Goal: Task Accomplishment & Management: Manage account settings

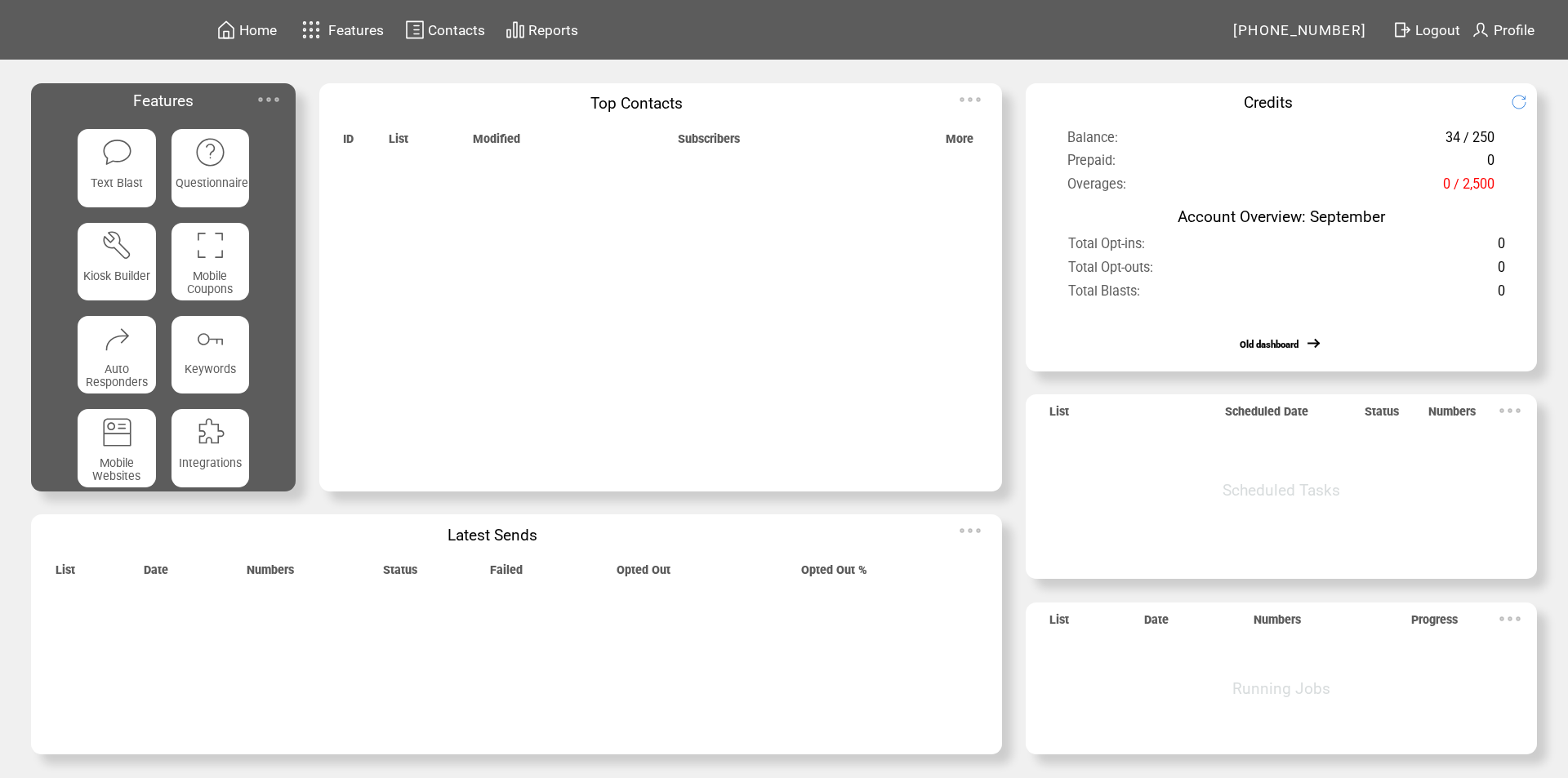
click at [345, 29] on span "Features" at bounding box center [356, 30] width 56 height 16
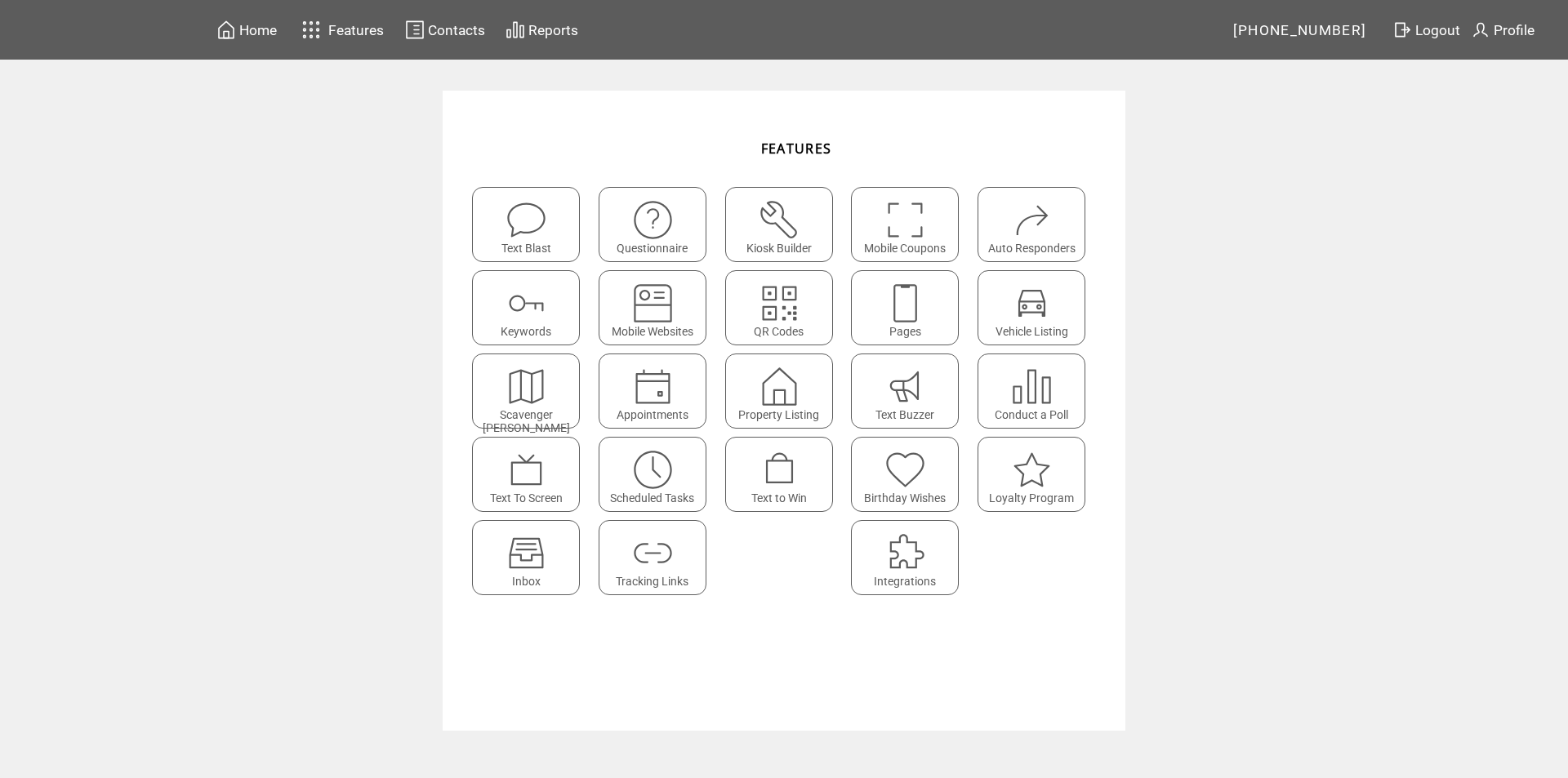
click at [534, 565] on img at bounding box center [526, 553] width 43 height 43
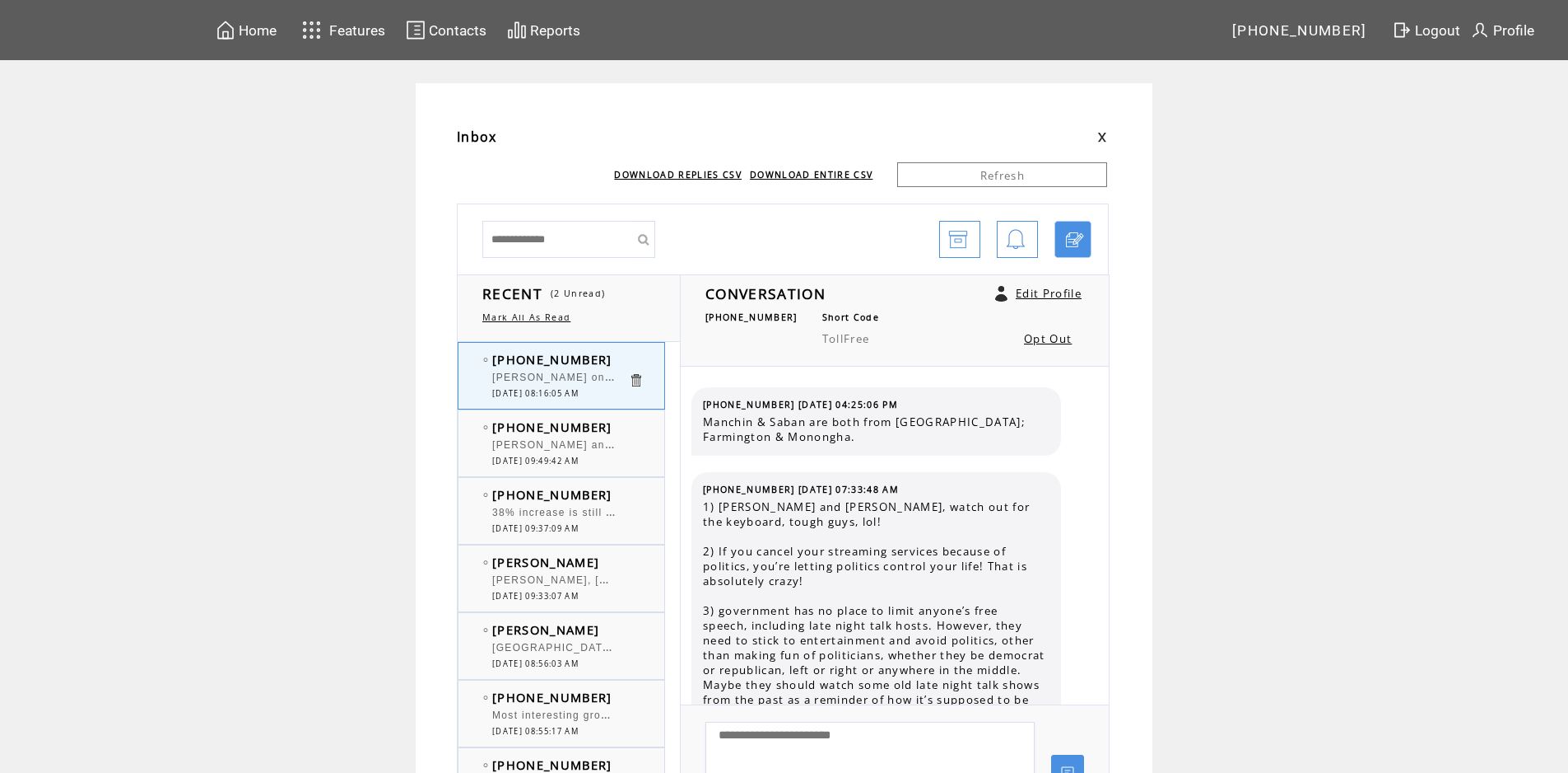
scroll to position [188, 0]
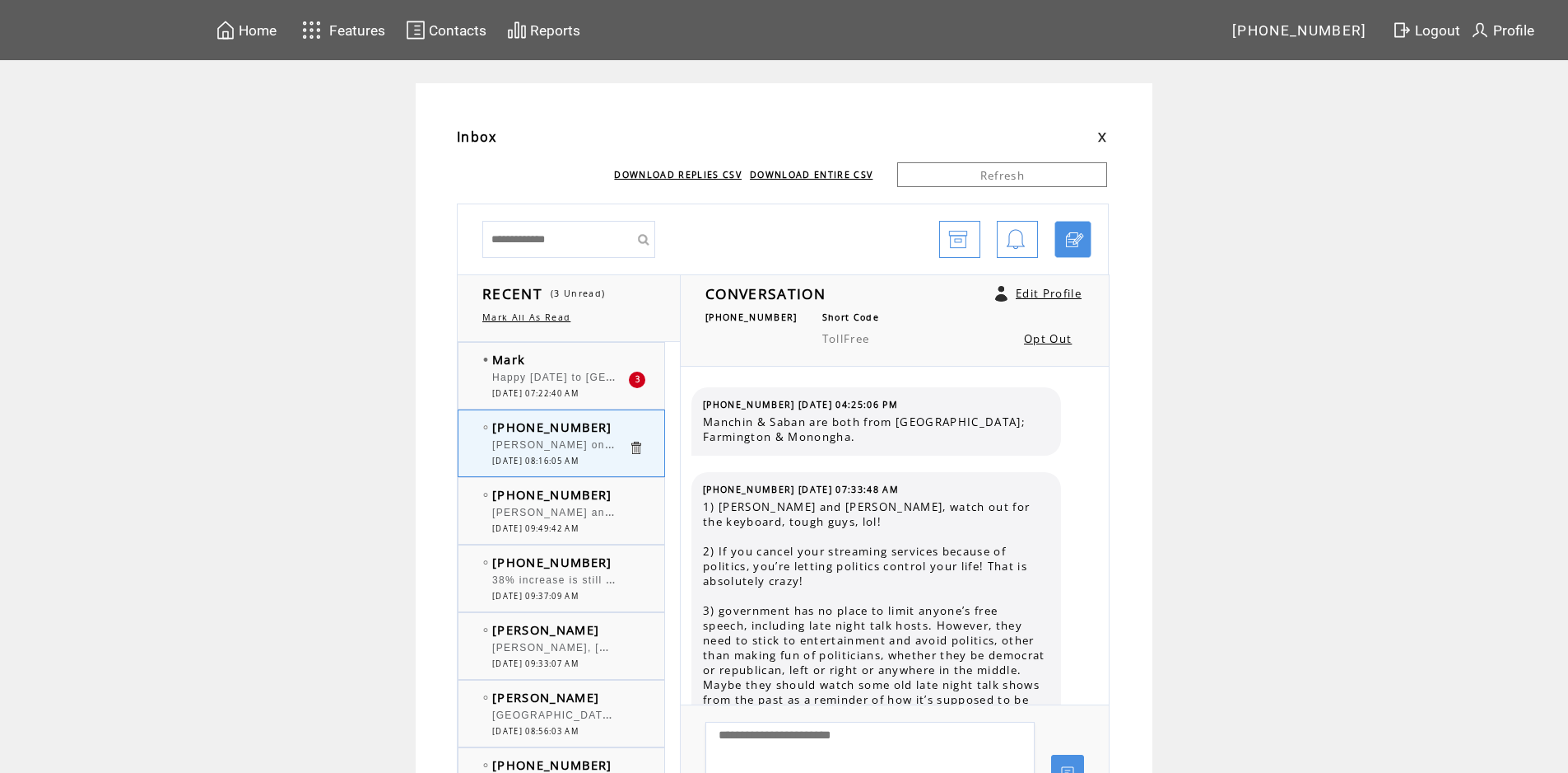
scroll to position [188, 0]
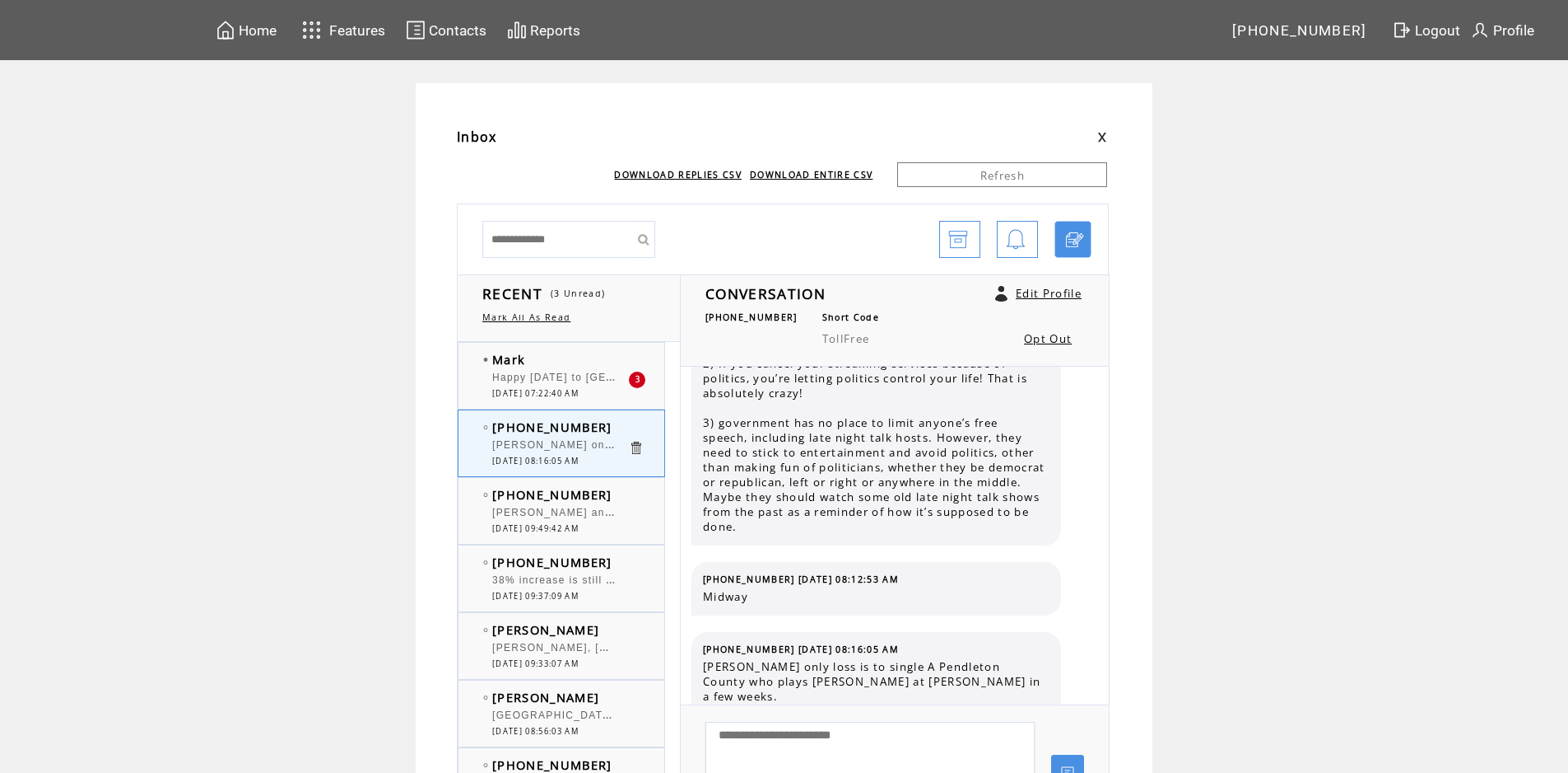
click at [600, 362] on td "Mark" at bounding box center [560, 359] width 136 height 16
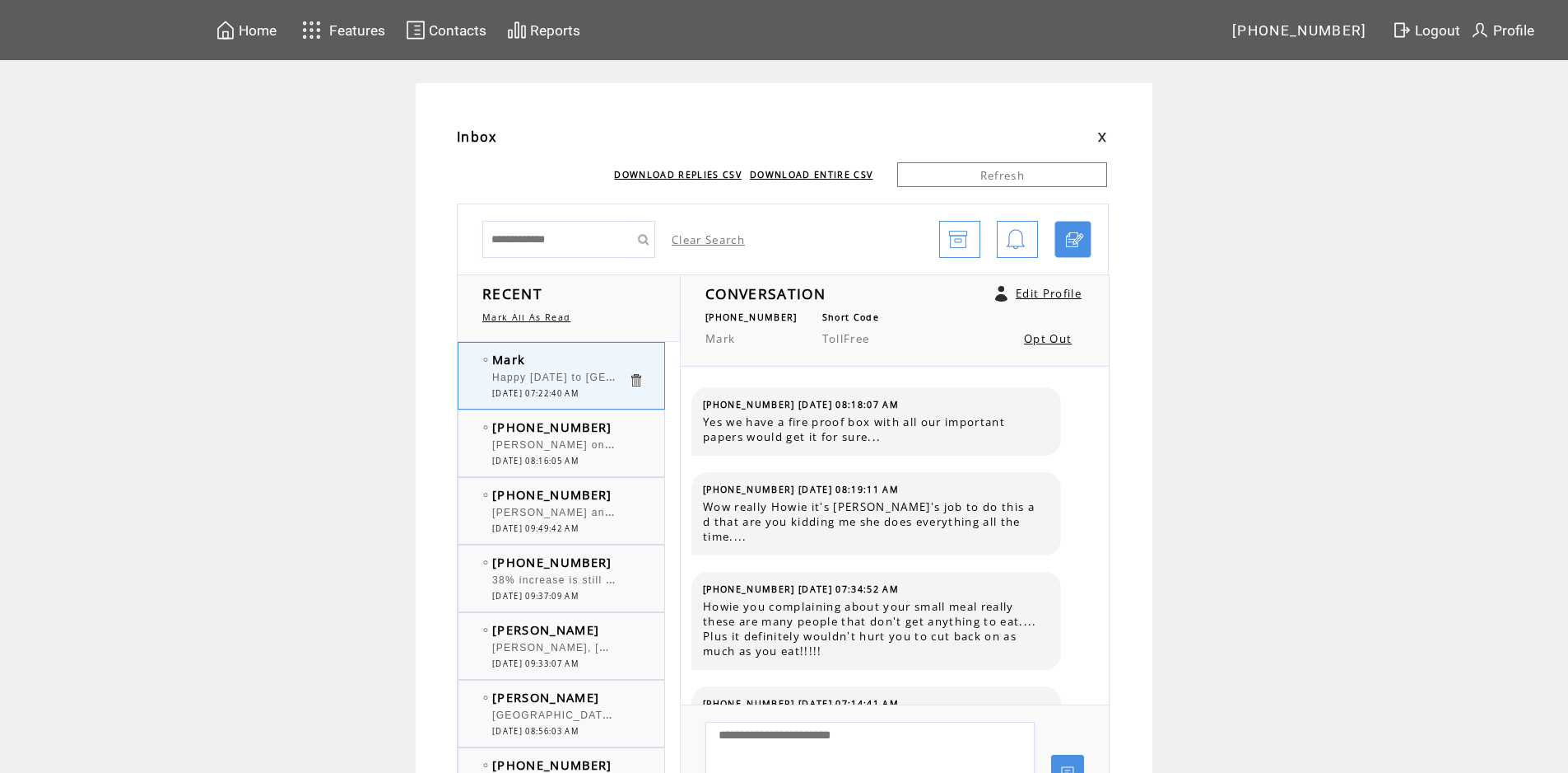
scroll to position [1153, 0]
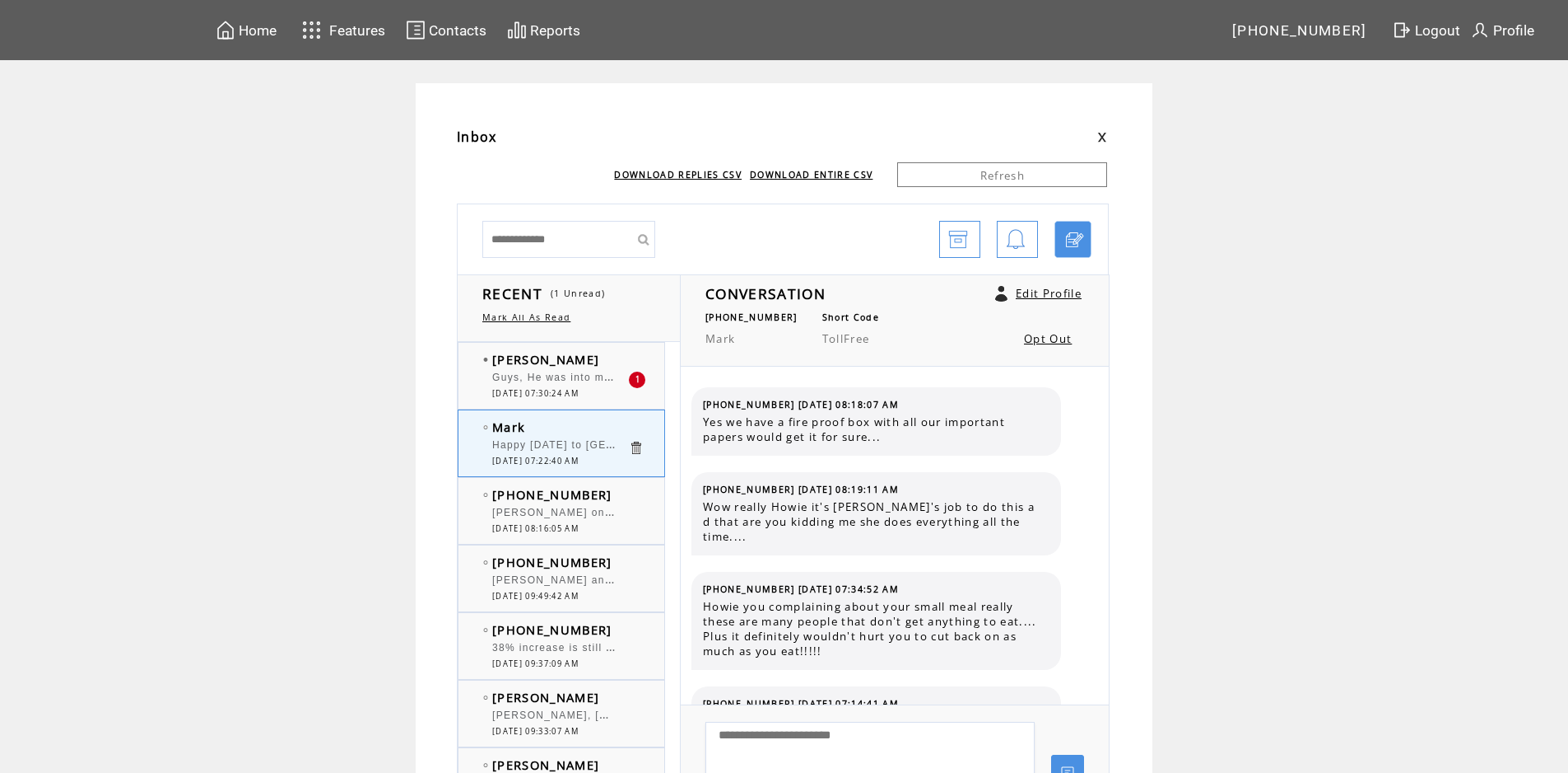
scroll to position [1153, 0]
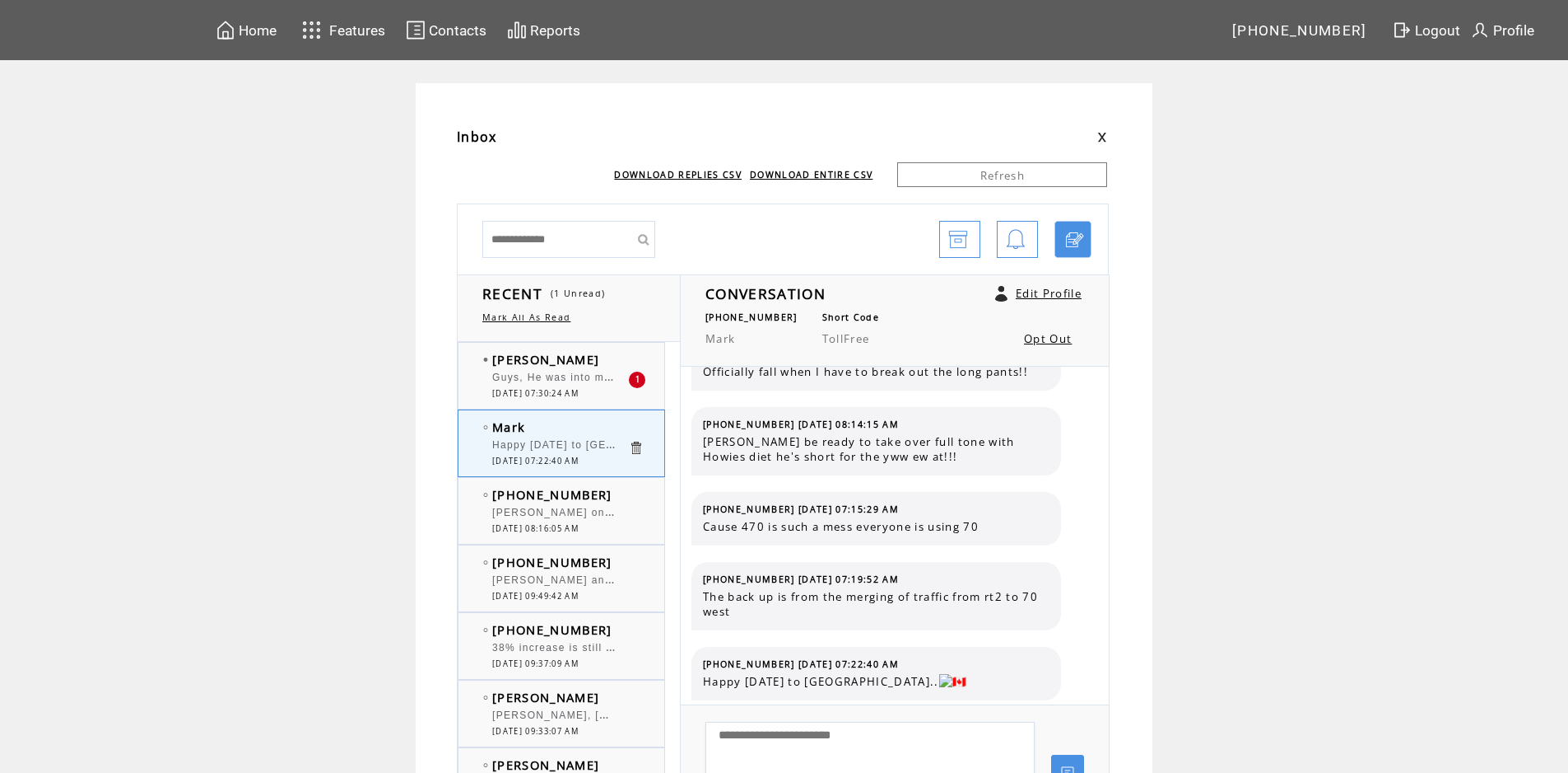
click at [597, 362] on td "[PERSON_NAME]" at bounding box center [560, 359] width 136 height 16
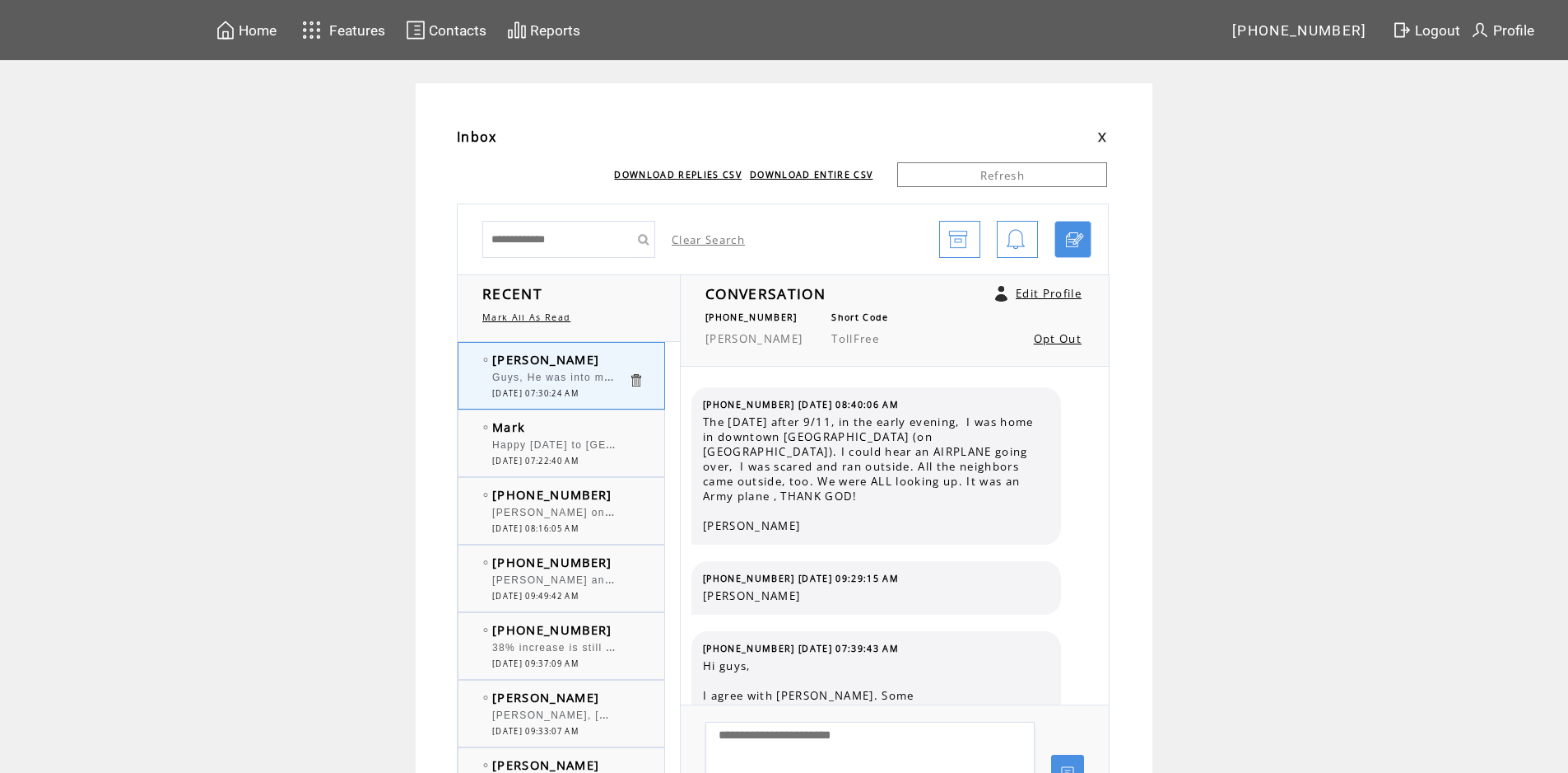
scroll to position [3925, 0]
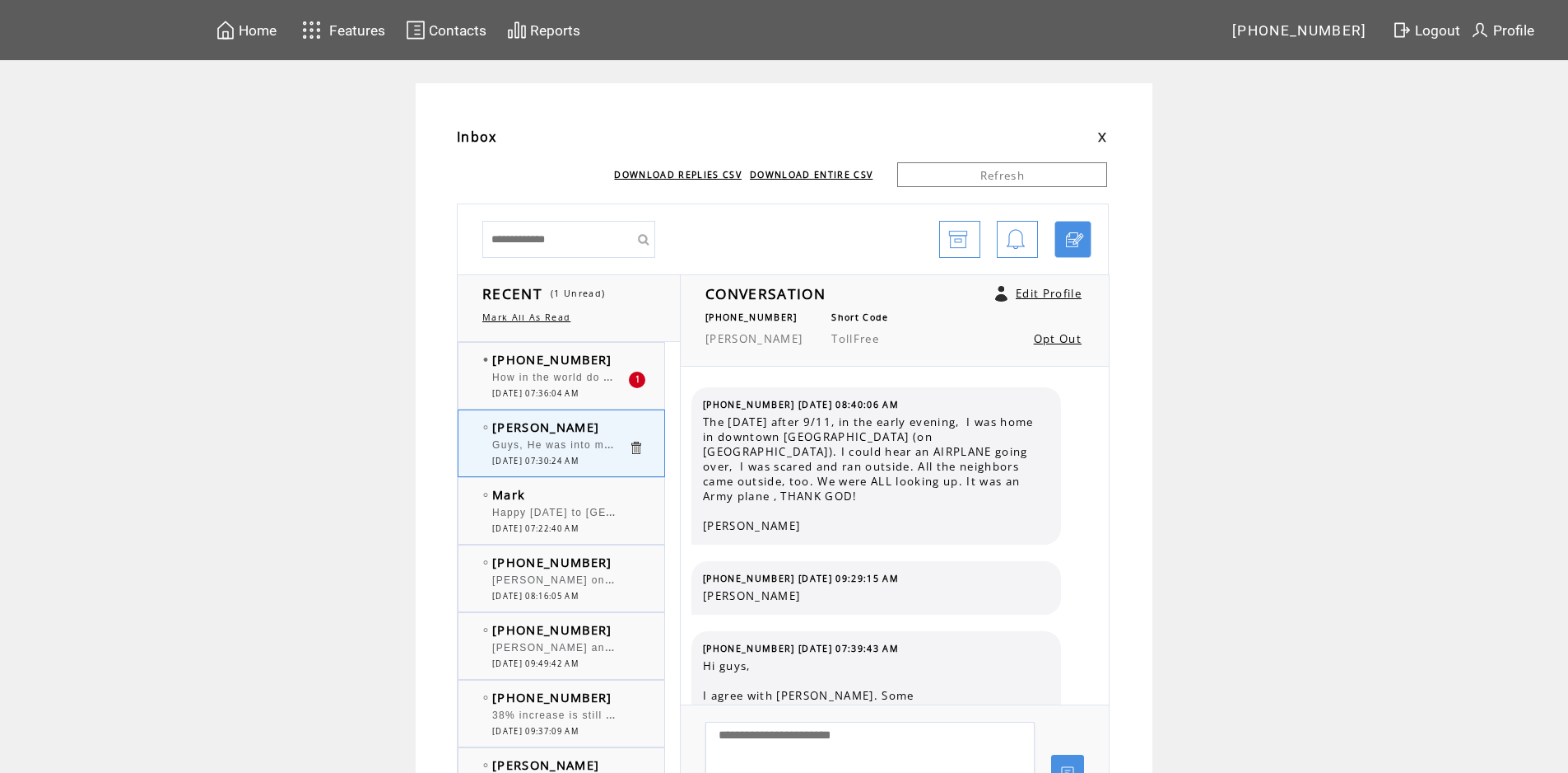
scroll to position [3925, 0]
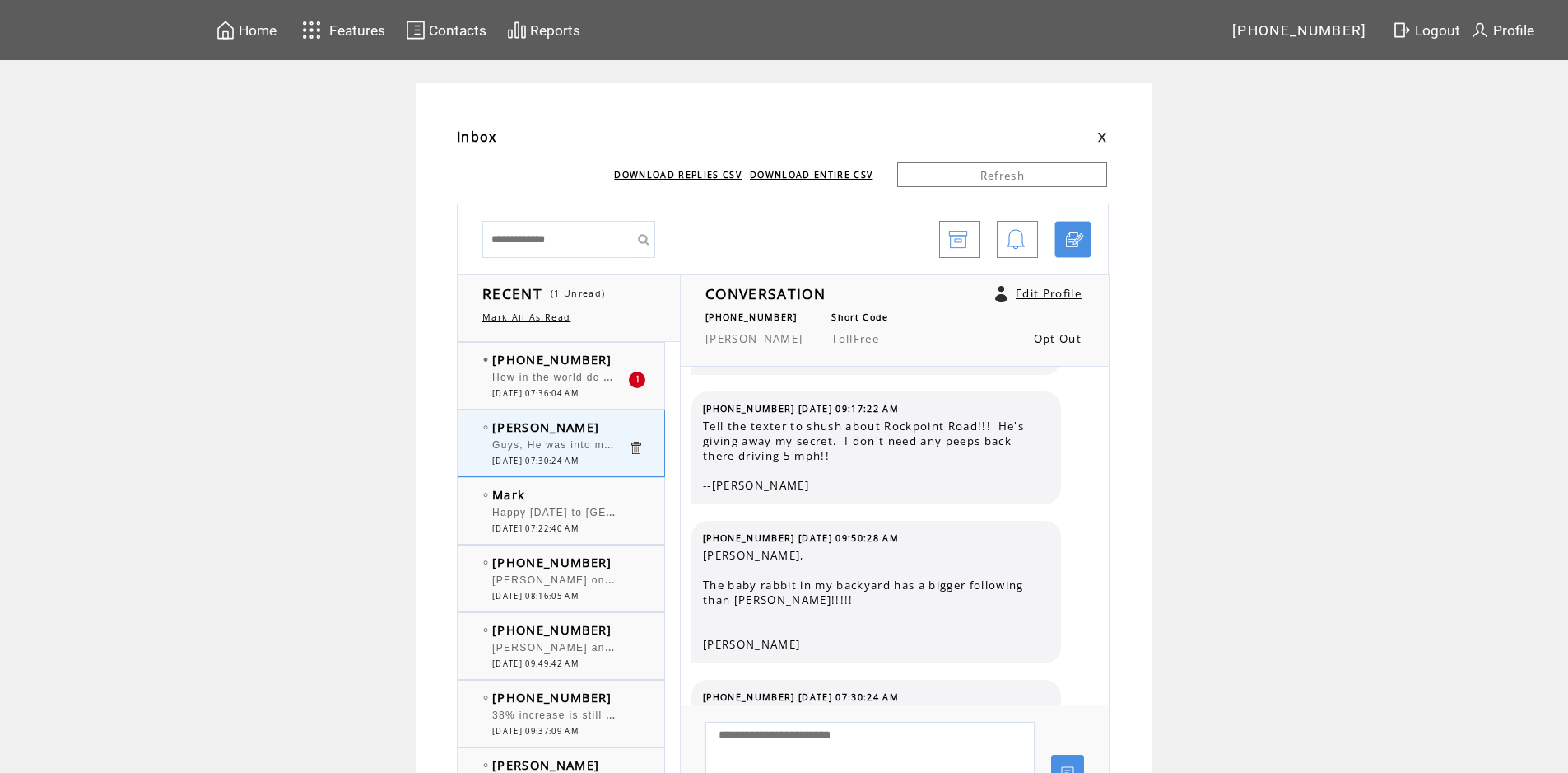
click at [614, 356] on td "[PHONE_NUMBER]" at bounding box center [560, 359] width 136 height 16
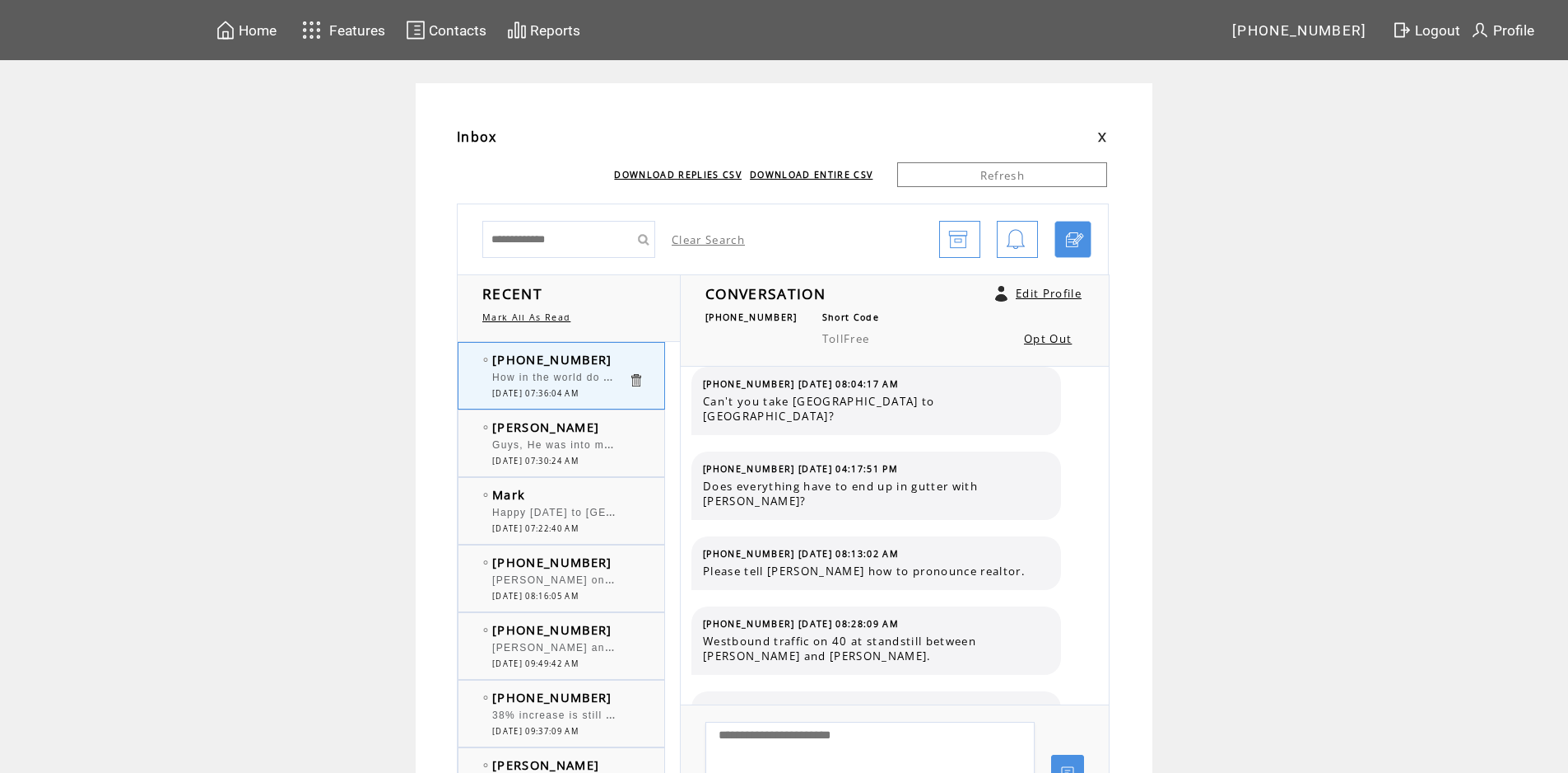
scroll to position [980, 0]
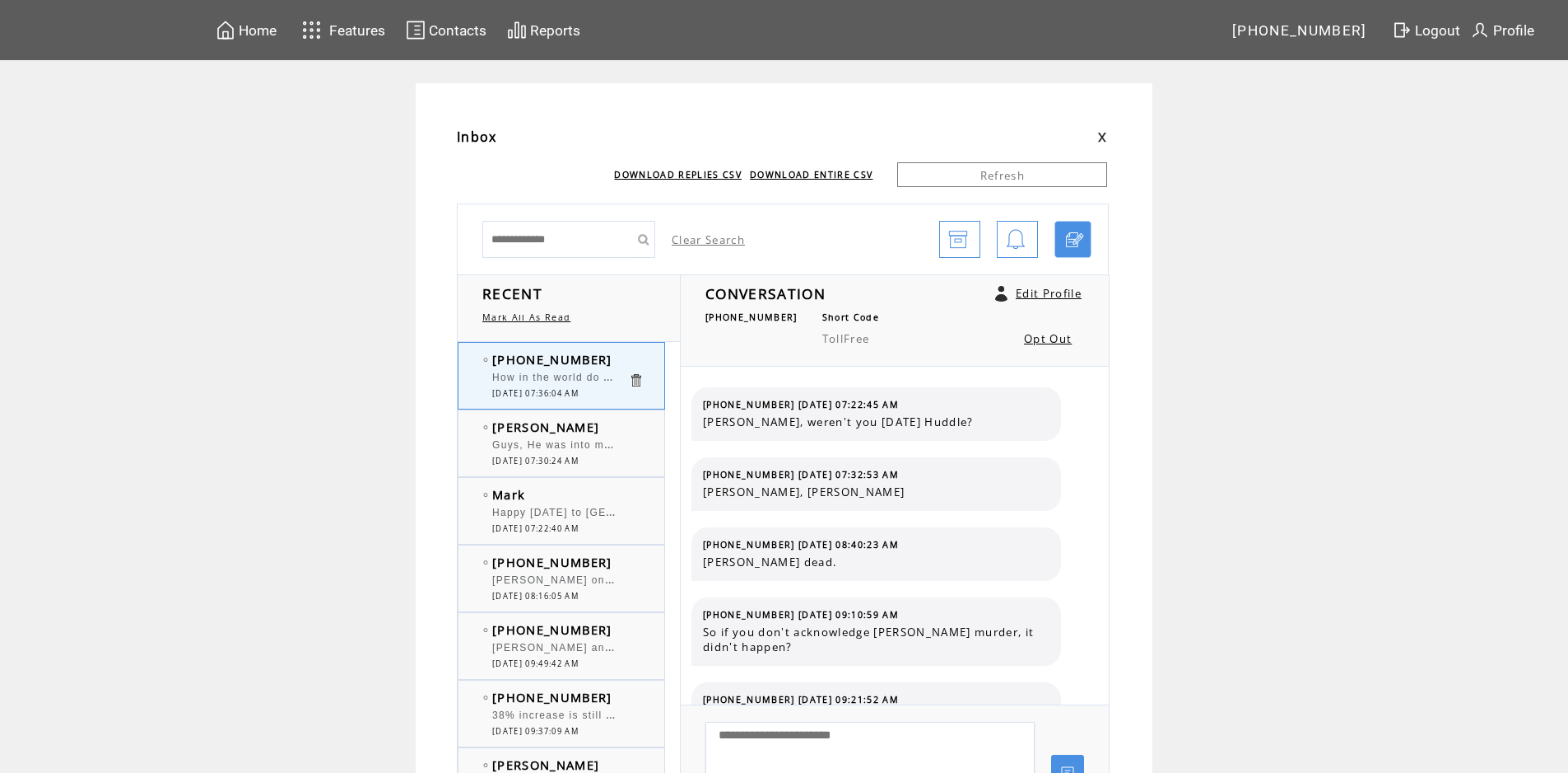
scroll to position [980, 0]
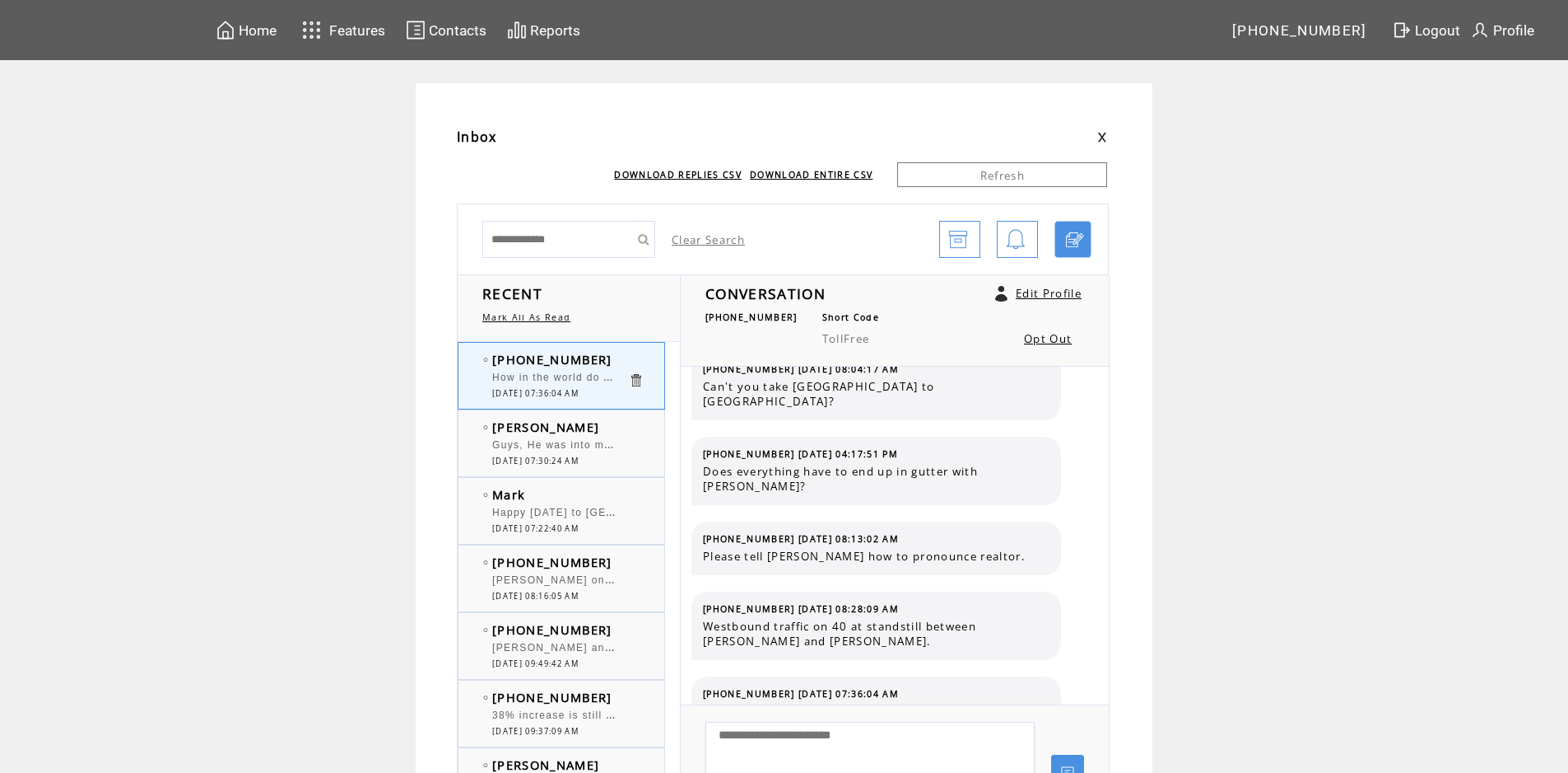
click at [571, 491] on td "Mark" at bounding box center [560, 494] width 136 height 16
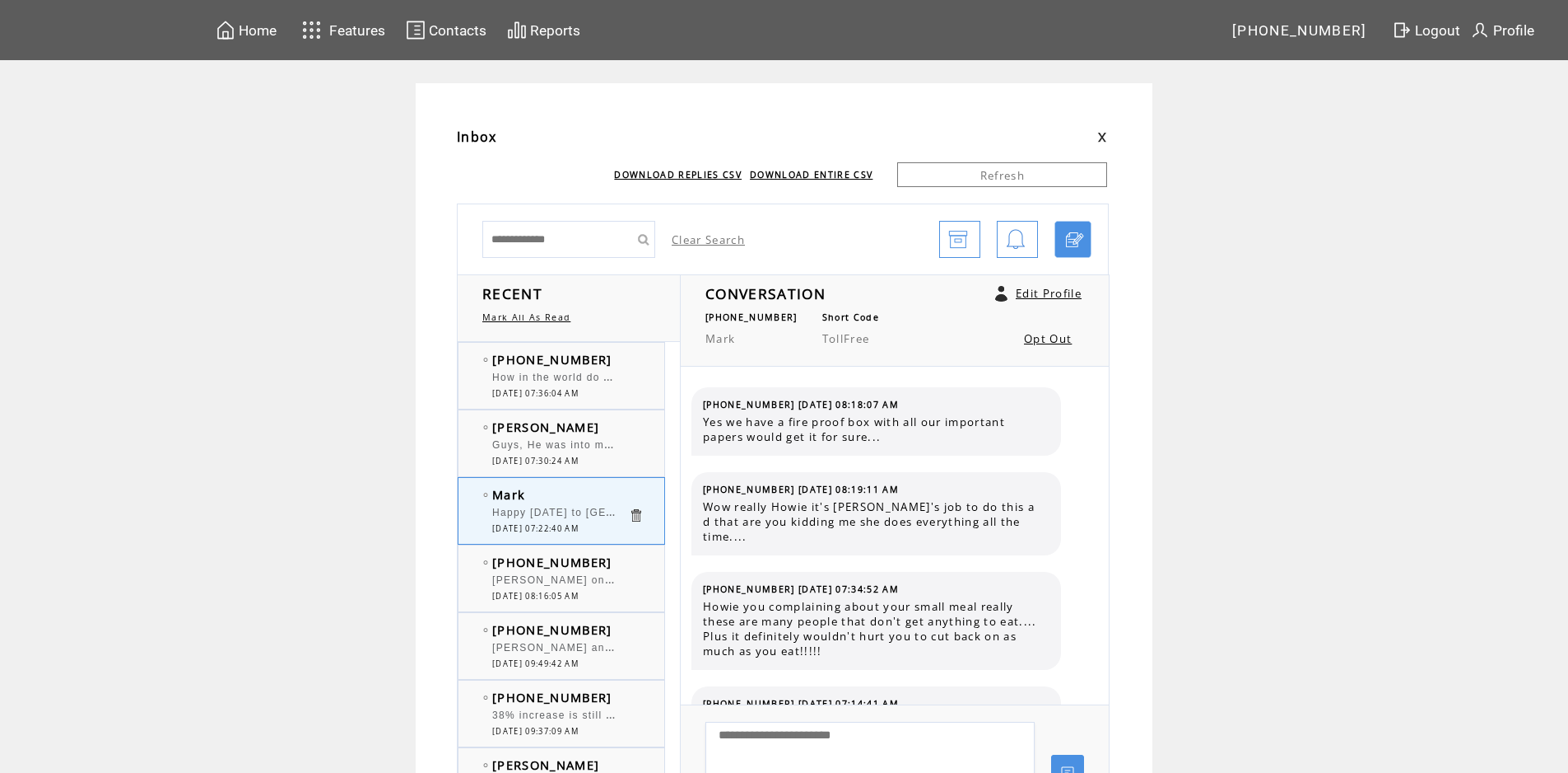
scroll to position [1153, 0]
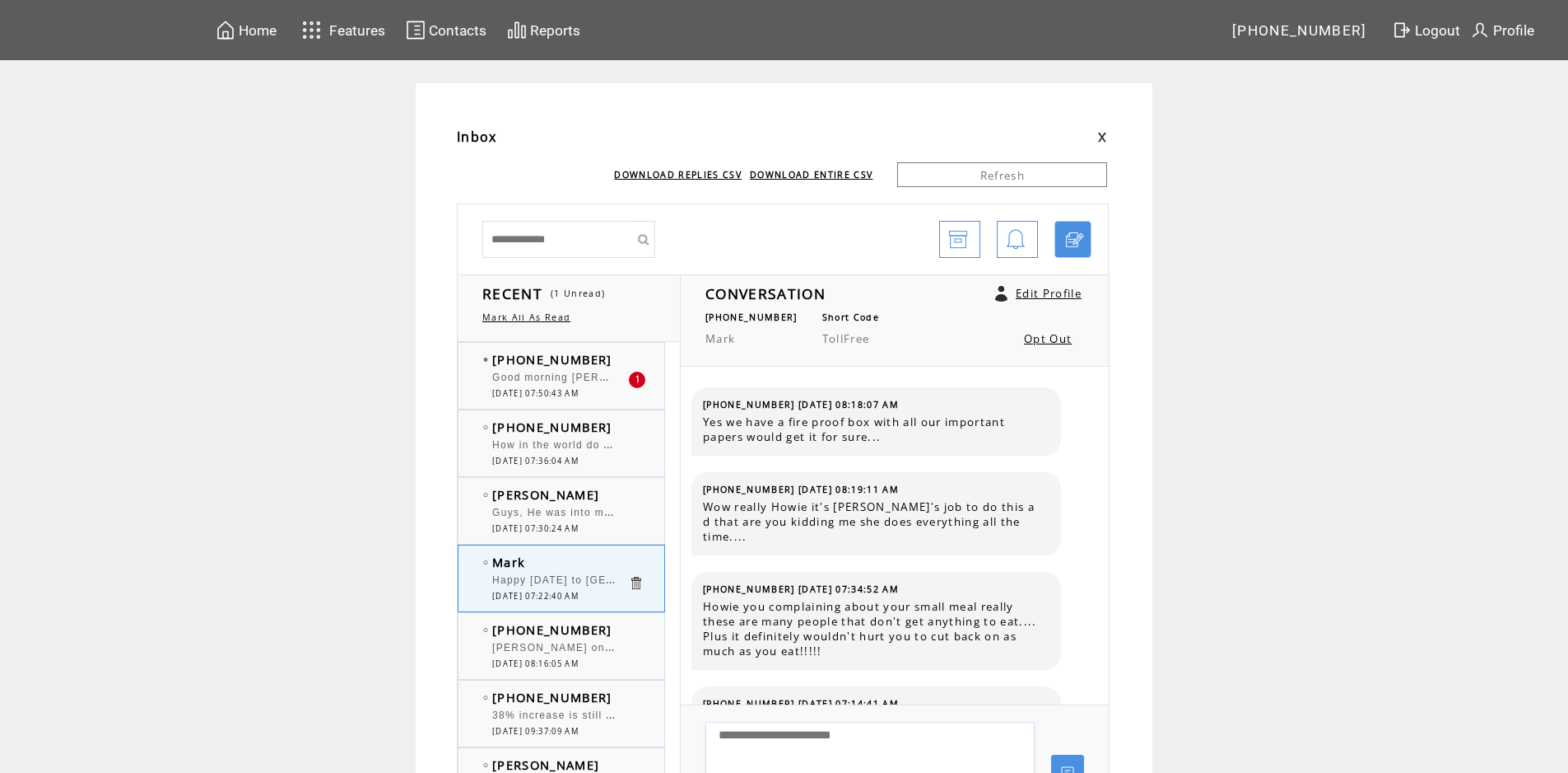
scroll to position [1153, 0]
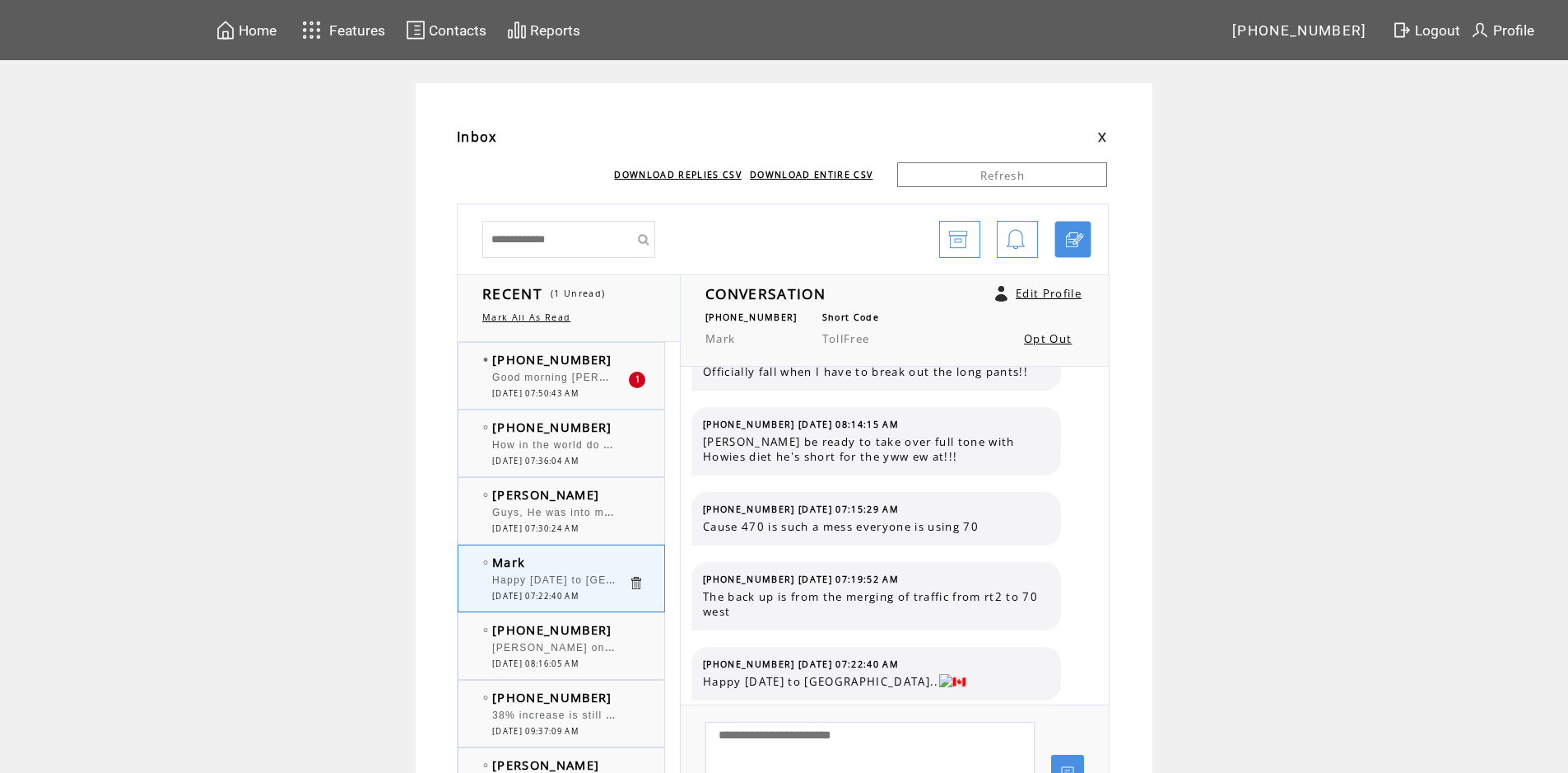
click at [619, 361] on td "[PHONE_NUMBER]" at bounding box center [560, 359] width 136 height 16
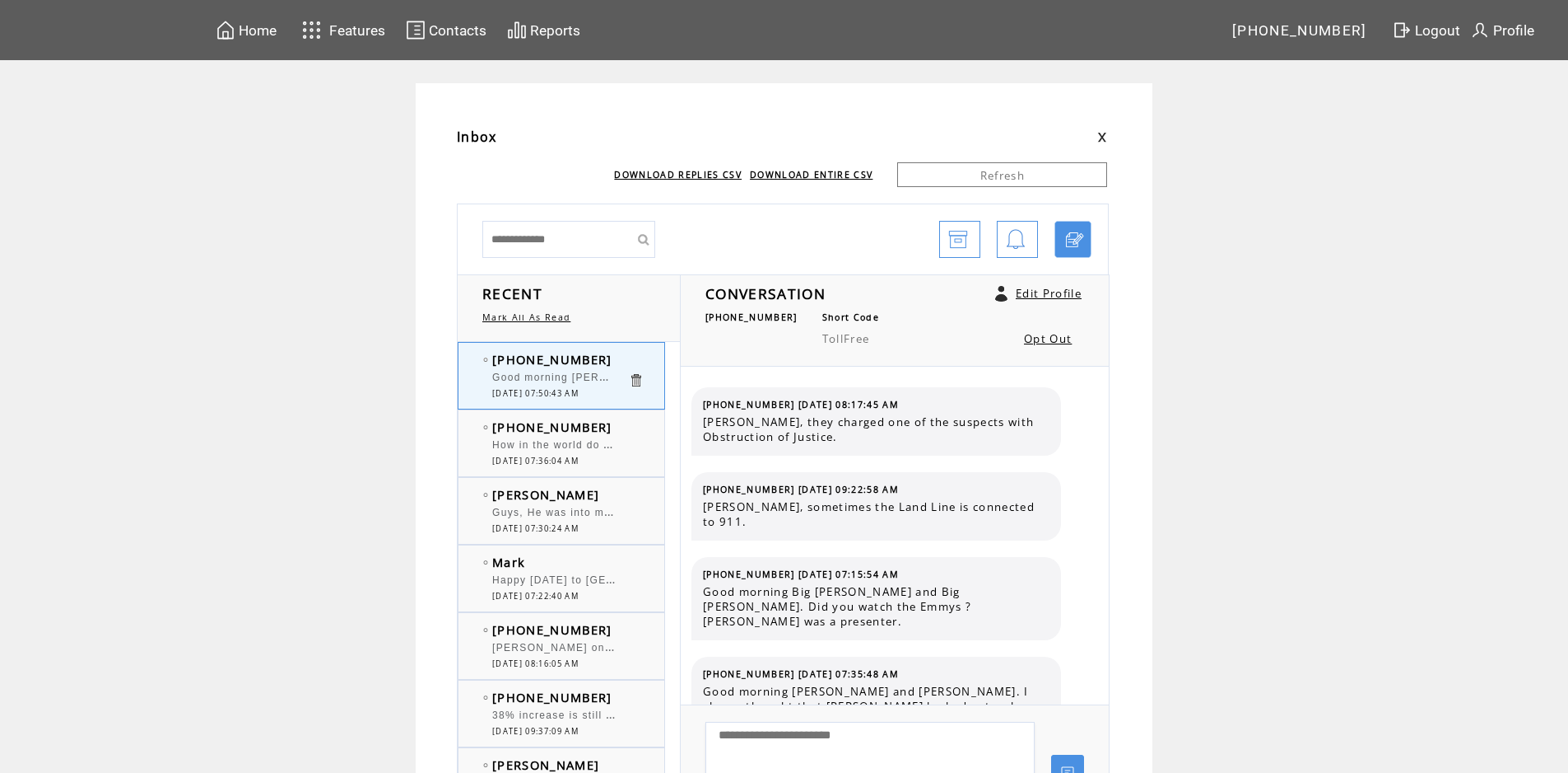
scroll to position [10639, 0]
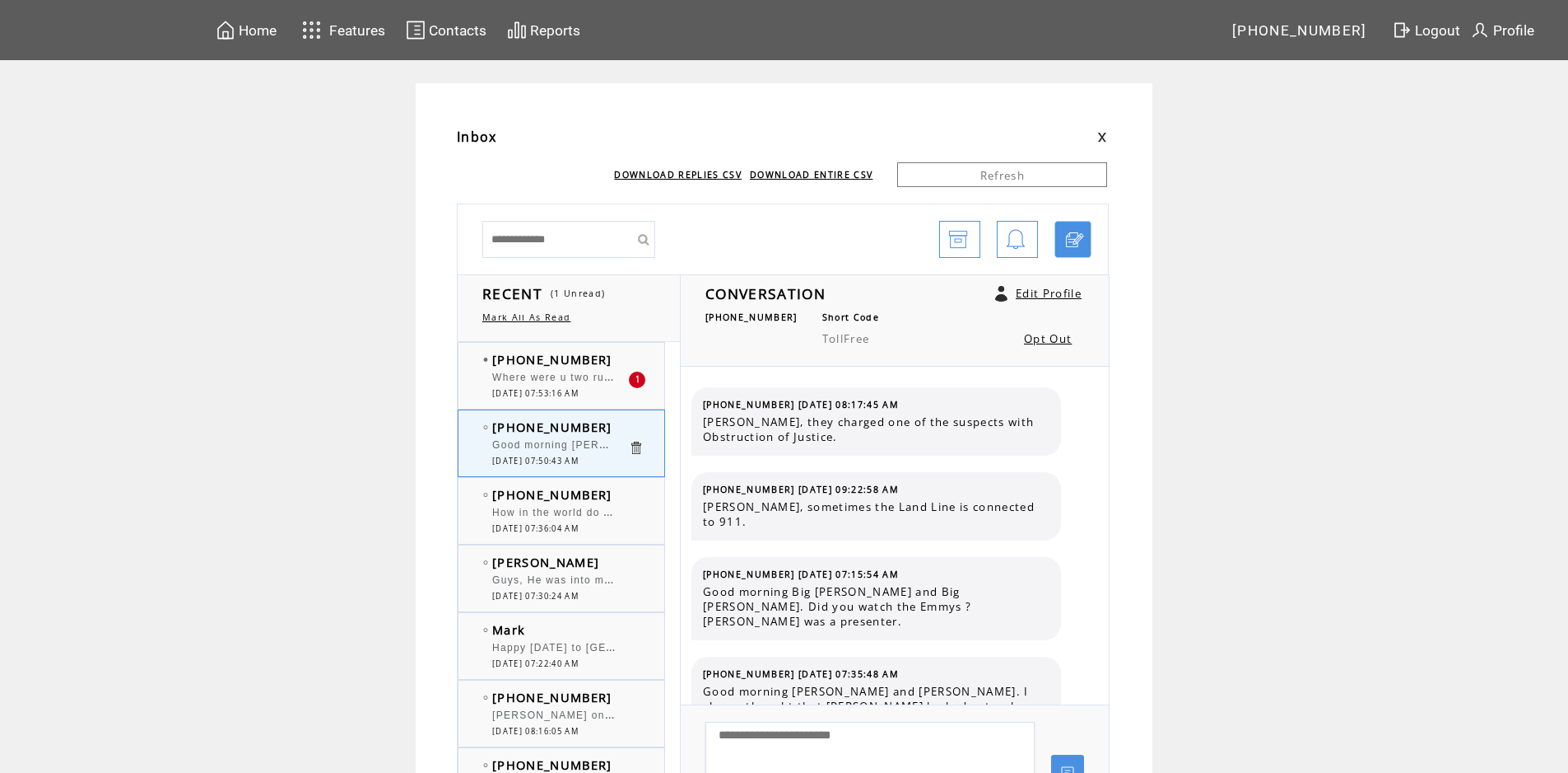
scroll to position [10639, 0]
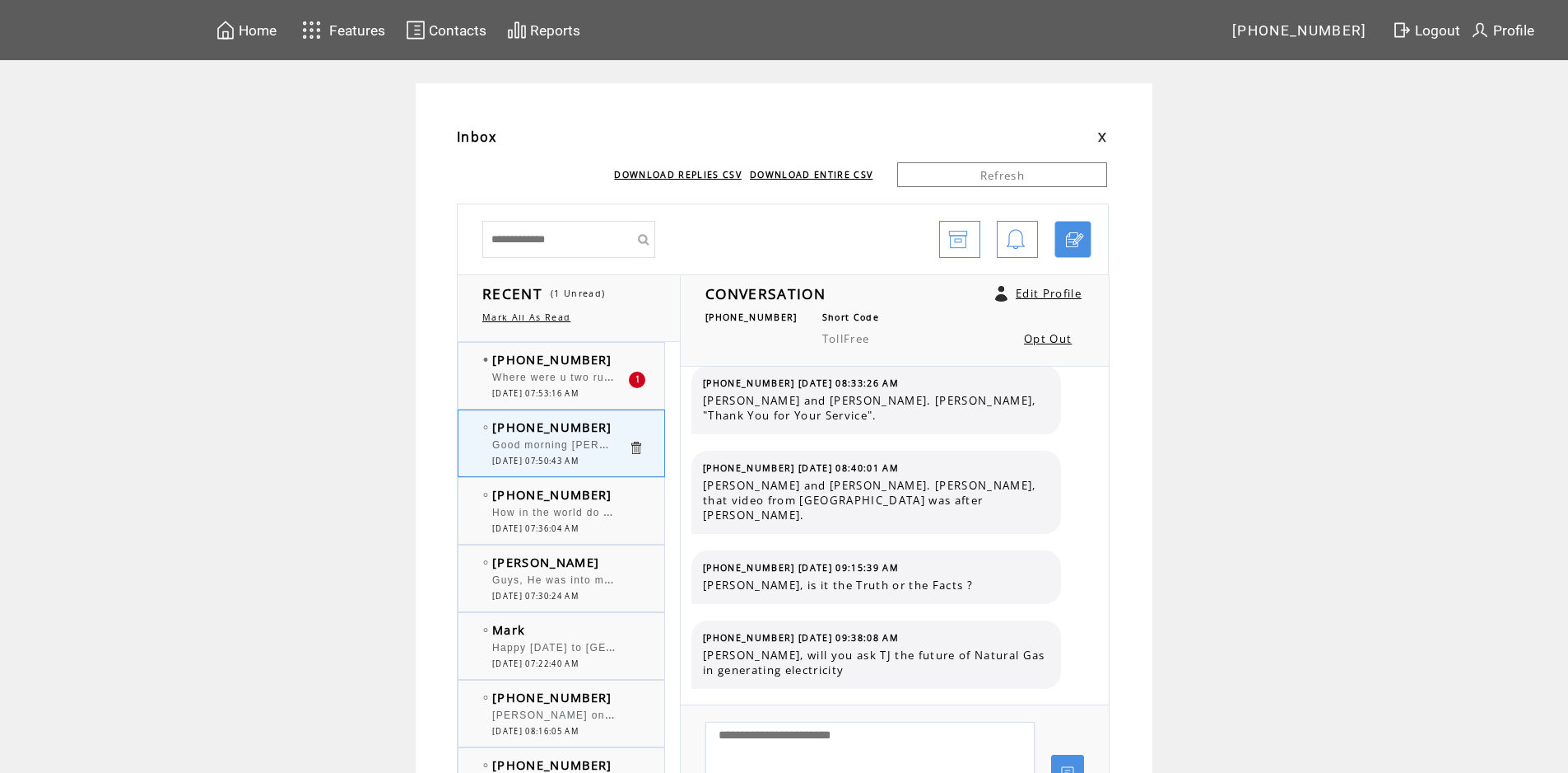
click at [619, 361] on td "[PHONE_NUMBER]" at bounding box center [560, 359] width 136 height 16
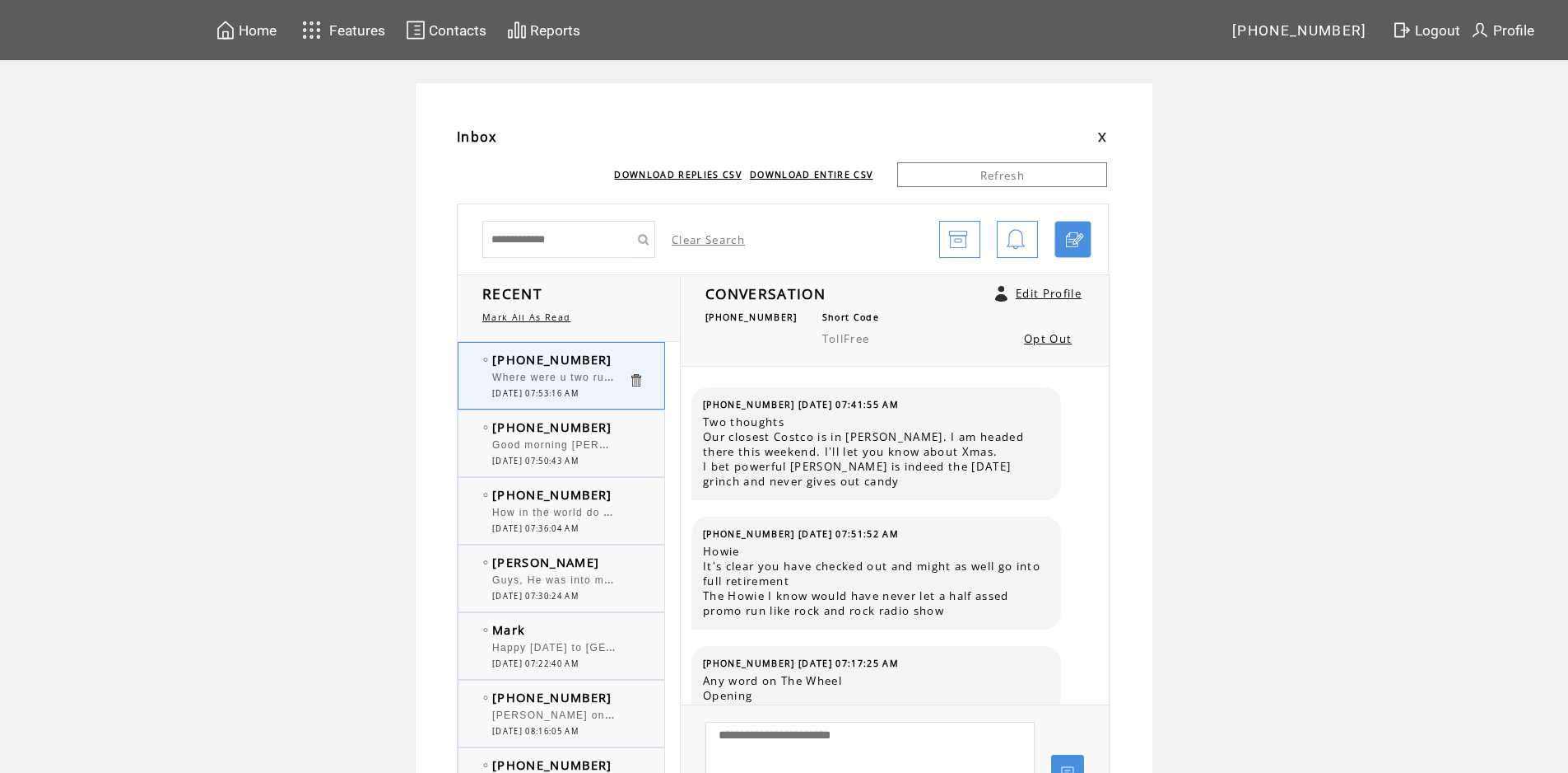
scroll to position [571, 0]
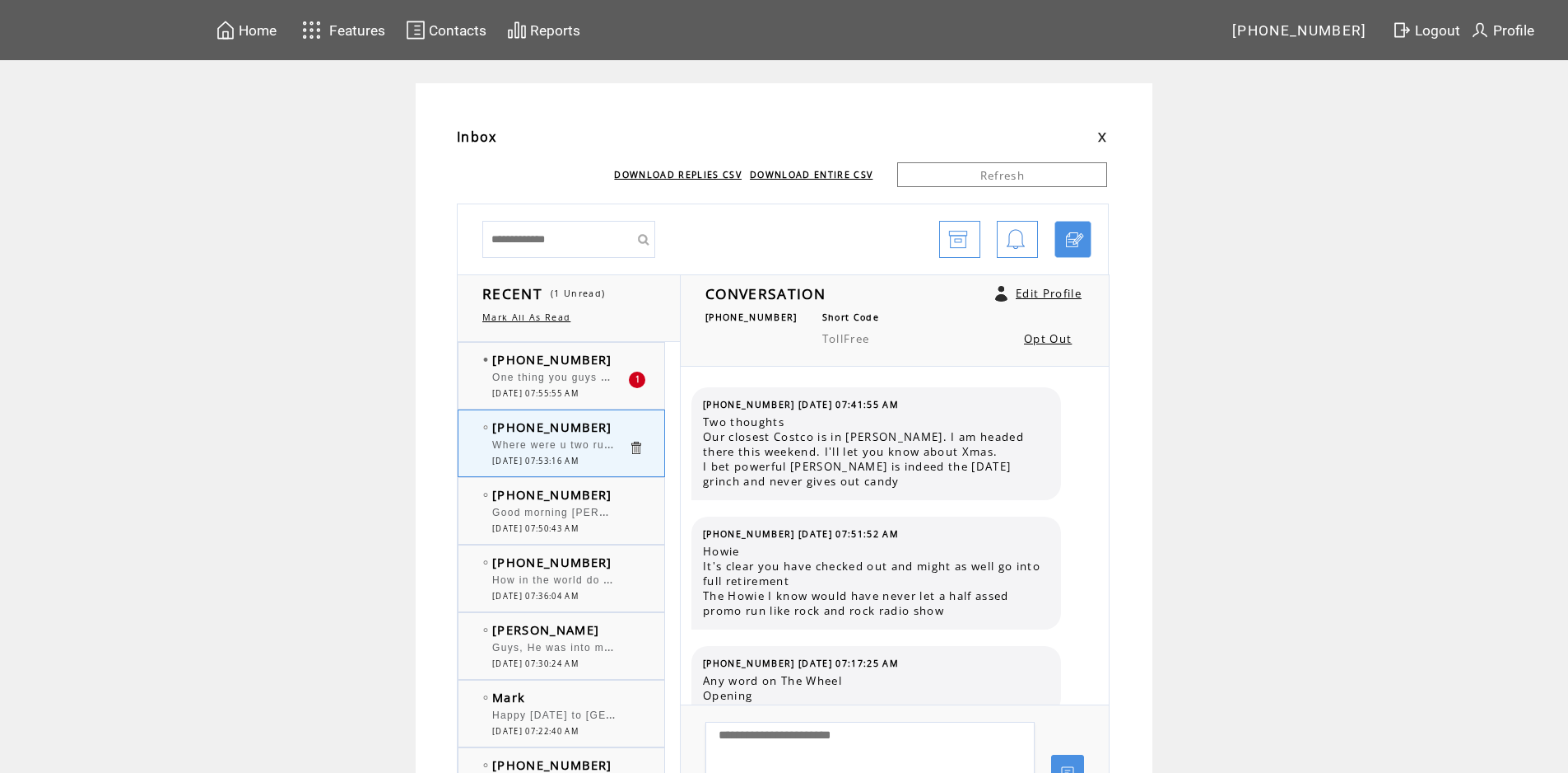
scroll to position [571, 0]
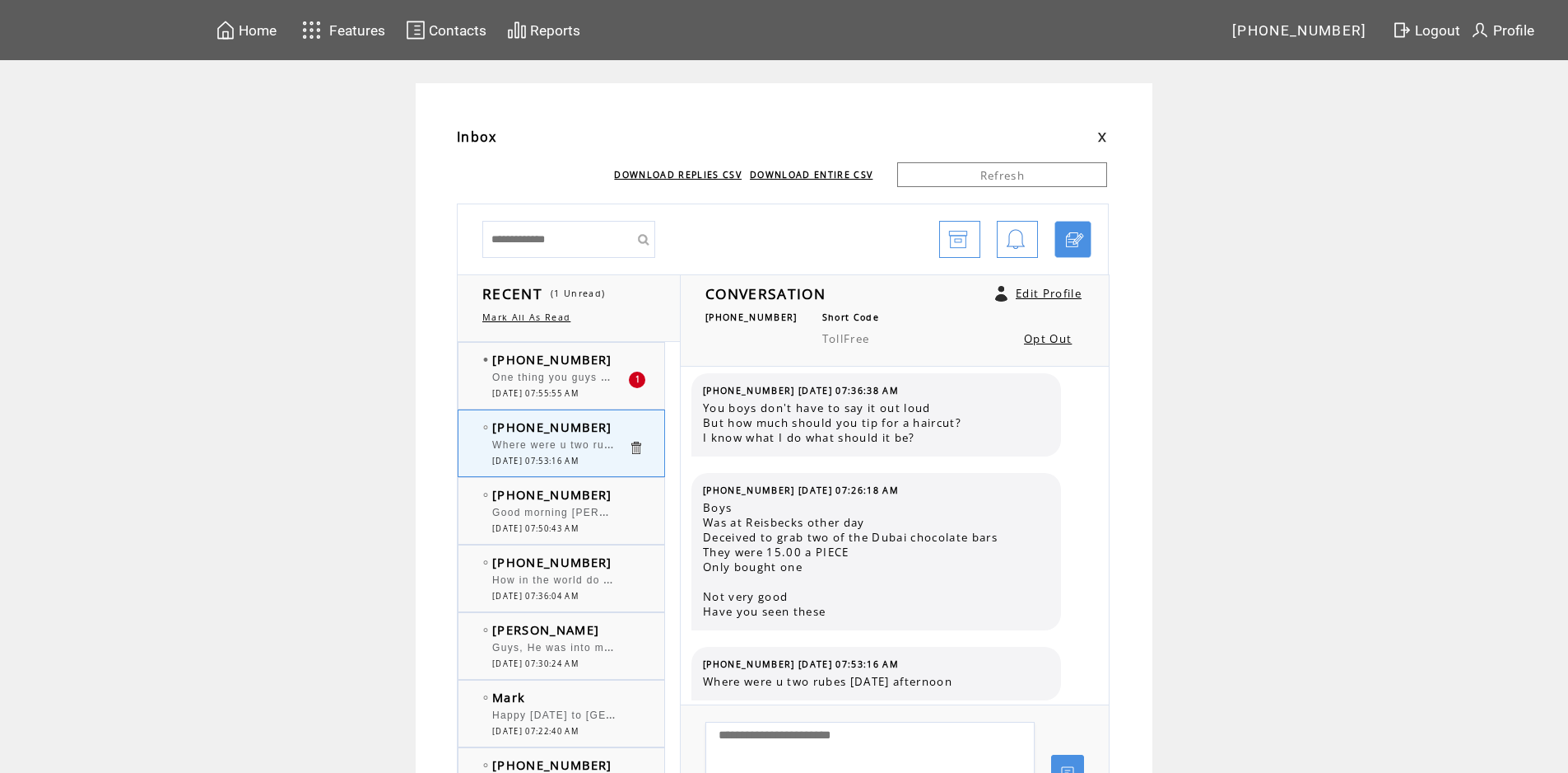
click at [620, 363] on td "[PHONE_NUMBER]" at bounding box center [560, 359] width 136 height 16
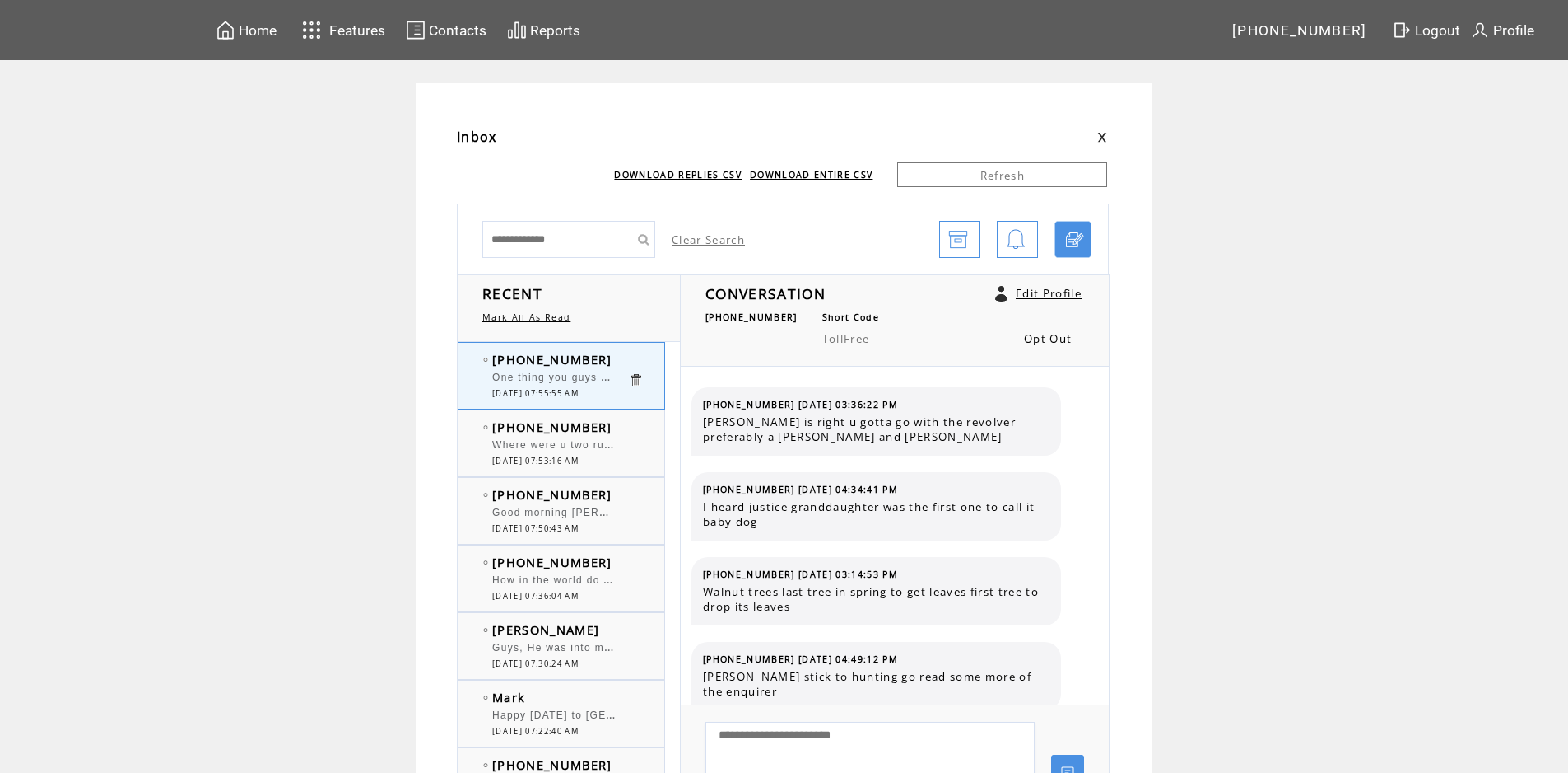
scroll to position [165, 0]
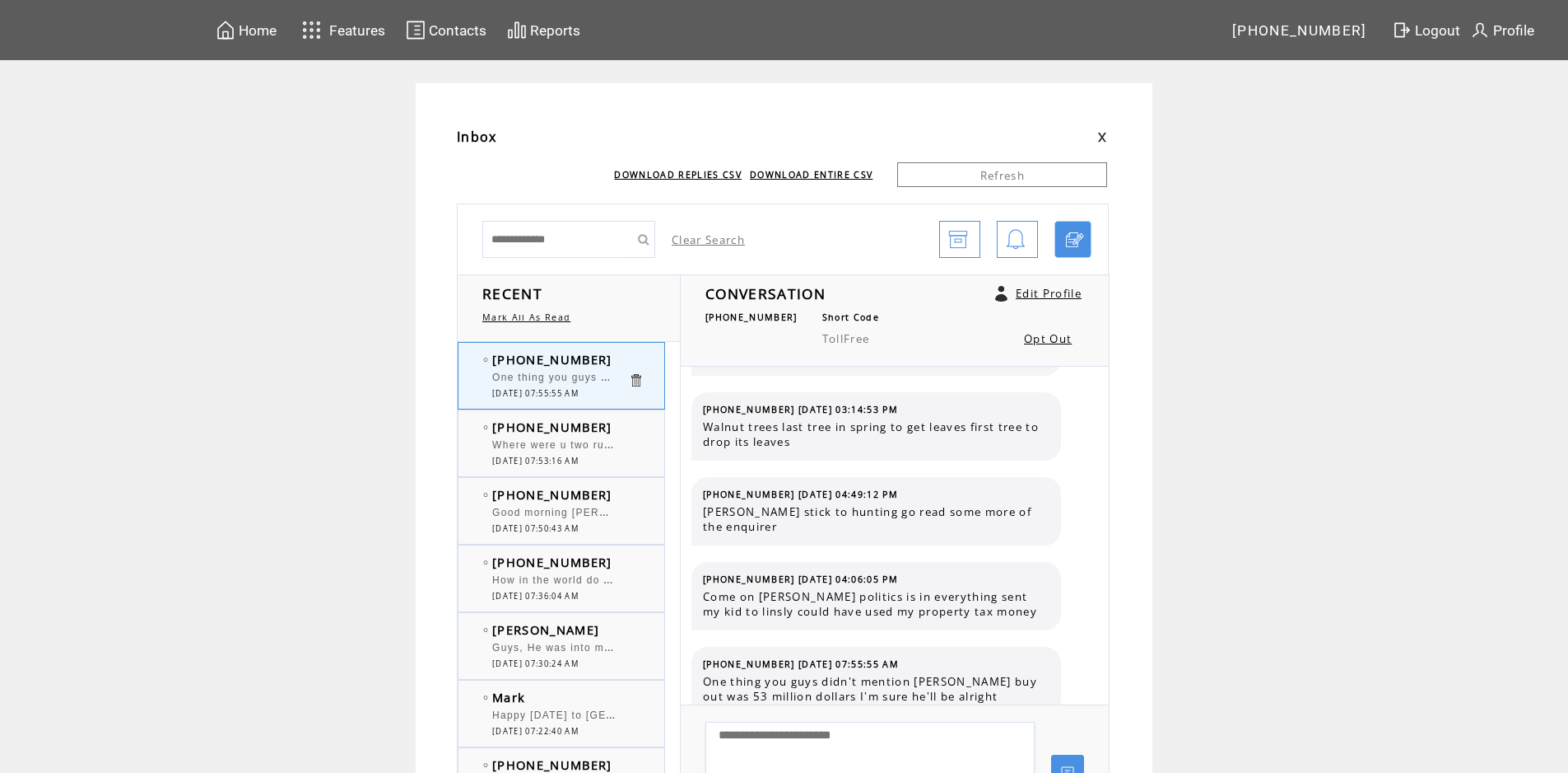
click at [628, 420] on td "[PHONE_NUMBER]" at bounding box center [560, 426] width 136 height 16
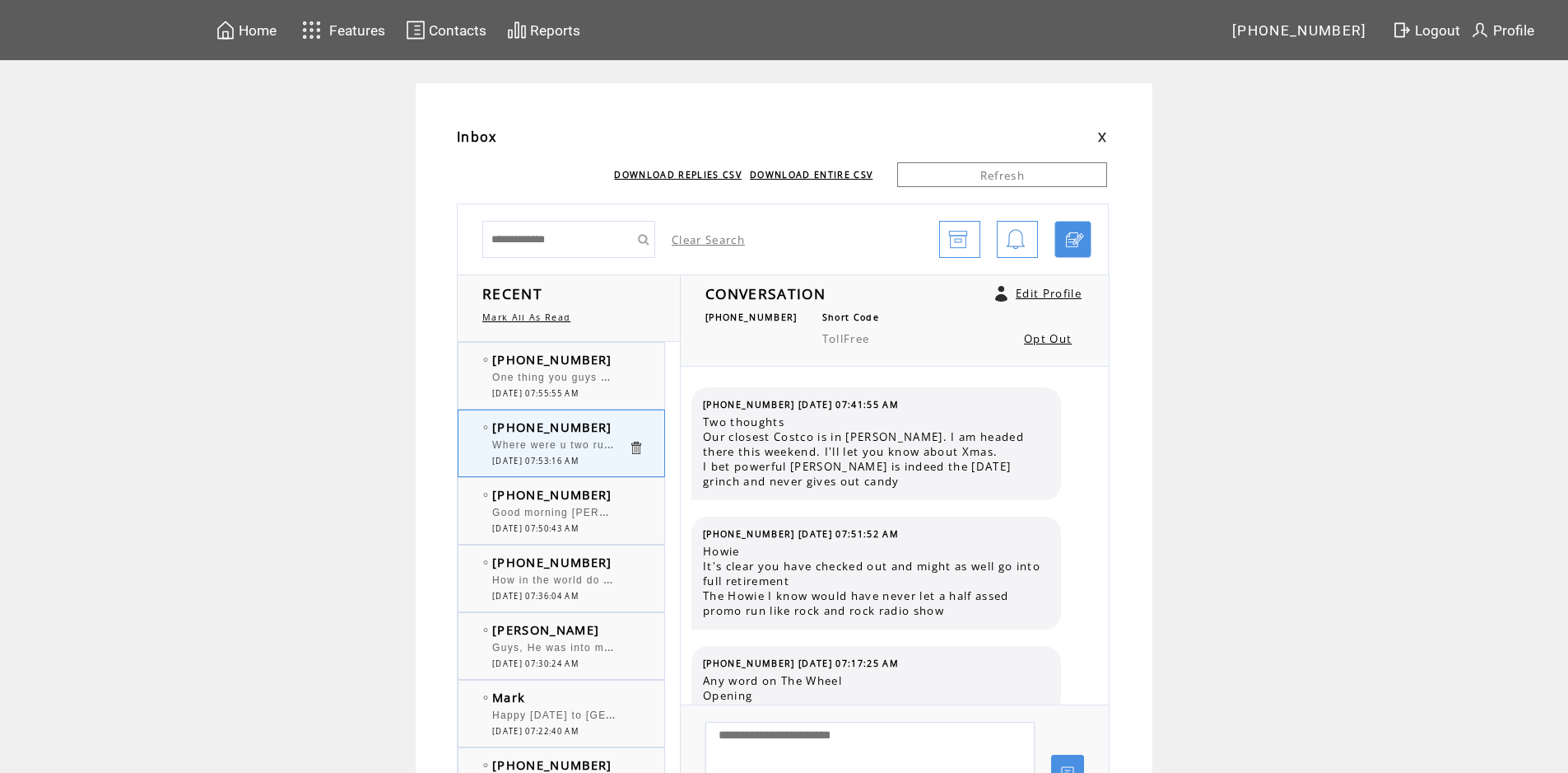
scroll to position [571, 0]
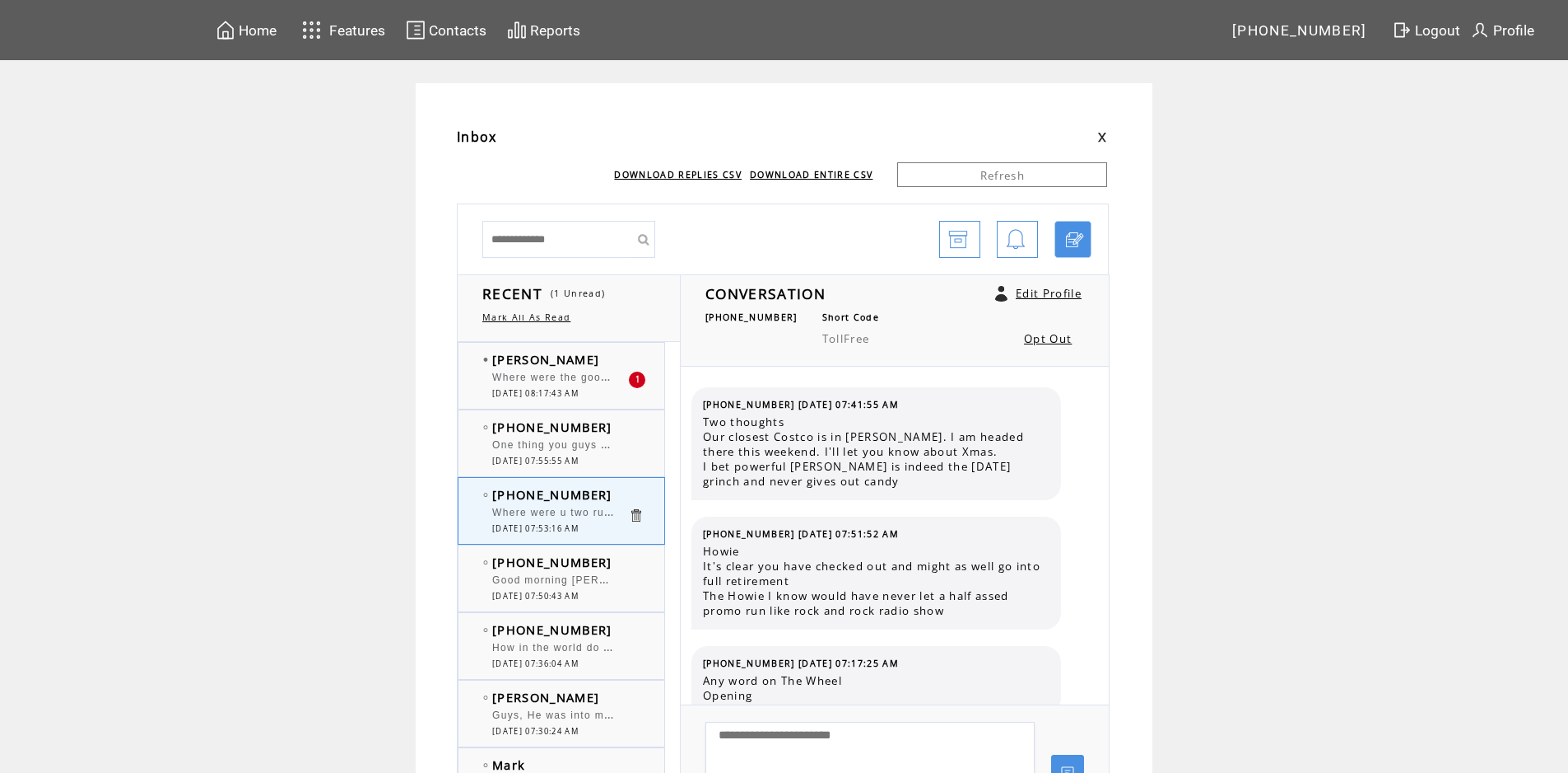
scroll to position [571, 0]
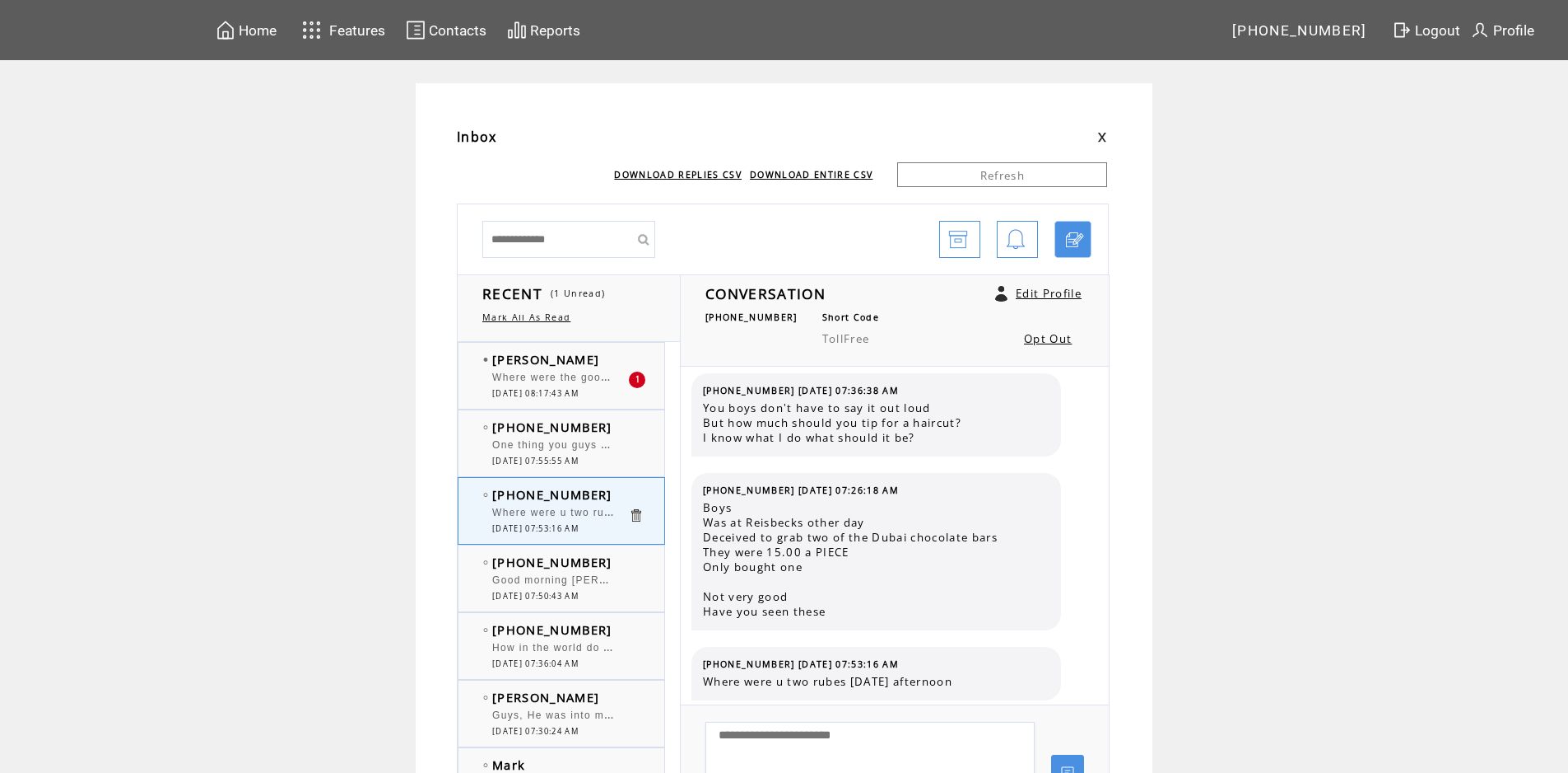
click at [605, 361] on td "[PERSON_NAME]" at bounding box center [560, 359] width 136 height 16
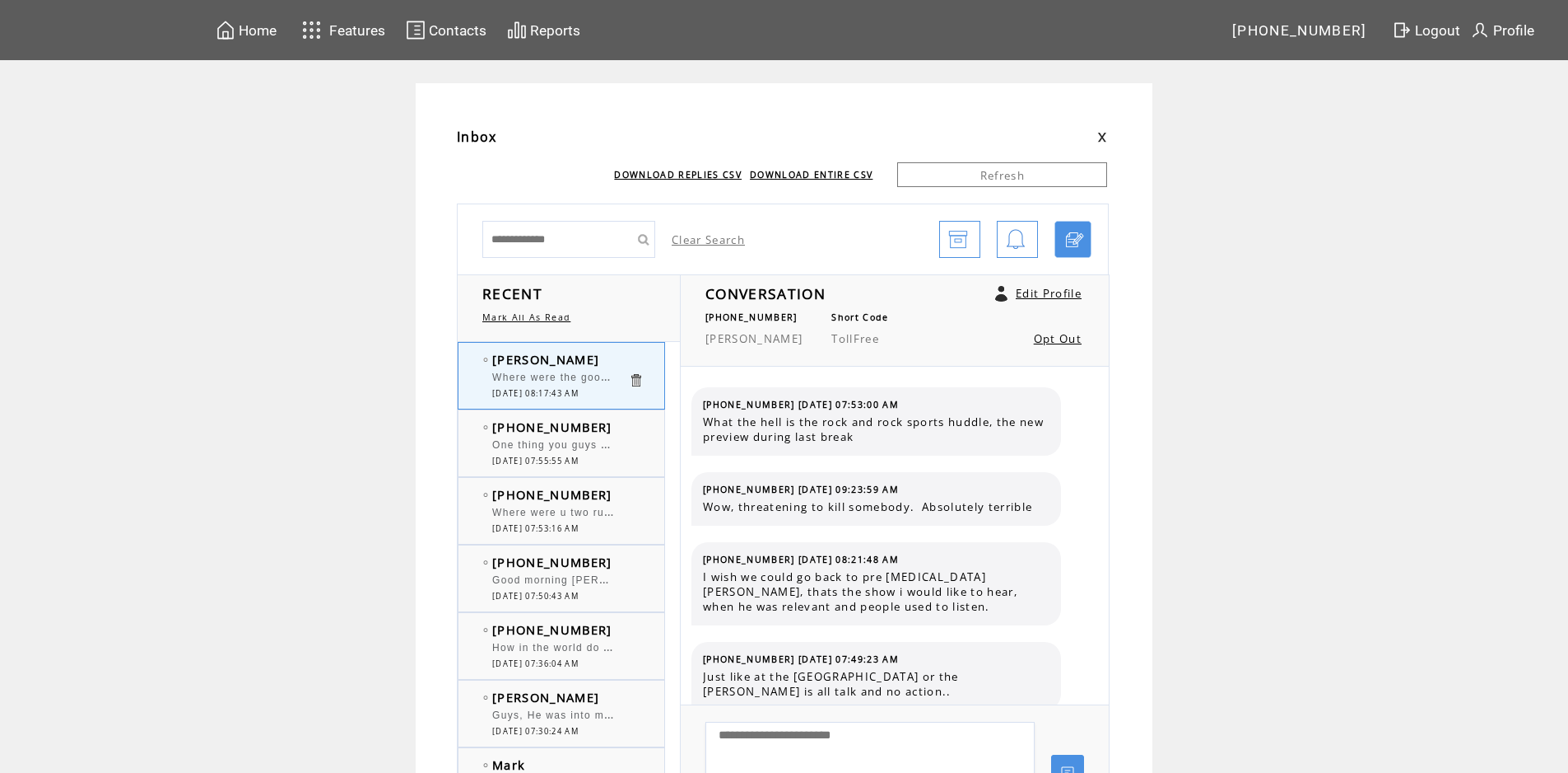
scroll to position [1611, 0]
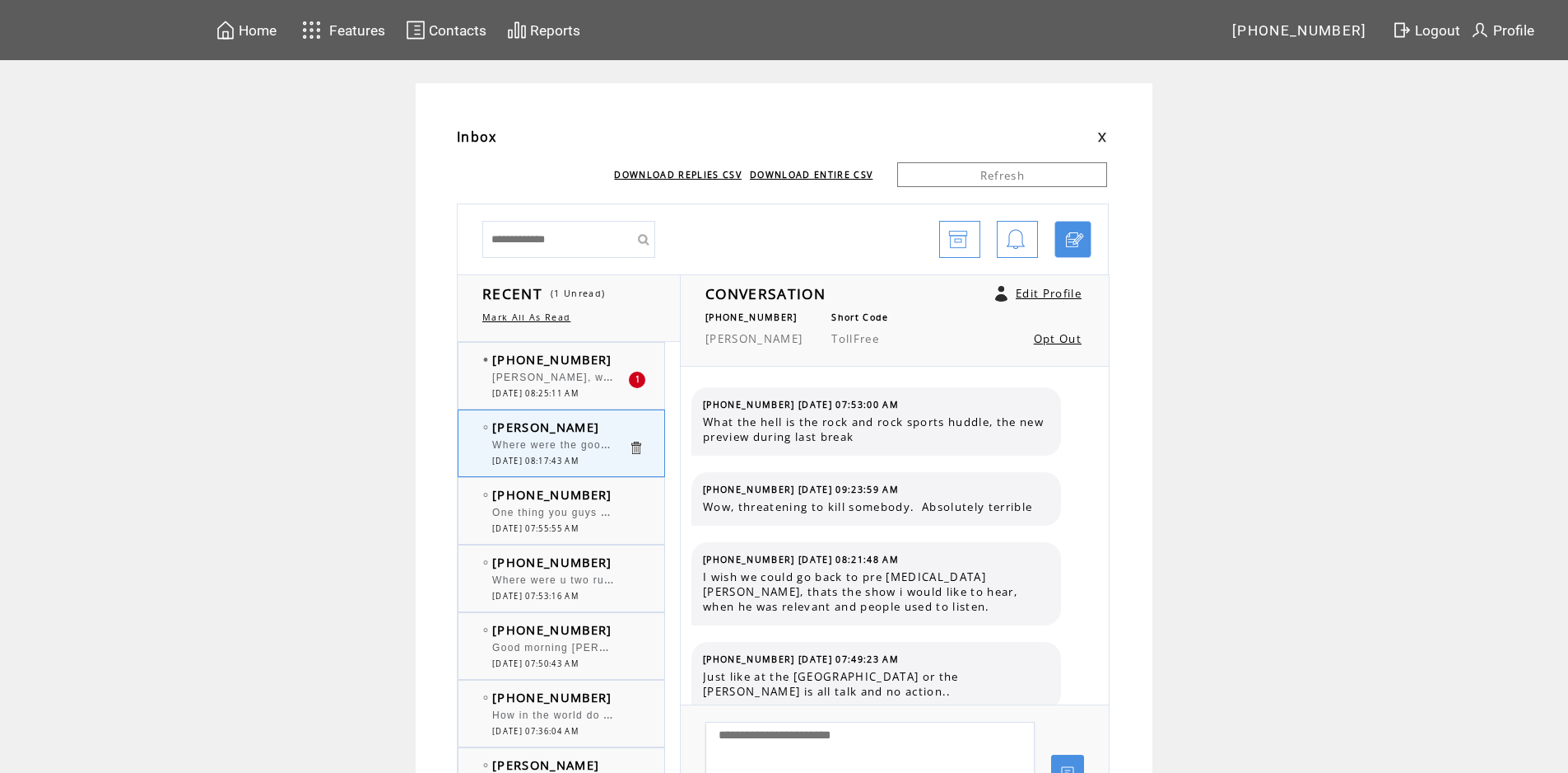
scroll to position [1611, 0]
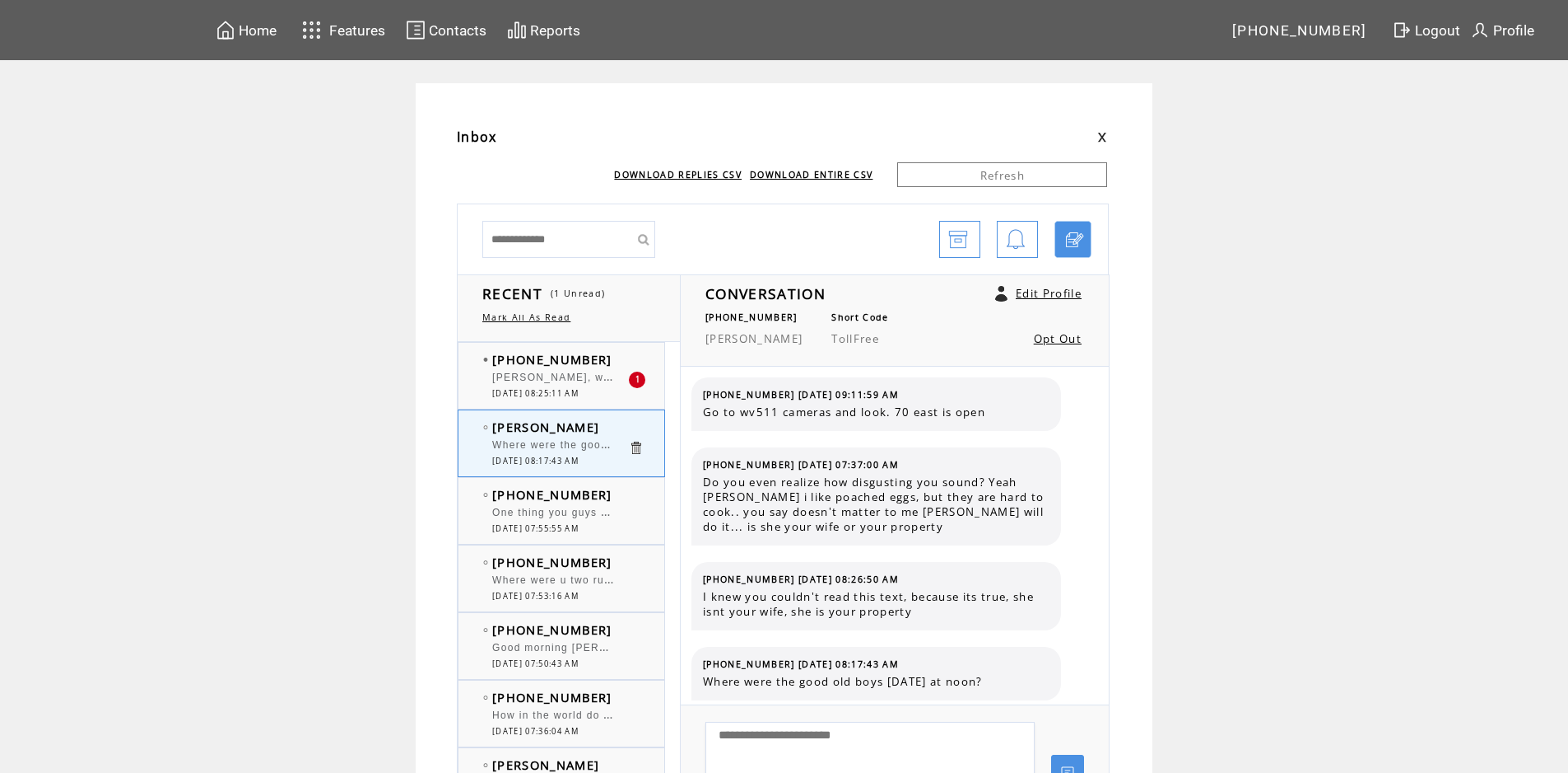
click at [608, 359] on td "[PHONE_NUMBER]" at bounding box center [560, 359] width 136 height 16
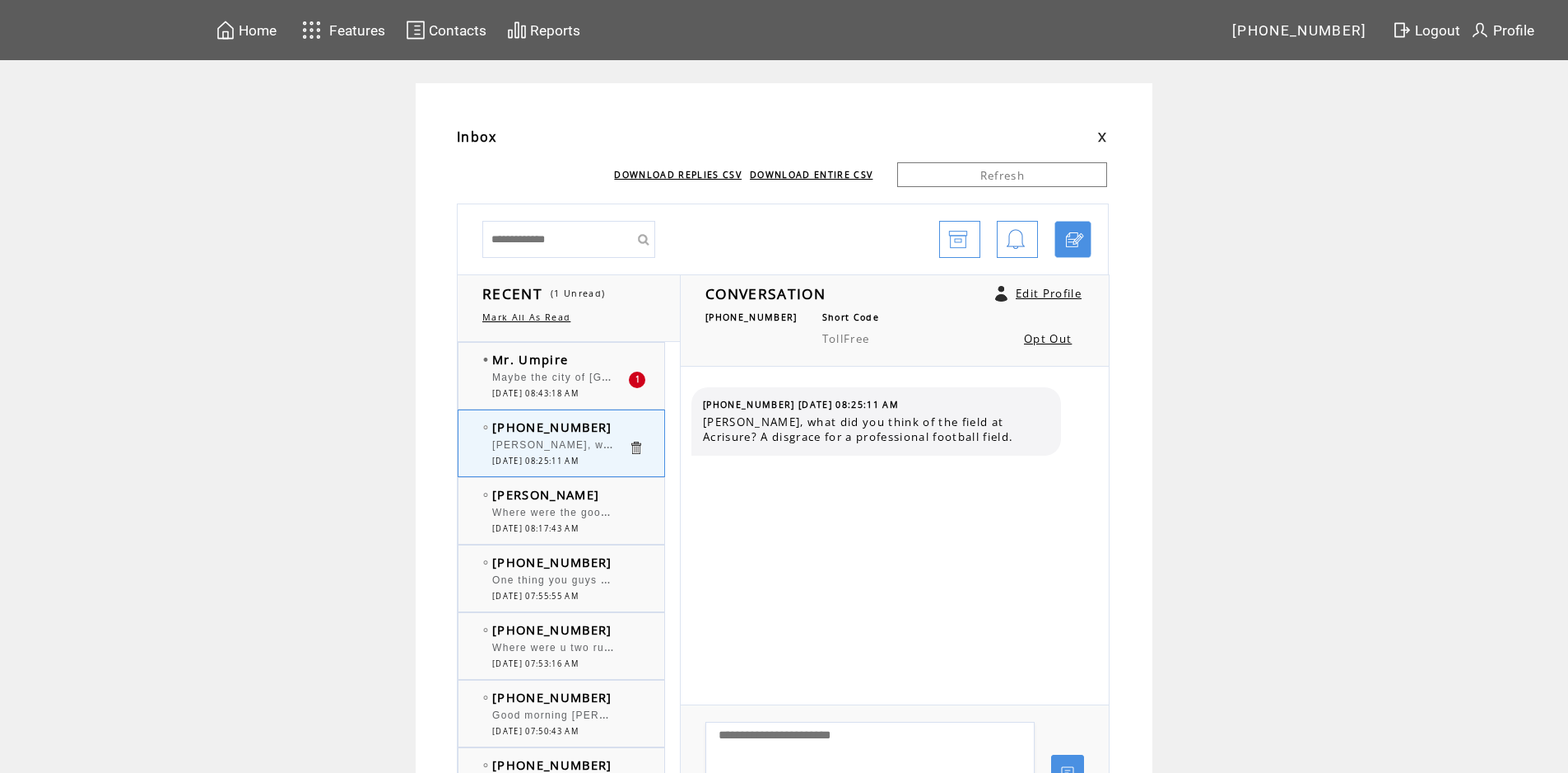
click at [598, 368] on div at bounding box center [560, 369] width 136 height 4
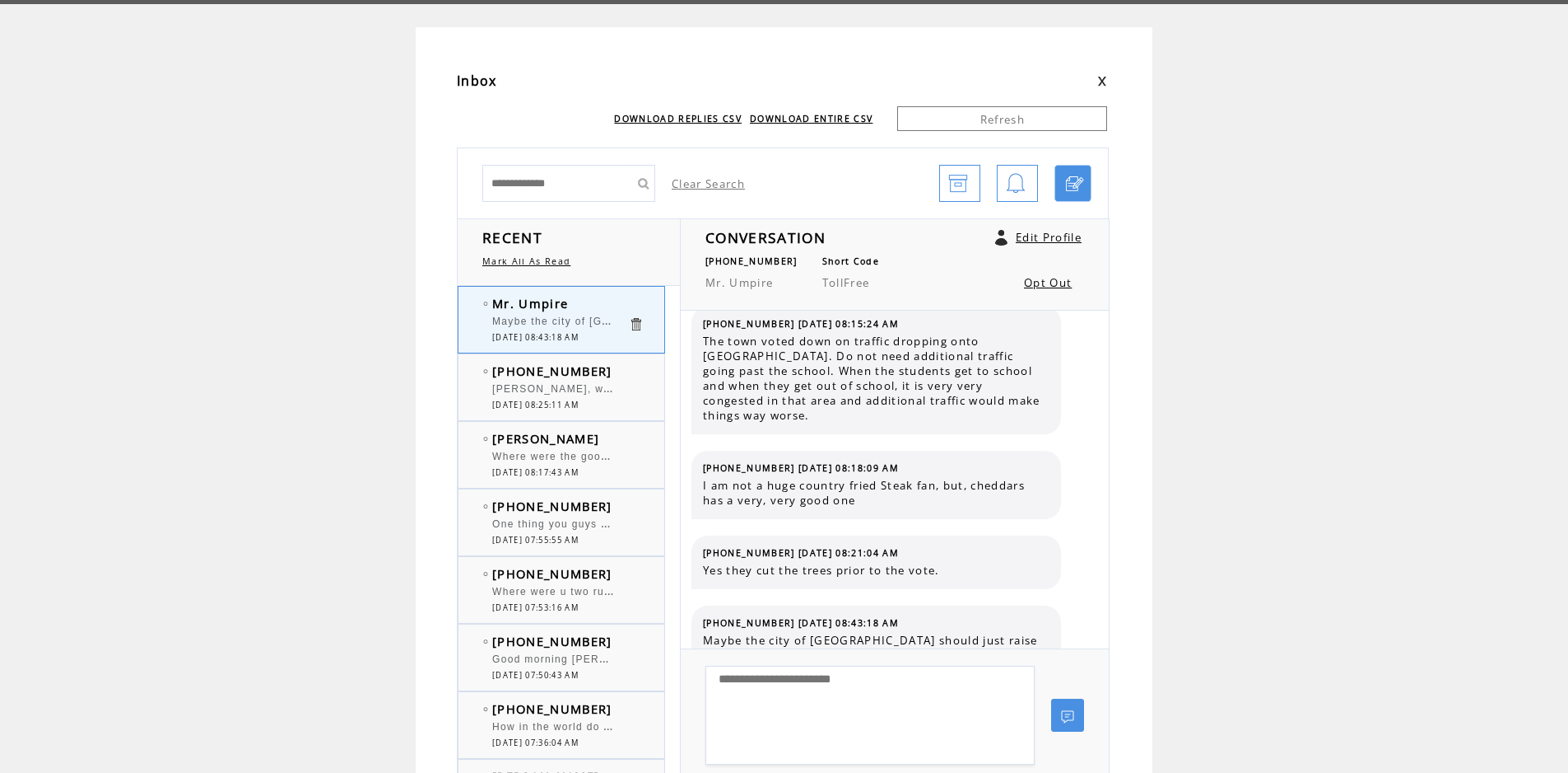
scroll to position [82, 0]
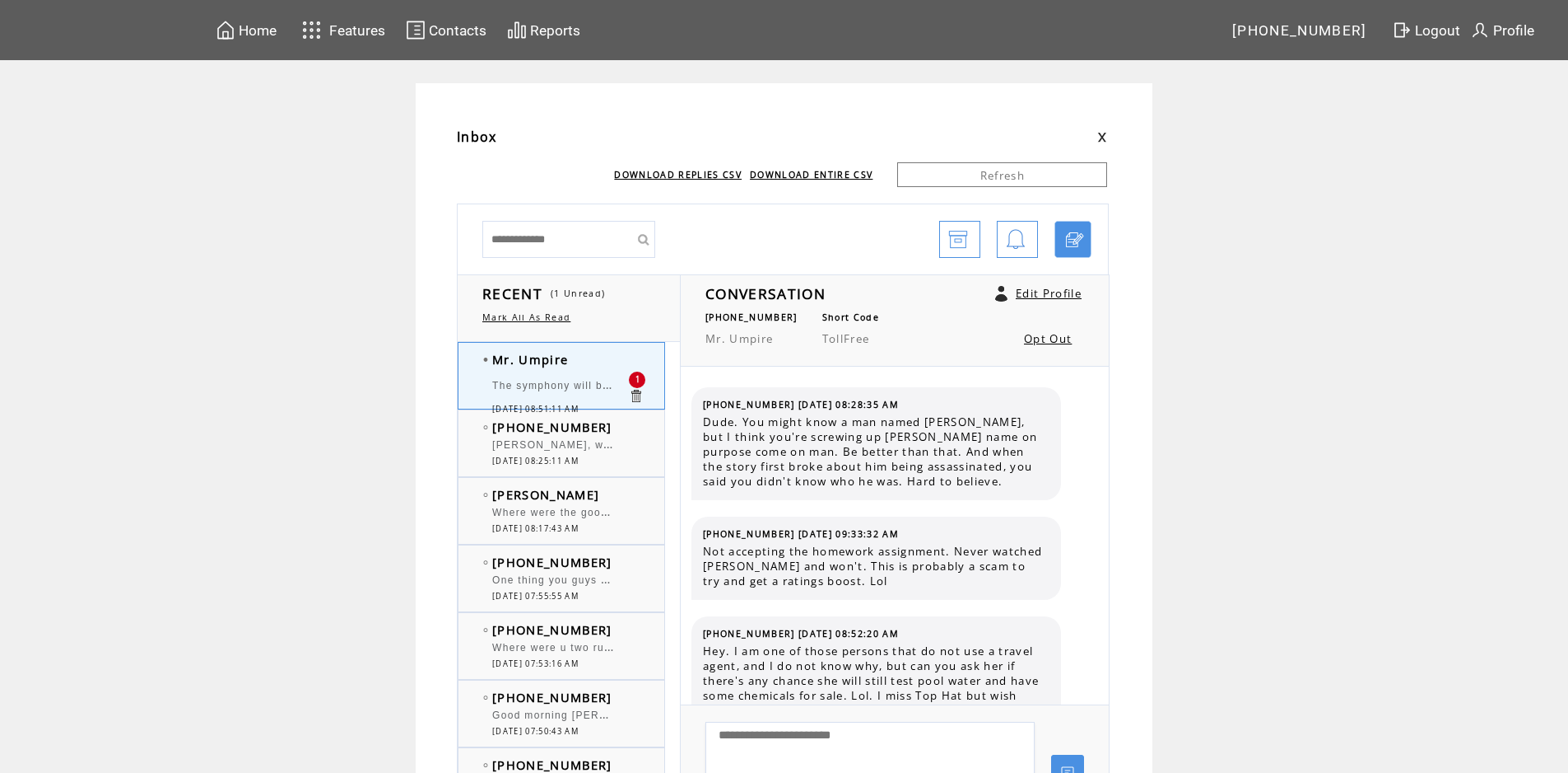
scroll to position [1331, 0]
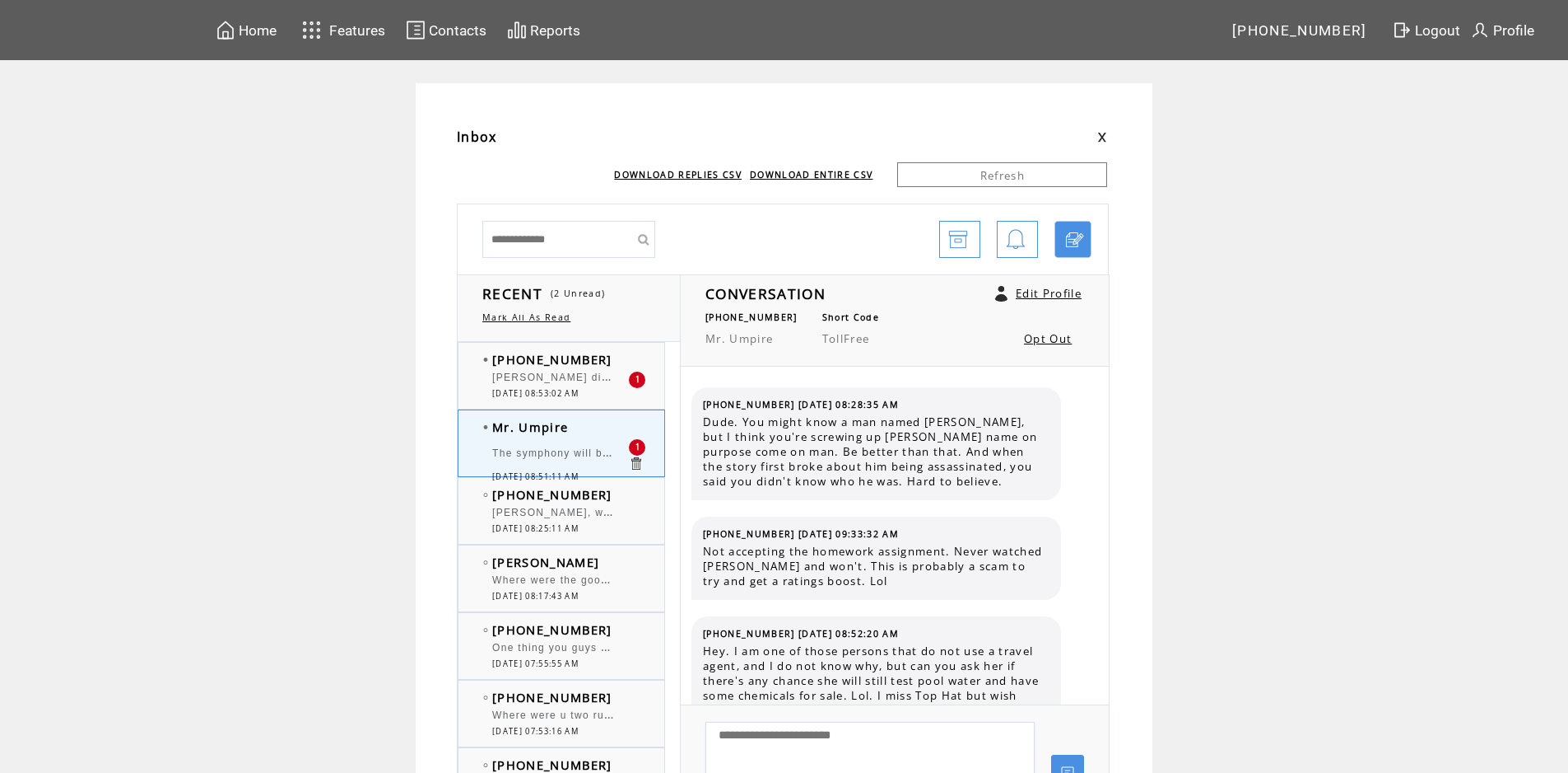
scroll to position [1331, 0]
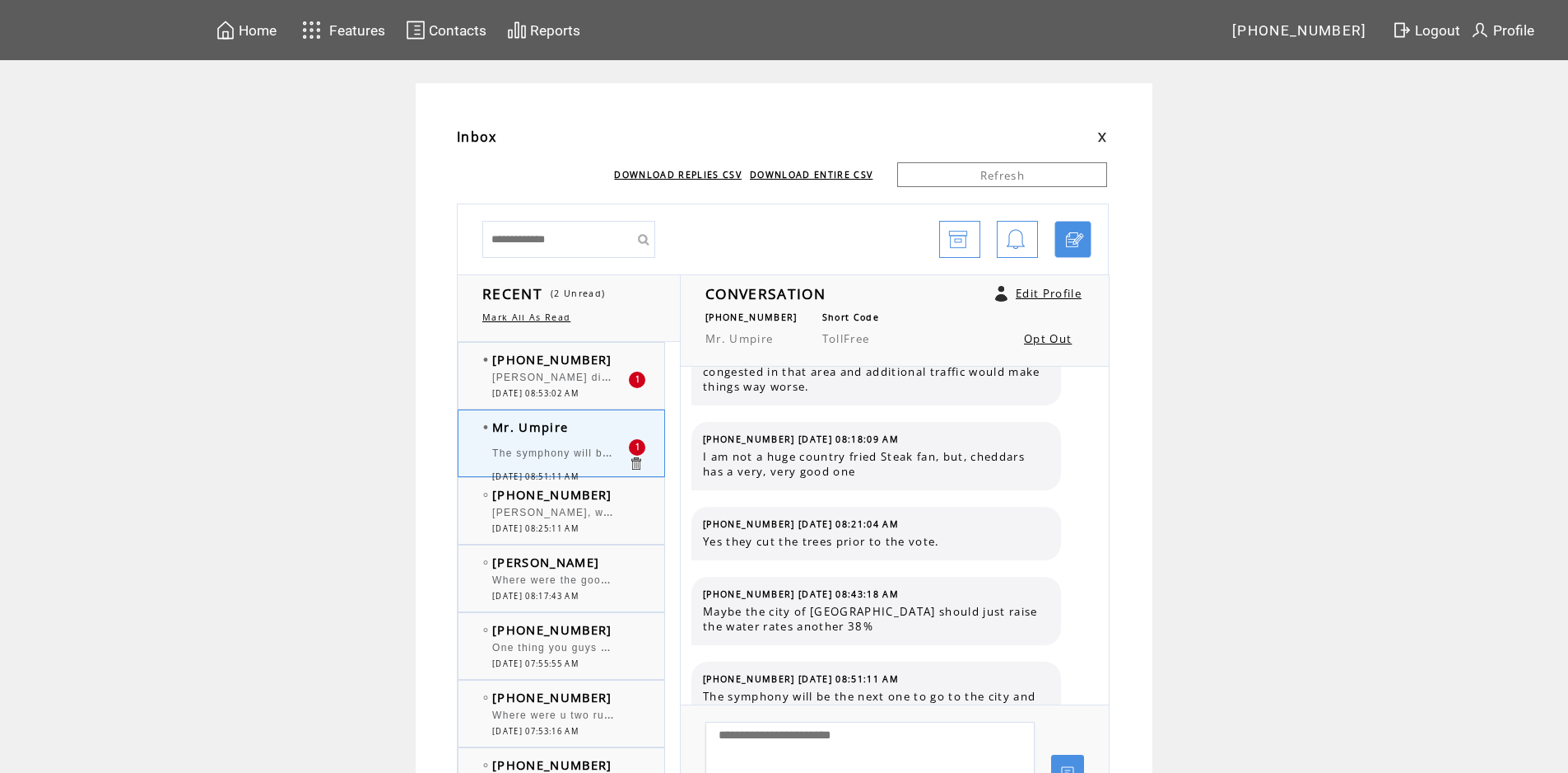
click at [601, 426] on td "Mr. Umpire" at bounding box center [560, 426] width 136 height 16
click at [609, 360] on td "[PHONE_NUMBER]" at bounding box center [560, 359] width 136 height 16
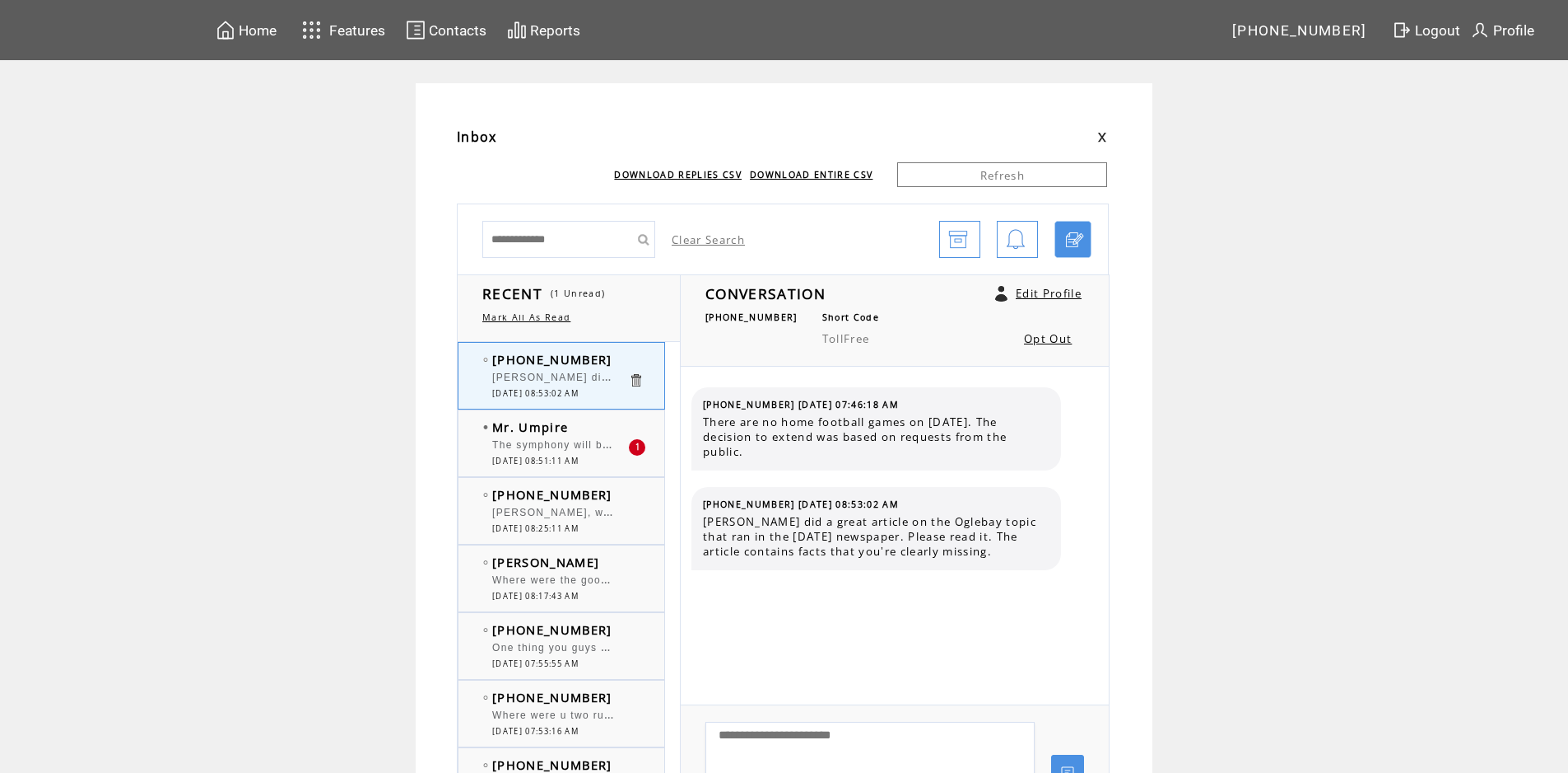
click at [611, 431] on td "Mr. Umpire" at bounding box center [560, 426] width 136 height 16
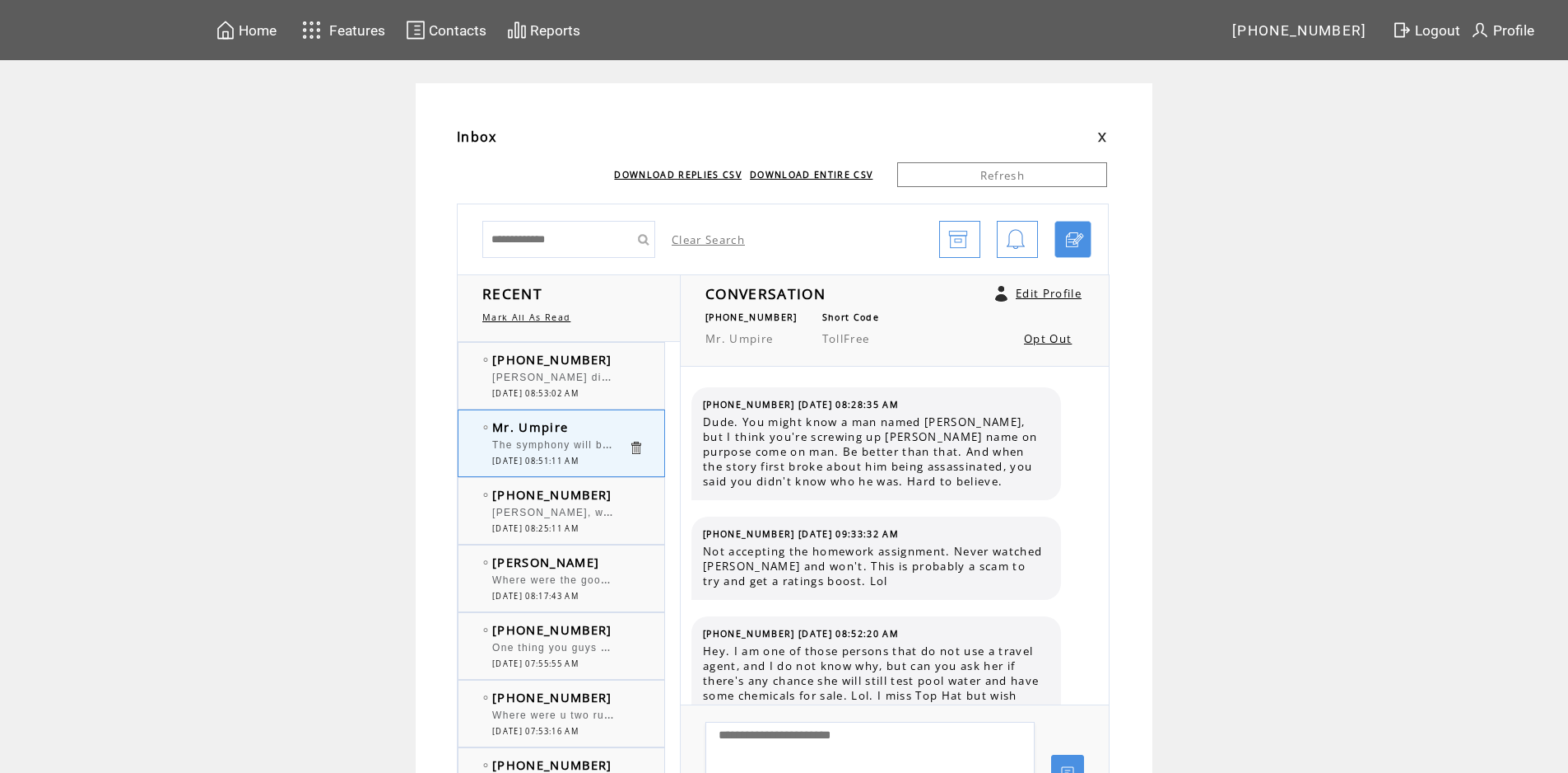
scroll to position [1331, 0]
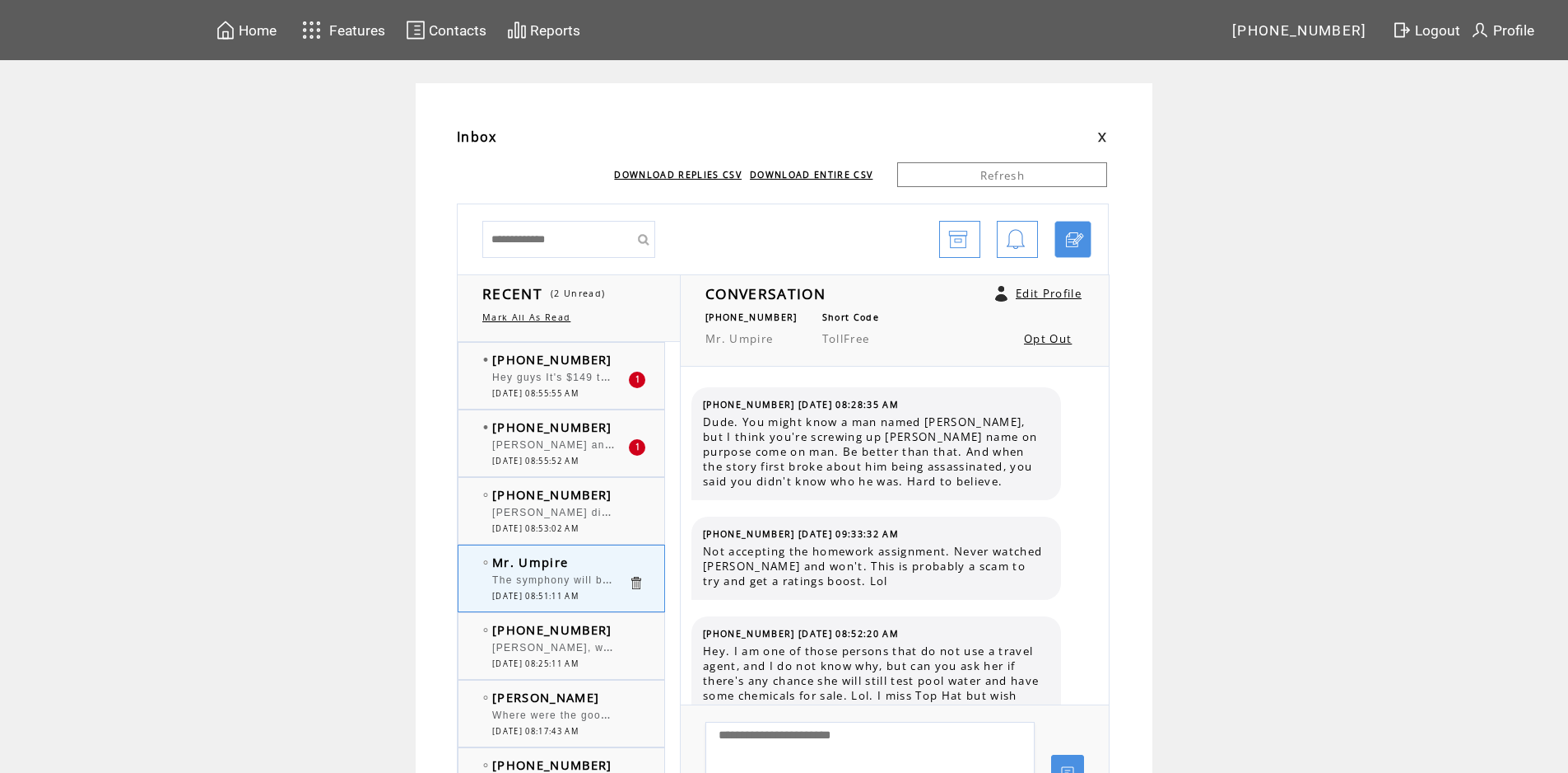
scroll to position [1331, 0]
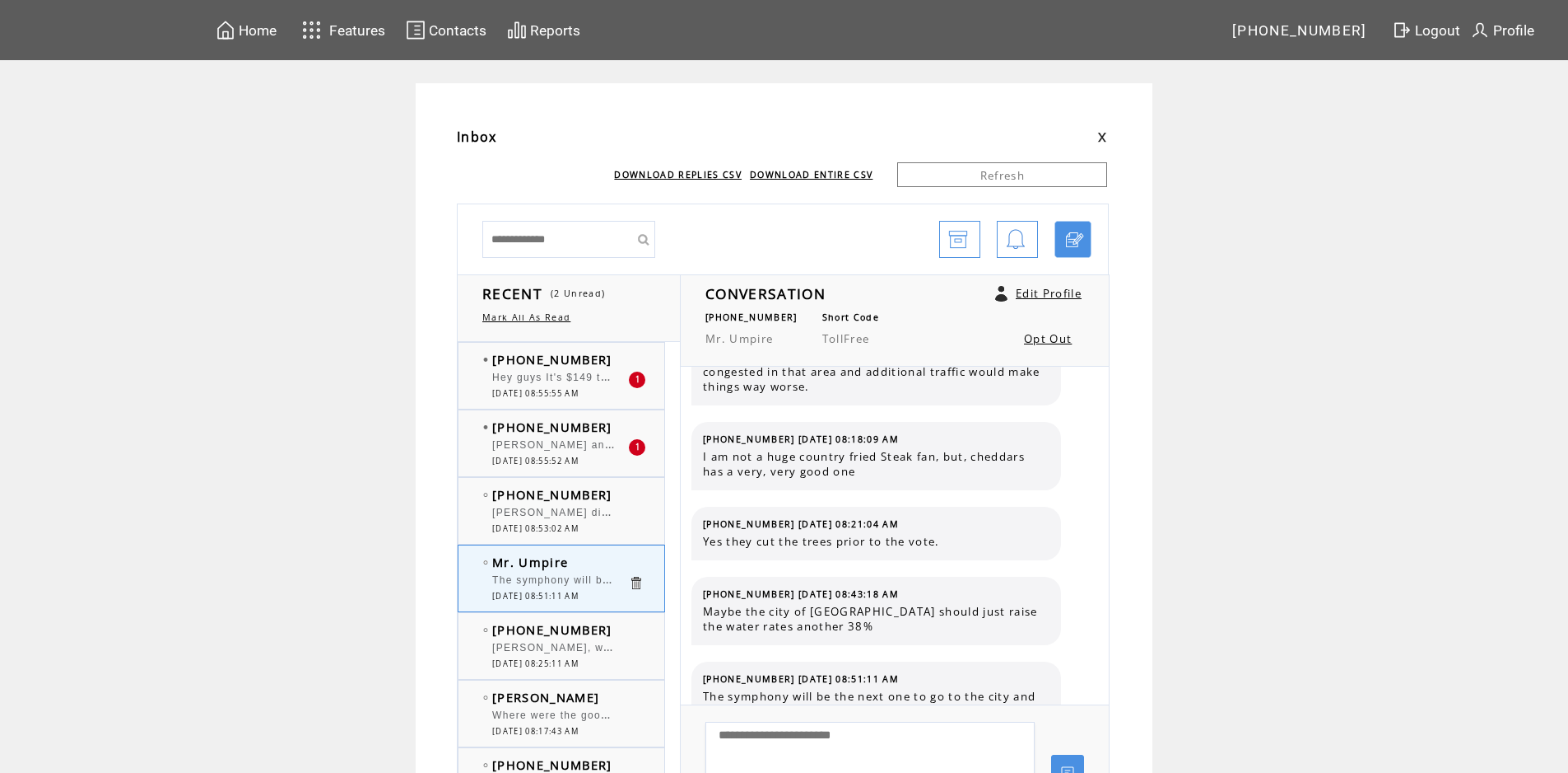
click at [605, 434] on td "[PHONE_NUMBER]" at bounding box center [560, 426] width 136 height 16
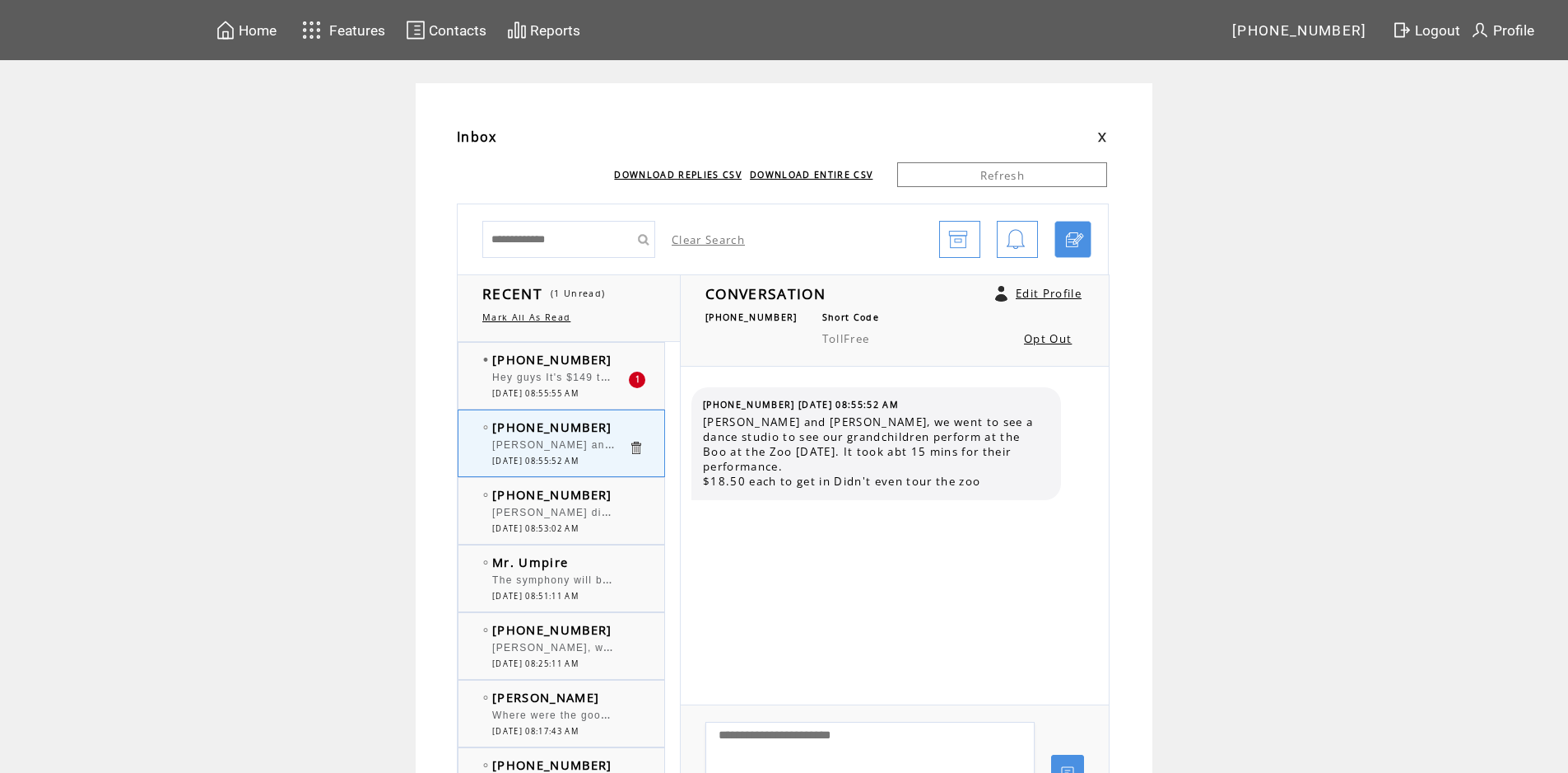
click at [607, 357] on td "[PHONE_NUMBER]" at bounding box center [560, 359] width 136 height 16
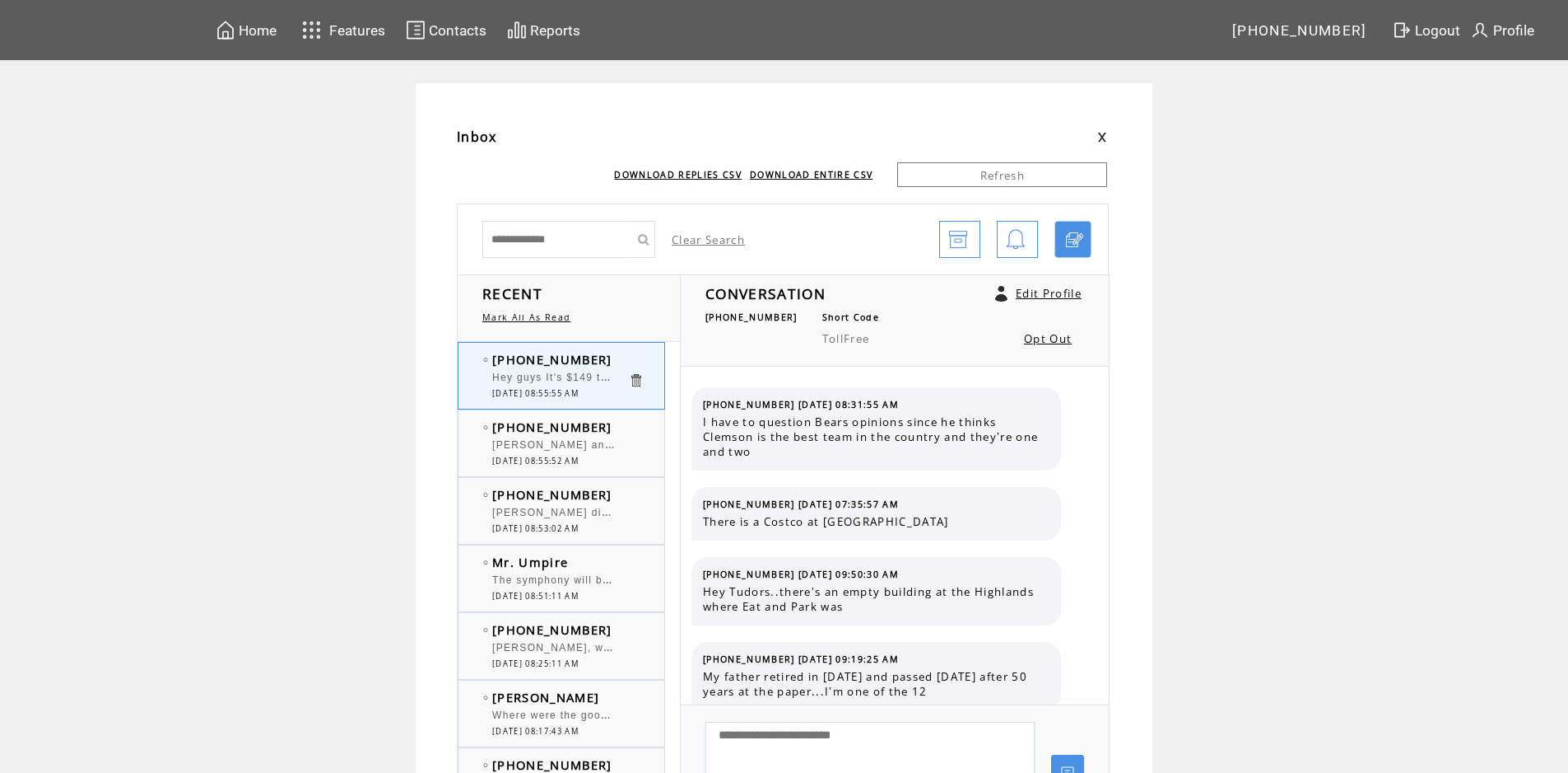
scroll to position [519, 0]
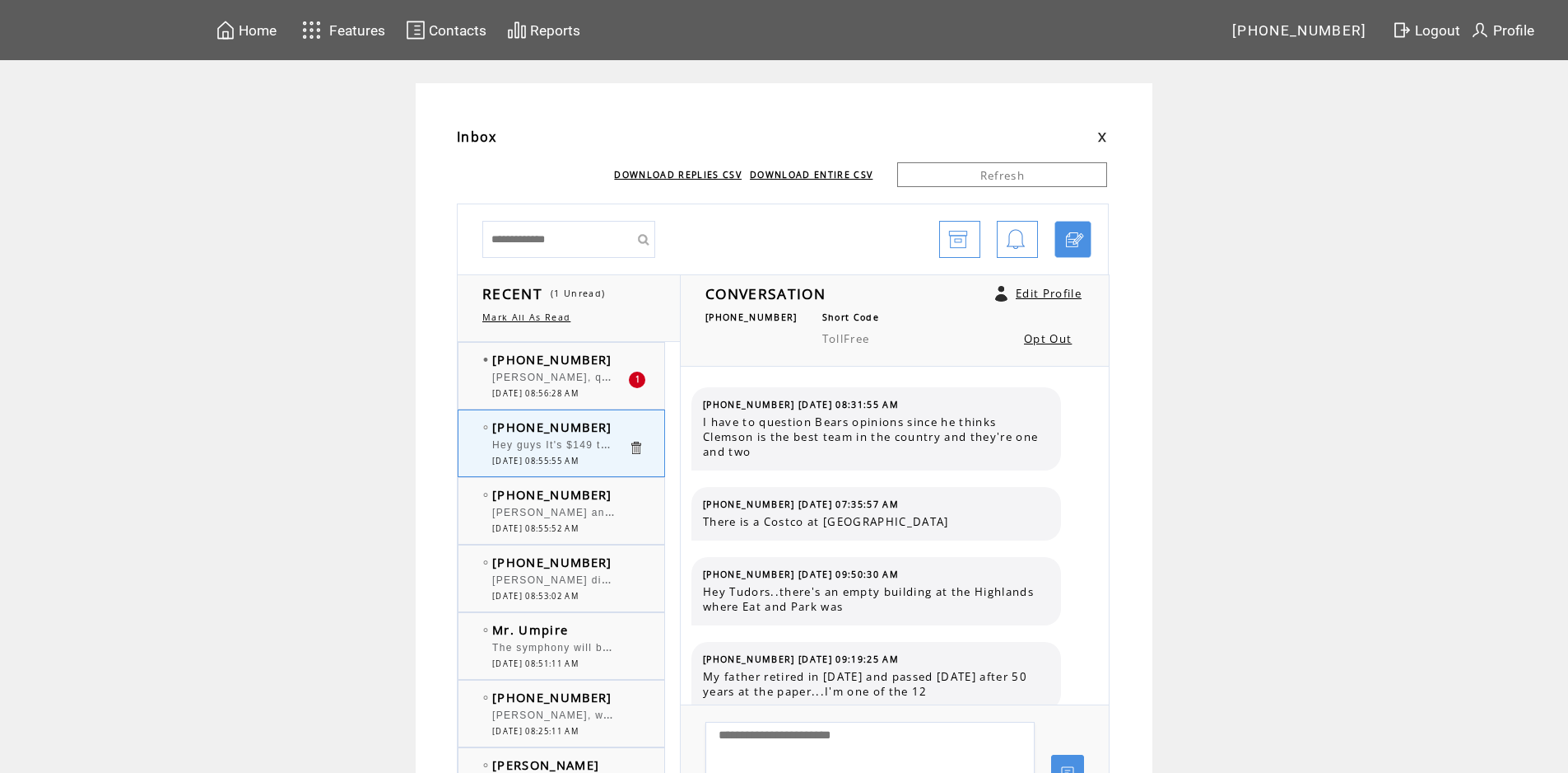
scroll to position [519, 0]
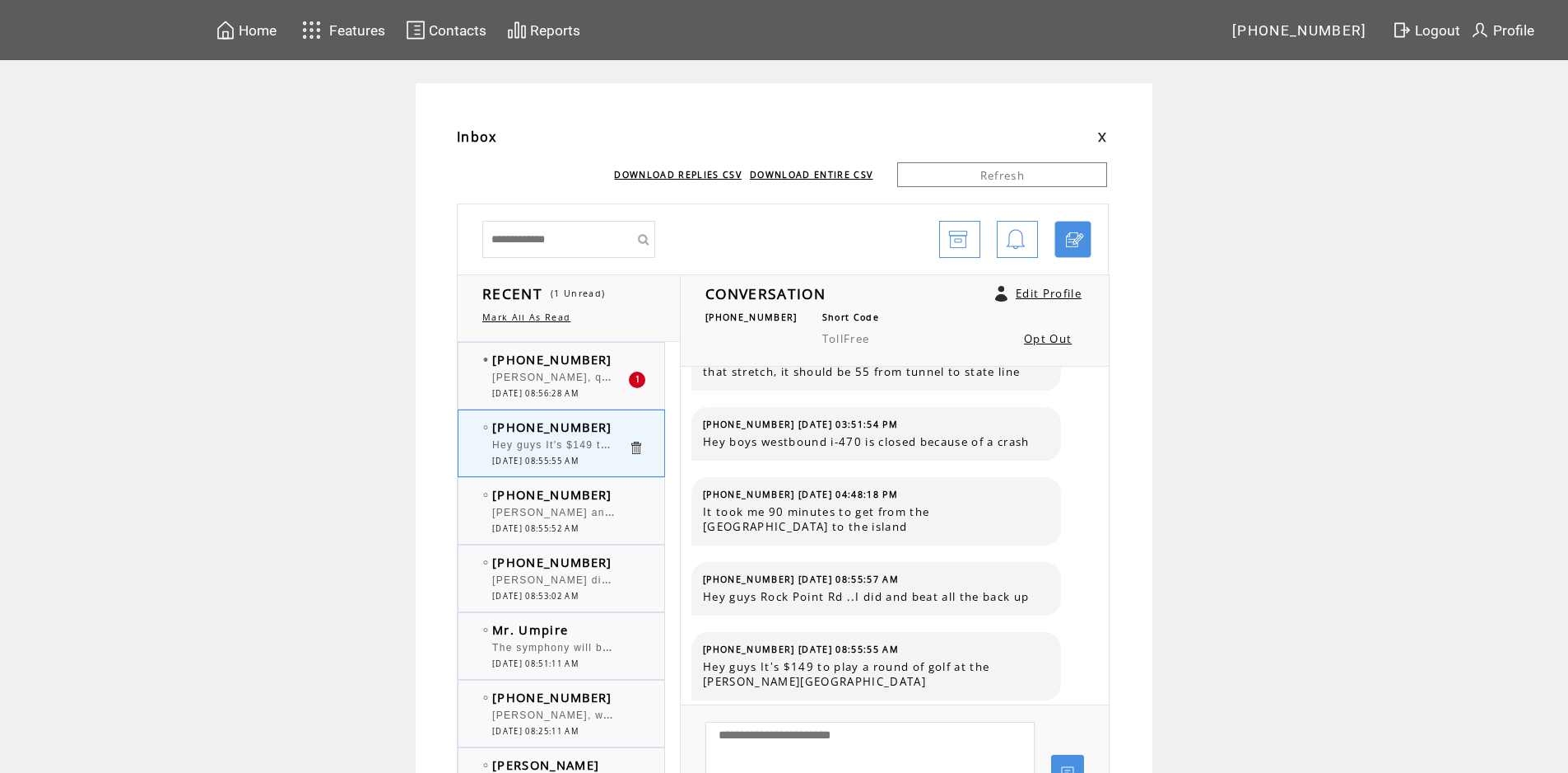
click at [621, 355] on td "[PHONE_NUMBER]" at bounding box center [560, 359] width 136 height 16
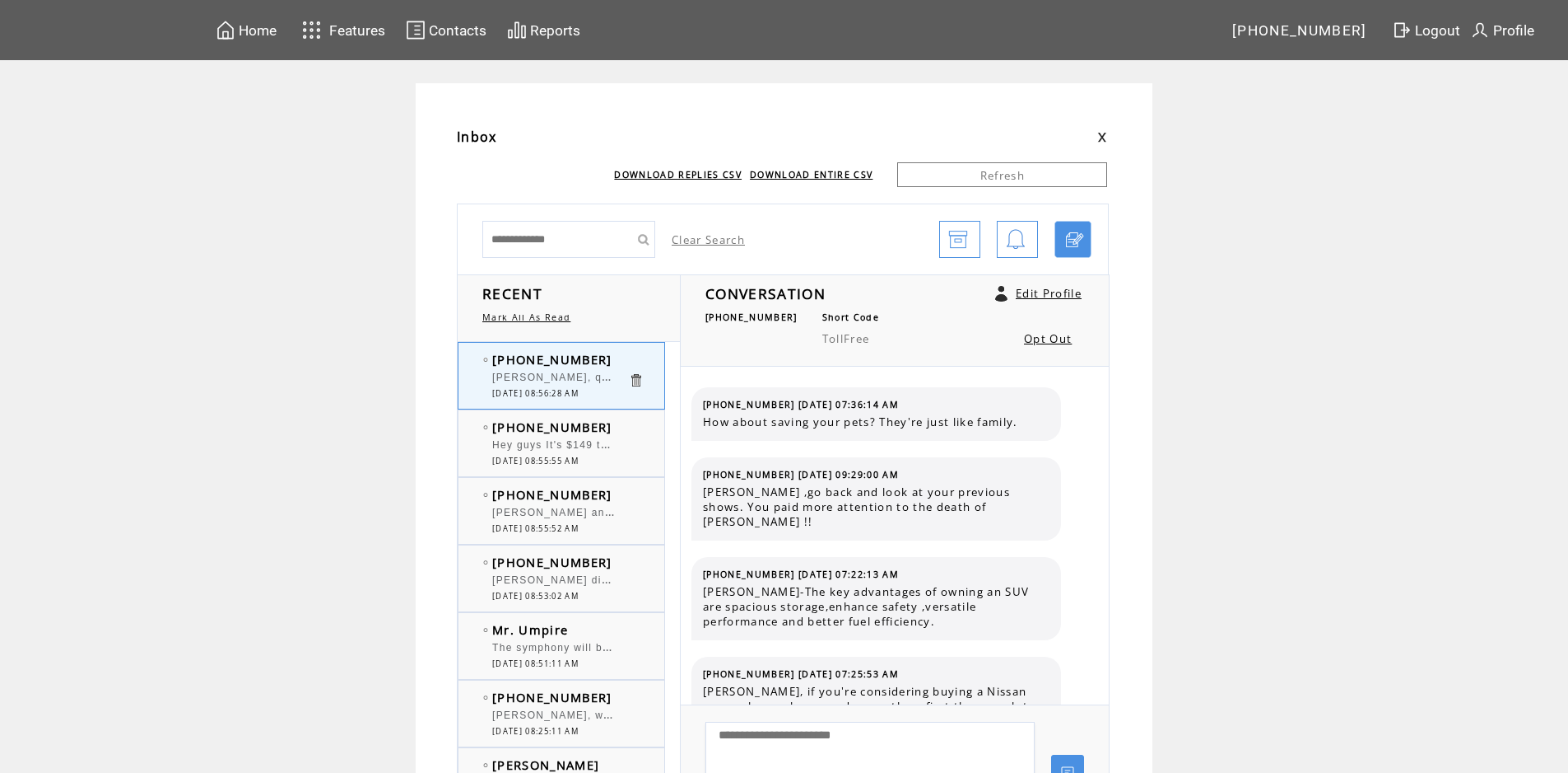
scroll to position [2077, 0]
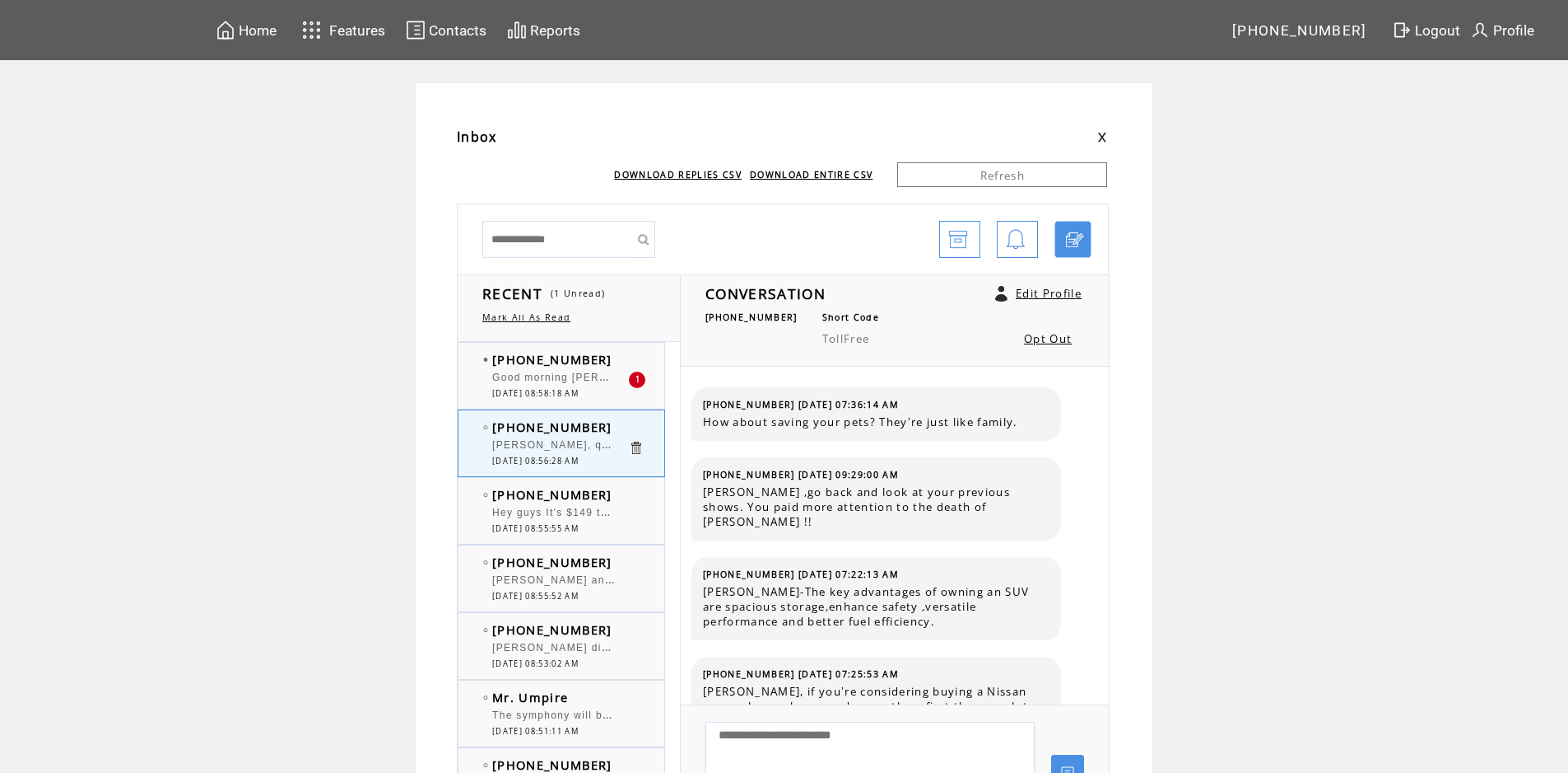
scroll to position [2077, 0]
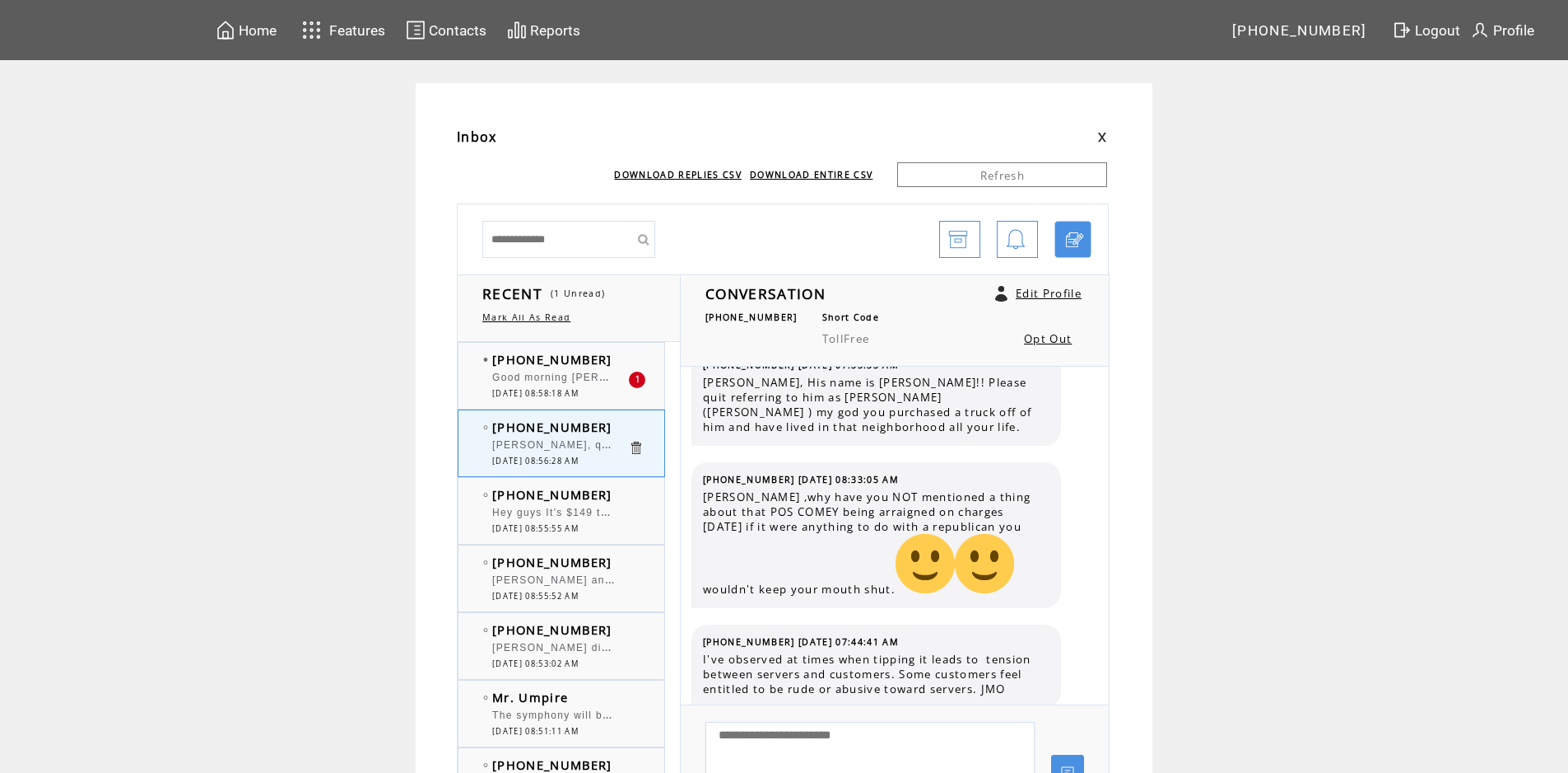
click at [618, 364] on td "[PHONE_NUMBER]" at bounding box center [560, 359] width 136 height 16
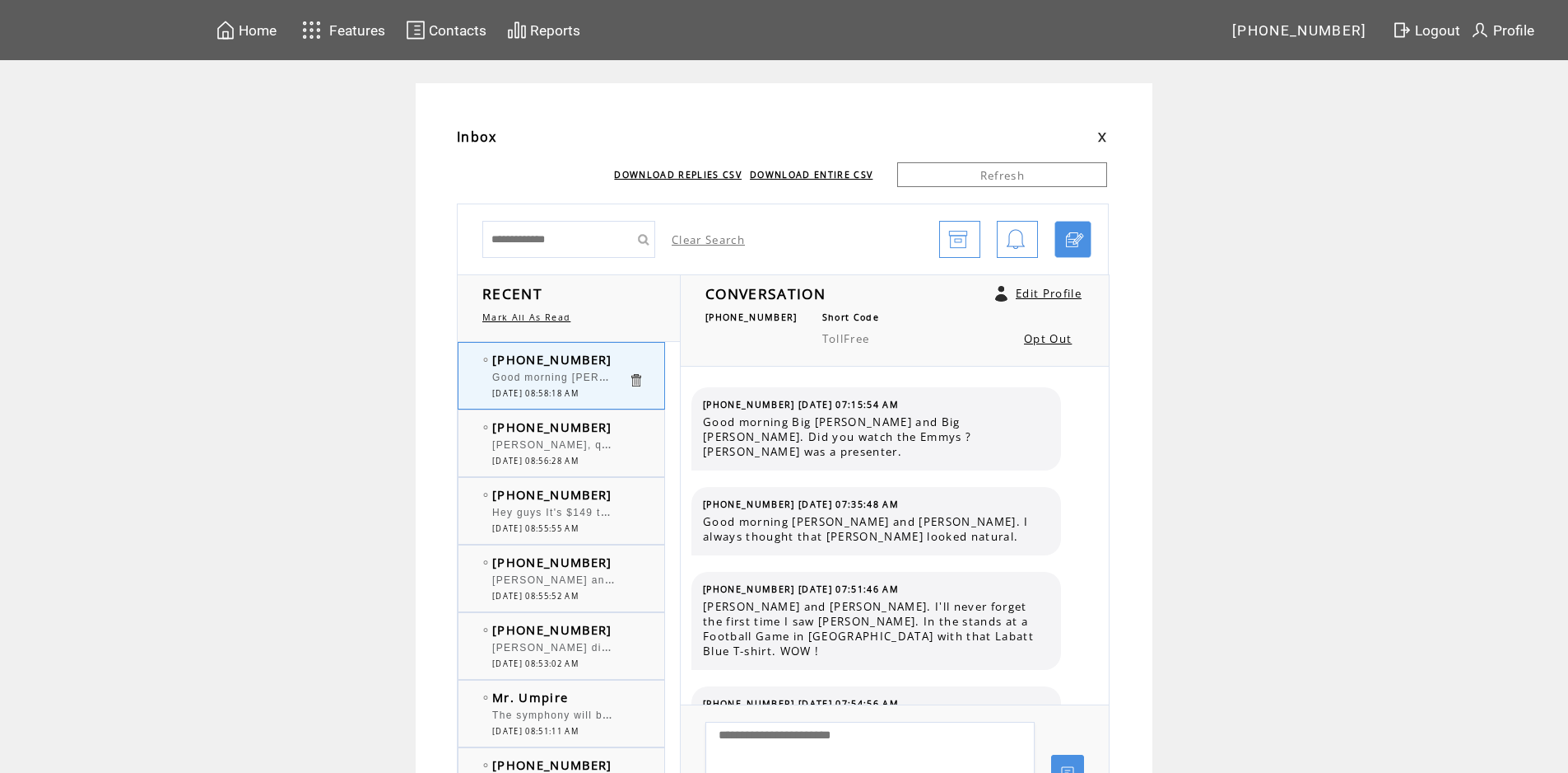
scroll to position [10584, 0]
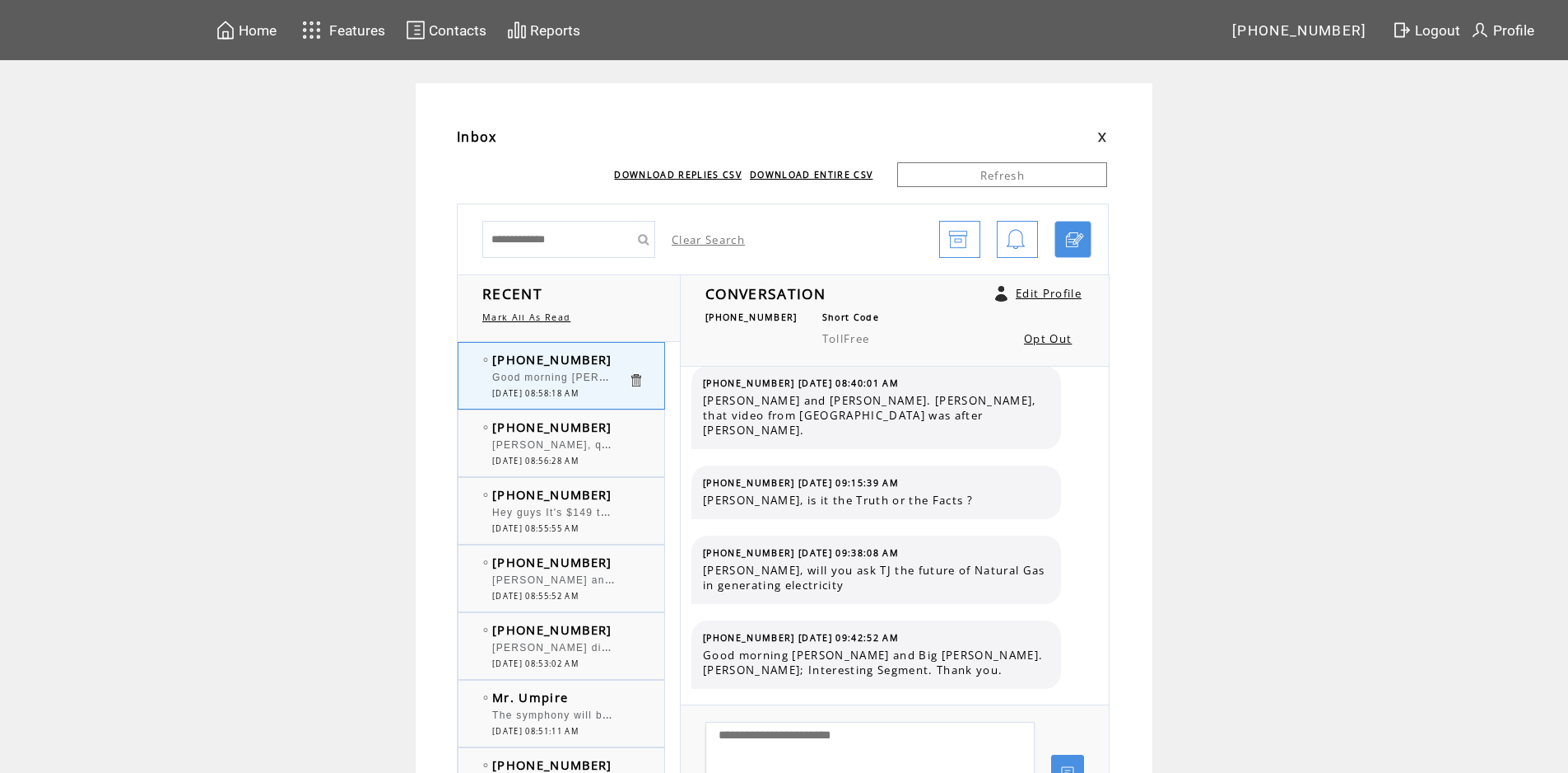
click at [642, 429] on td at bounding box center [644, 426] width 33 height 16
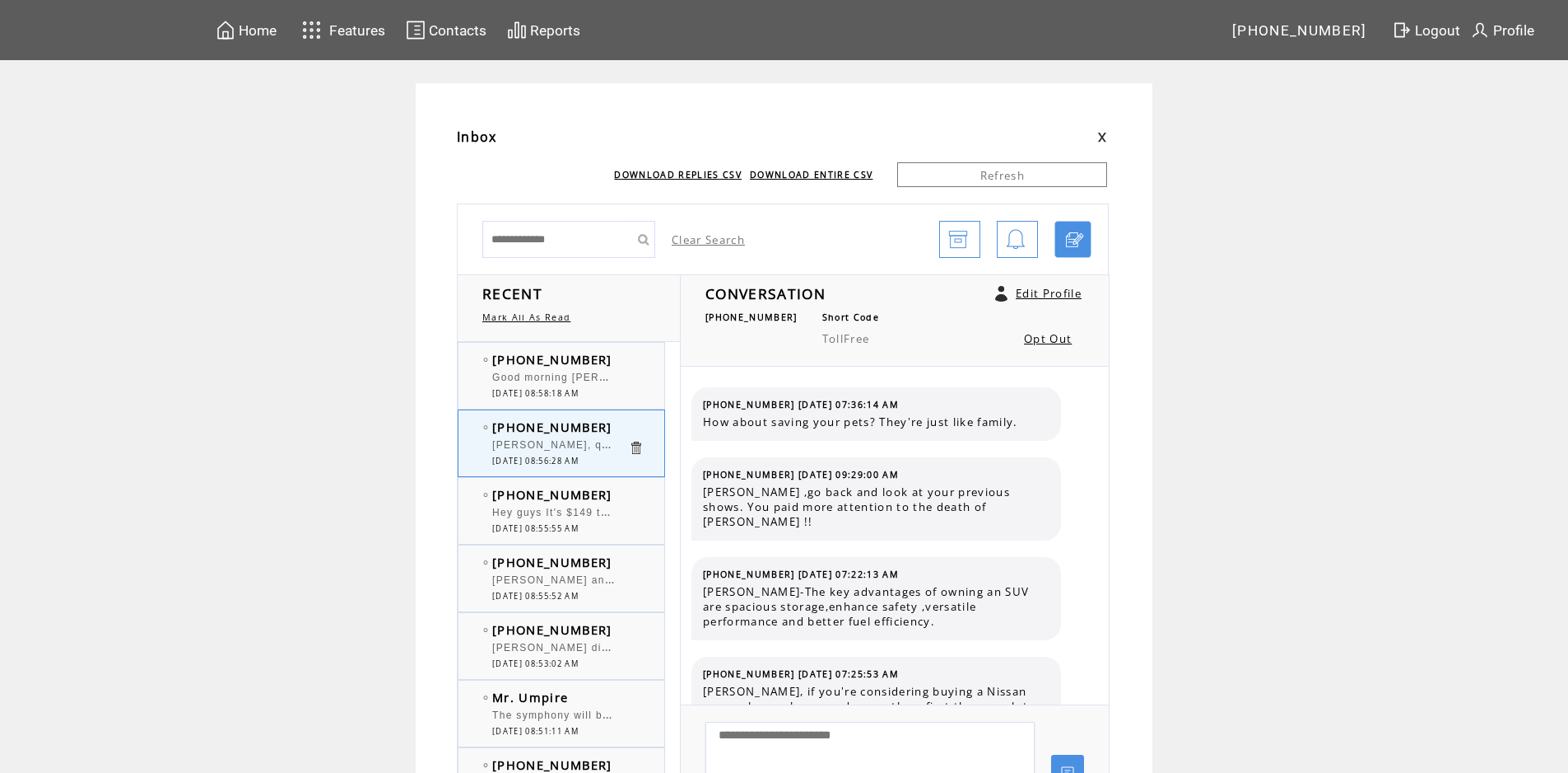
scroll to position [2077, 0]
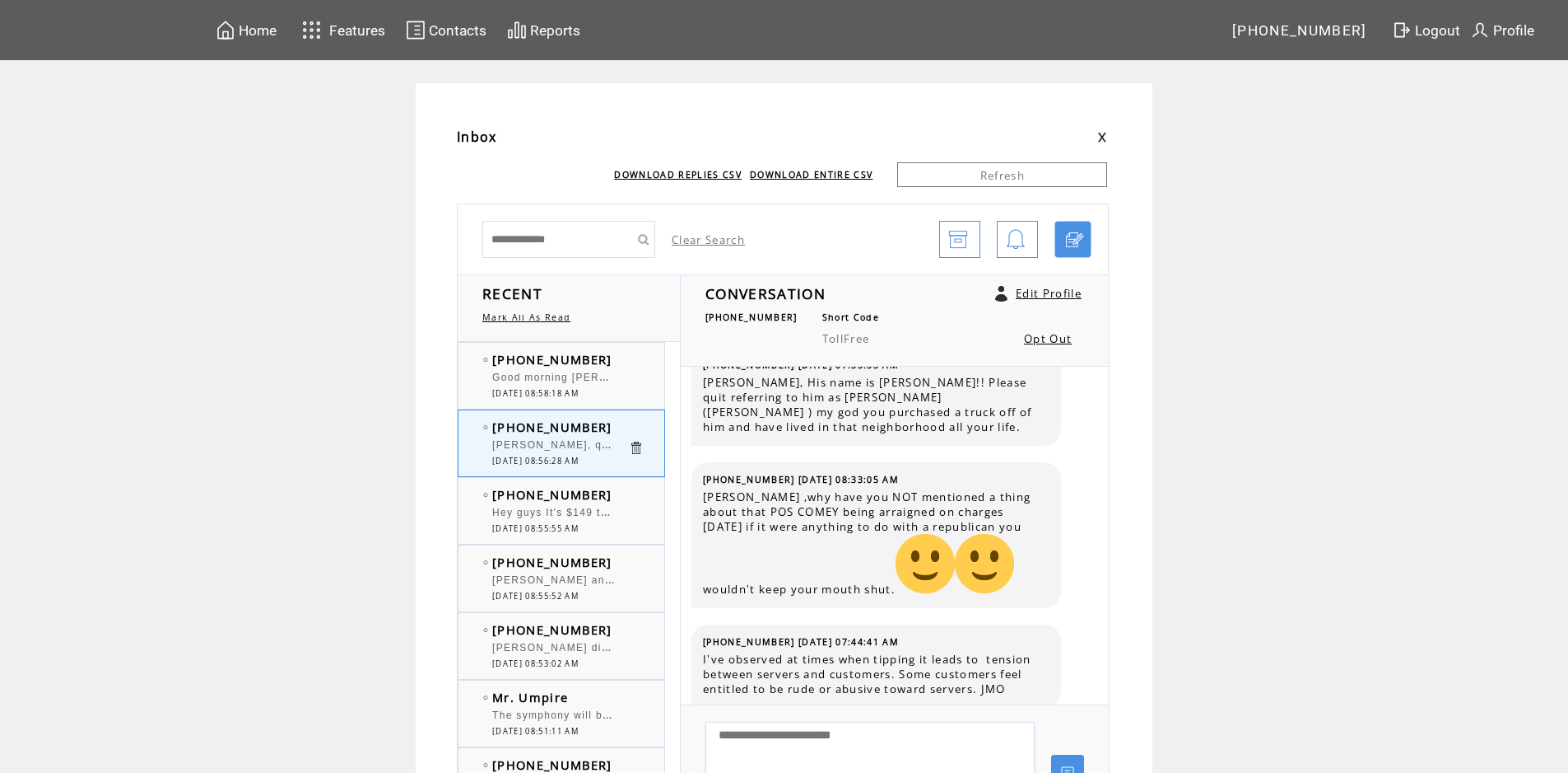
click at [641, 364] on td at bounding box center [644, 359] width 33 height 16
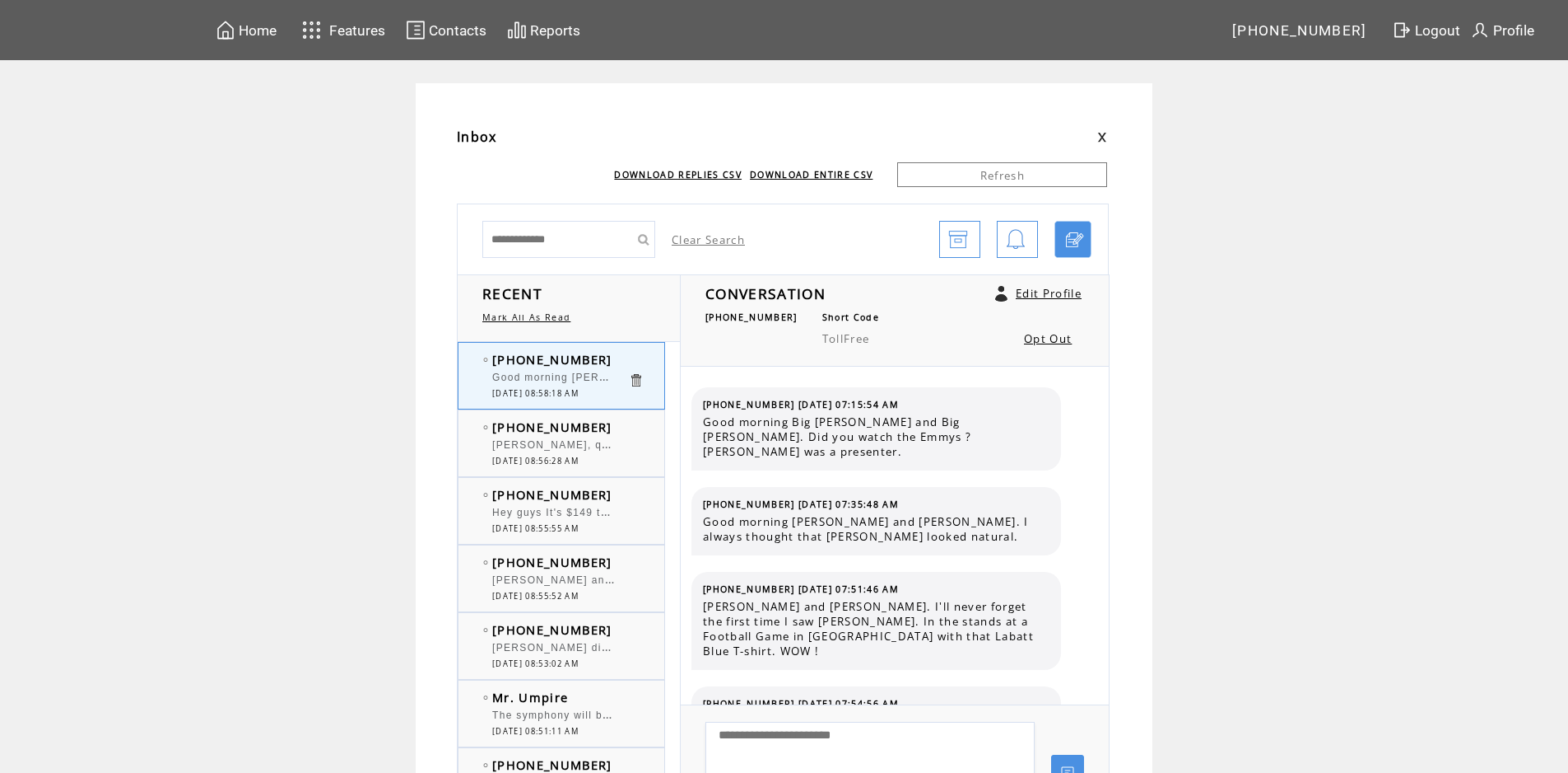
scroll to position [10584, 0]
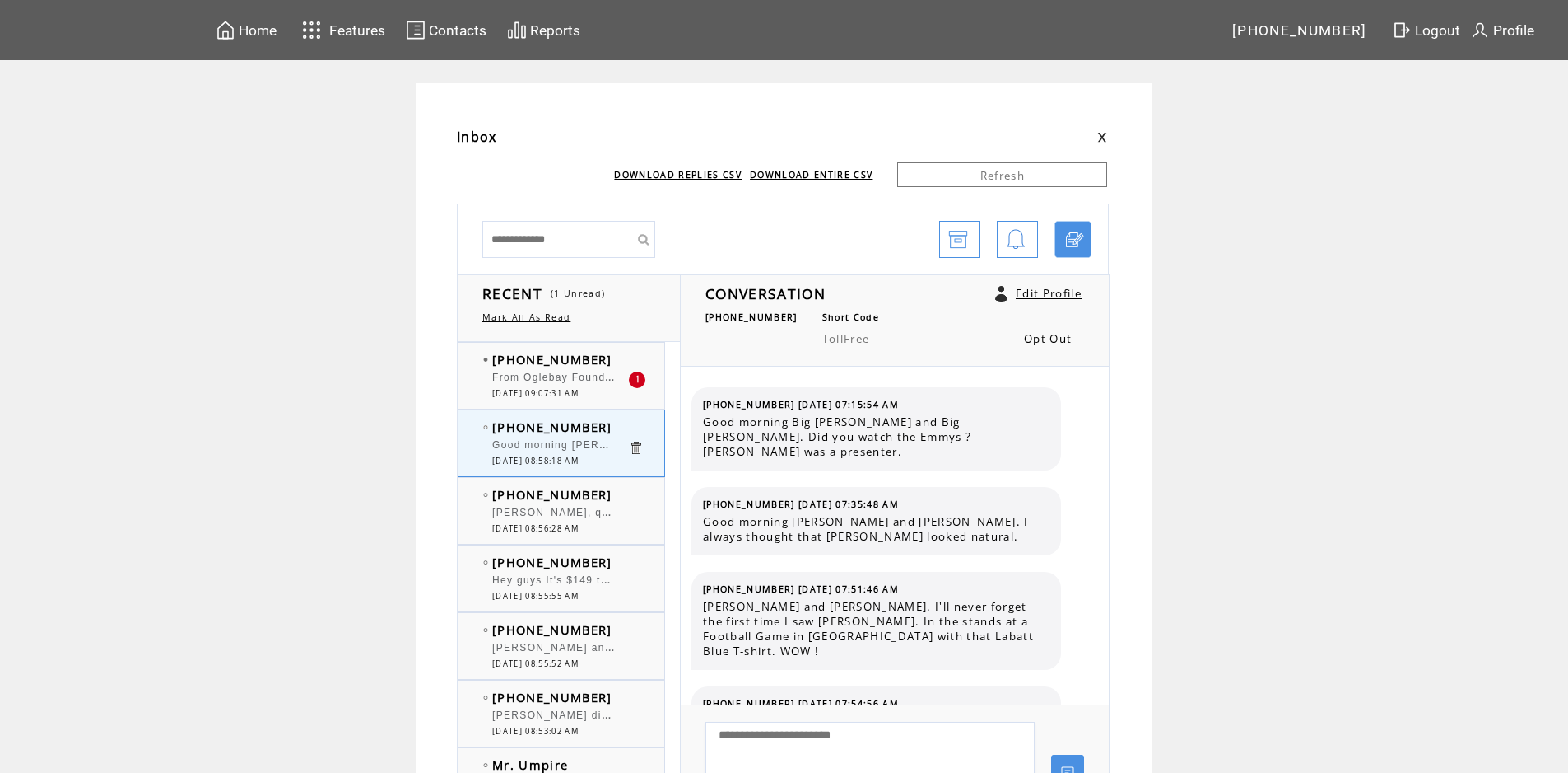
scroll to position [10584, 0]
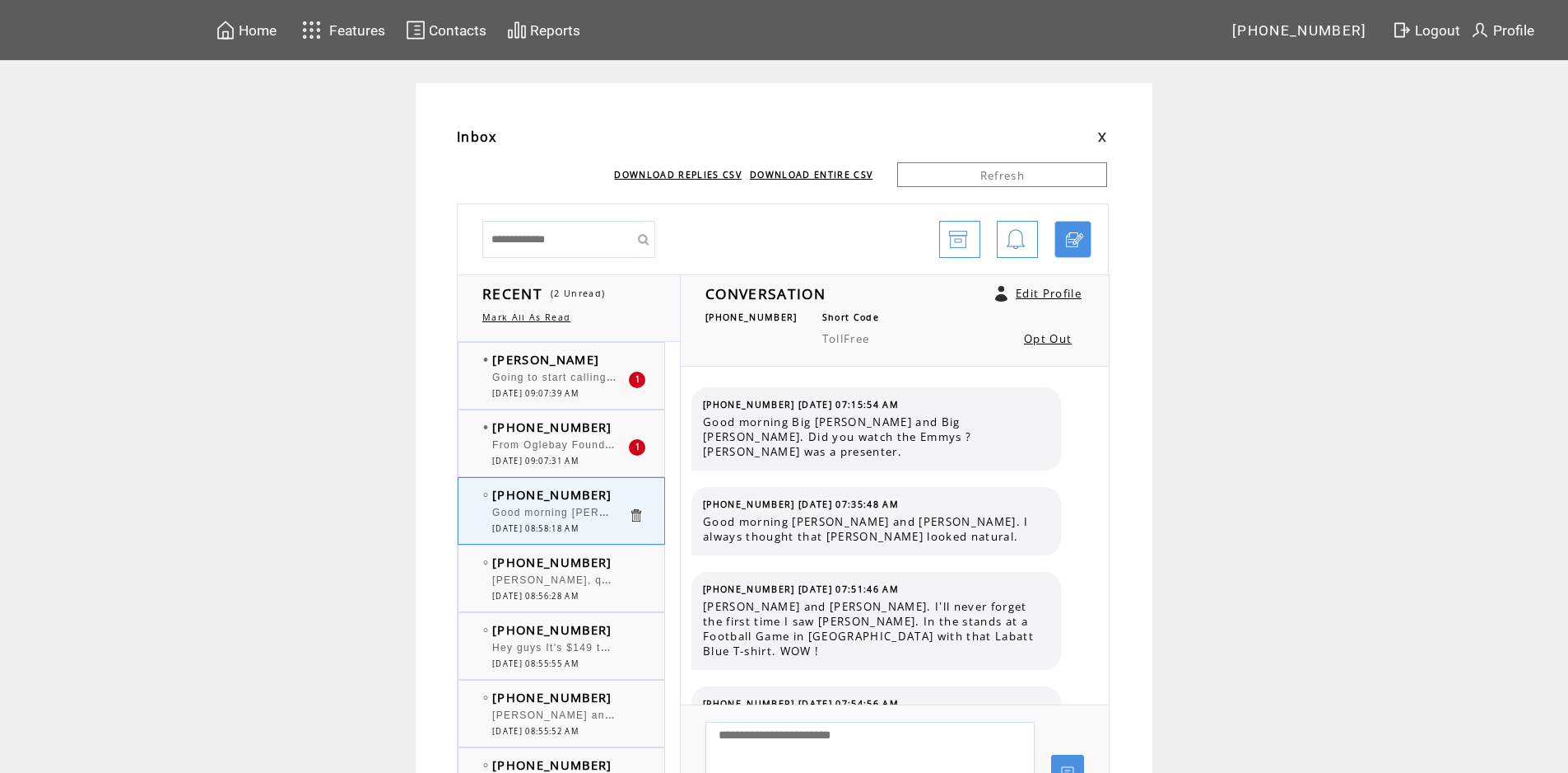
scroll to position [10584, 0]
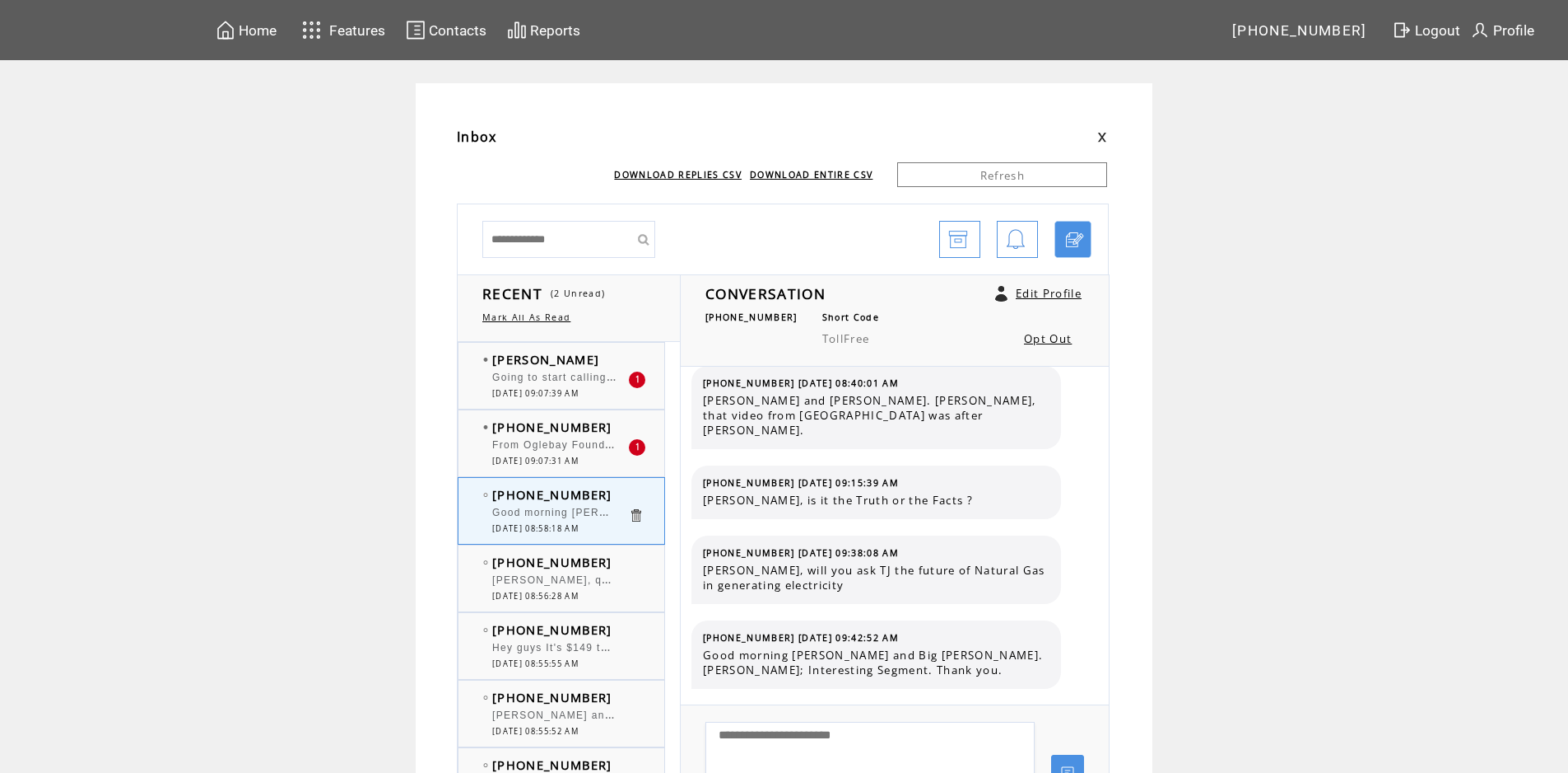
click at [626, 361] on td "[PERSON_NAME]" at bounding box center [560, 359] width 136 height 16
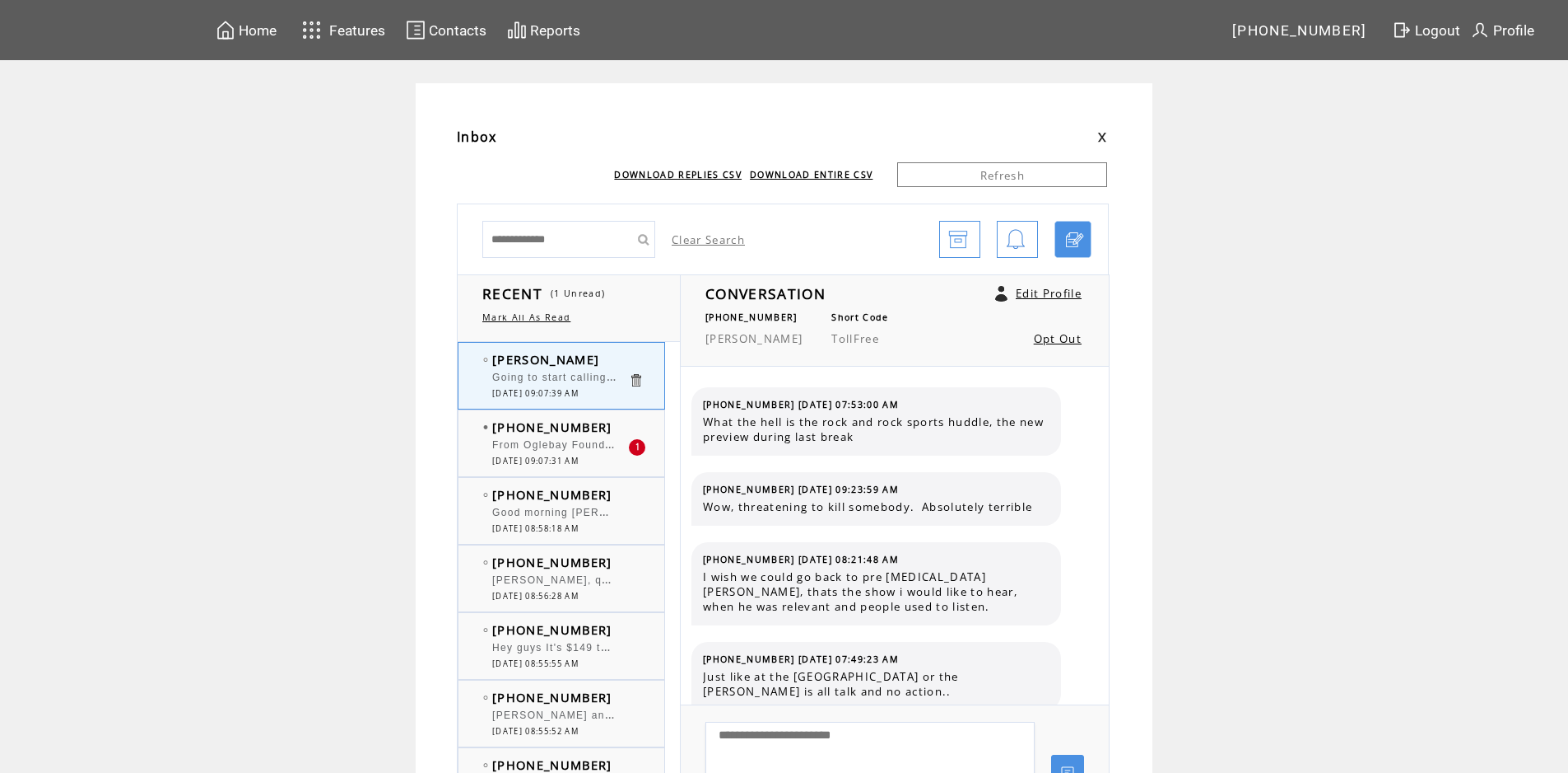
scroll to position [1697, 0]
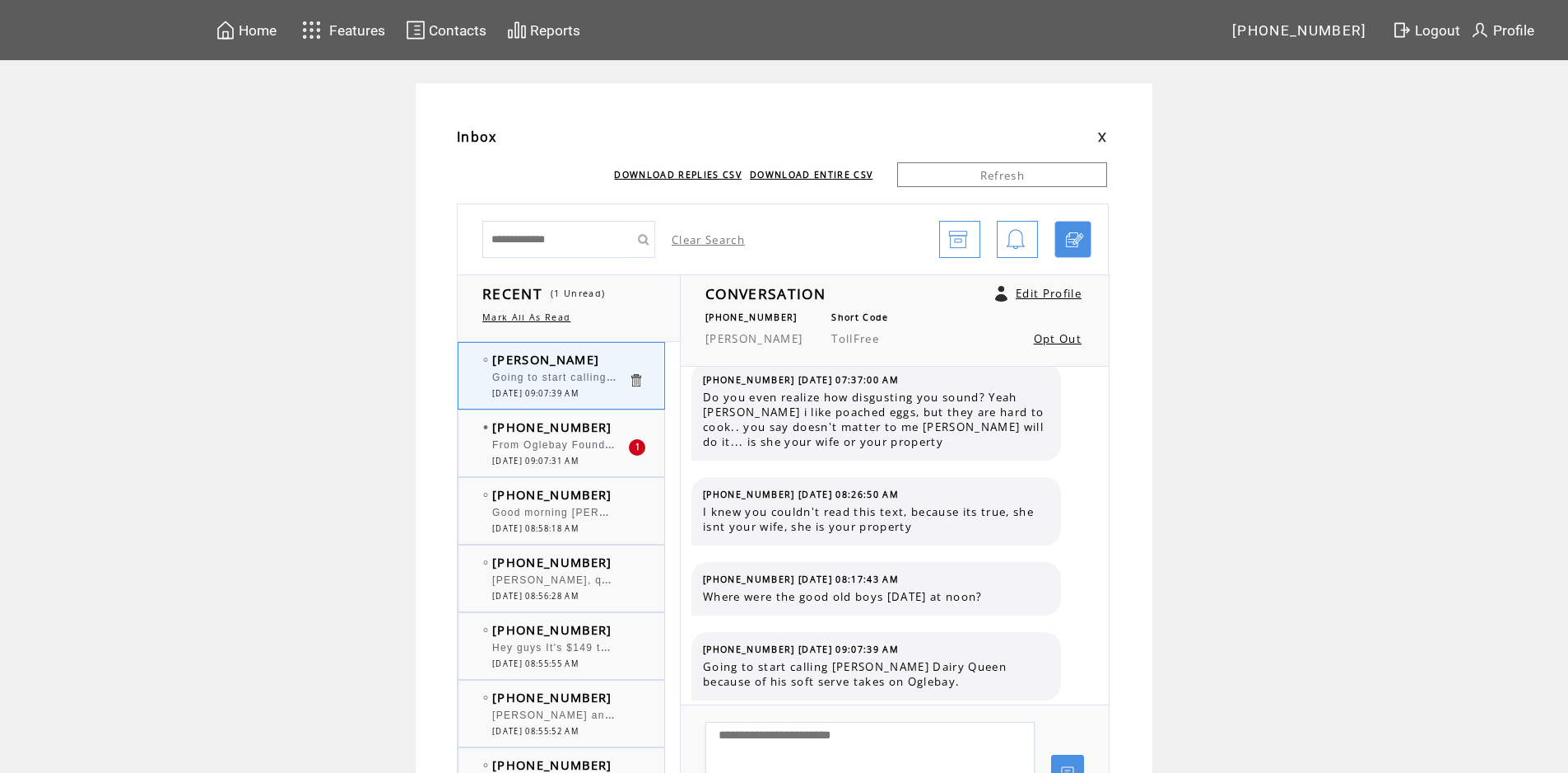
click at [623, 435] on td "[PHONE_NUMBER]" at bounding box center [560, 426] width 136 height 16
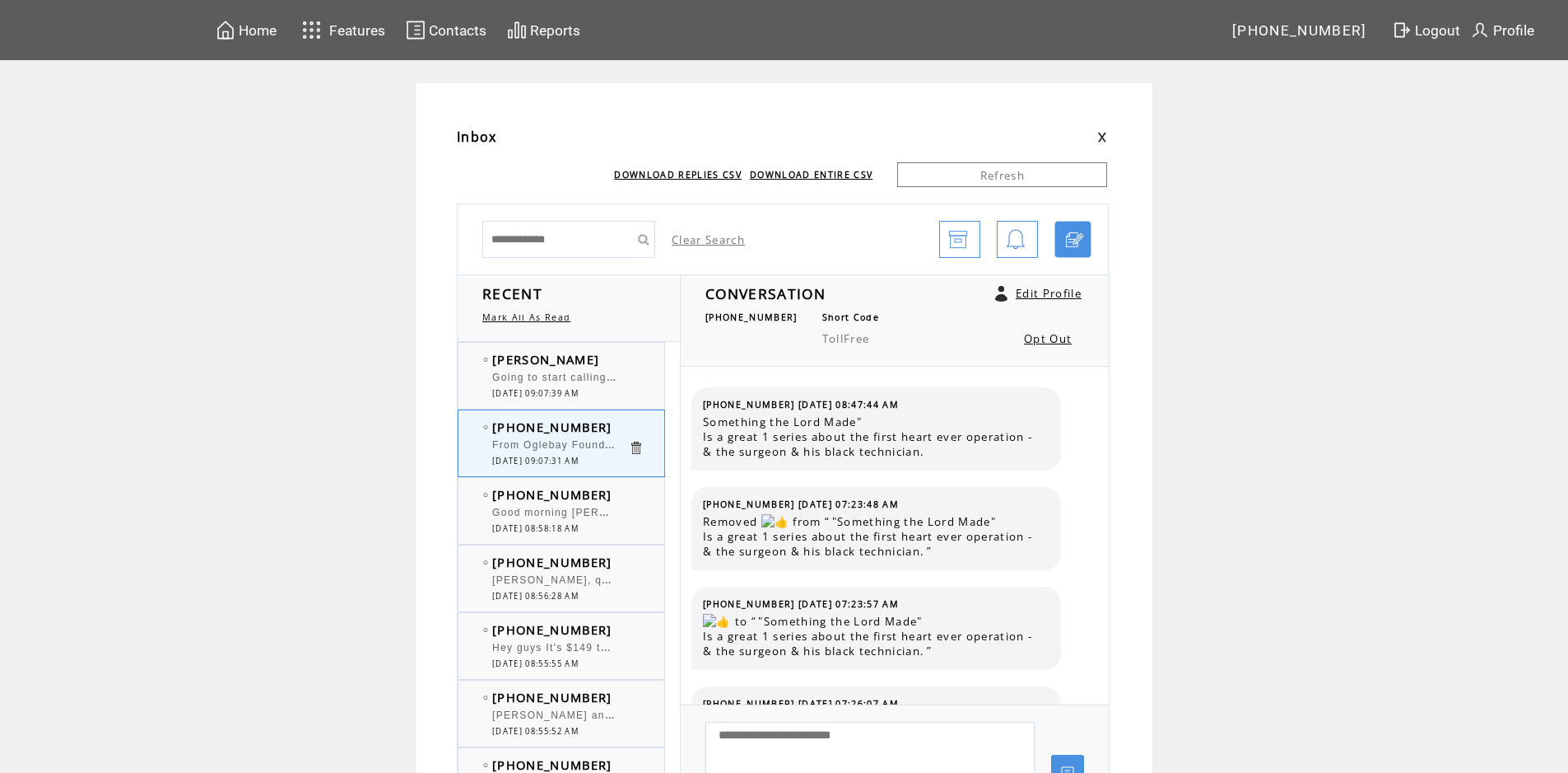
scroll to position [324, 0]
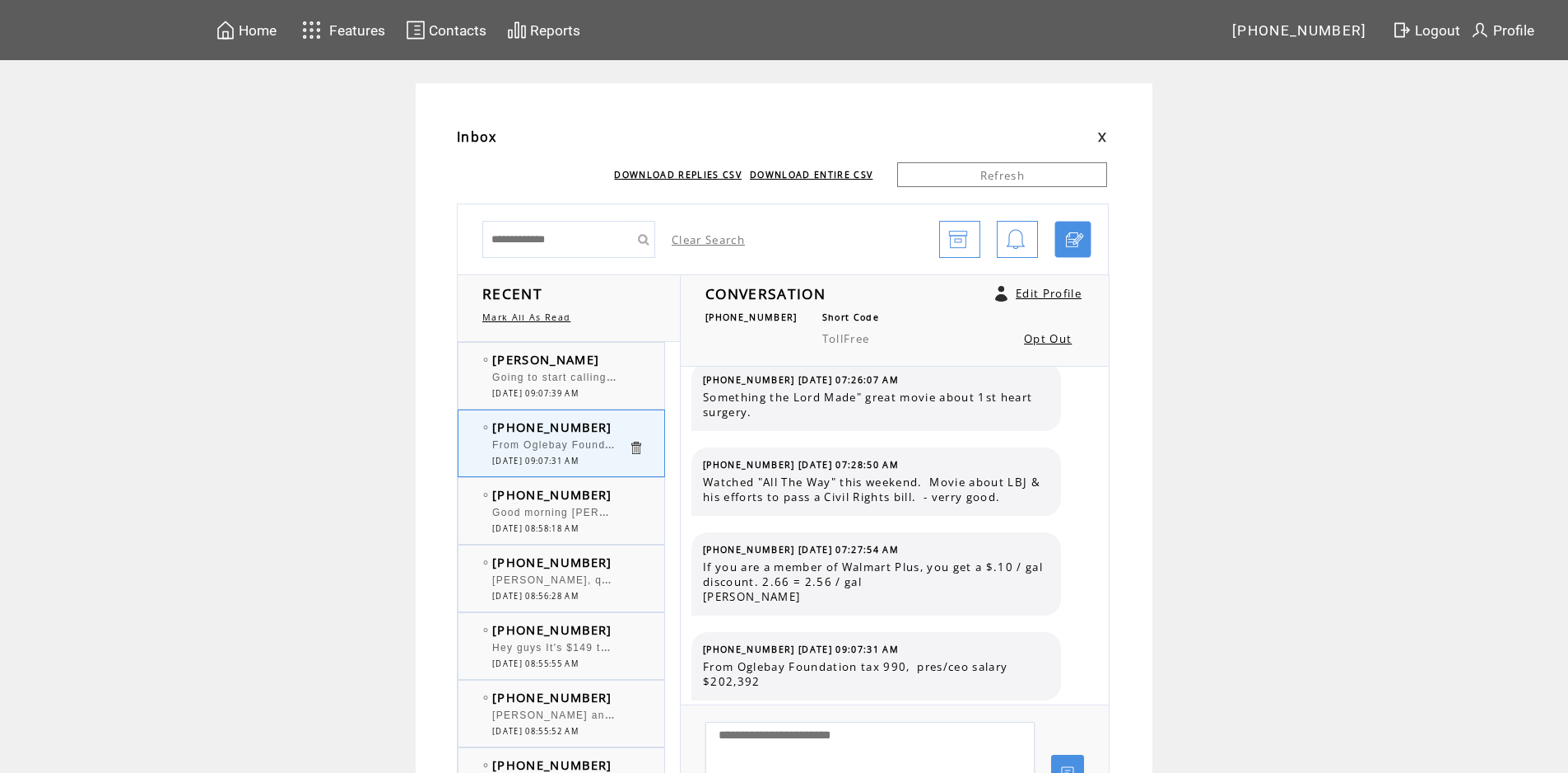
click at [648, 513] on td "0" at bounding box center [644, 514] width 33 height 16
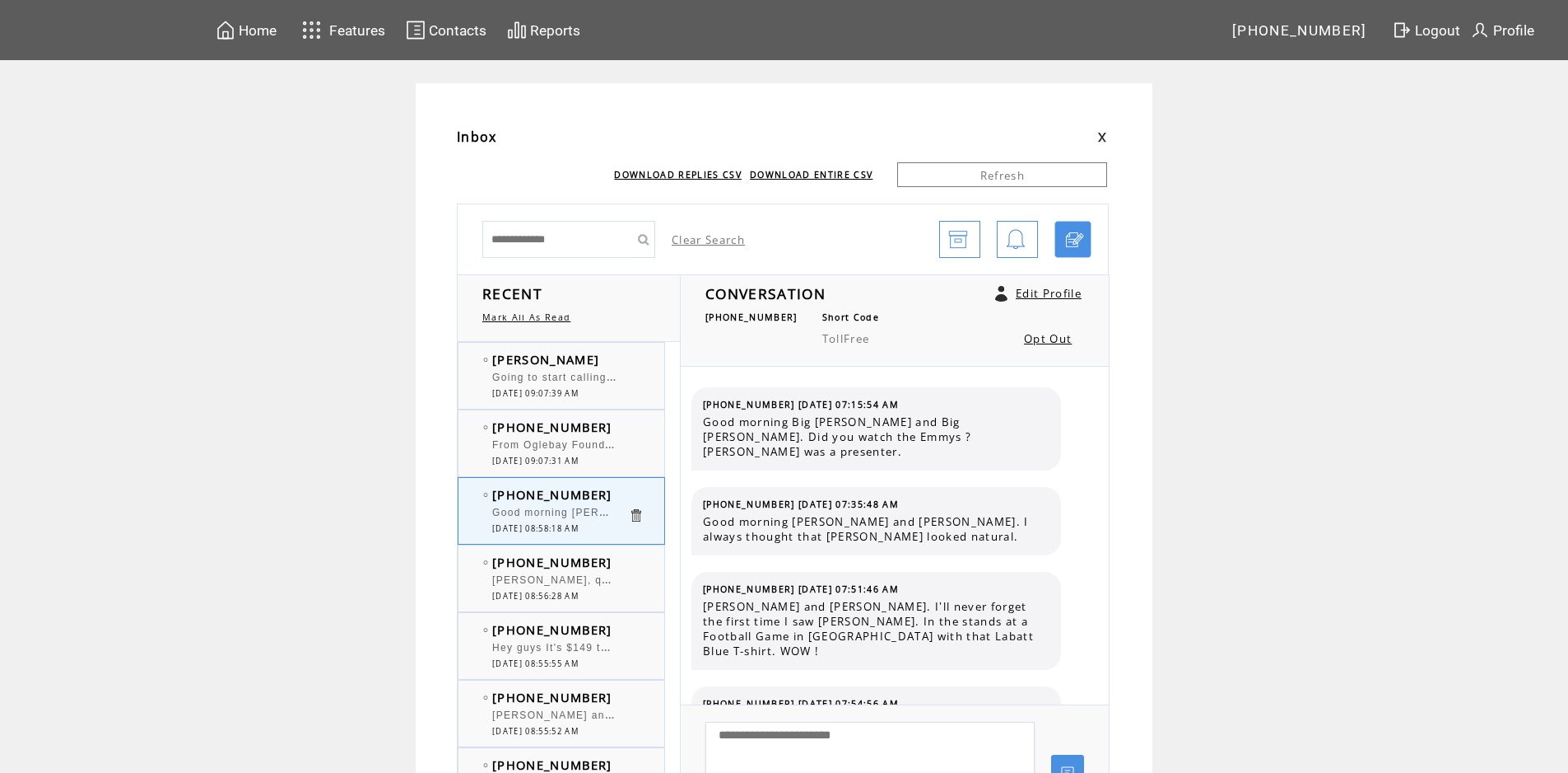
scroll to position [10569, 0]
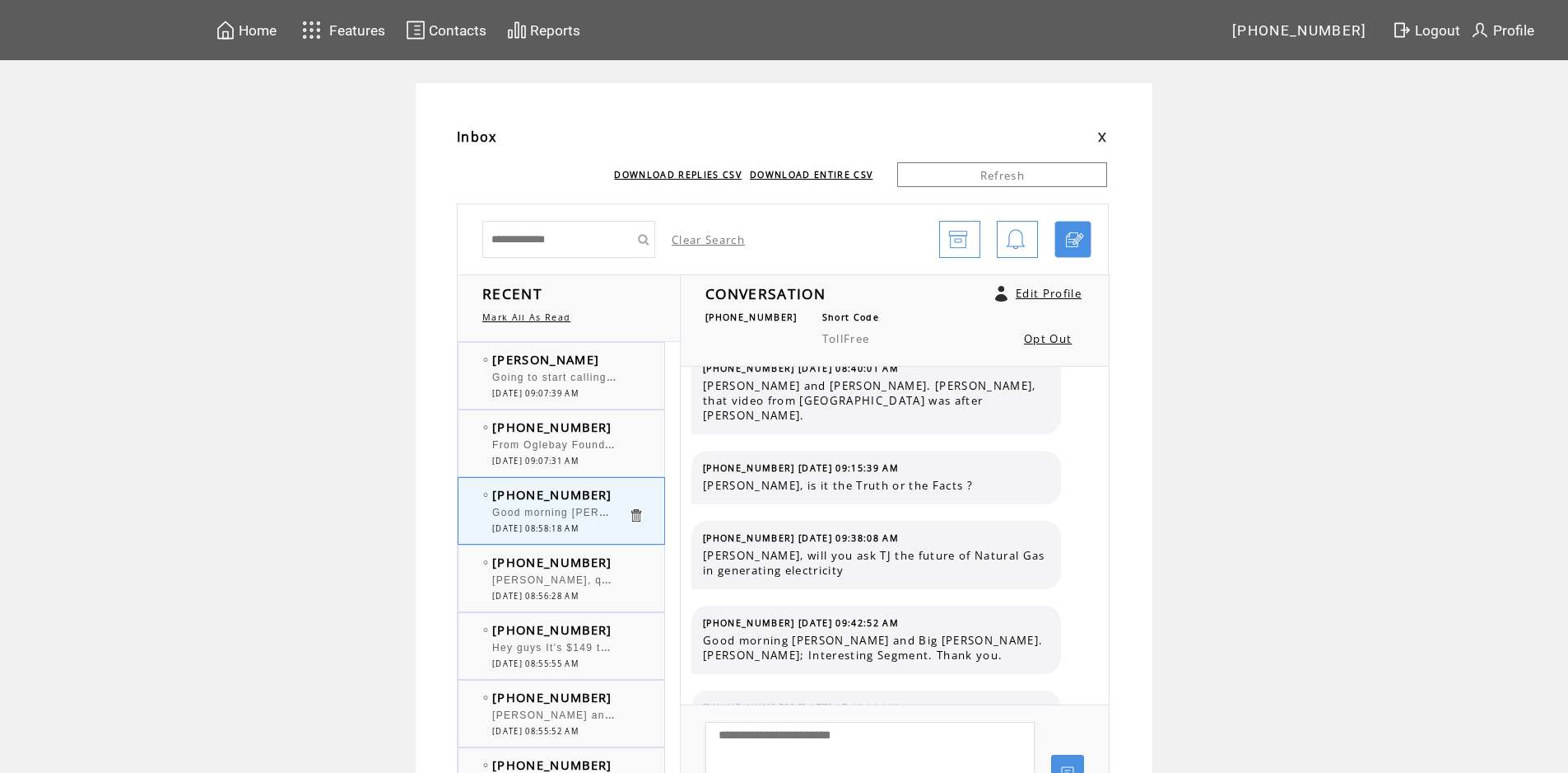
click at [626, 423] on td "[PHONE_NUMBER]" at bounding box center [560, 426] width 136 height 16
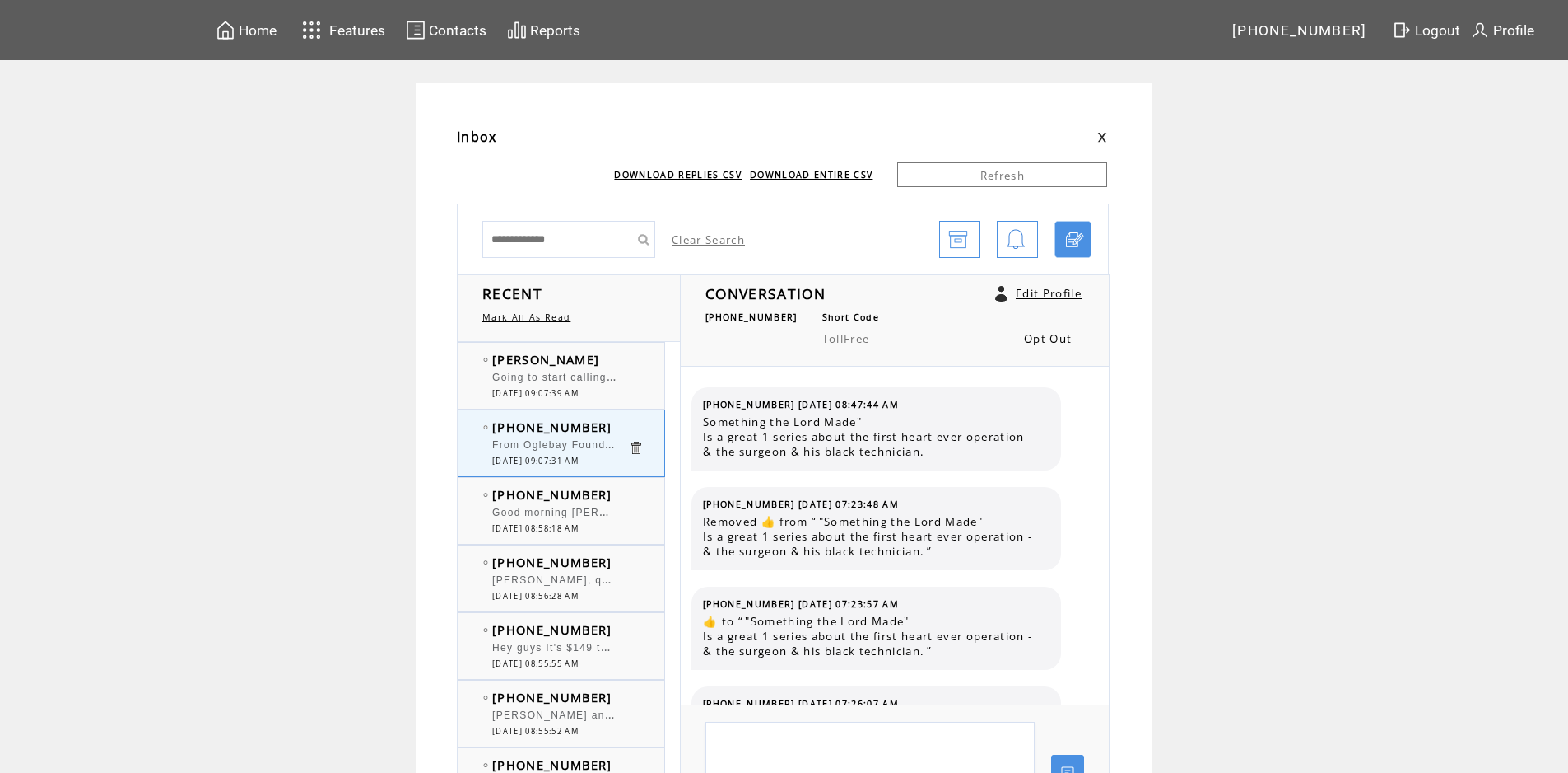
scroll to position [324, 0]
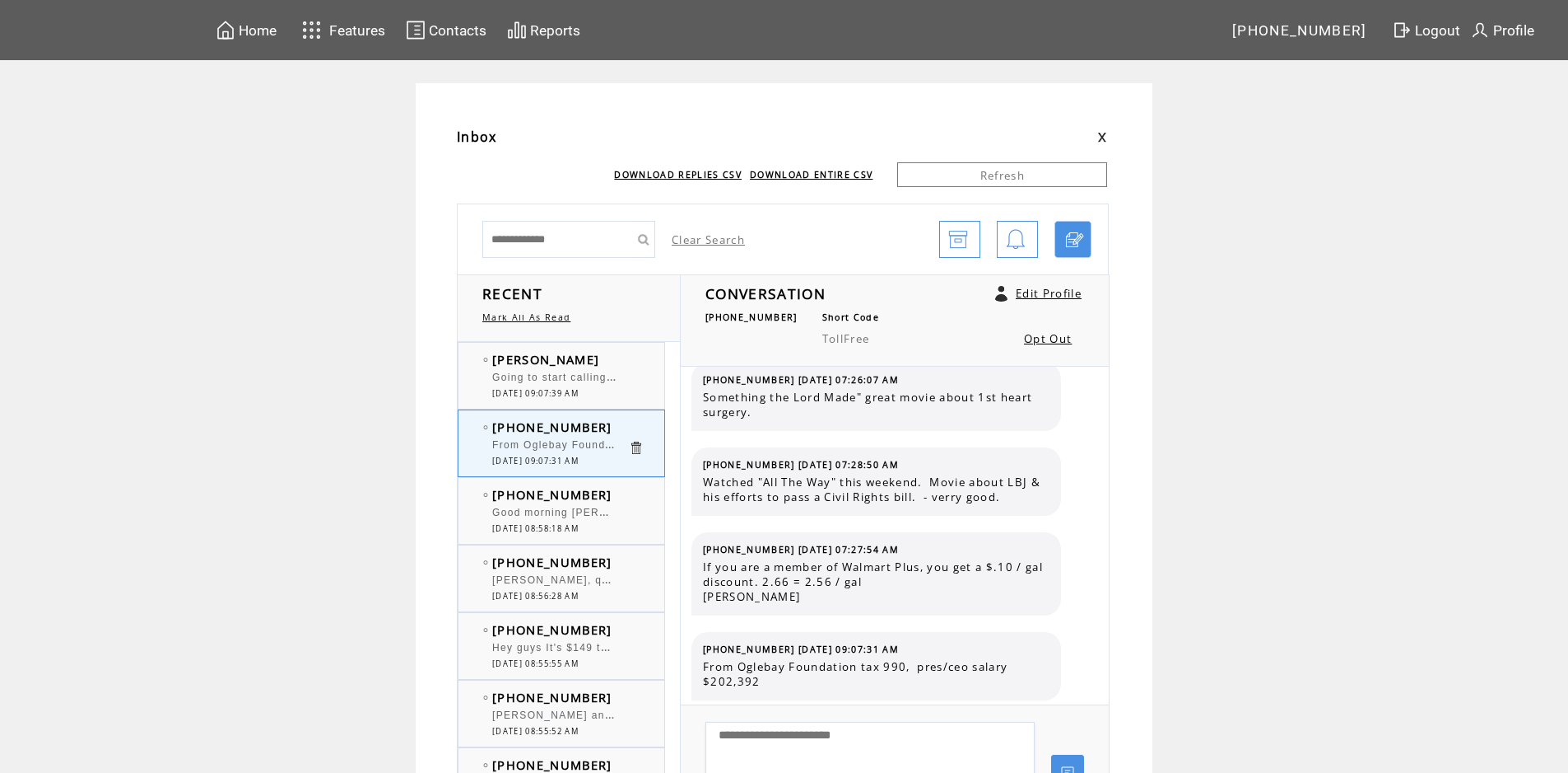
click at [603, 492] on td "[PHONE_NUMBER]" at bounding box center [560, 494] width 136 height 16
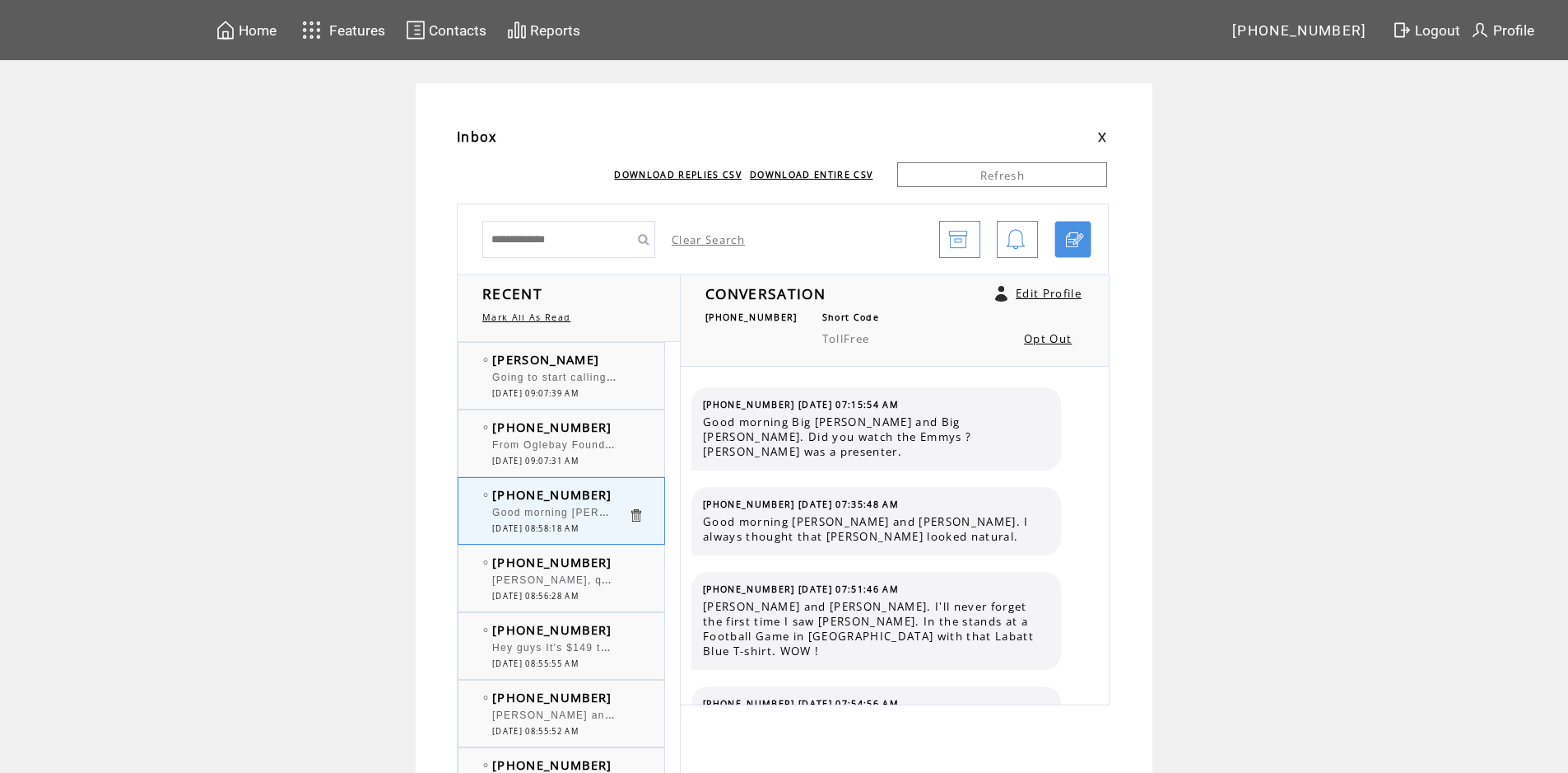
scroll to position [10569, 0]
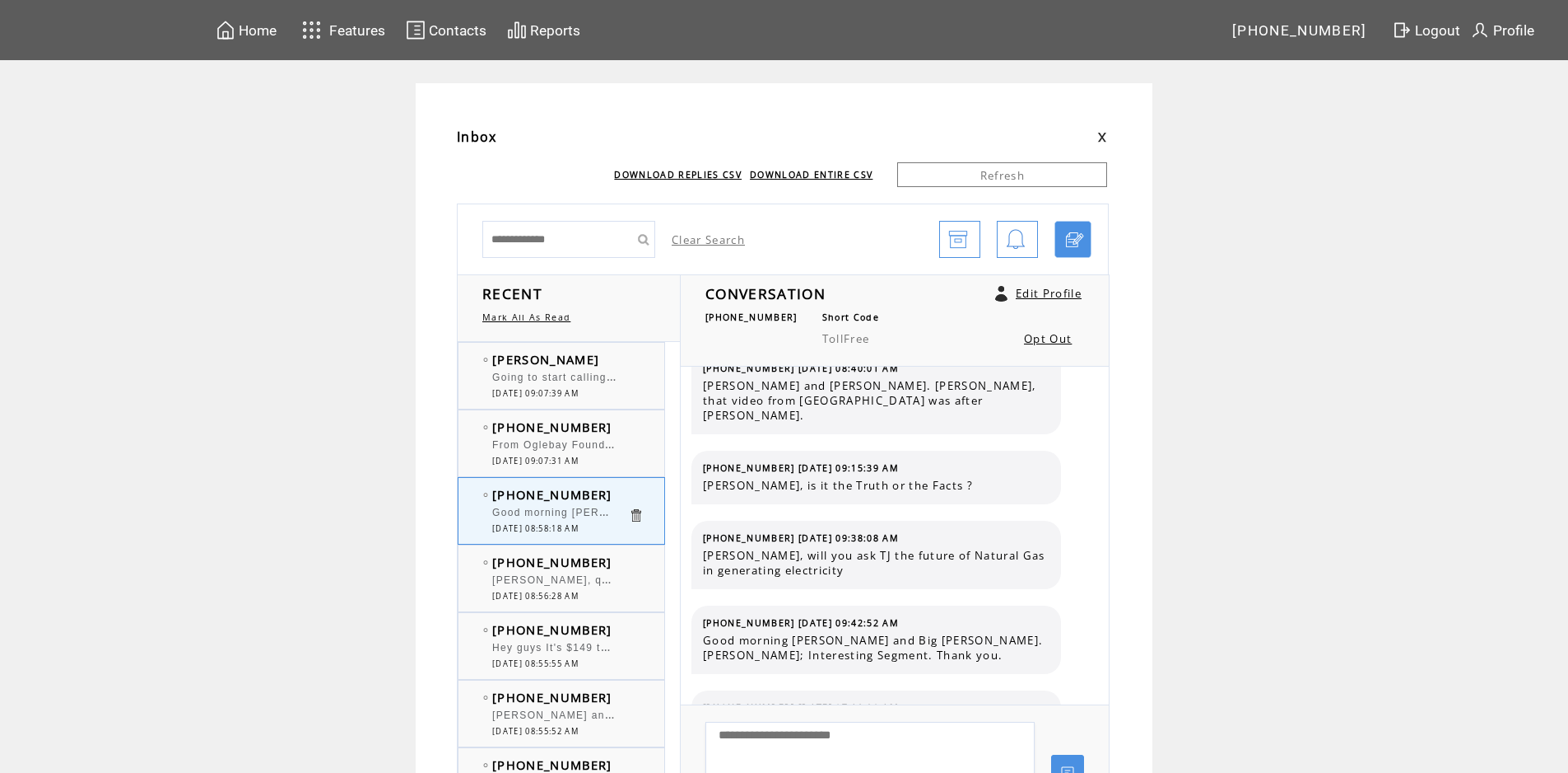
click at [620, 363] on td "[PERSON_NAME]" at bounding box center [560, 359] width 136 height 16
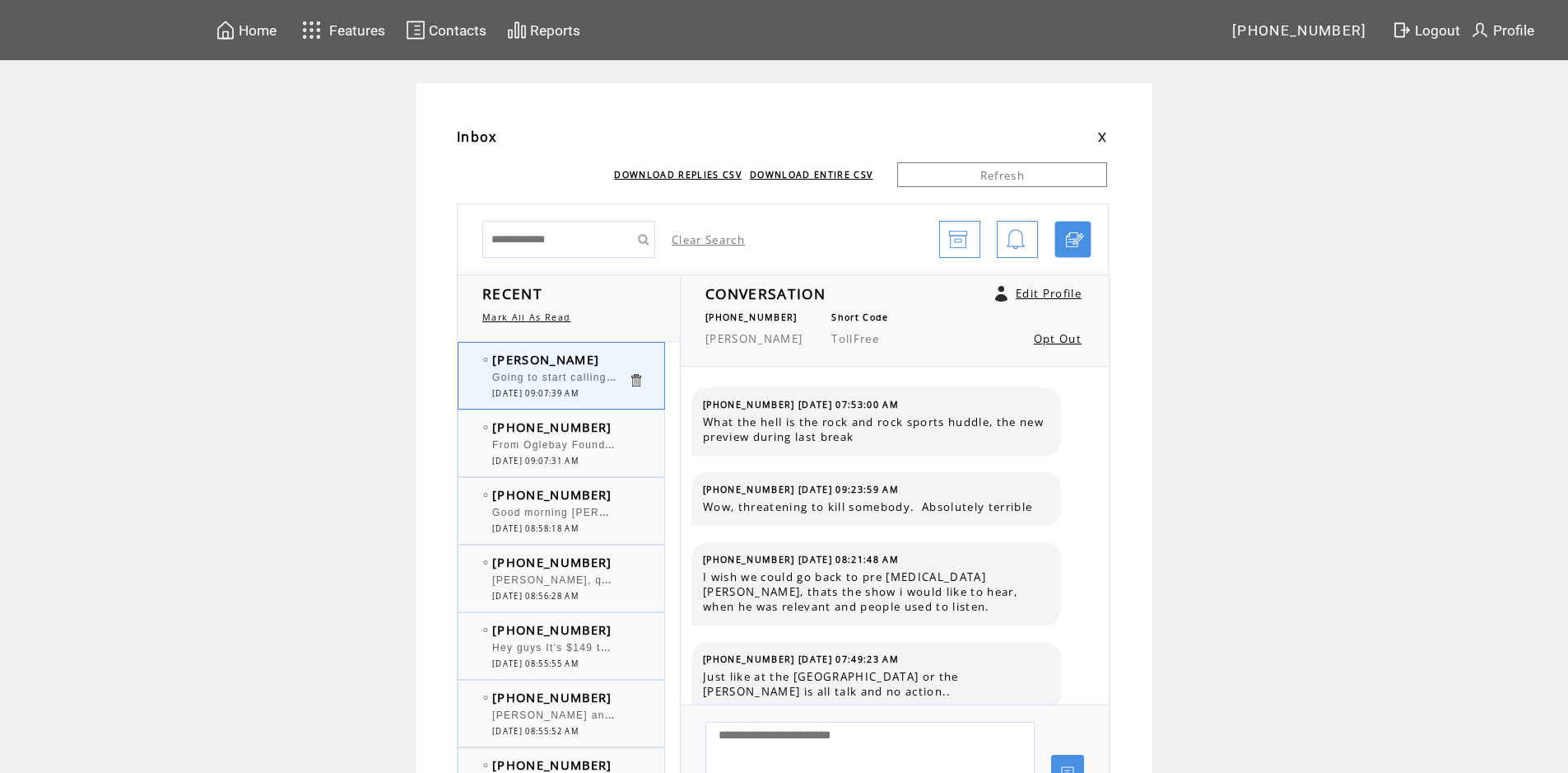
scroll to position [1697, 0]
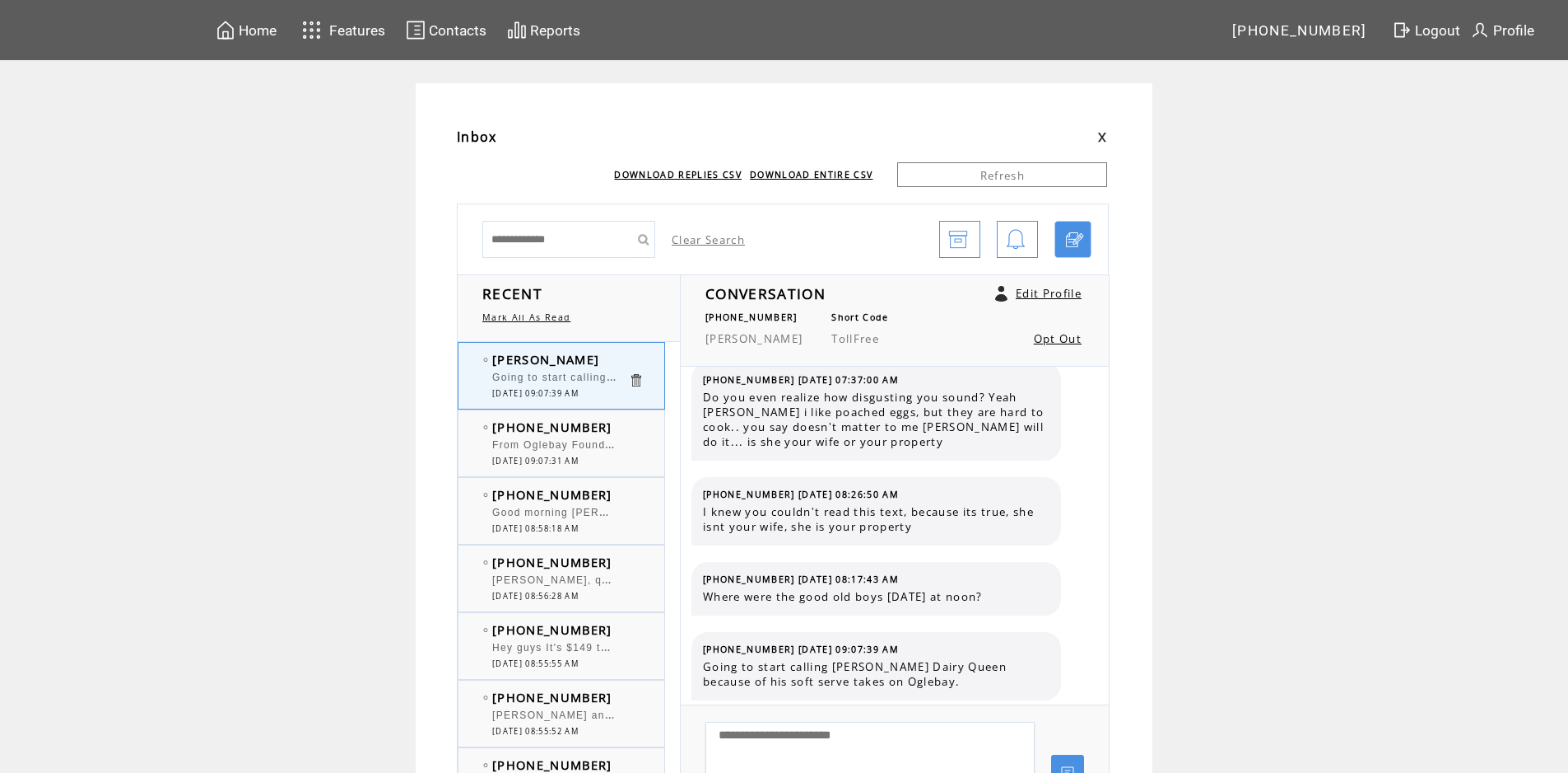
click at [610, 485] on div "(336) 986-0870 Good morning Shane and Bob. Shane are most of the Muscians in th…" at bounding box center [578, 510] width 239 height 65
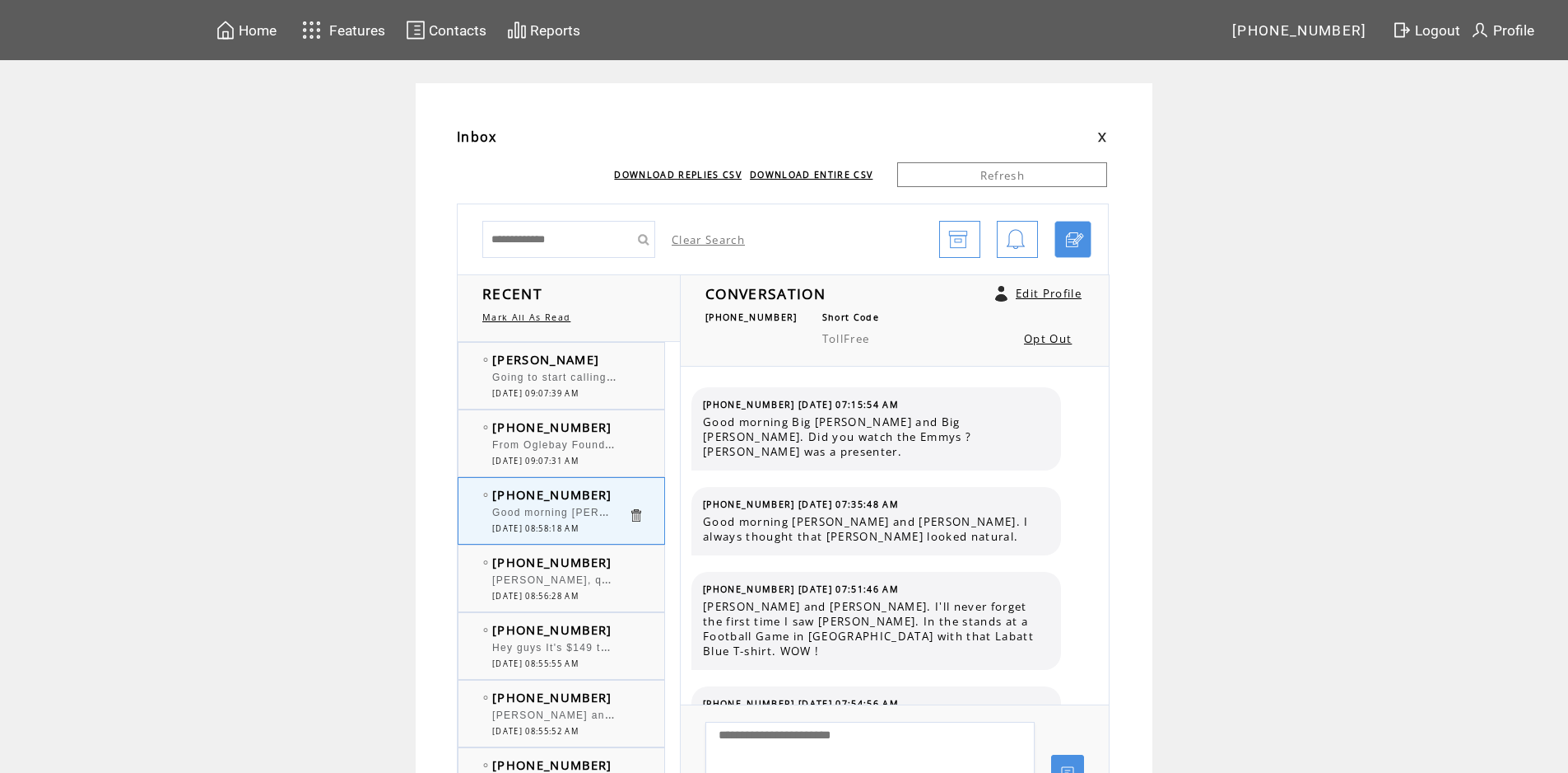
scroll to position [10569, 0]
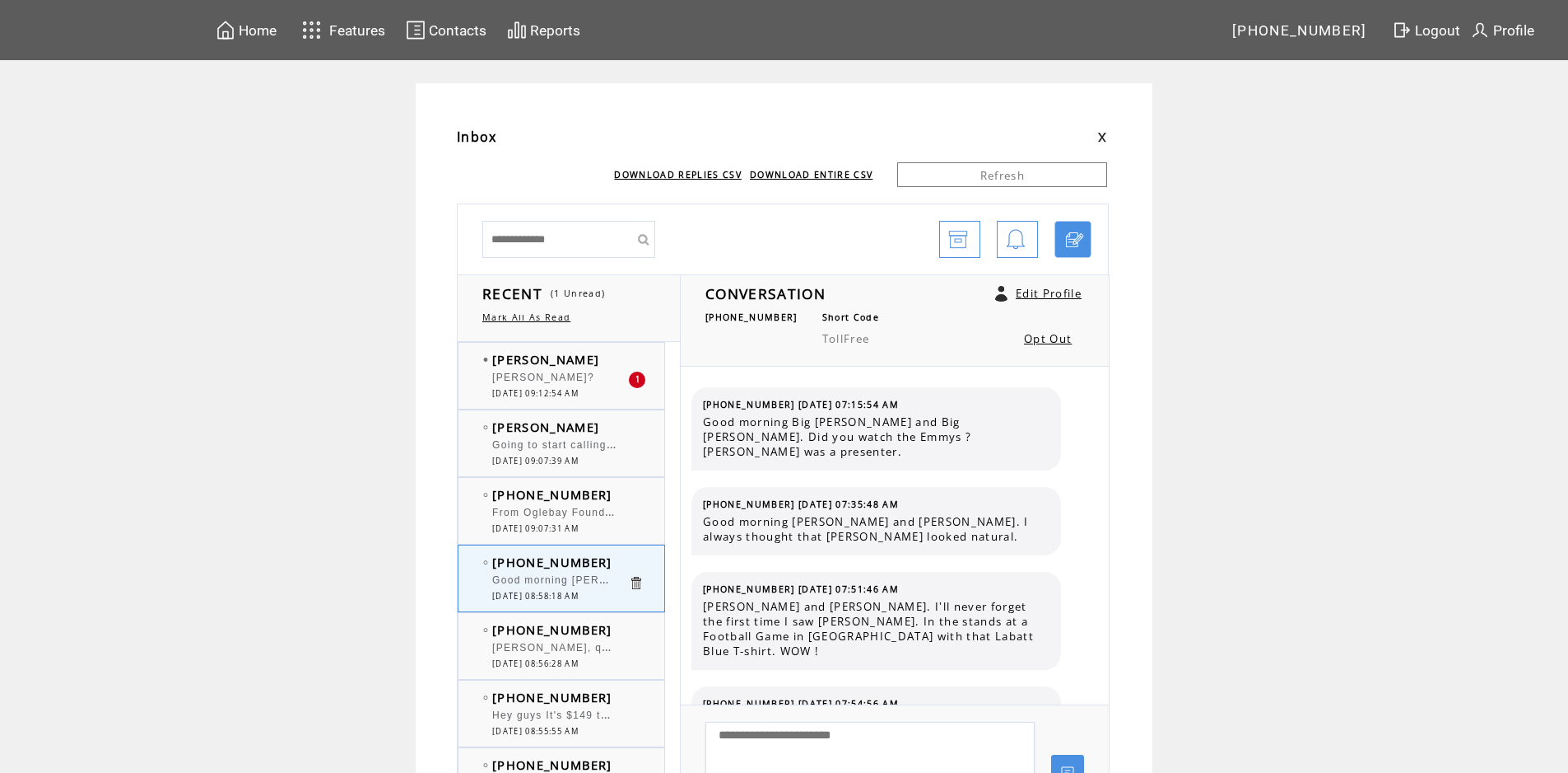
scroll to position [10569, 0]
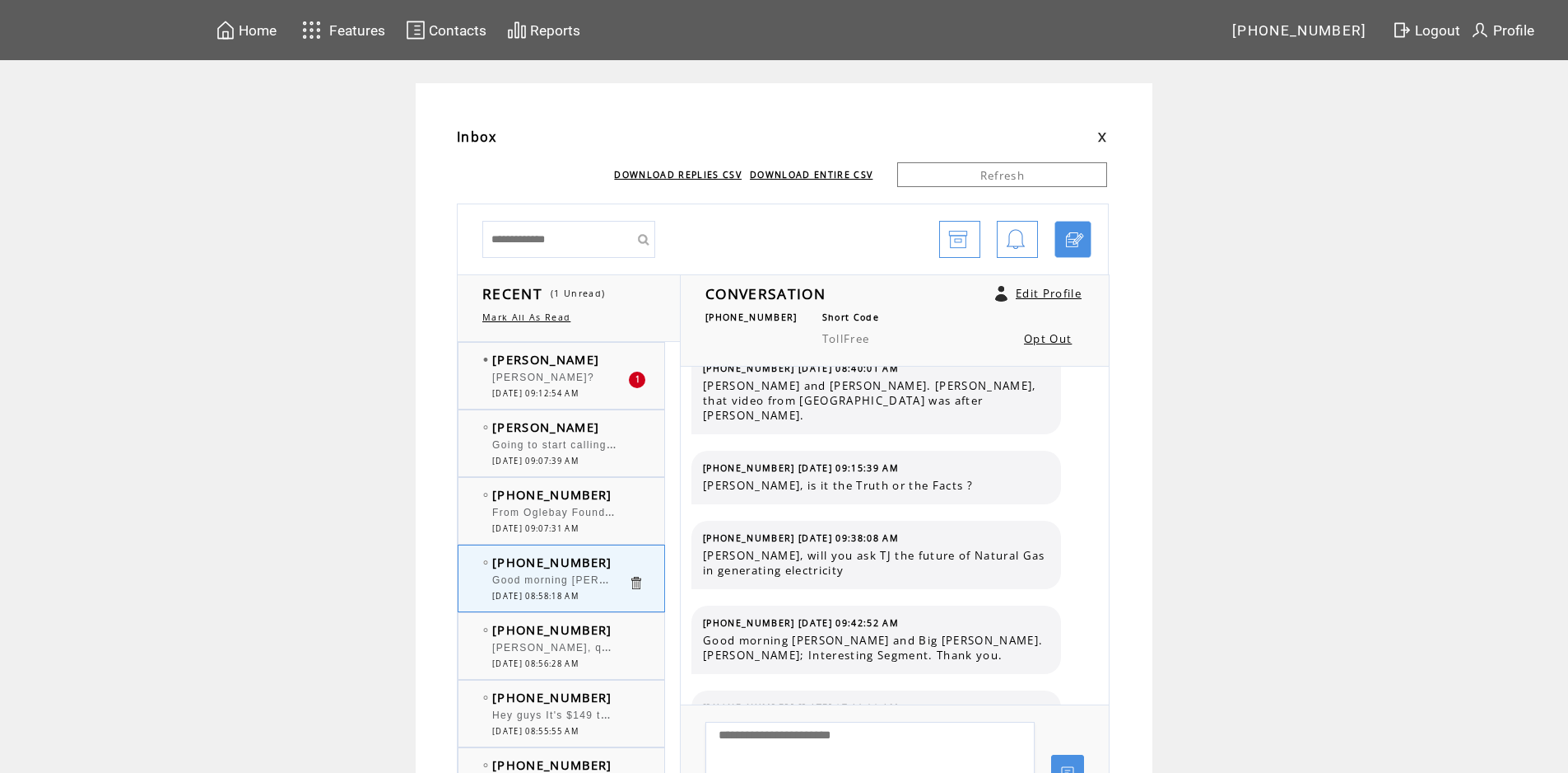
click at [604, 359] on td "[PERSON_NAME]" at bounding box center [560, 359] width 136 height 16
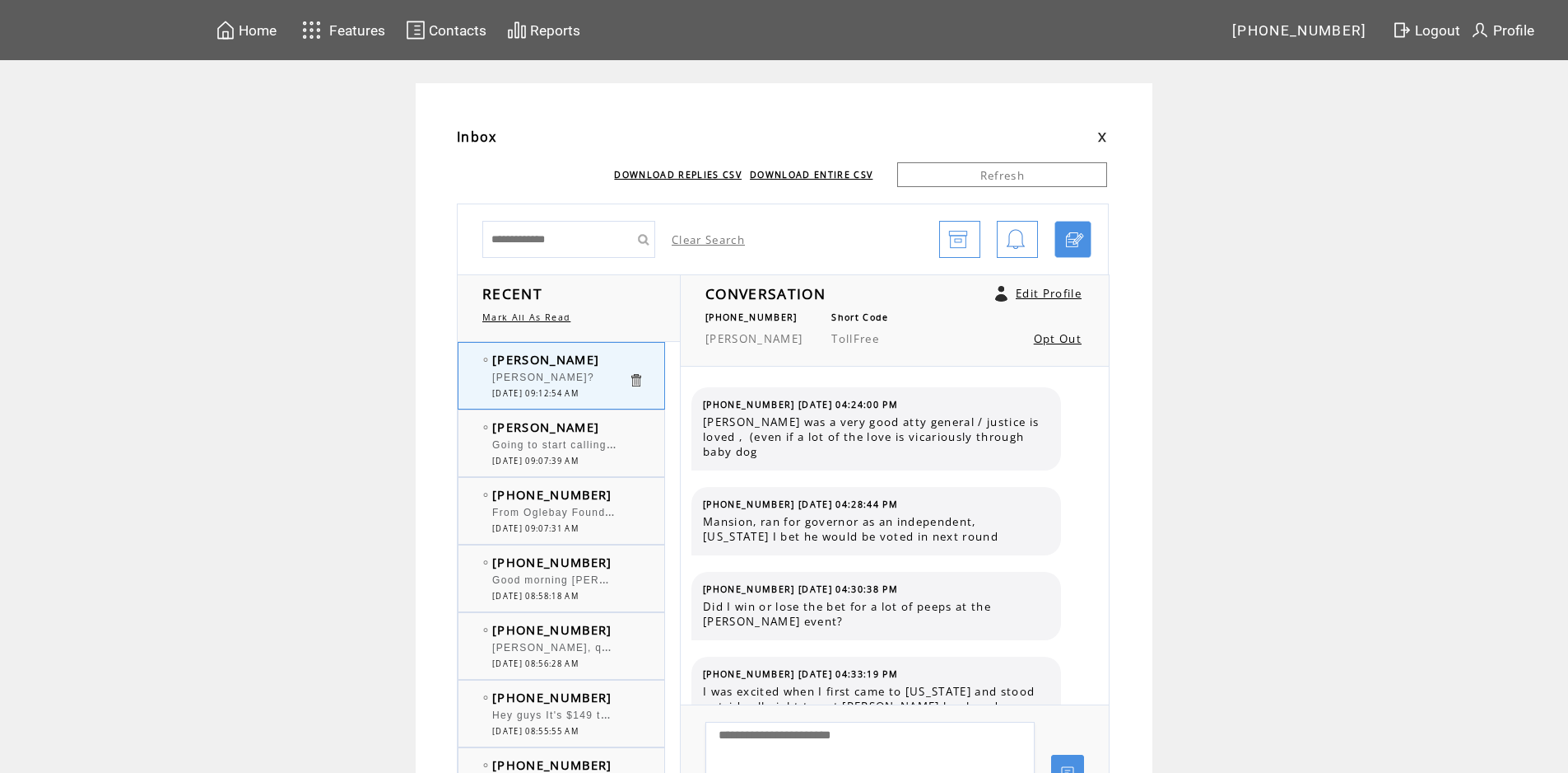
scroll to position [4665, 0]
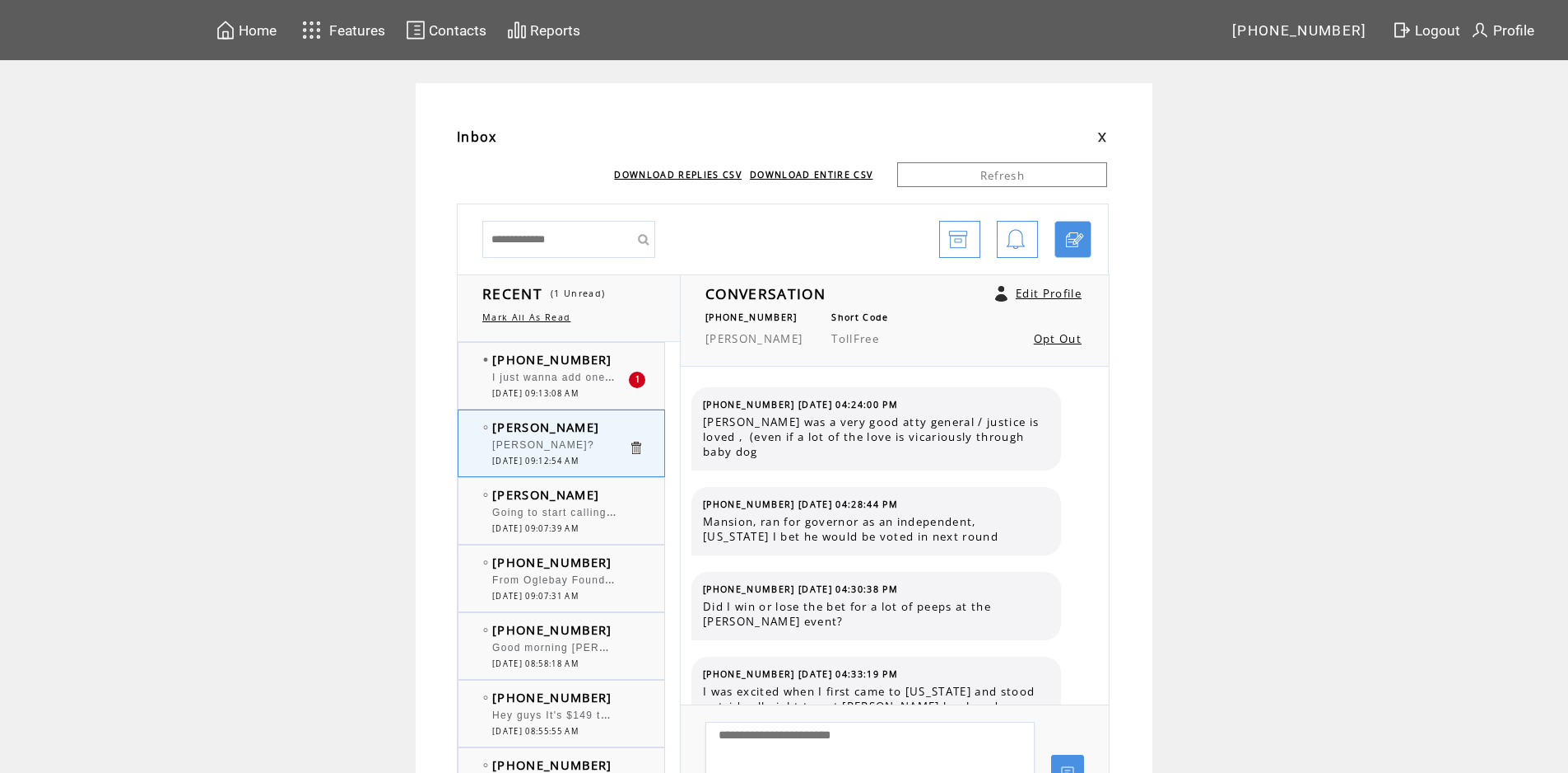
scroll to position [4665, 0]
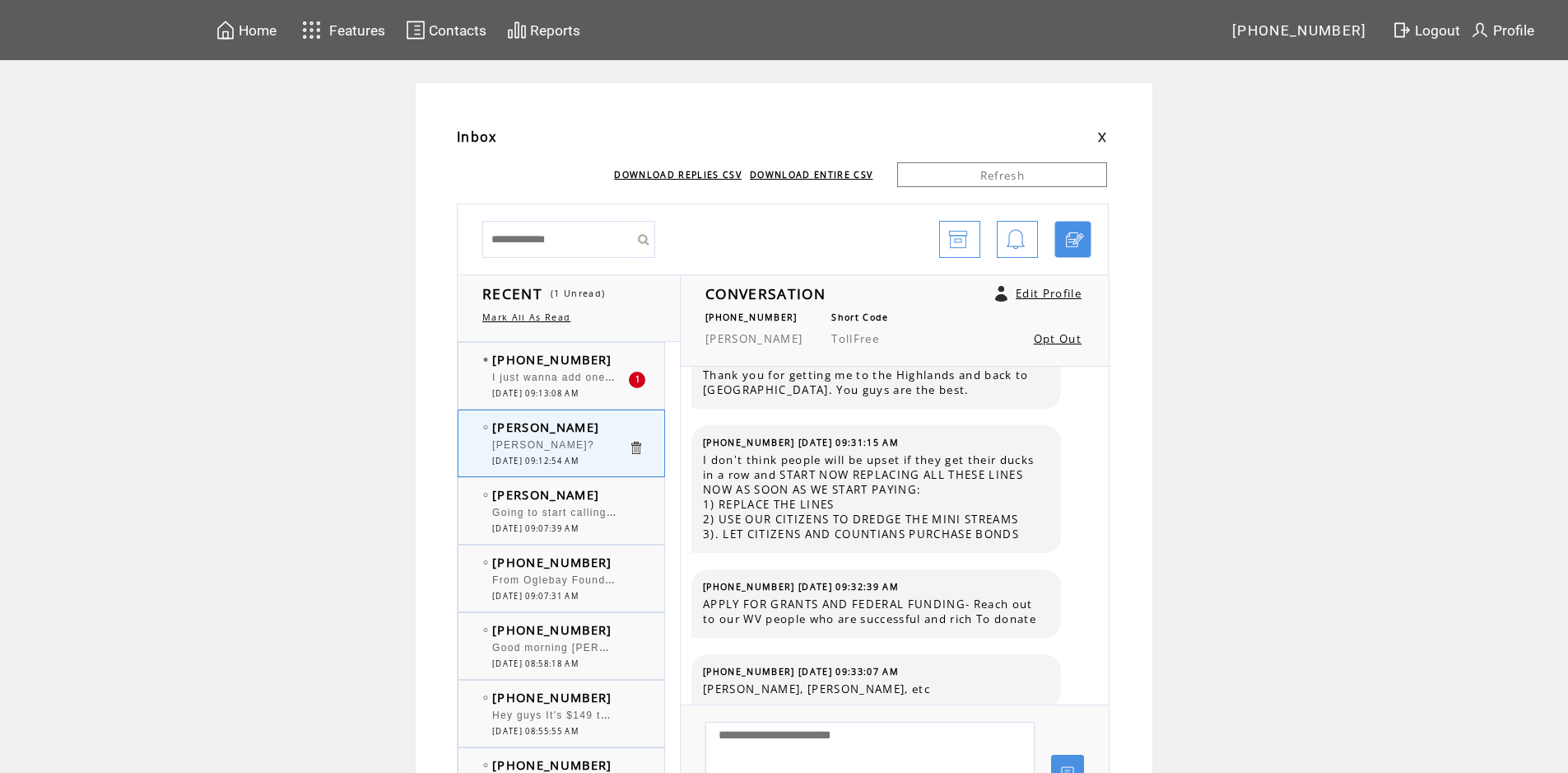
click at [604, 359] on td "[PHONE_NUMBER]" at bounding box center [560, 359] width 136 height 16
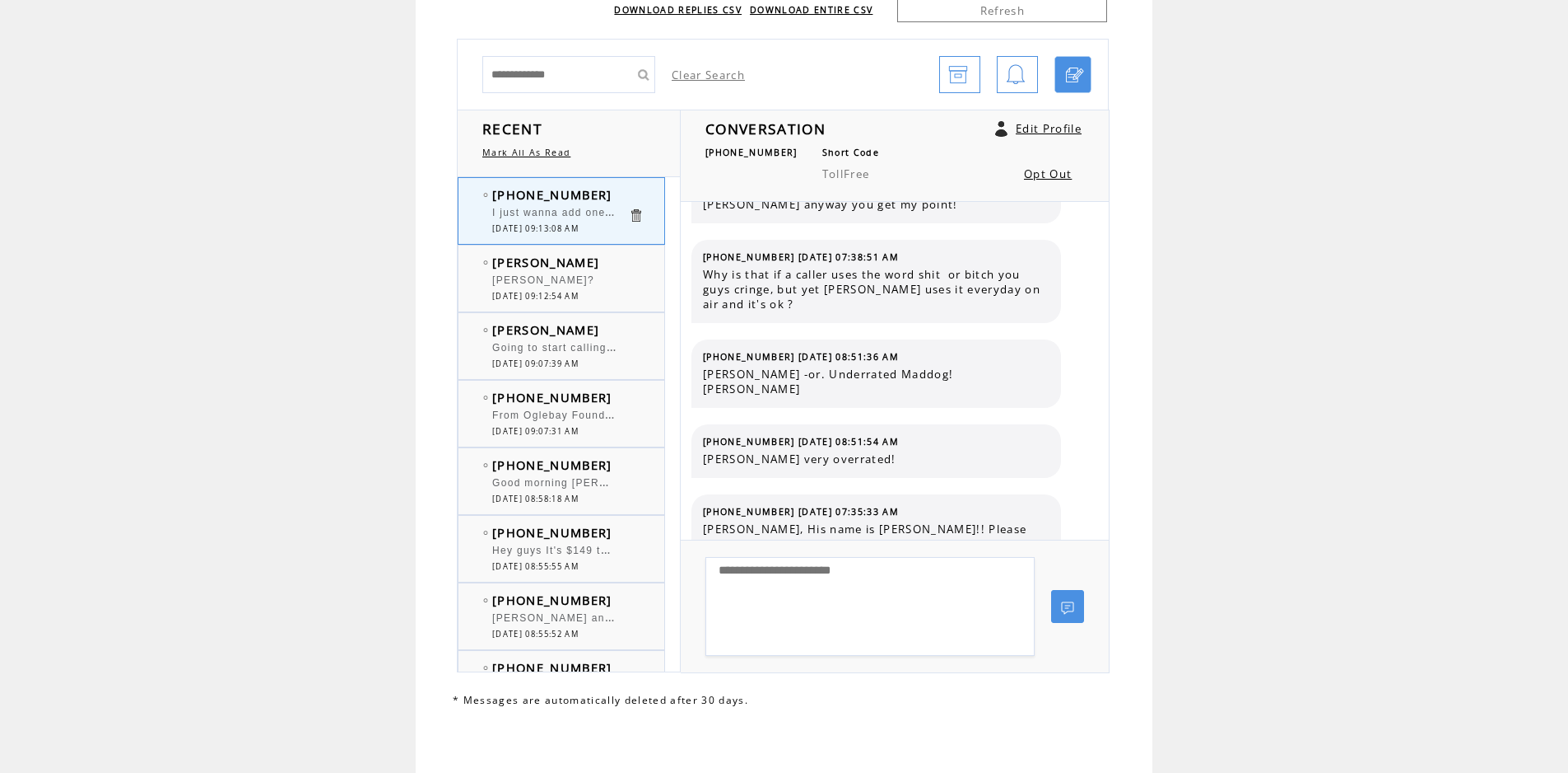
scroll to position [1759, 0]
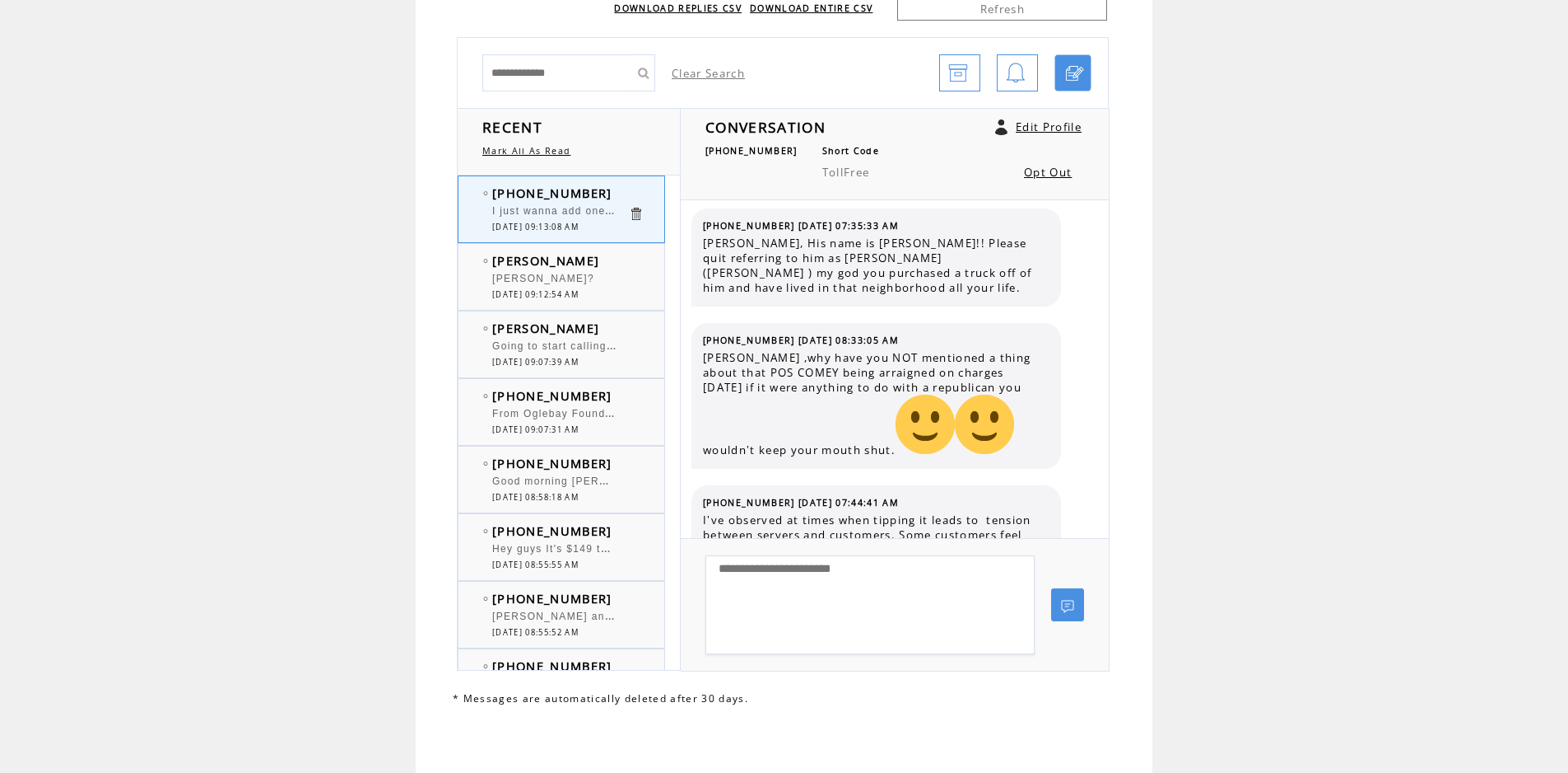
scroll to position [2089, 0]
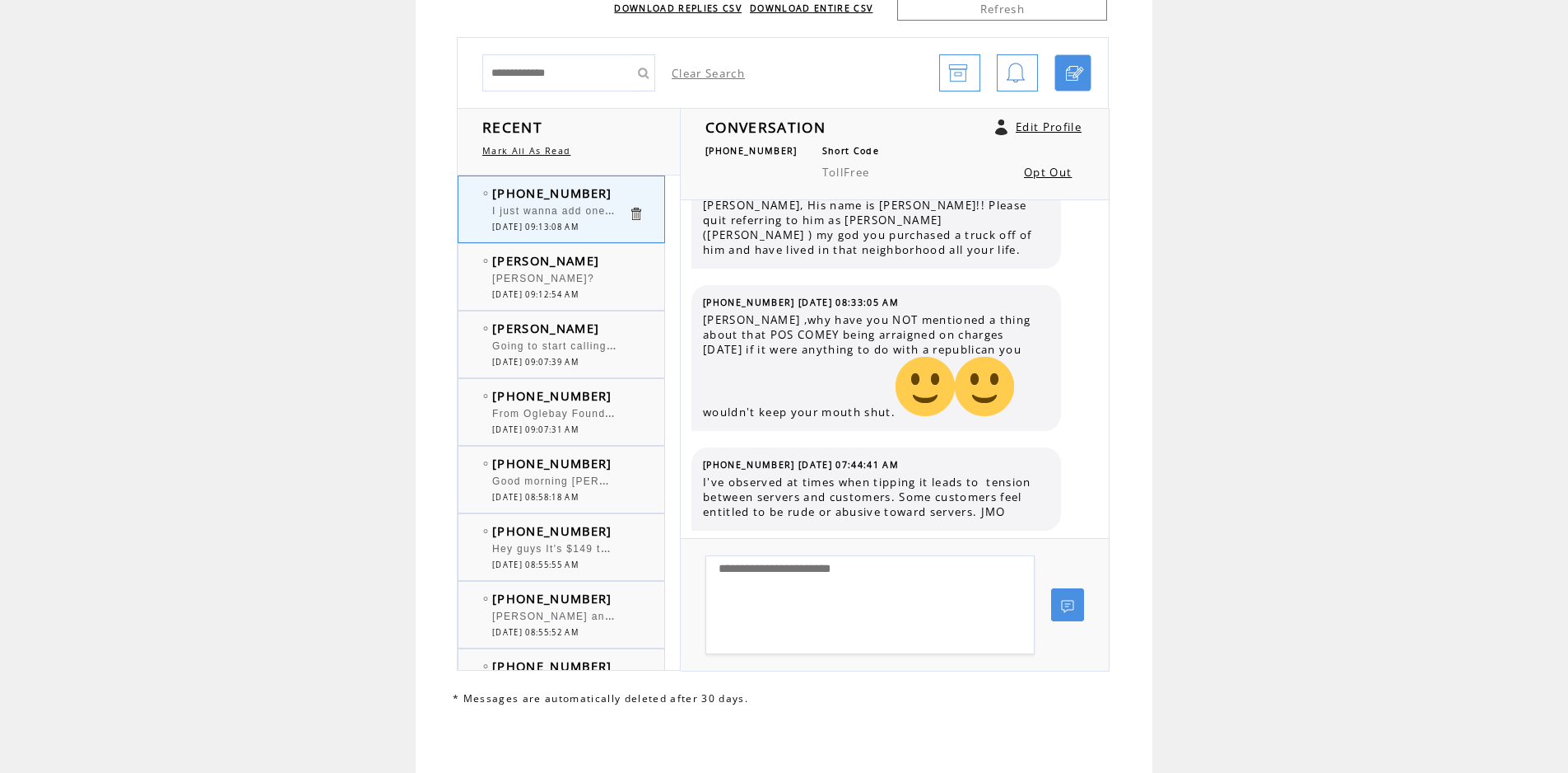
click at [613, 260] on td "[PERSON_NAME]" at bounding box center [560, 259] width 136 height 16
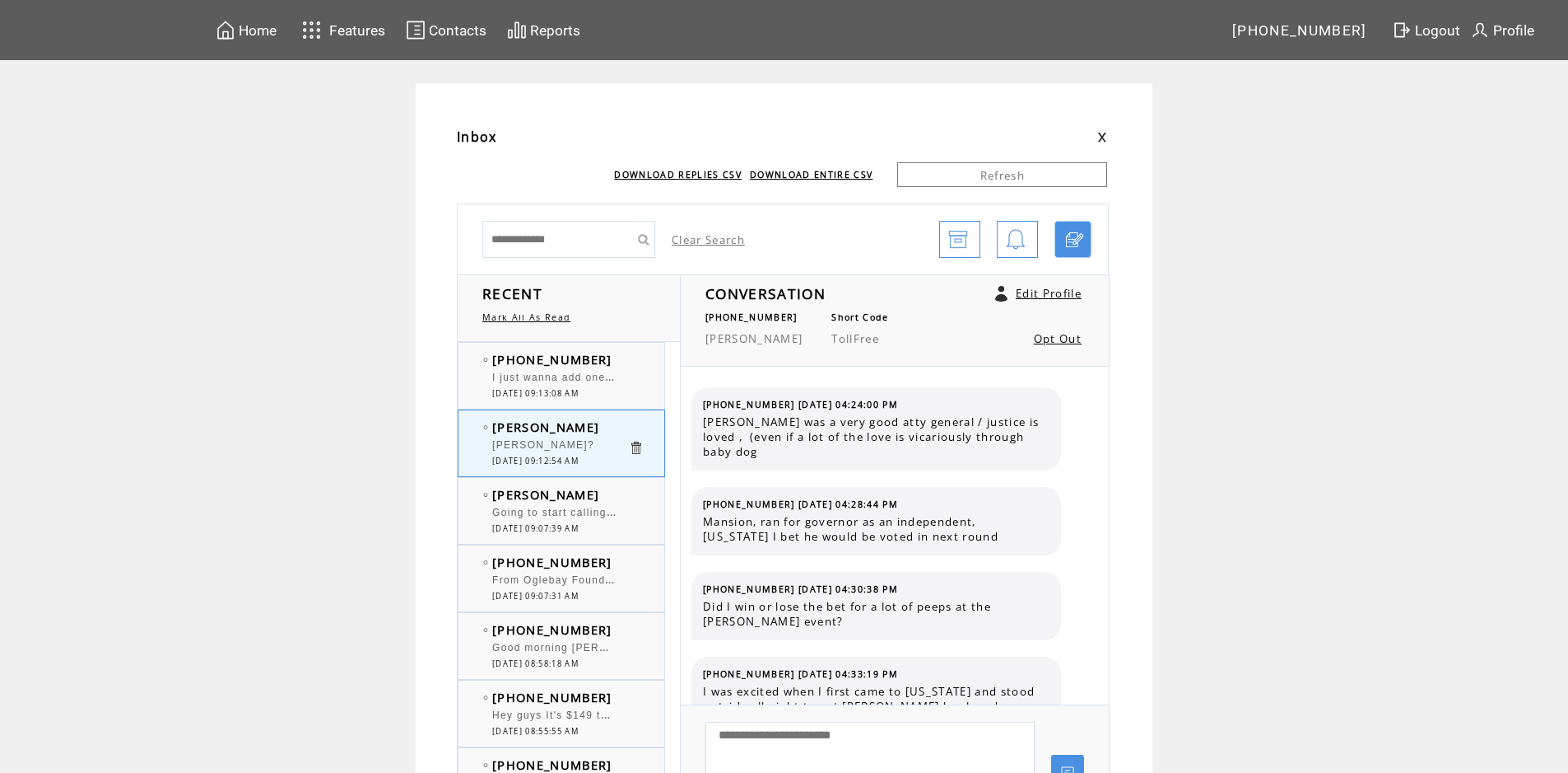
scroll to position [4665, 0]
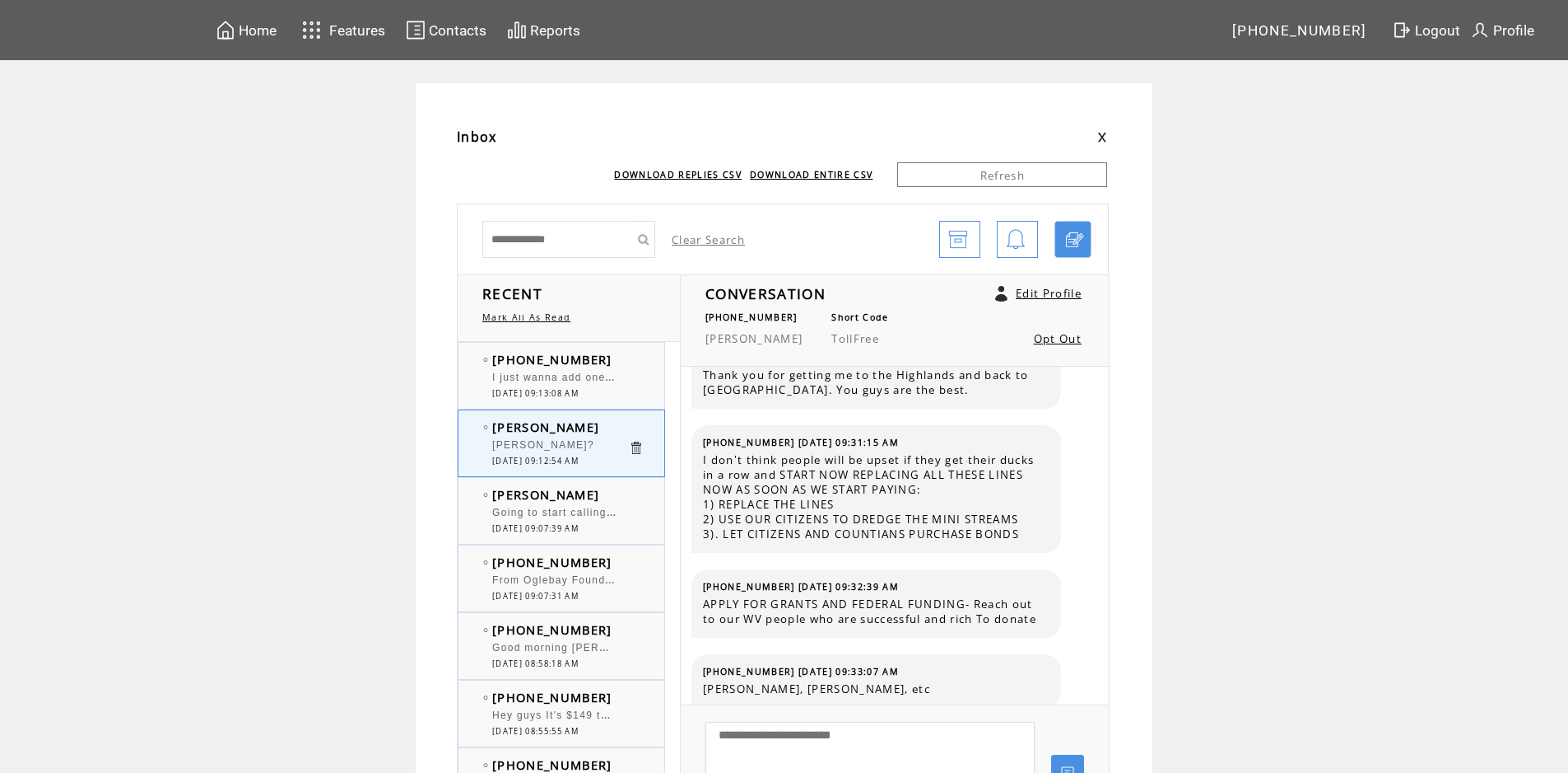
click at [614, 345] on div "(304) 281-3271 I just wanna add one thing to the symphony thing regarding your …" at bounding box center [578, 375] width 239 height 65
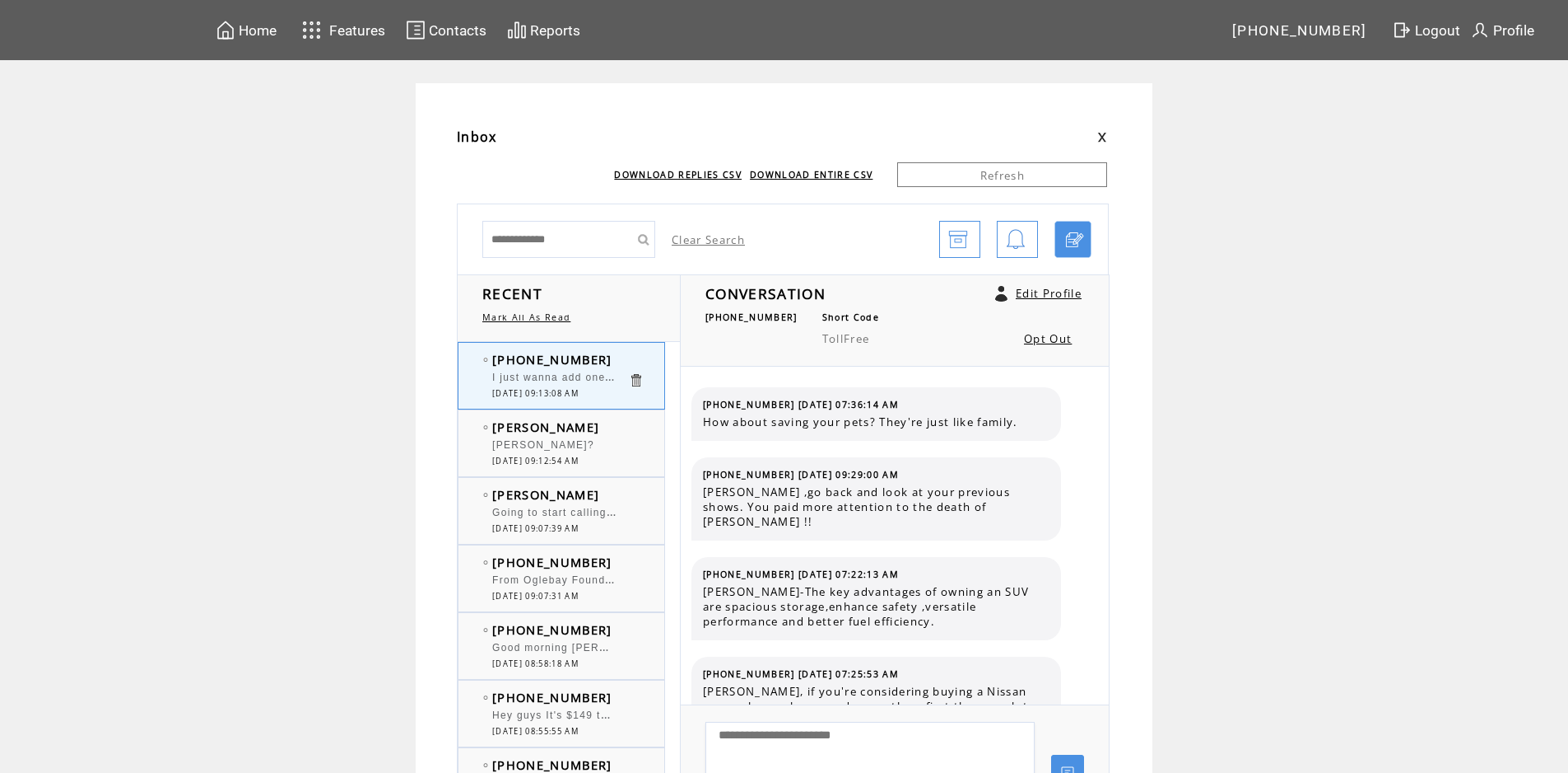
scroll to position [2089, 0]
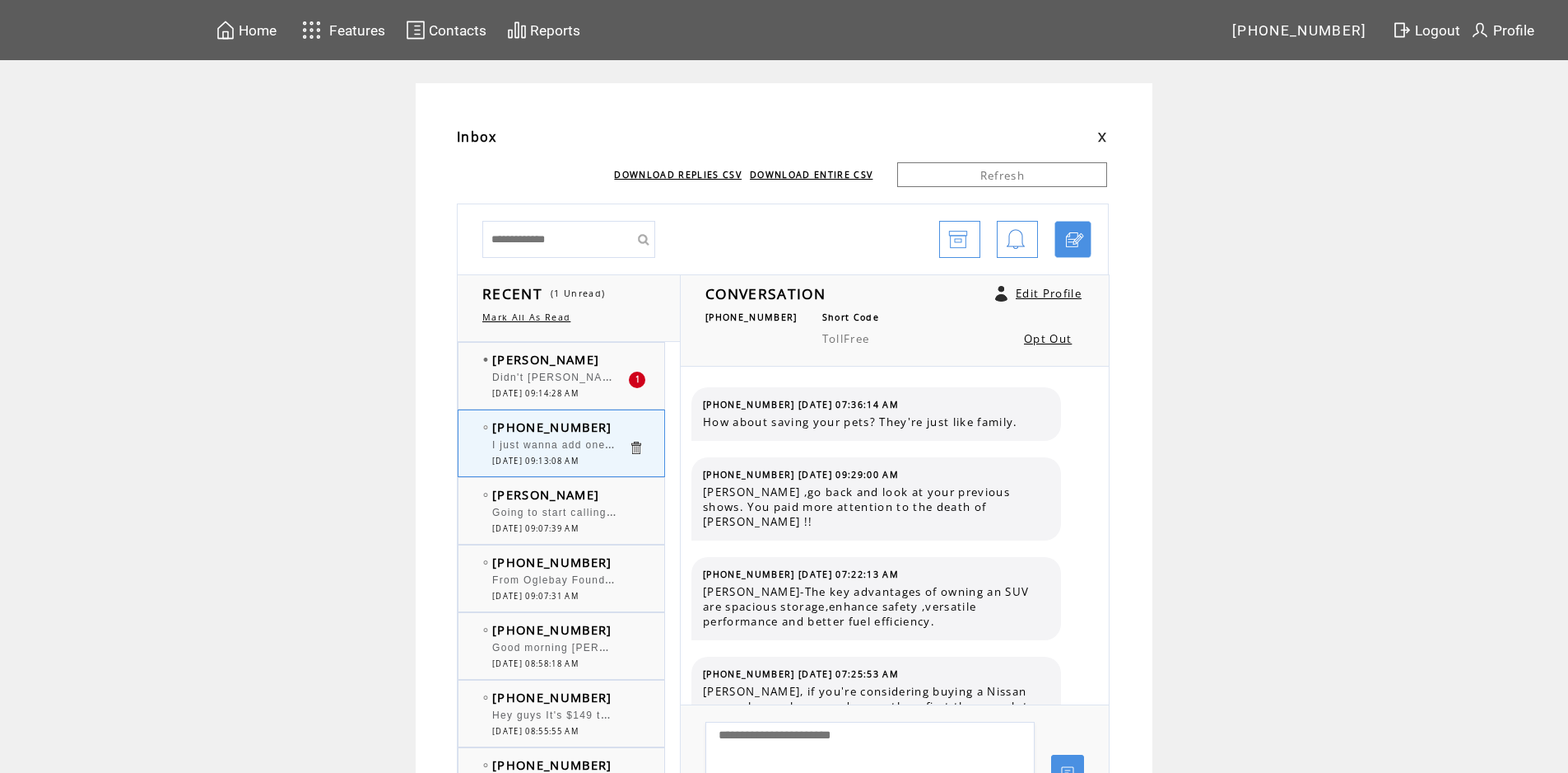
scroll to position [2089, 0]
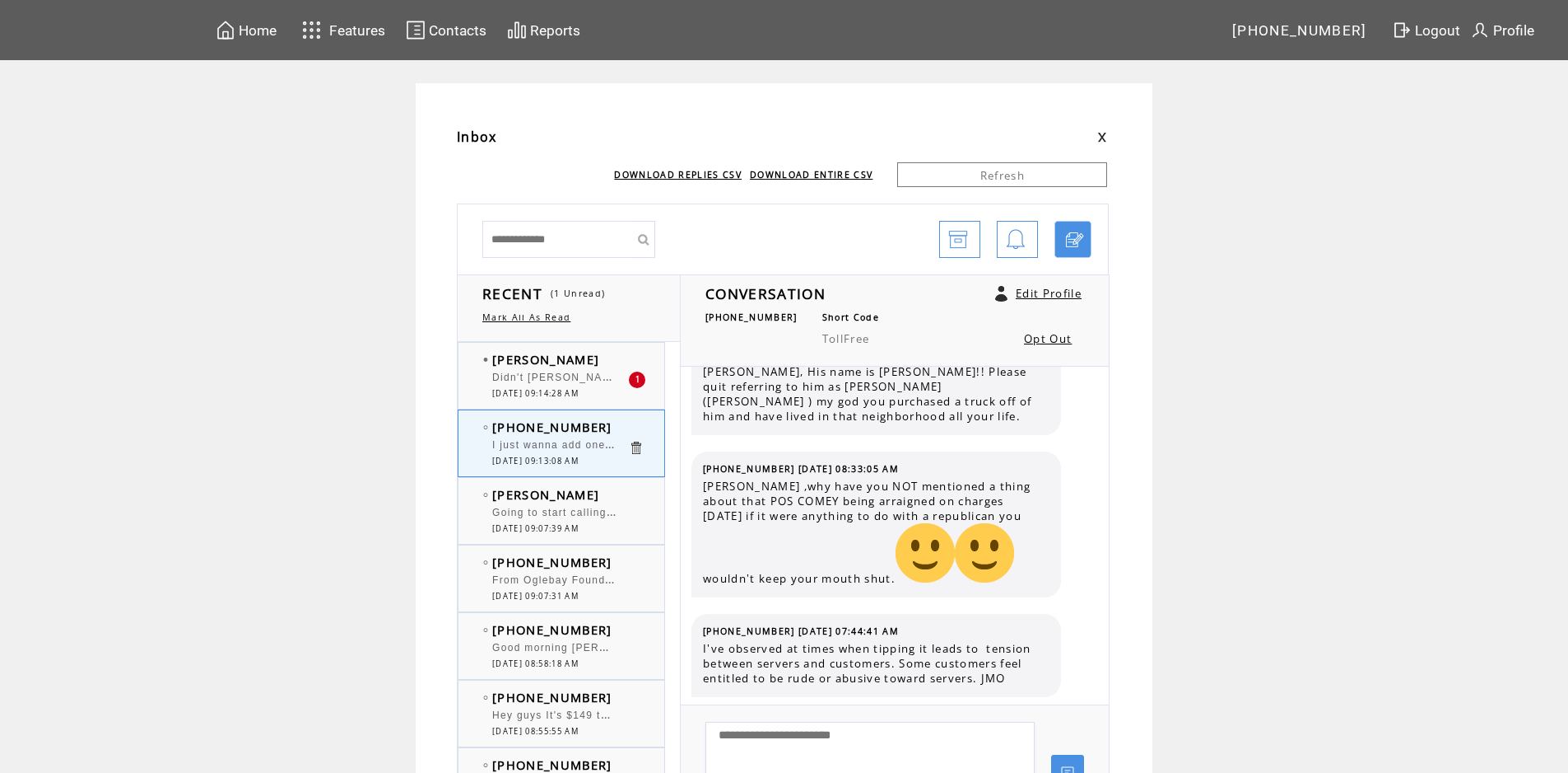
click at [584, 360] on td "[PERSON_NAME]" at bounding box center [560, 359] width 136 height 16
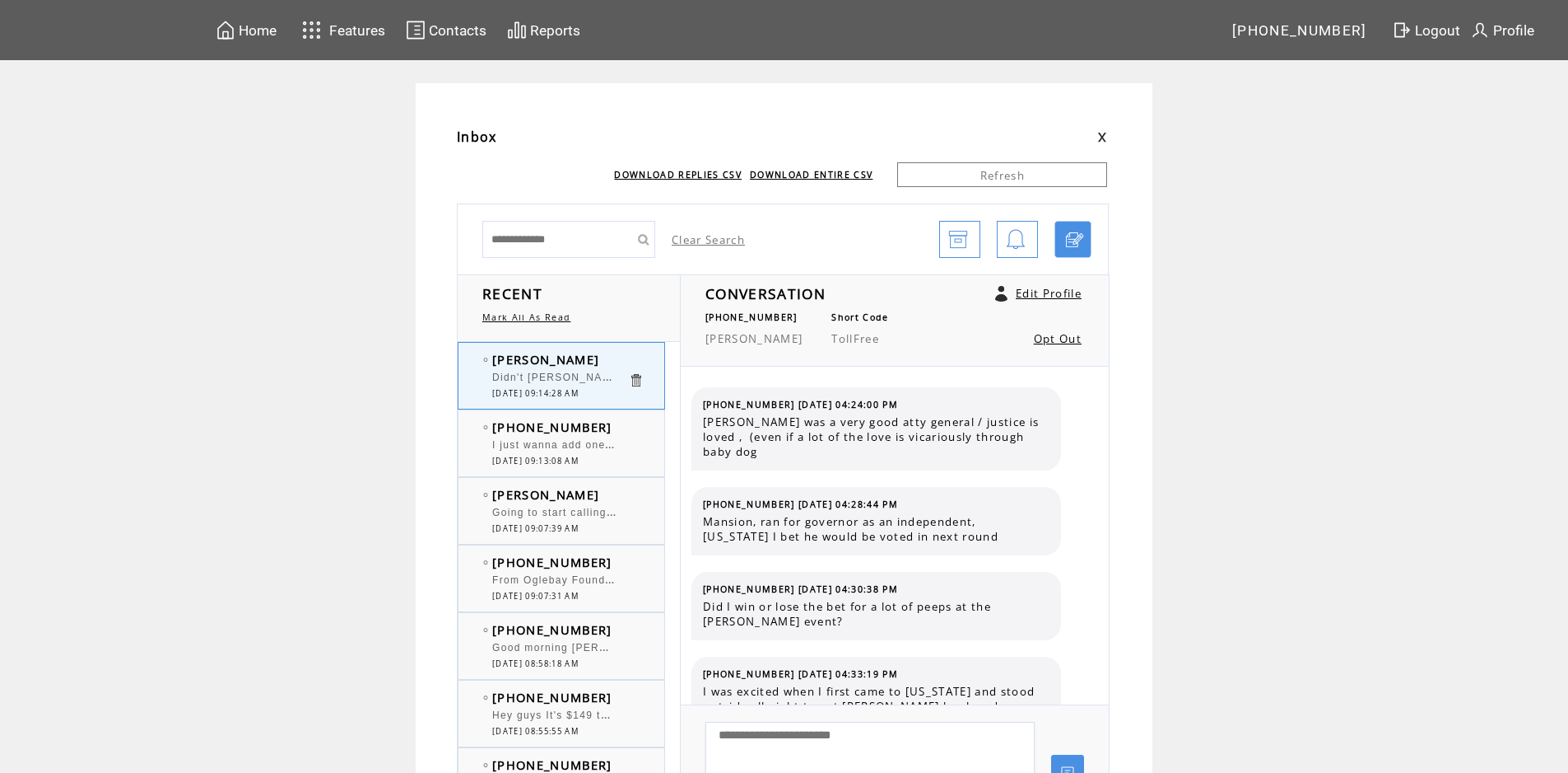
scroll to position [4805, 0]
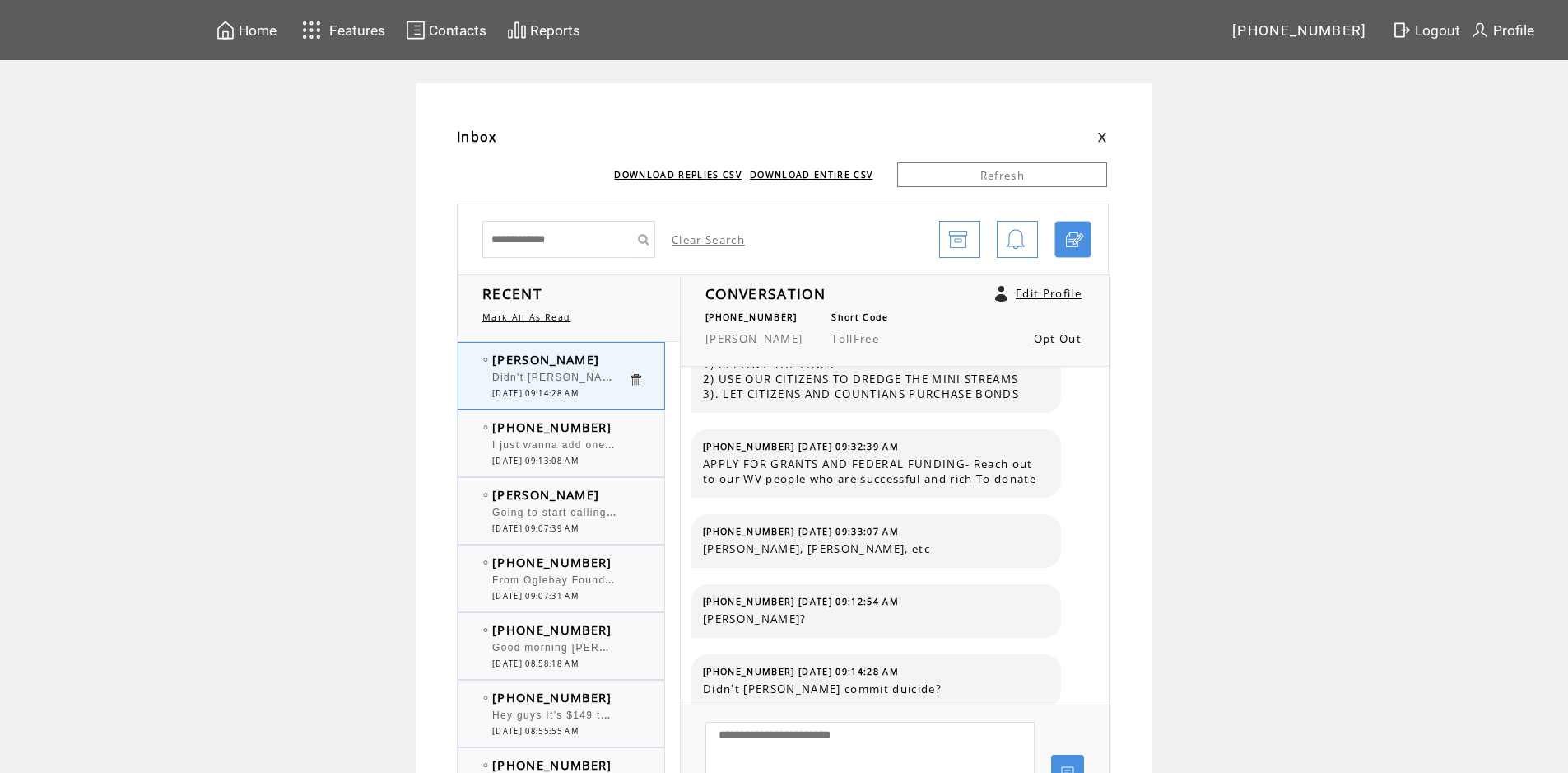
click at [618, 423] on td "[PHONE_NUMBER]" at bounding box center [560, 426] width 136 height 16
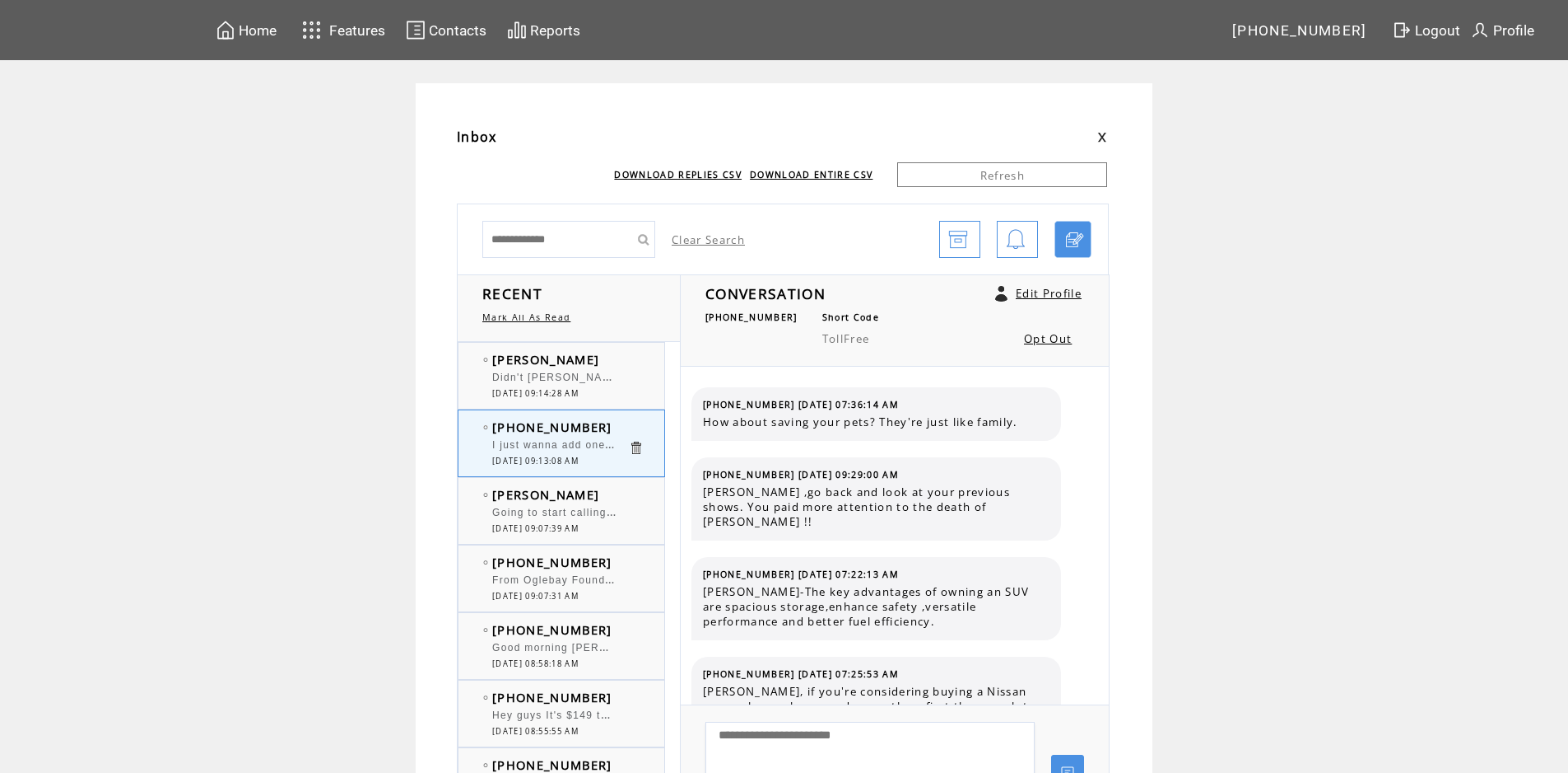
scroll to position [2089, 0]
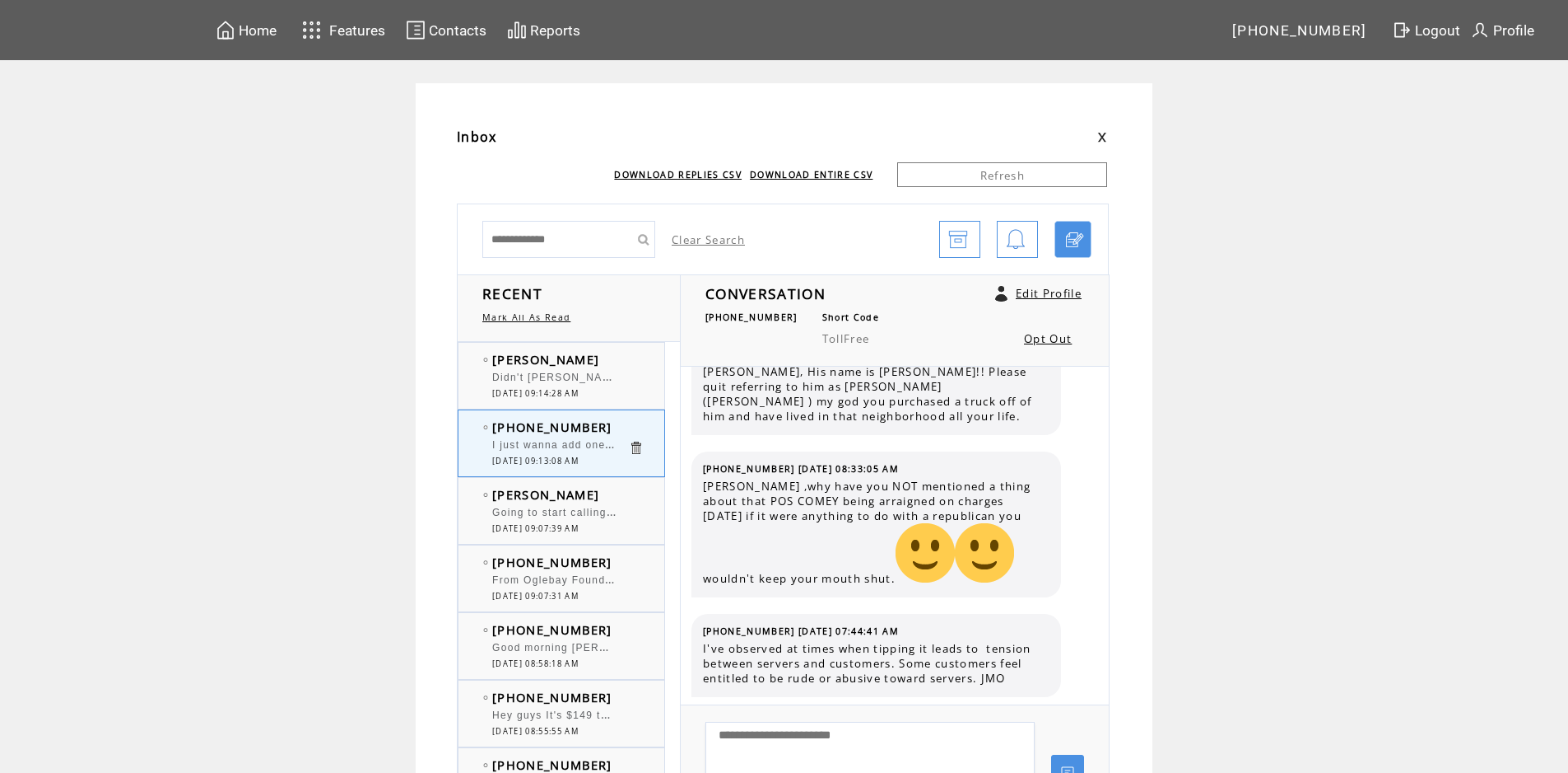
click at [623, 356] on td "[PERSON_NAME]" at bounding box center [560, 359] width 136 height 16
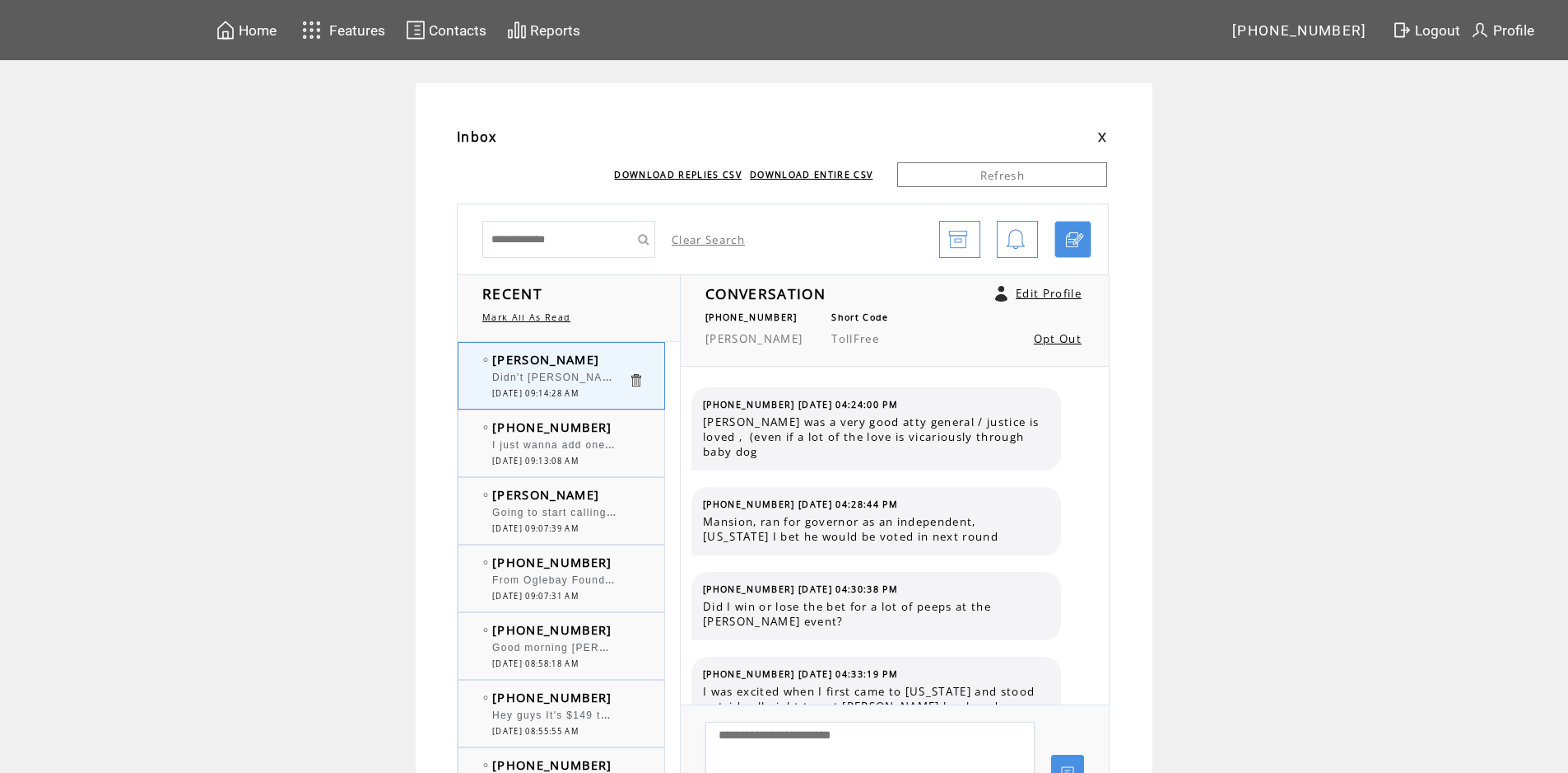
scroll to position [4805, 0]
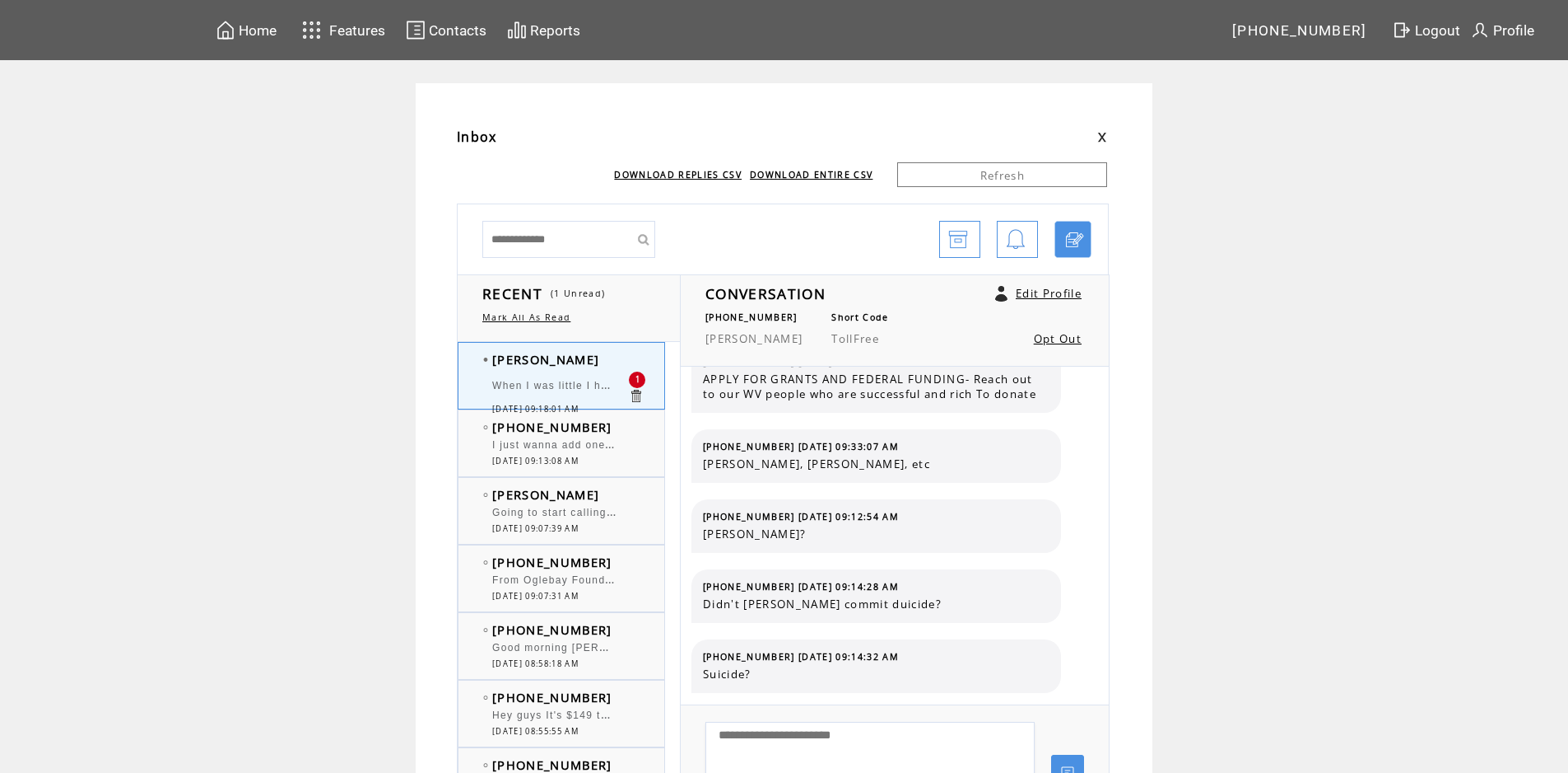
click at [592, 361] on td "[PERSON_NAME]" at bounding box center [560, 359] width 136 height 16
click at [628, 434] on td "[PHONE_NUMBER]" at bounding box center [560, 426] width 136 height 16
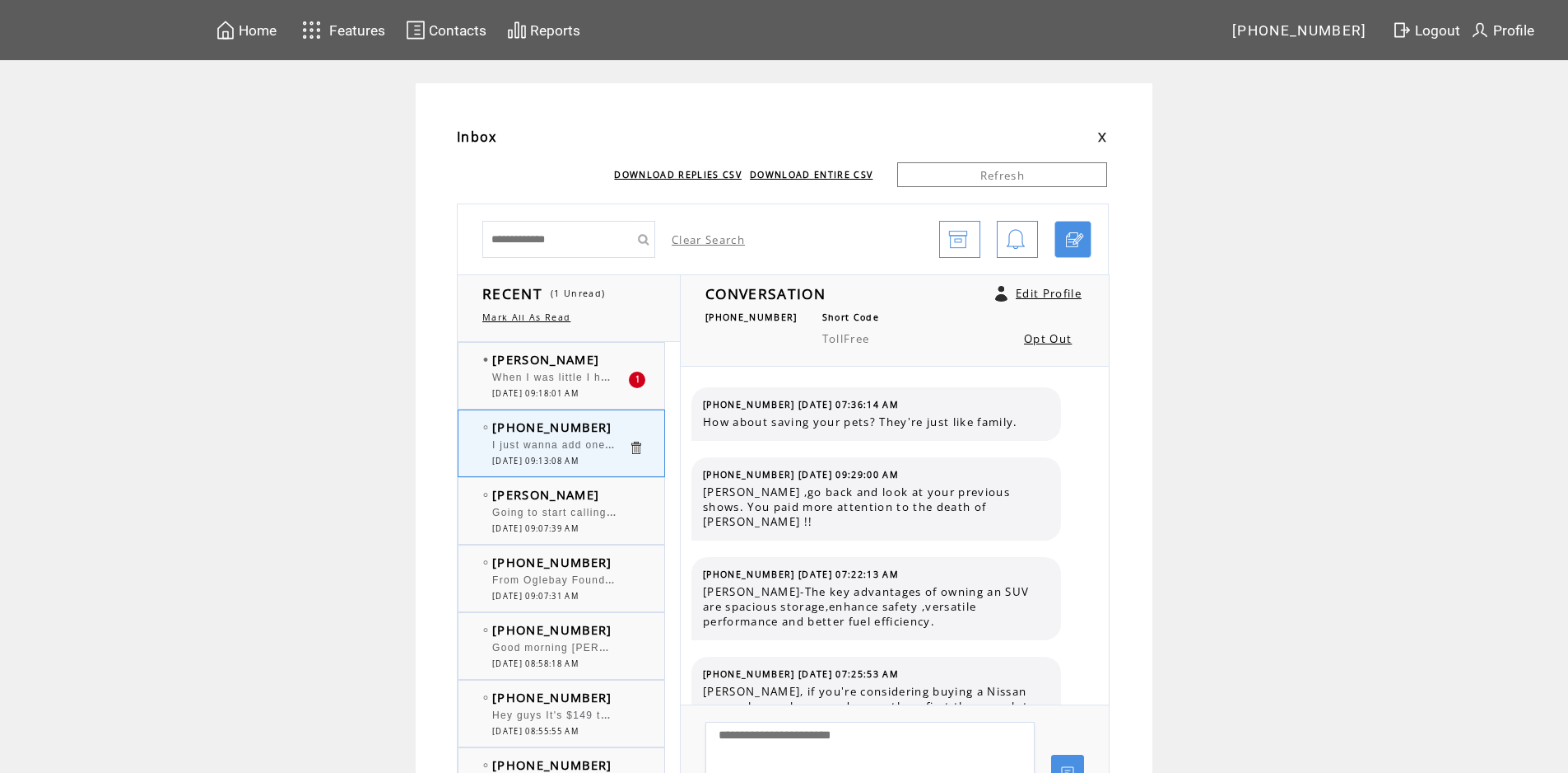
scroll to position [2089, 0]
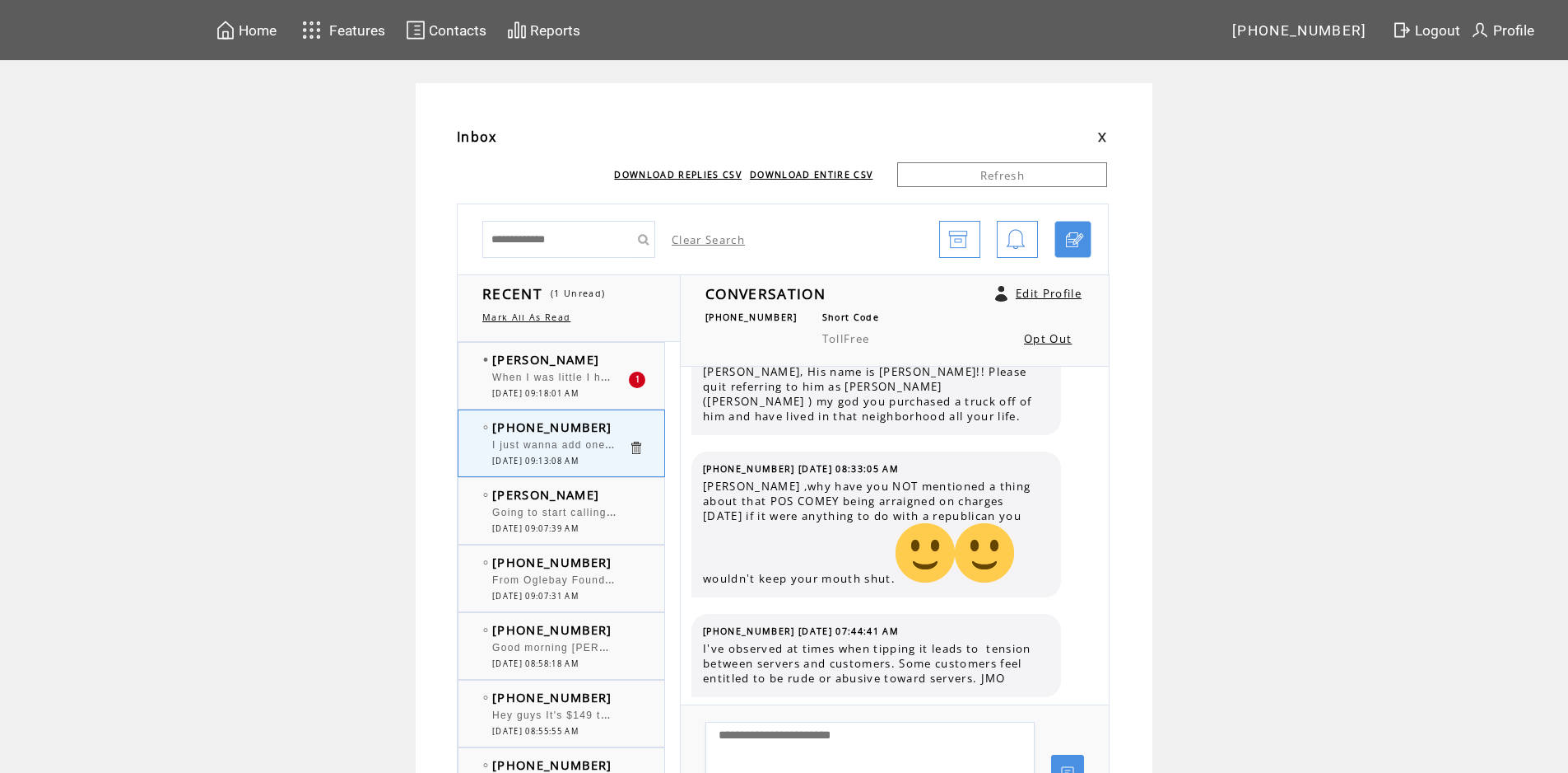
click at [588, 360] on td "[PERSON_NAME]" at bounding box center [560, 359] width 136 height 16
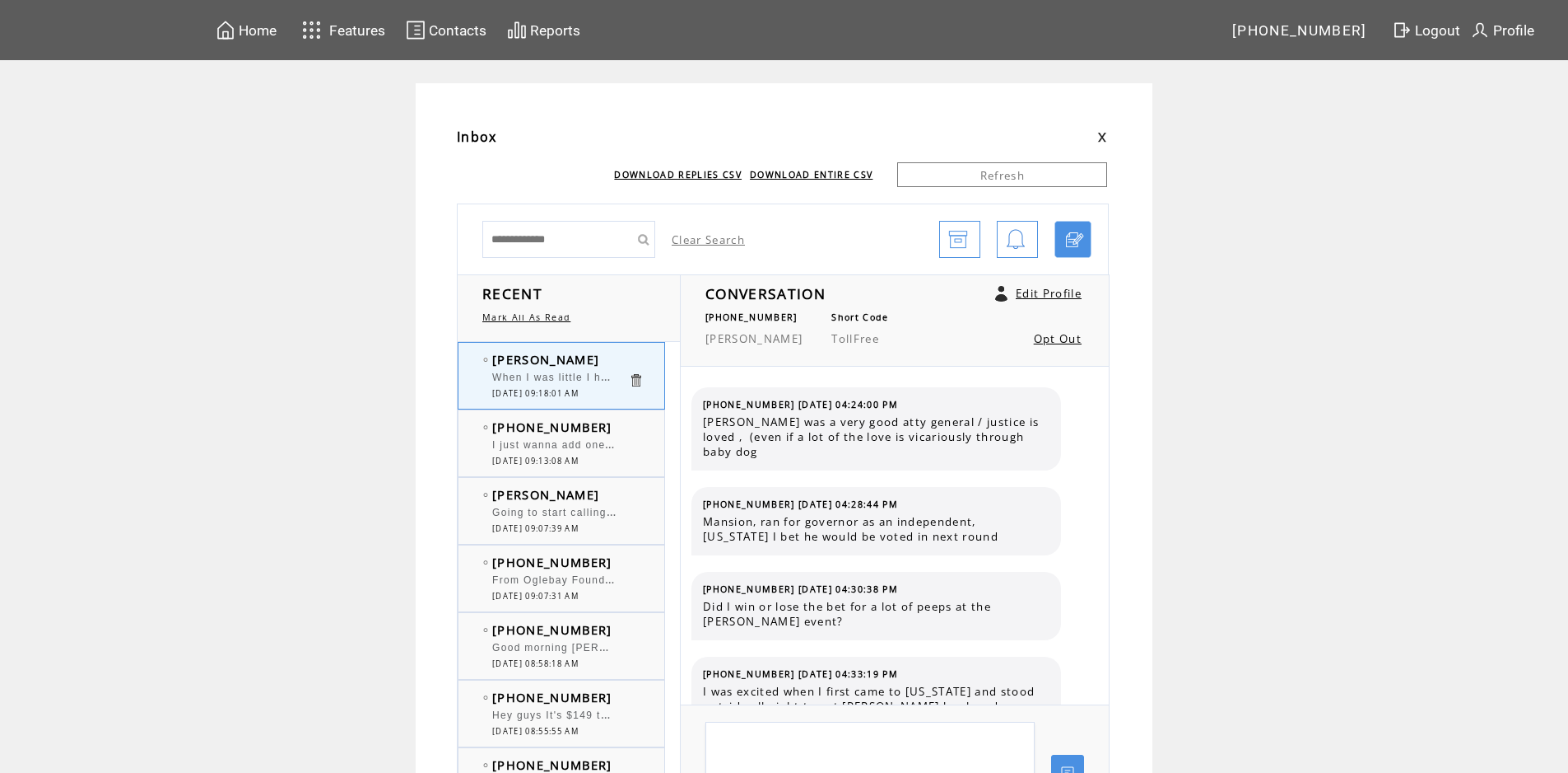
scroll to position [4890, 0]
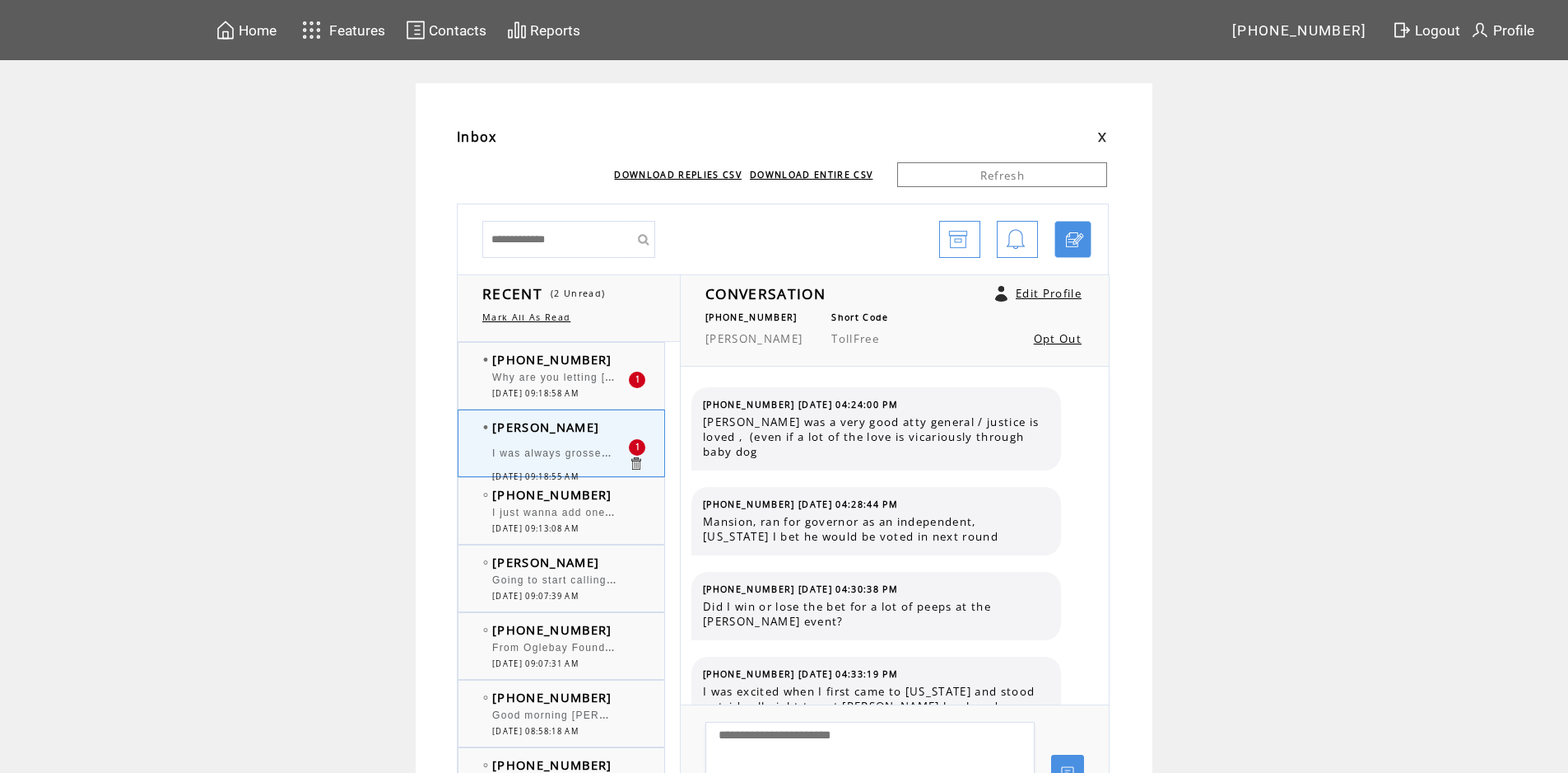
scroll to position [4975, 0]
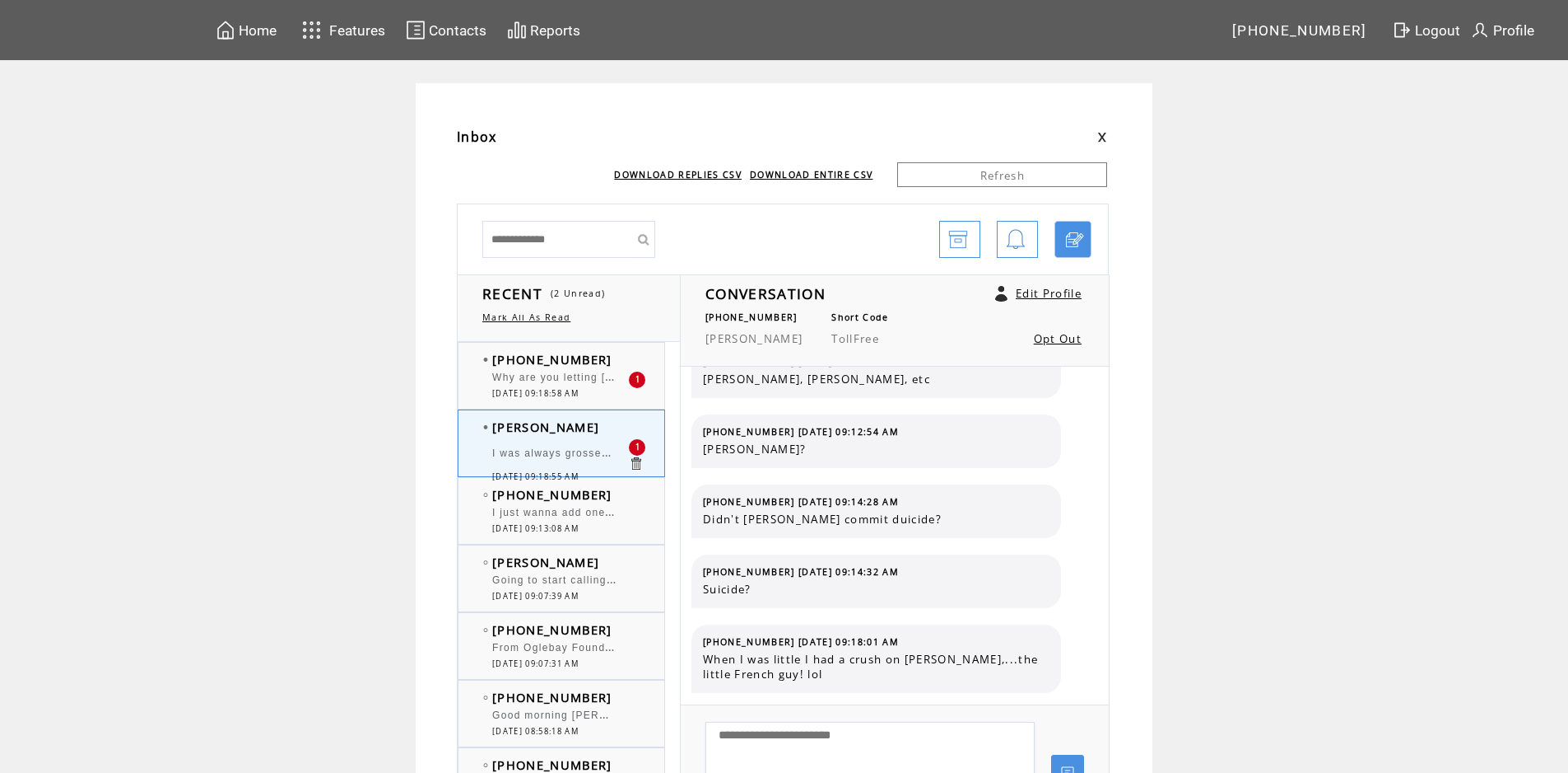
click at [596, 427] on td "[PERSON_NAME]" at bounding box center [560, 426] width 136 height 16
click at [611, 494] on td "[PHONE_NUMBER]" at bounding box center [560, 494] width 136 height 16
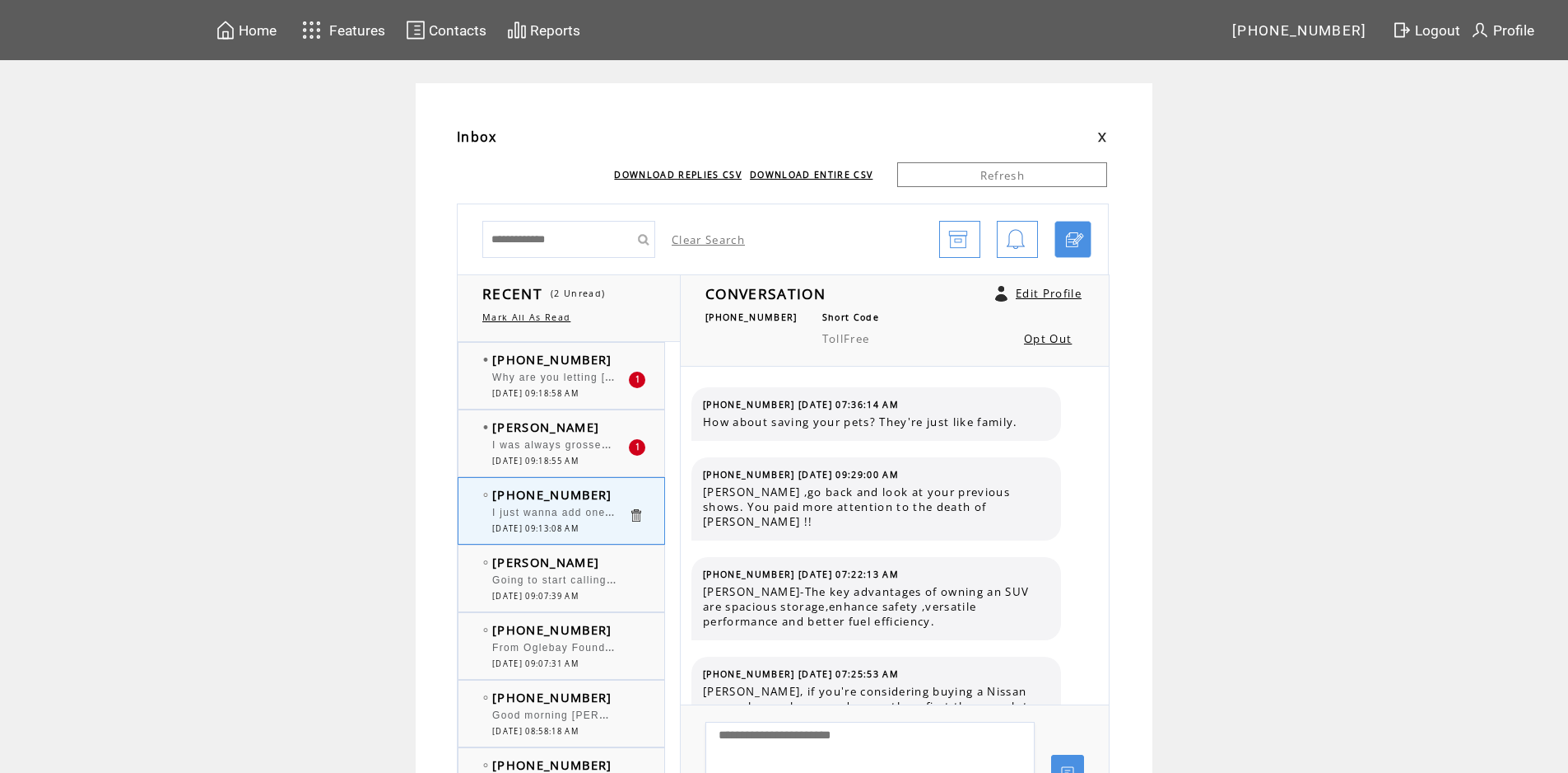
scroll to position [2089, 0]
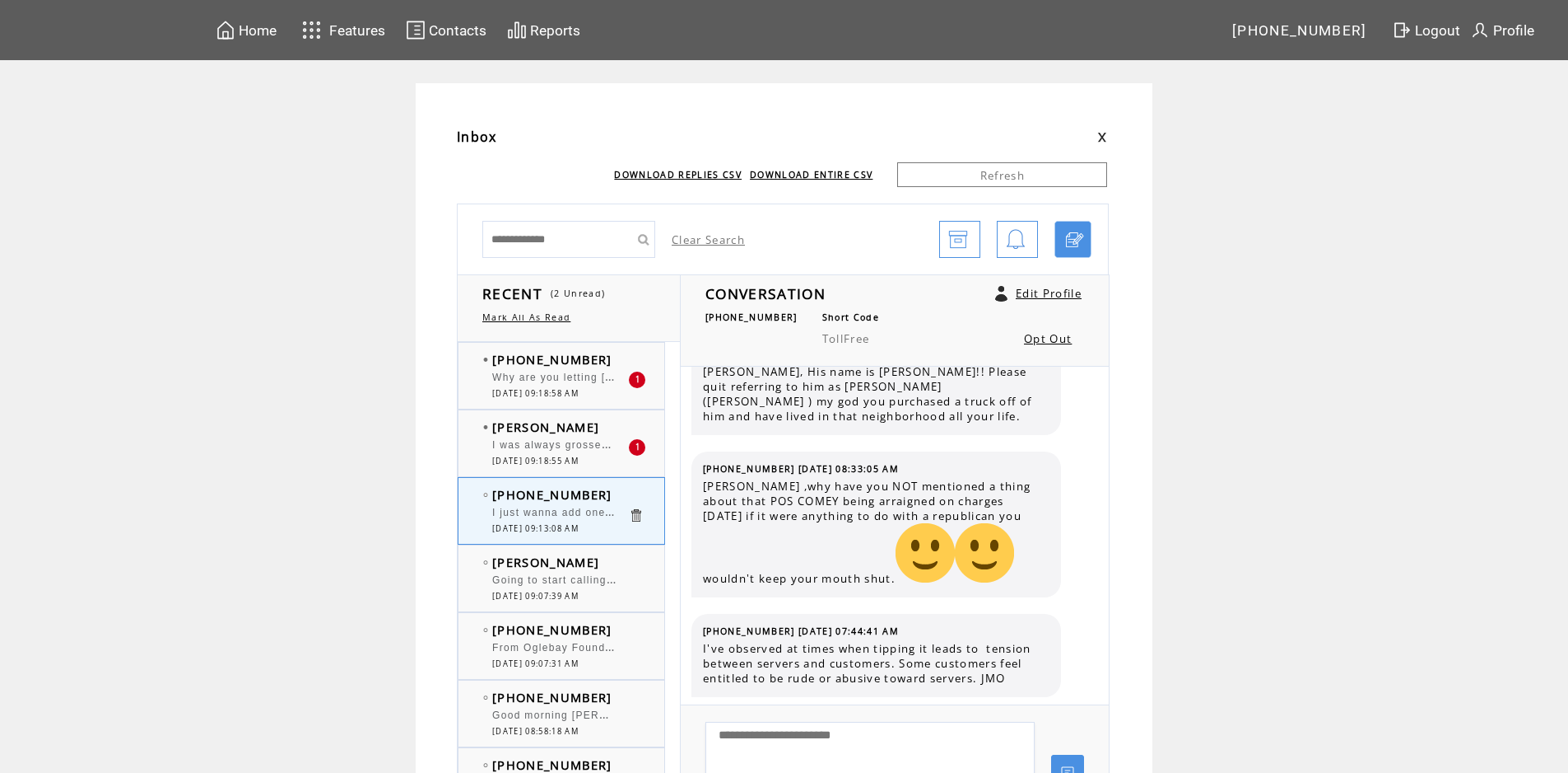
click at [619, 425] on td "[PERSON_NAME]" at bounding box center [560, 426] width 136 height 16
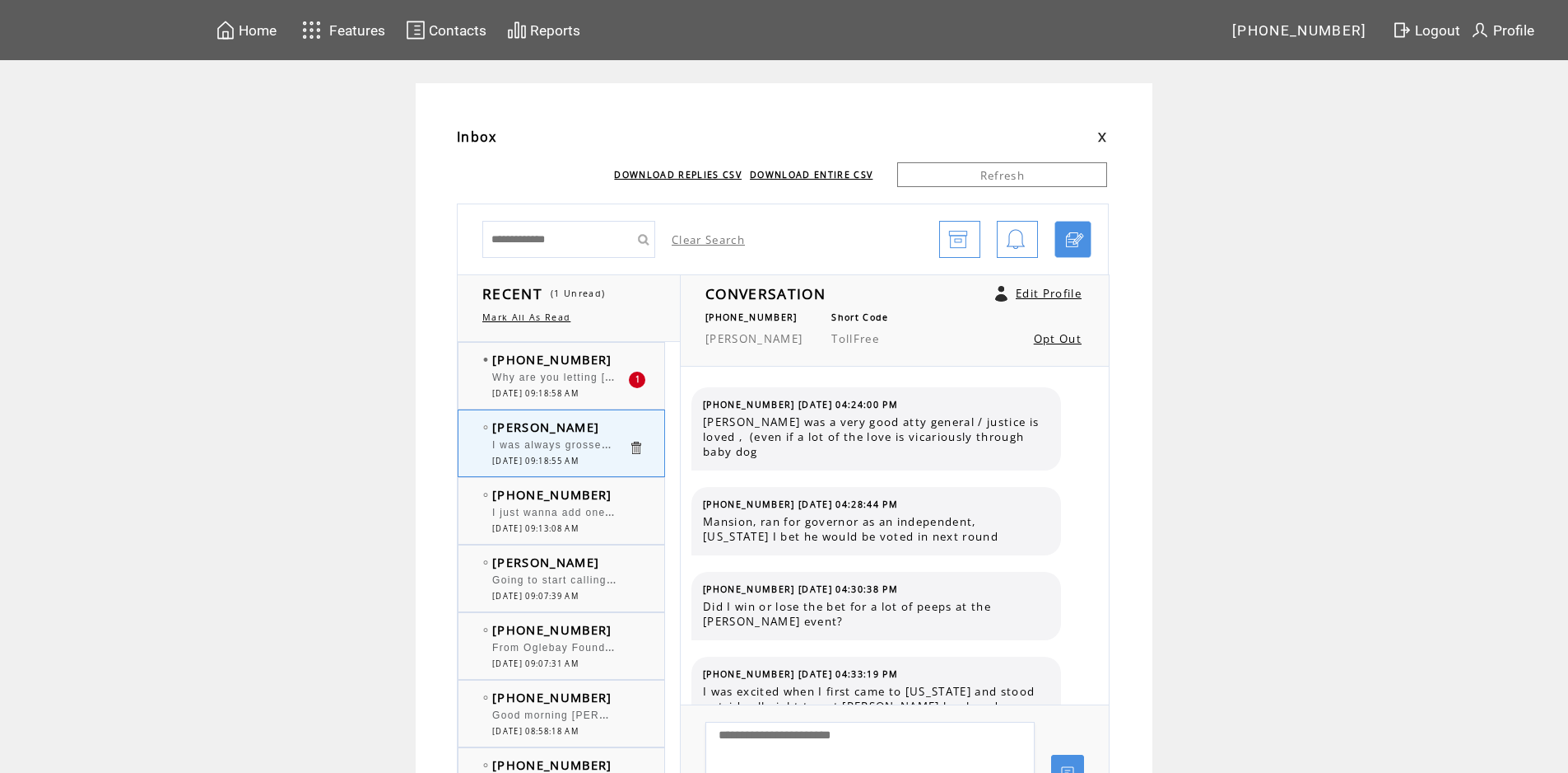
scroll to position [4975, 0]
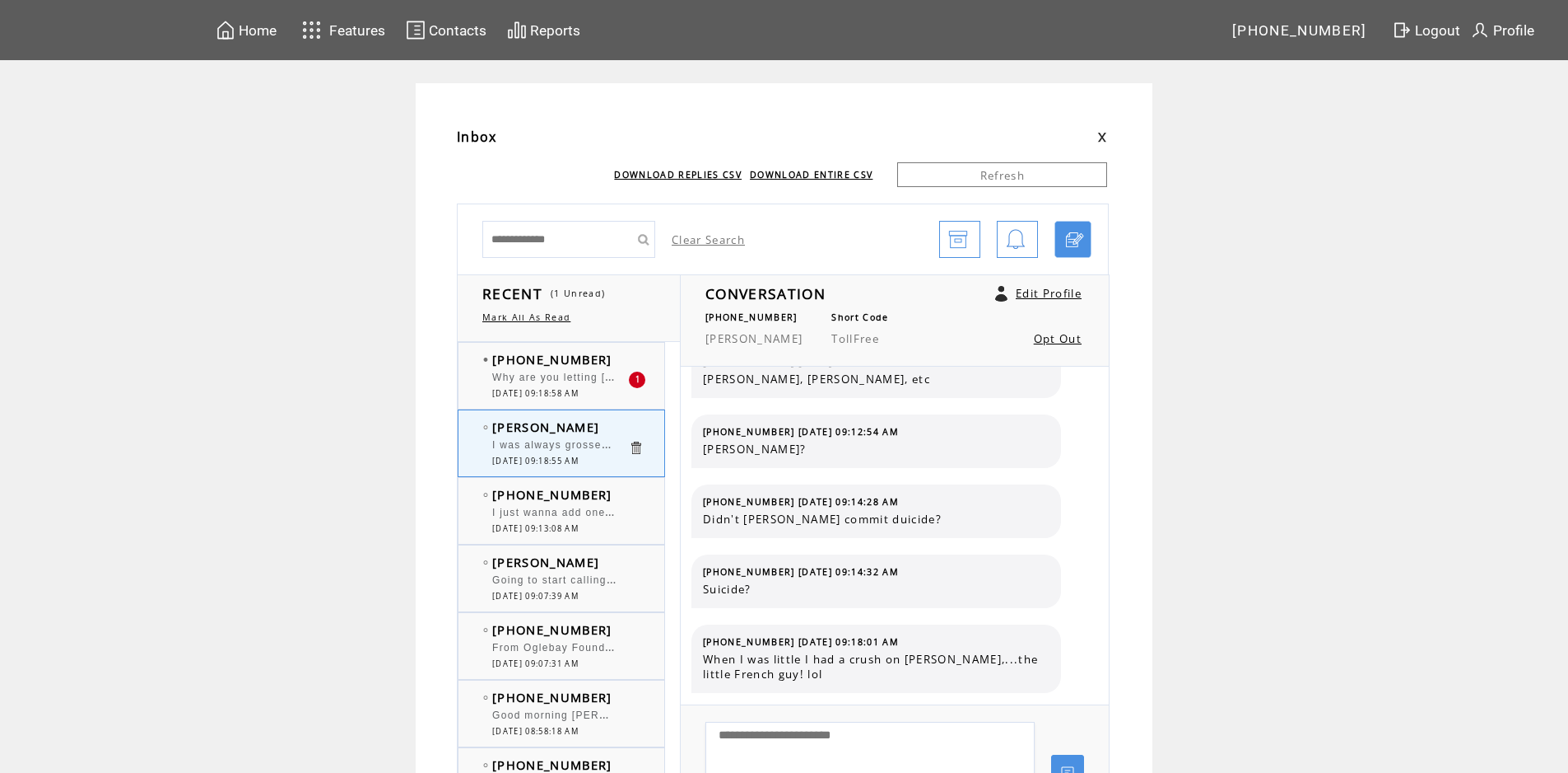
click at [620, 349] on div "(304) 218-9897 Why are you letting Bob choose such lurid topics? 1 10/13/2025 0…" at bounding box center [578, 375] width 239 height 65
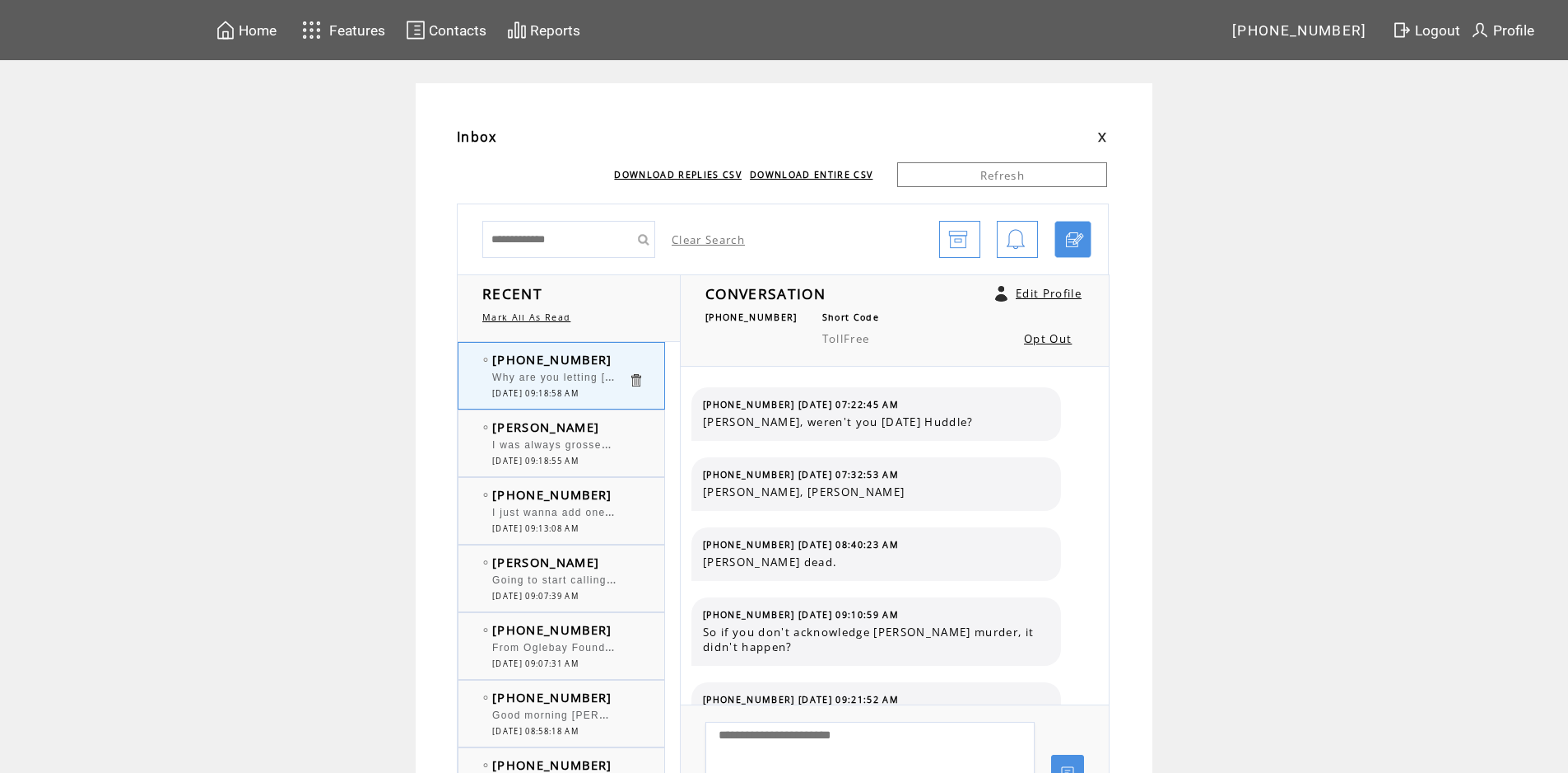
scroll to position [1049, 0]
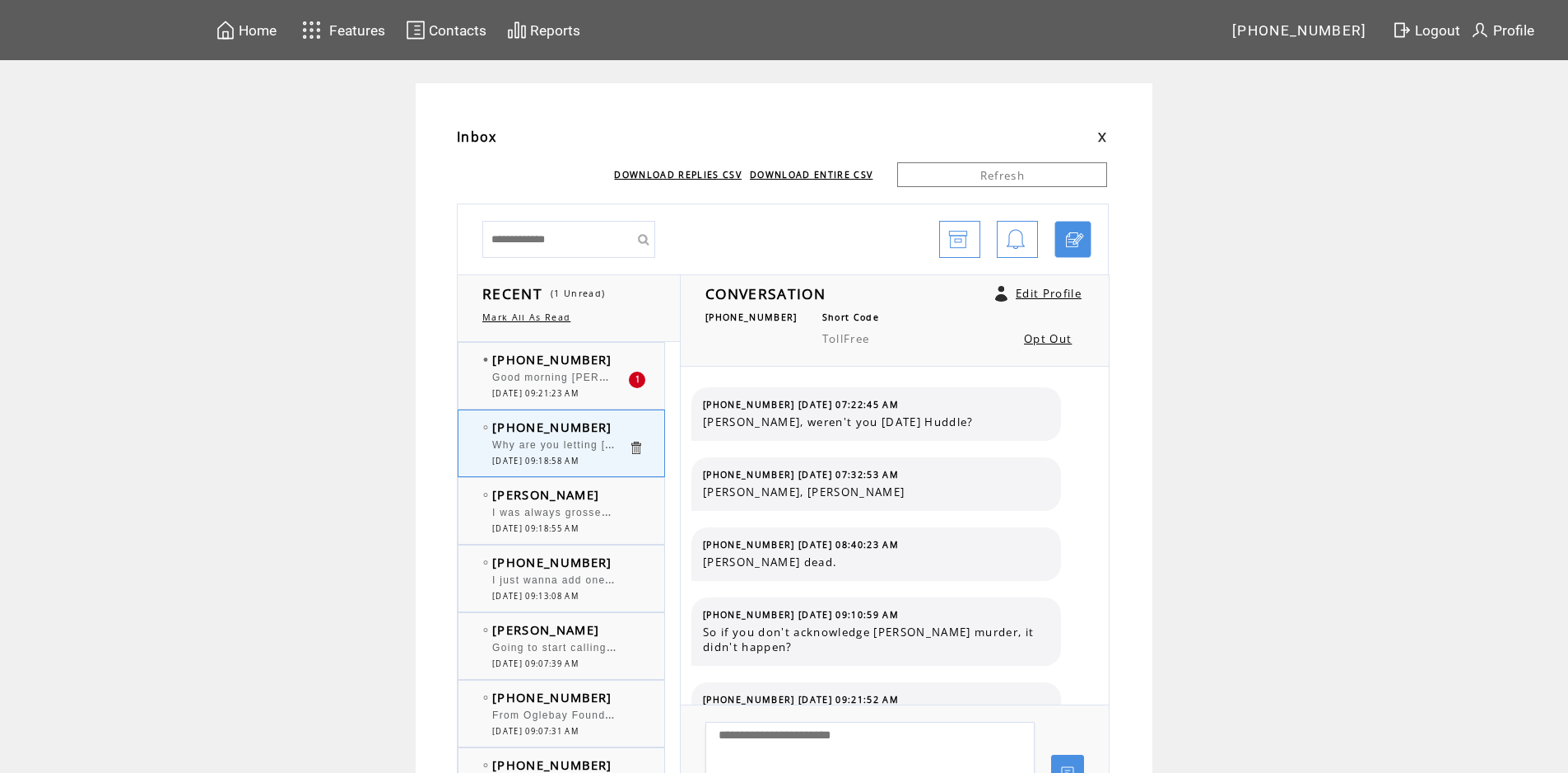
scroll to position [1049, 0]
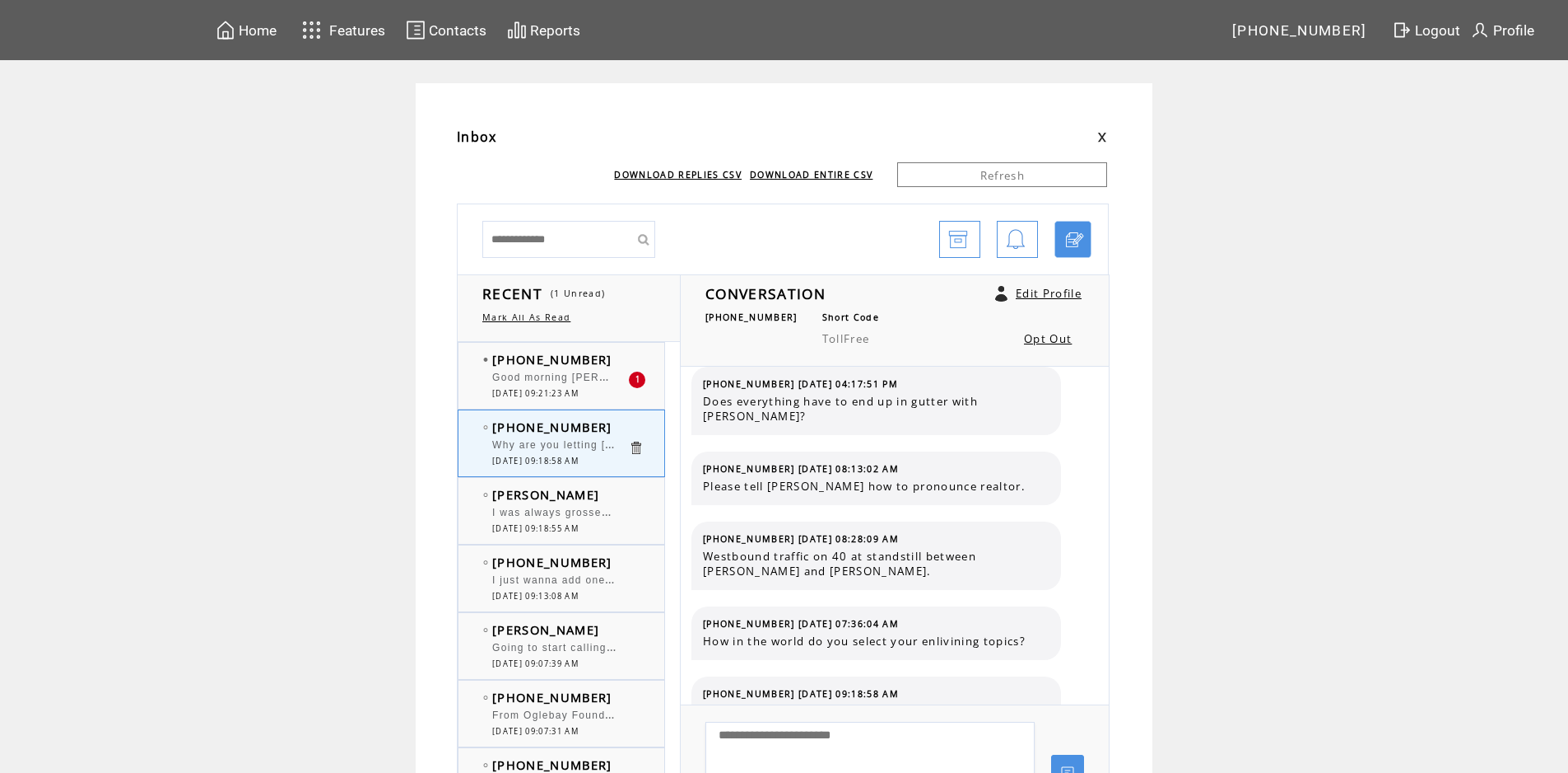
click at [618, 359] on td "[PHONE_NUMBER]" at bounding box center [560, 359] width 136 height 16
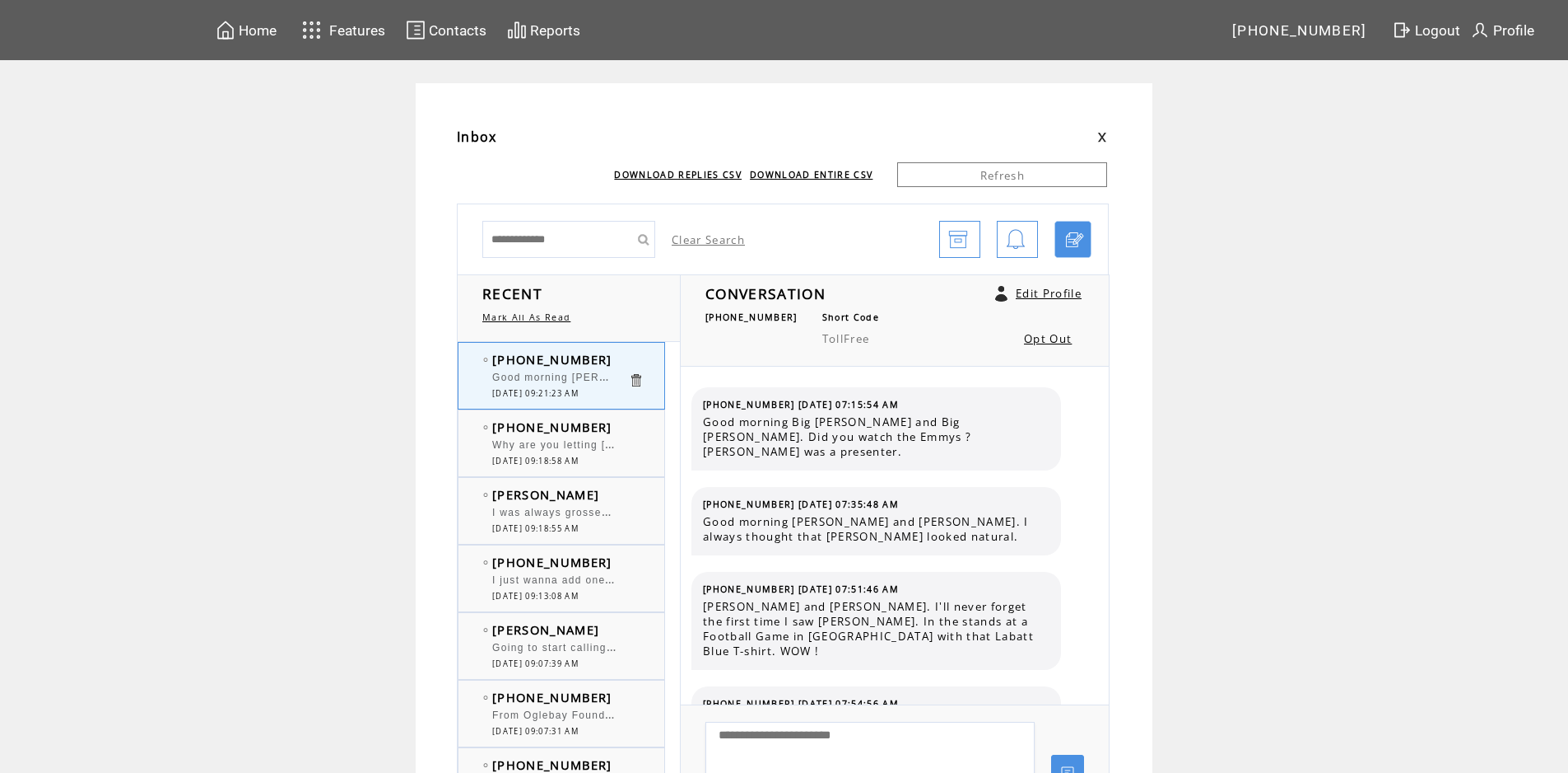
scroll to position [10654, 0]
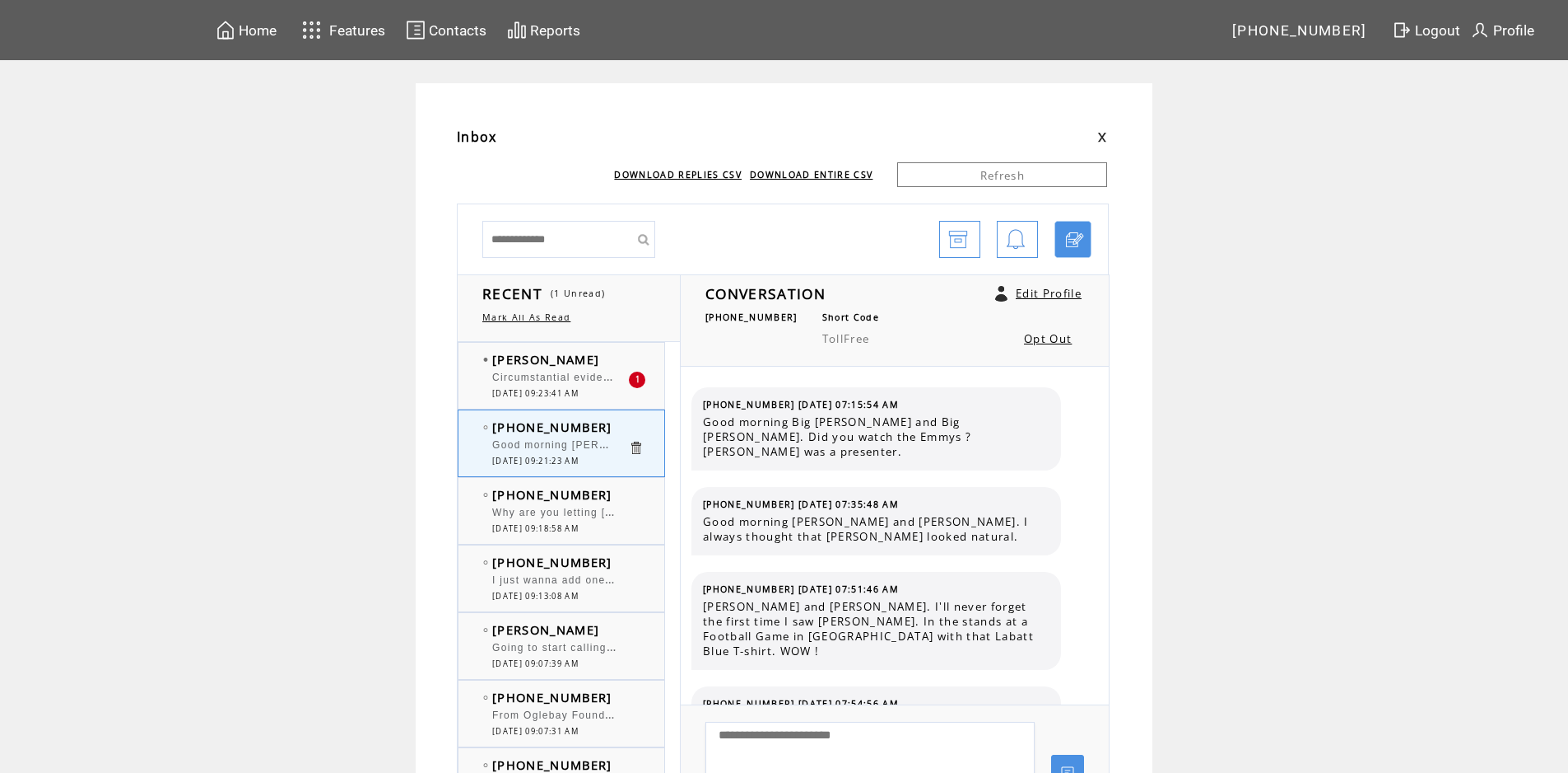
scroll to position [10654, 0]
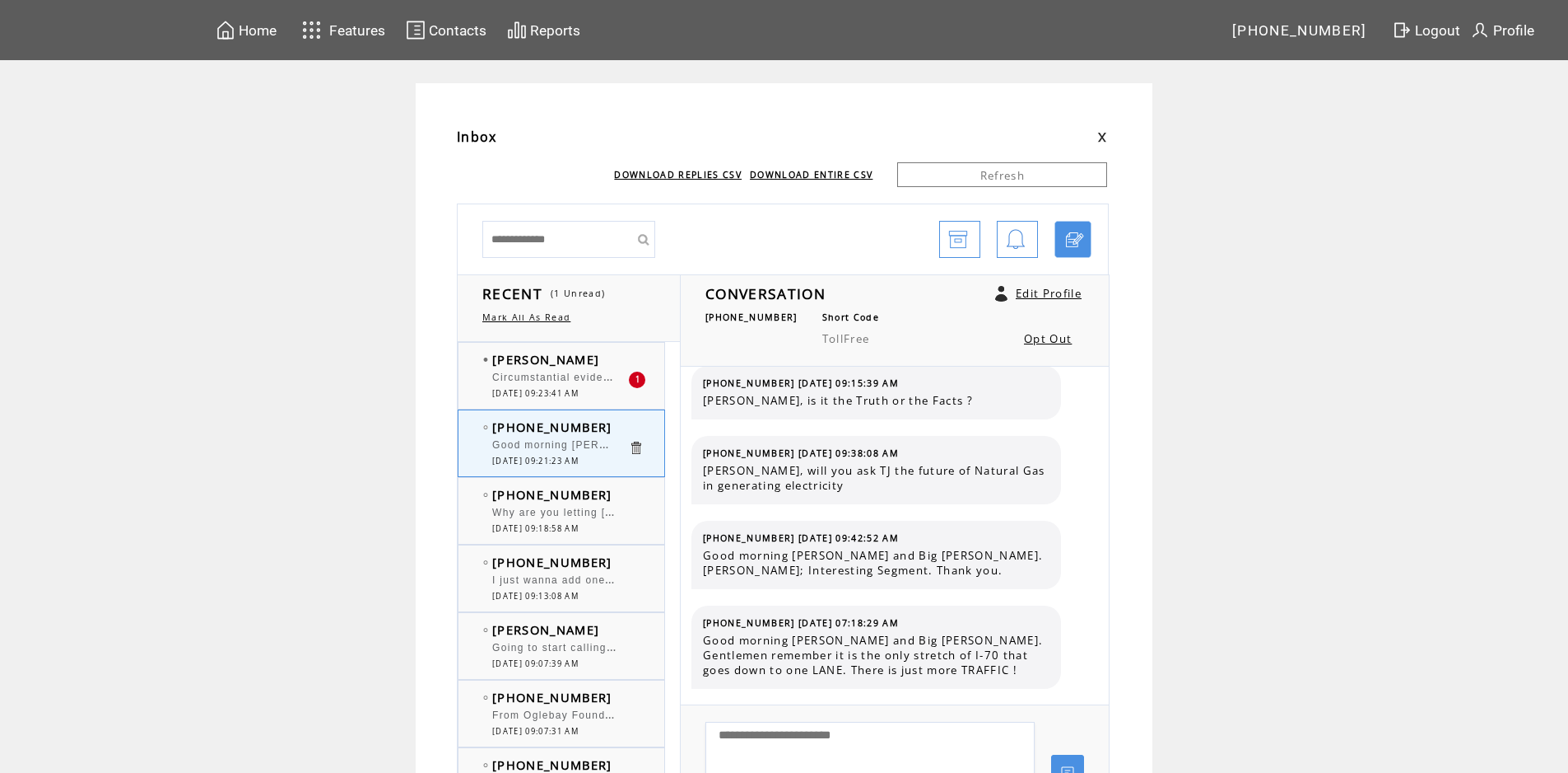
click at [604, 358] on td "[PERSON_NAME]" at bounding box center [560, 359] width 136 height 16
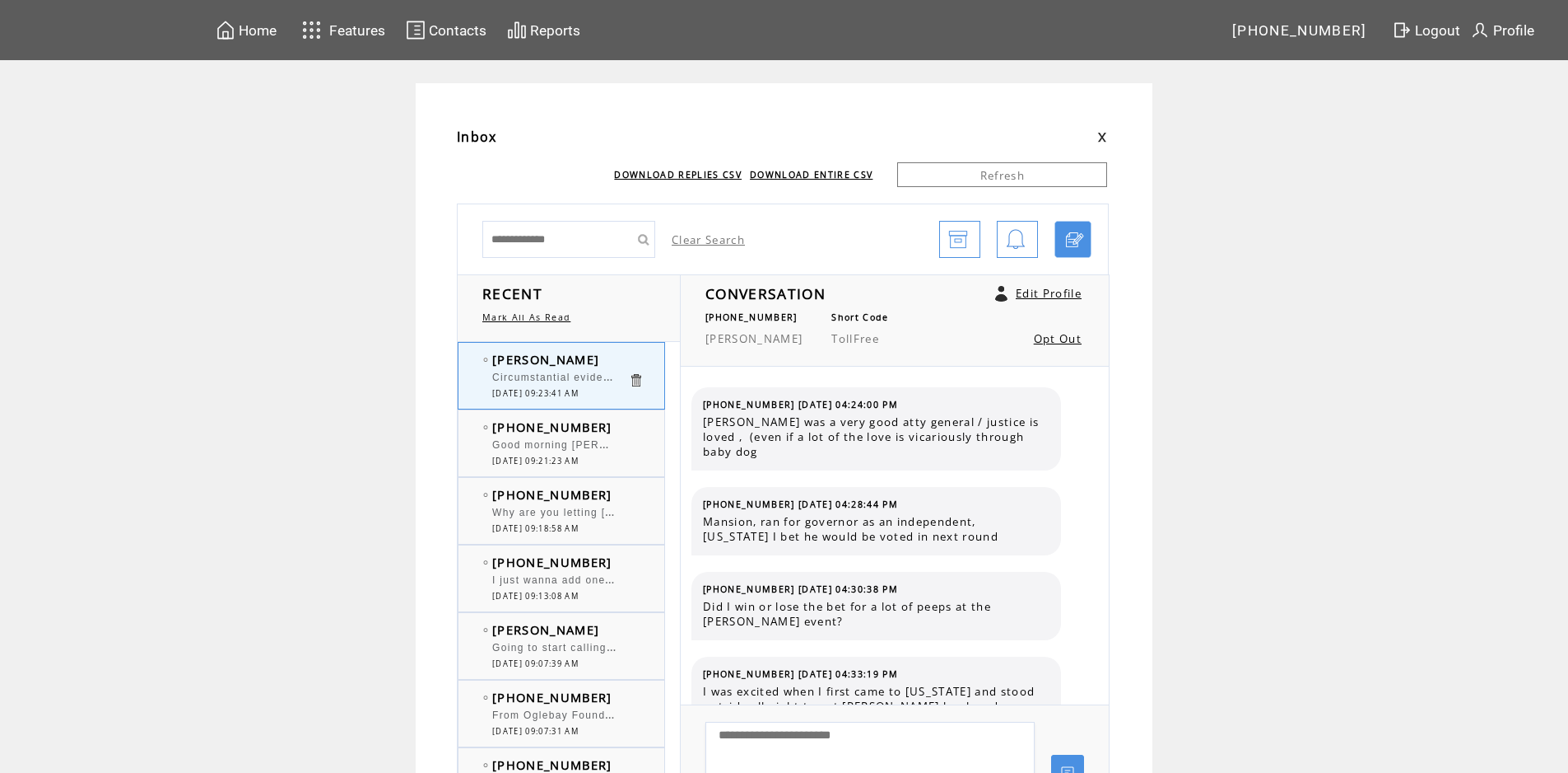
scroll to position [5104, 0]
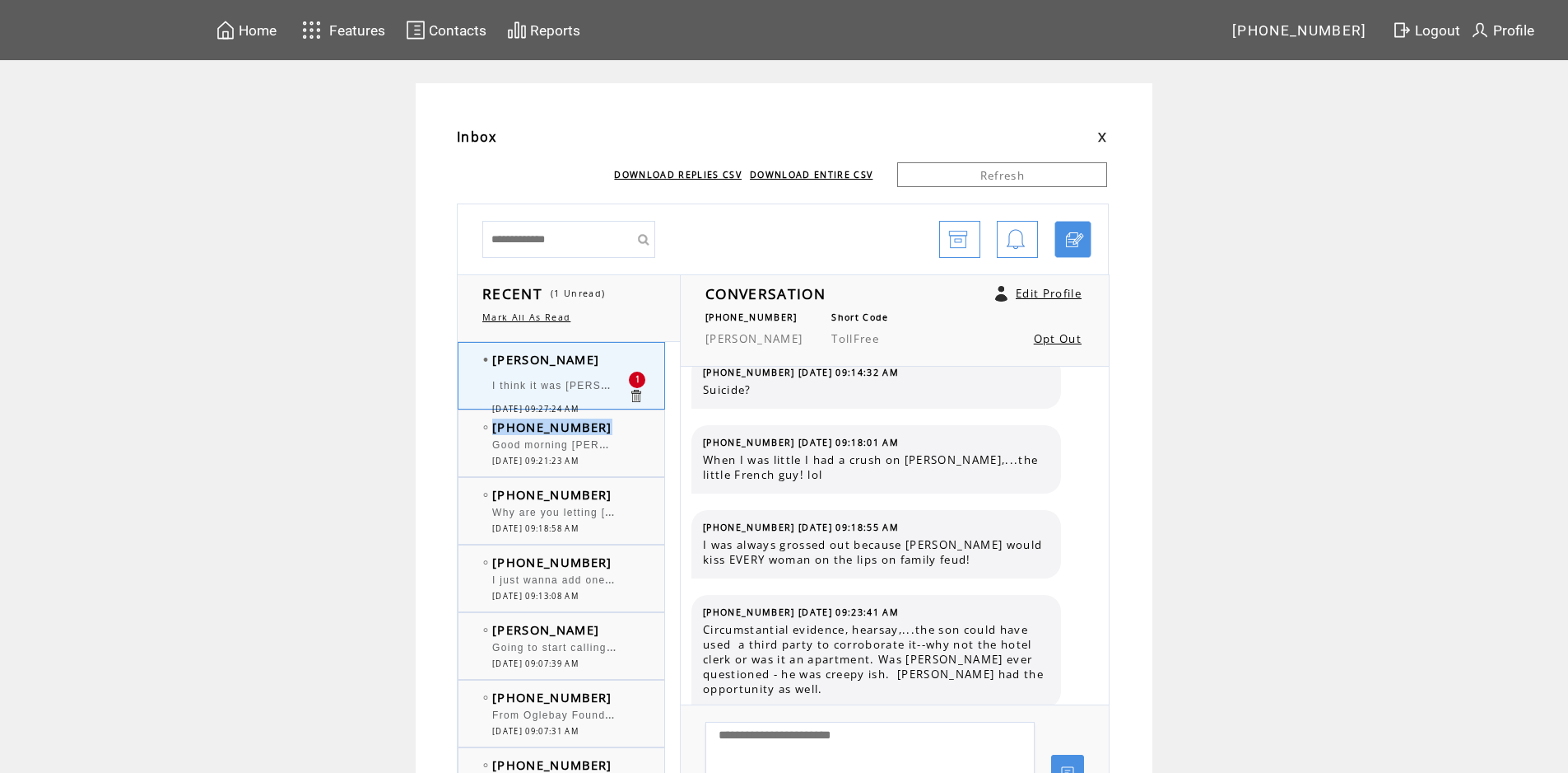
click at [633, 435] on tbody "(336) 986-0870 Good morning Shane and Bob. Richard Dawson, Family Feud, throw a…" at bounding box center [572, 442] width 178 height 48
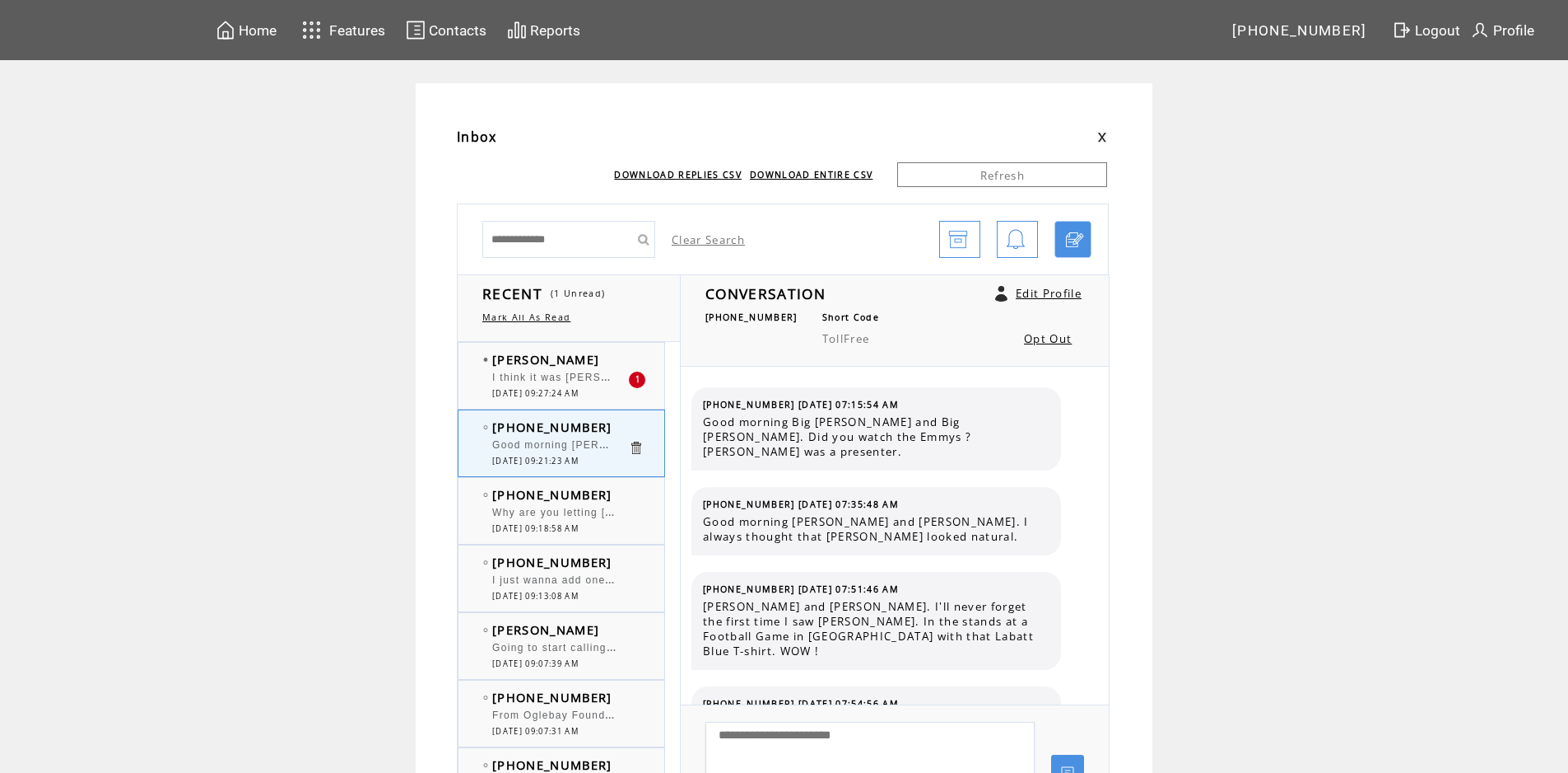
scroll to position [10654, 0]
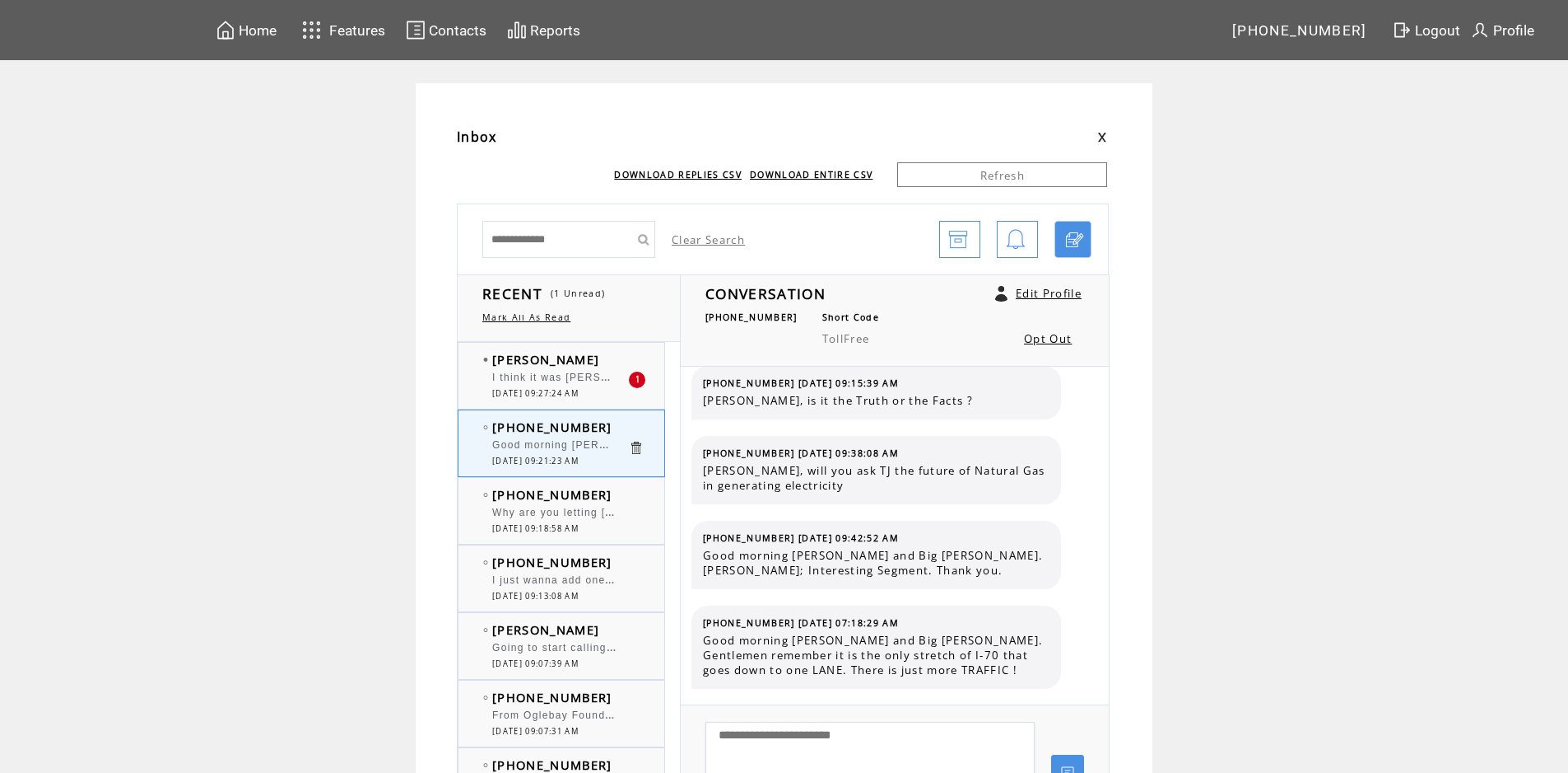
click at [600, 364] on td "[PERSON_NAME]" at bounding box center [560, 359] width 136 height 16
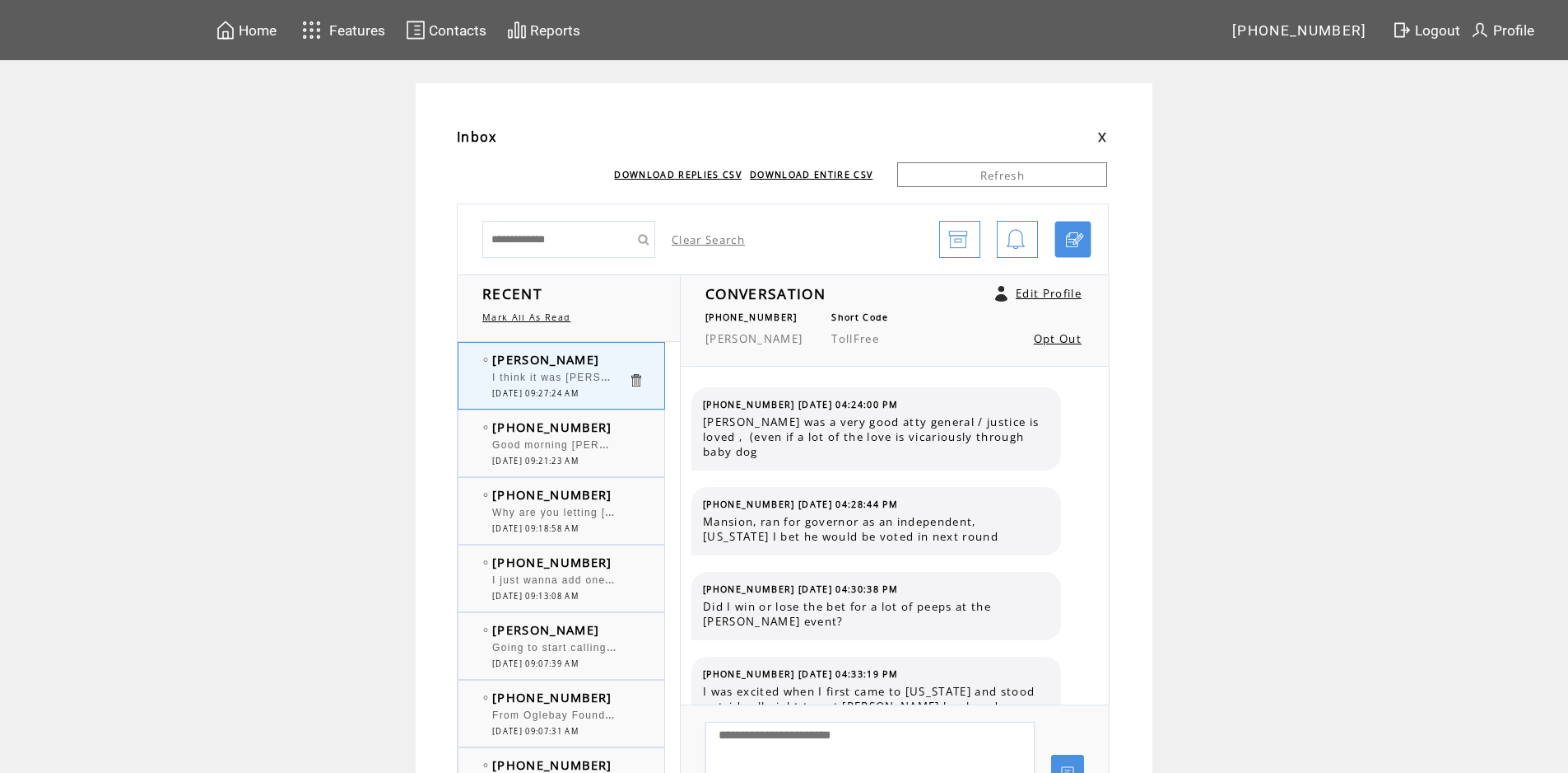
scroll to position [5174, 0]
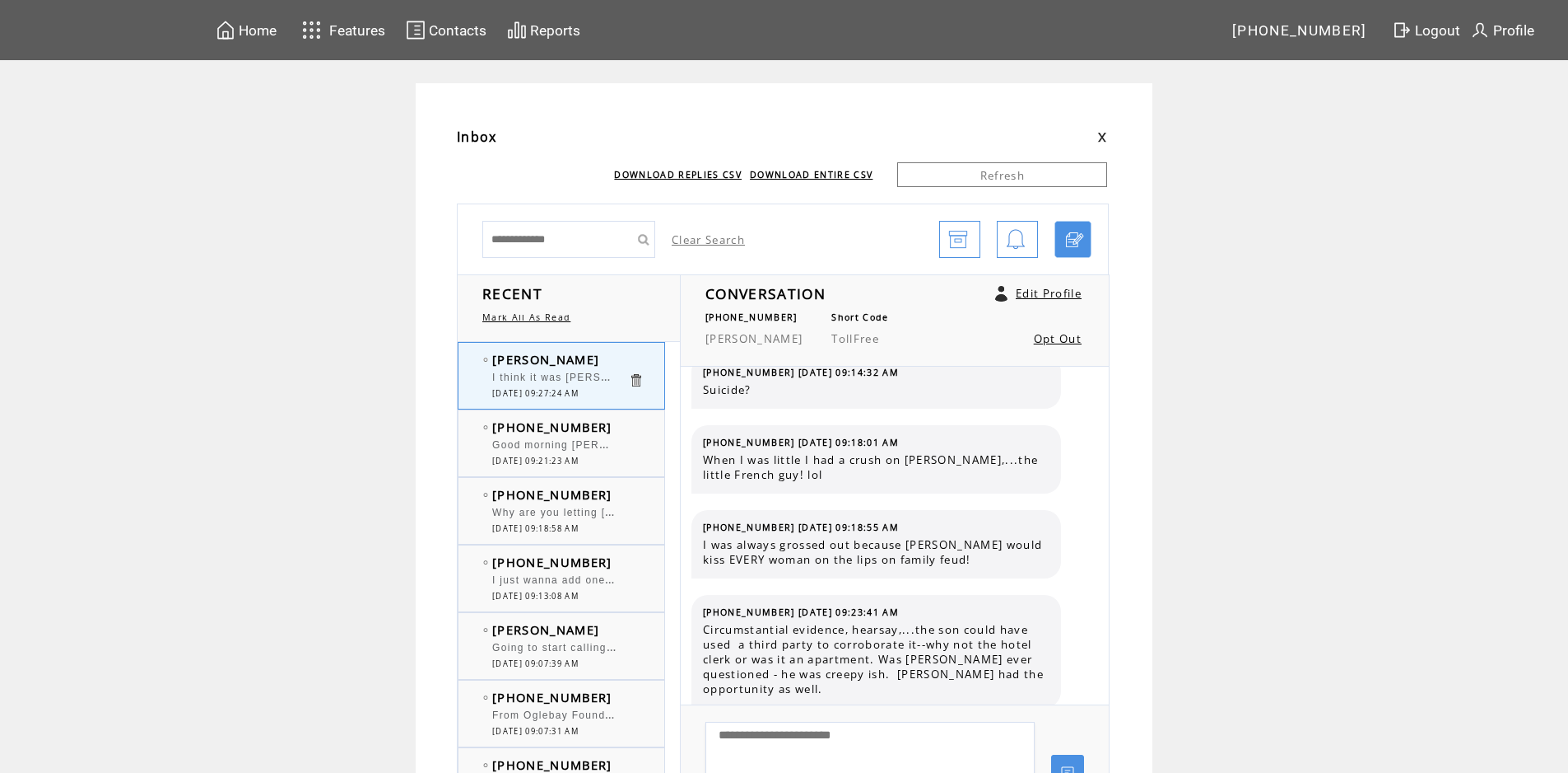
click at [614, 428] on td "[PHONE_NUMBER]" at bounding box center [560, 426] width 136 height 16
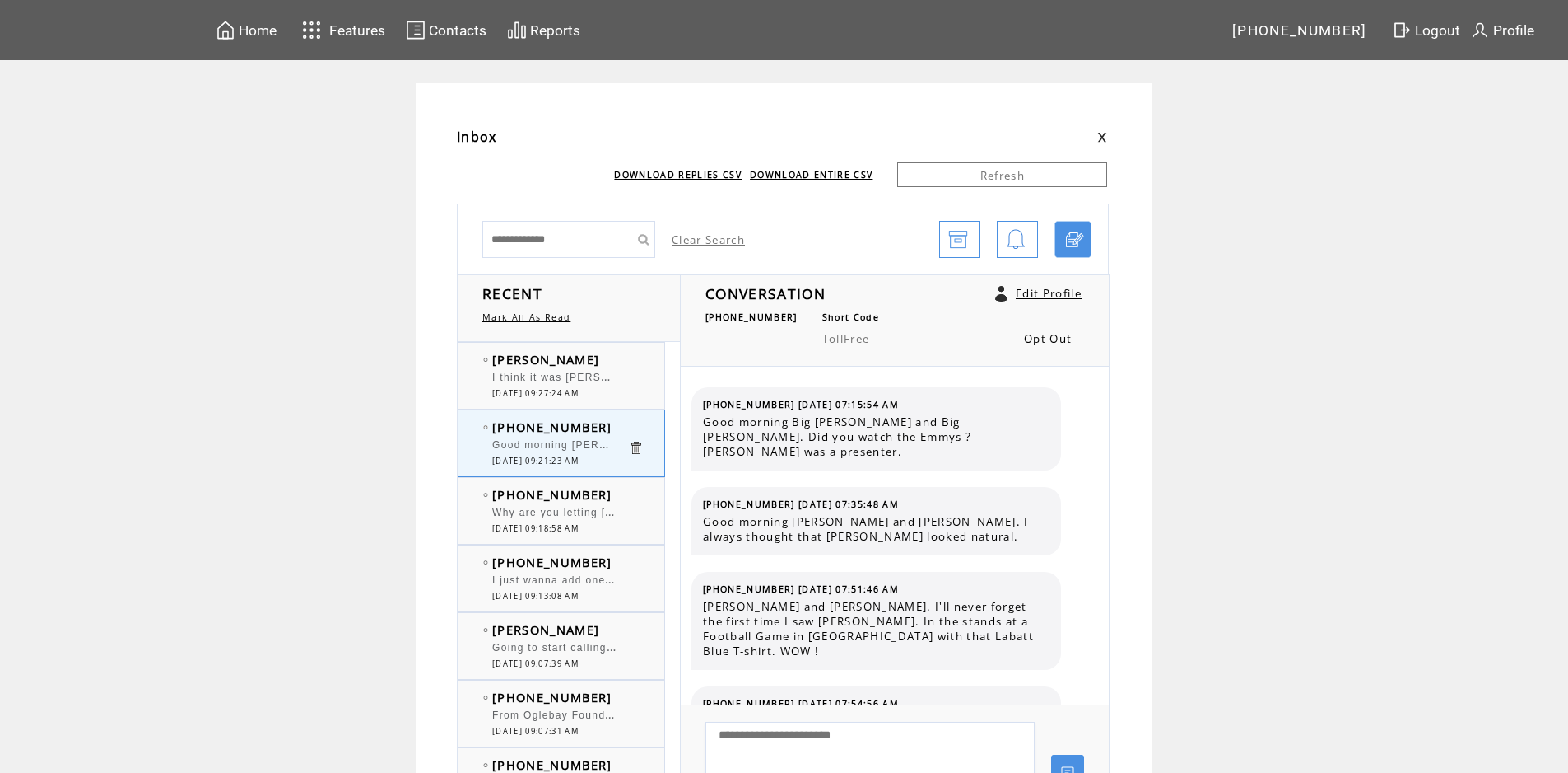
scroll to position [10654, 0]
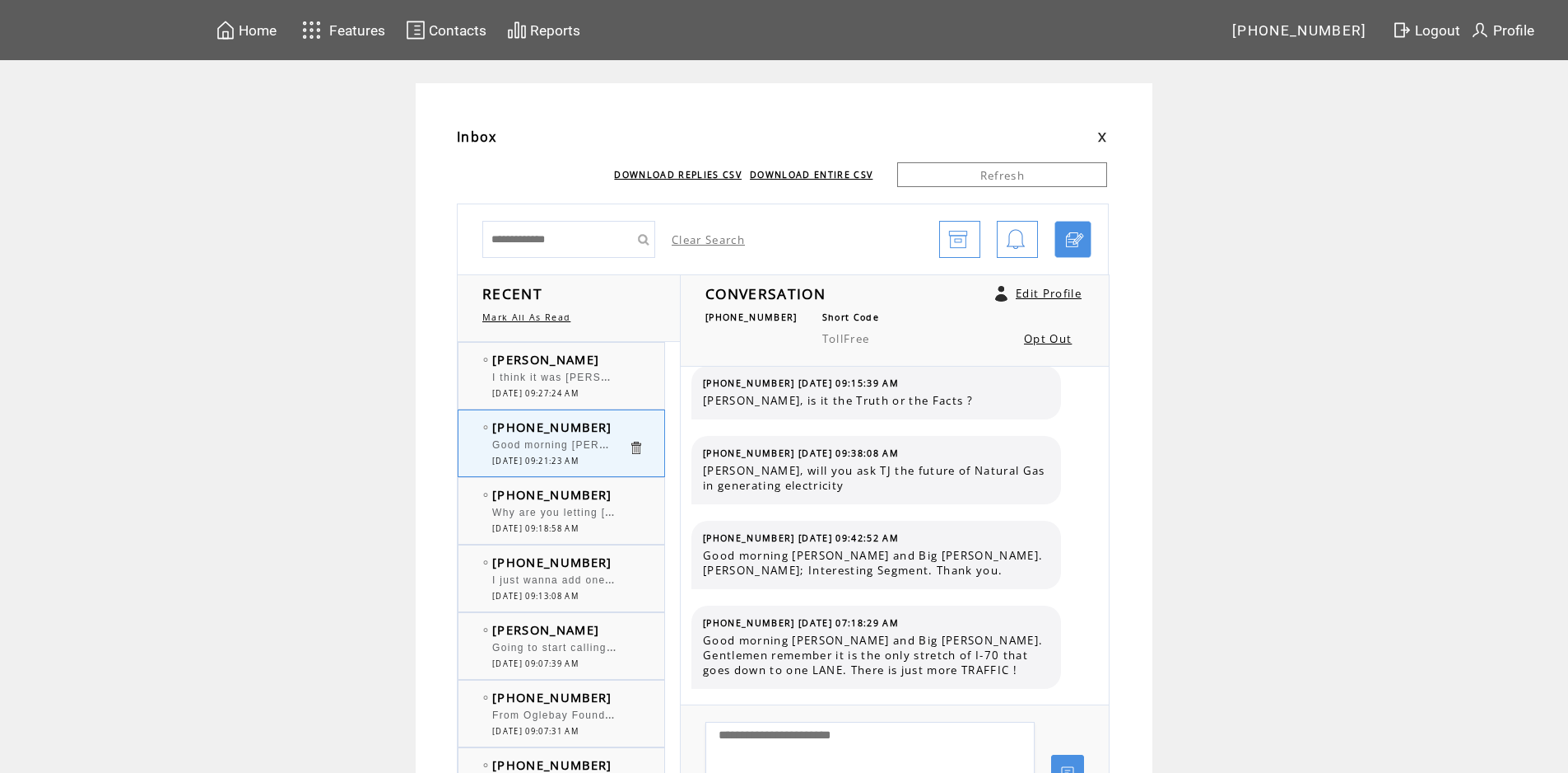
click at [604, 497] on td "[PHONE_NUMBER]" at bounding box center [560, 494] width 136 height 16
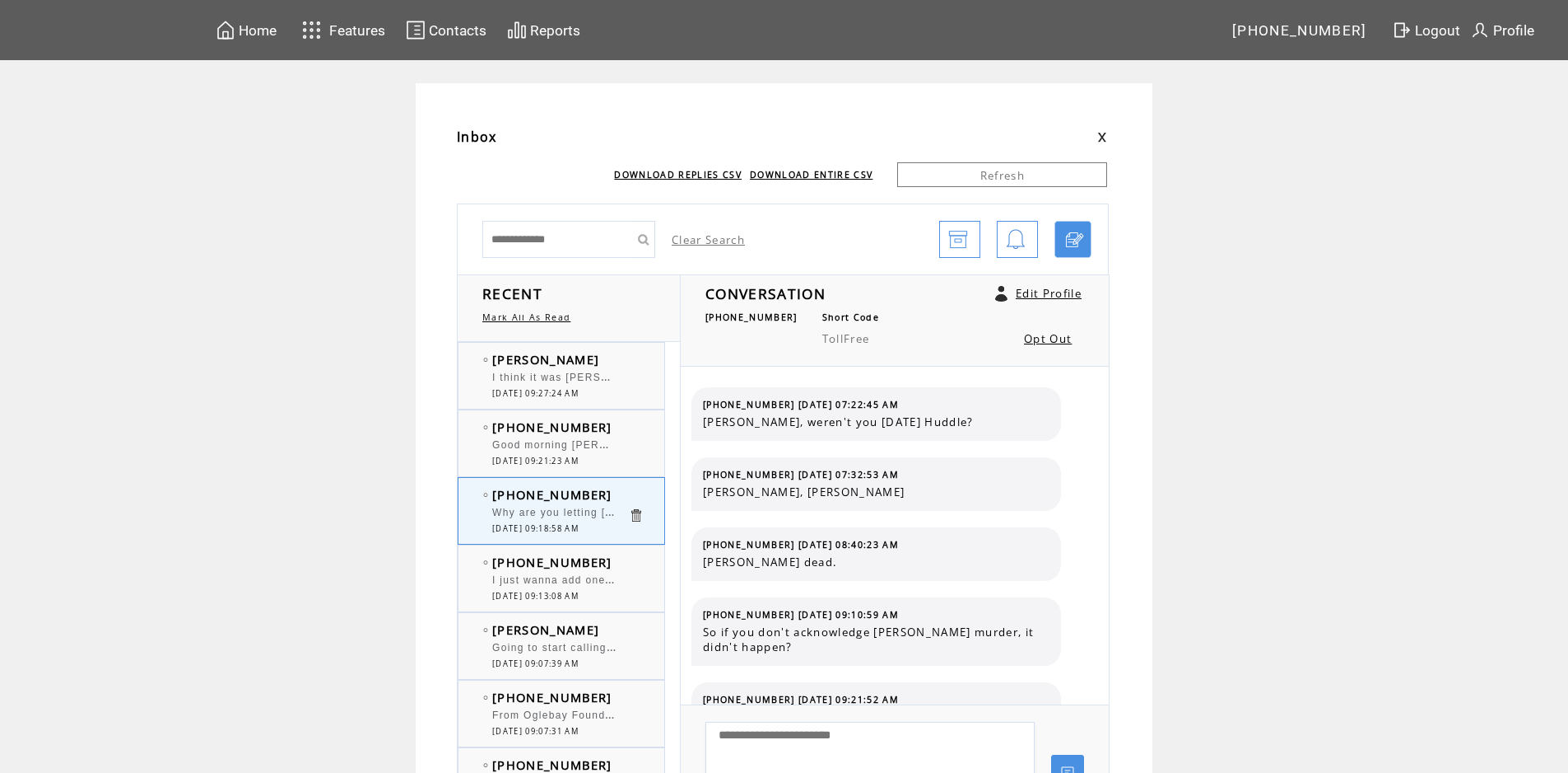
scroll to position [1049, 0]
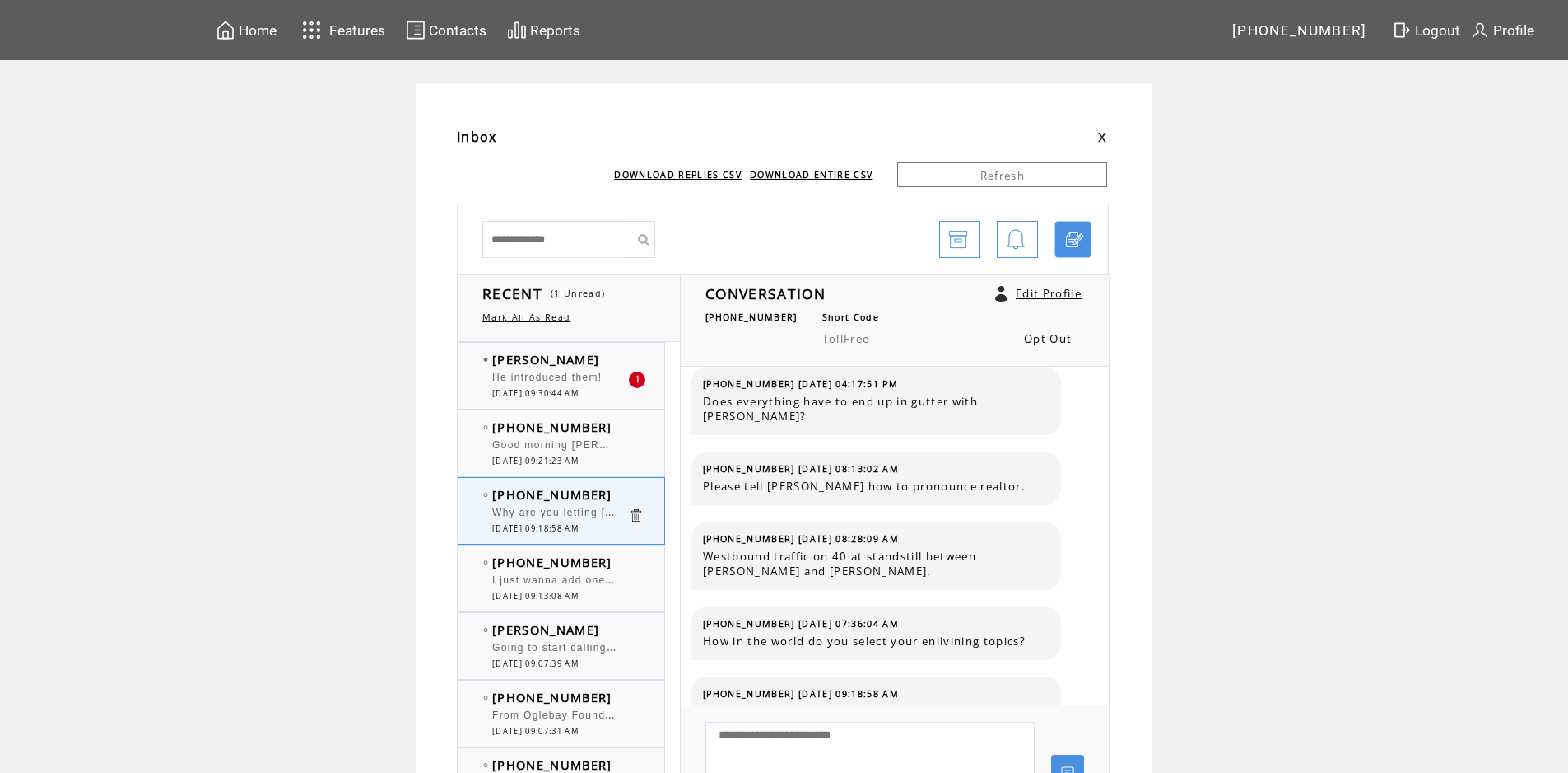
click at [595, 356] on td "[PERSON_NAME]" at bounding box center [560, 359] width 136 height 16
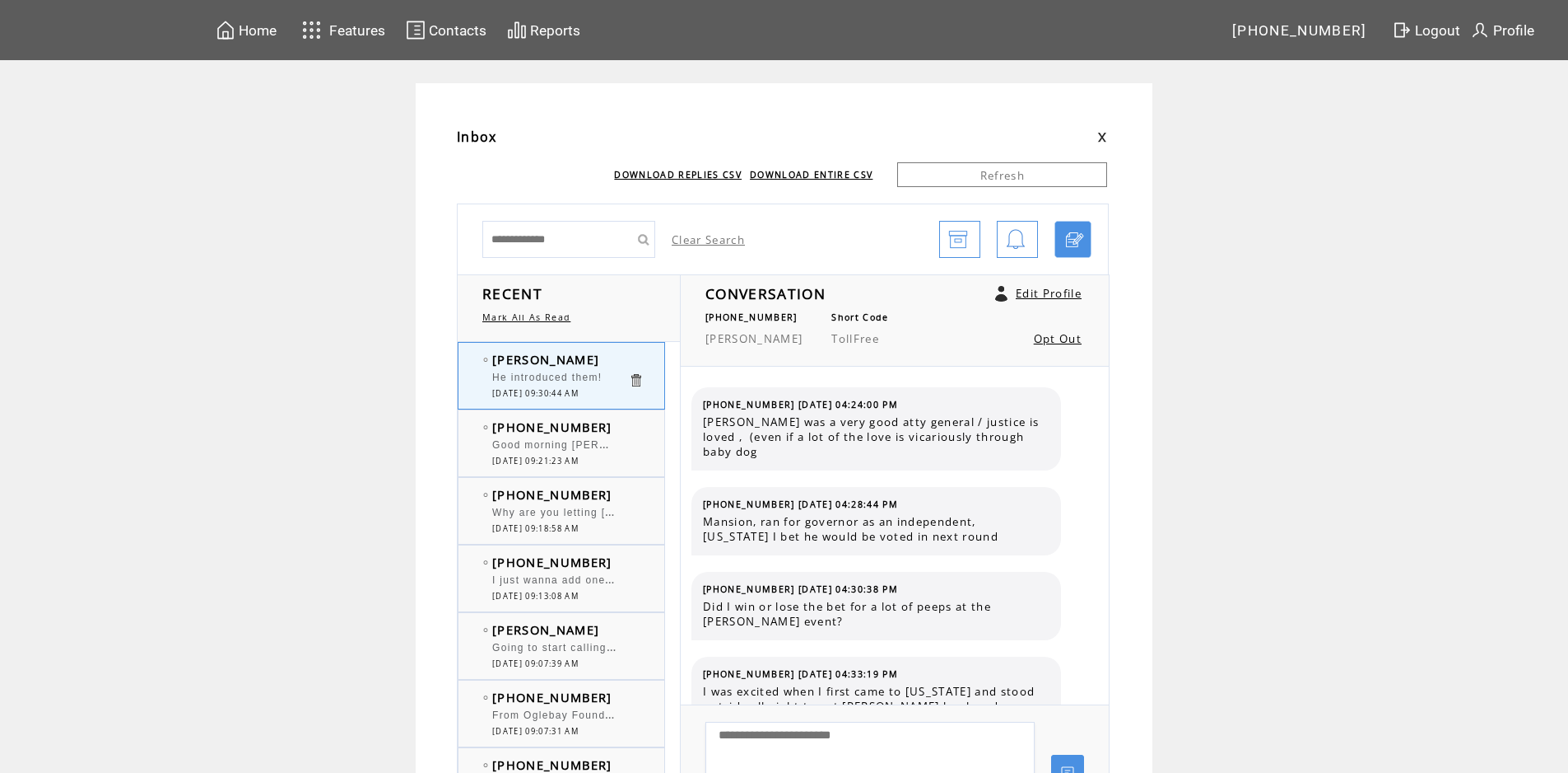
scroll to position [5244, 0]
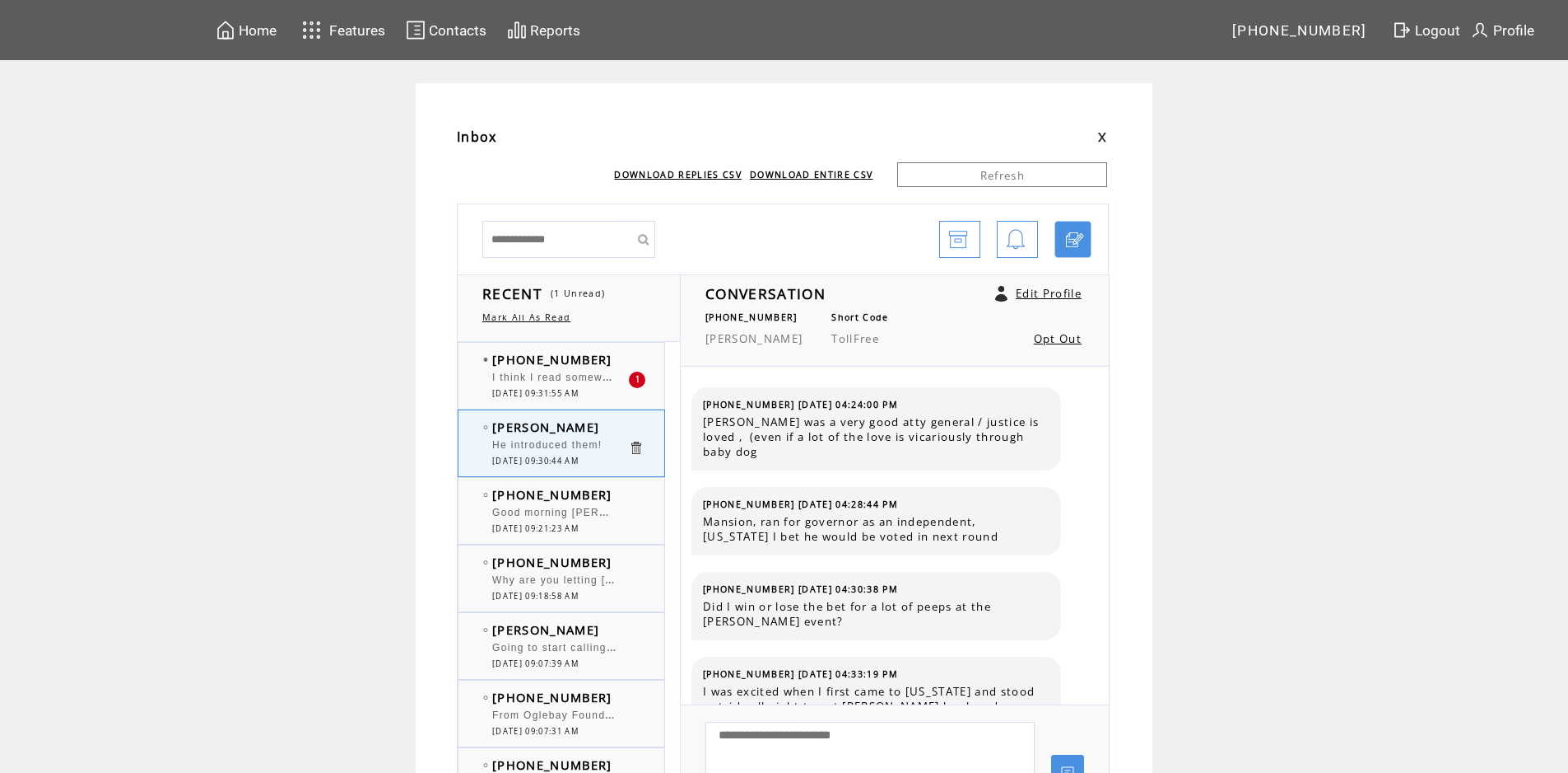
scroll to position [5244, 0]
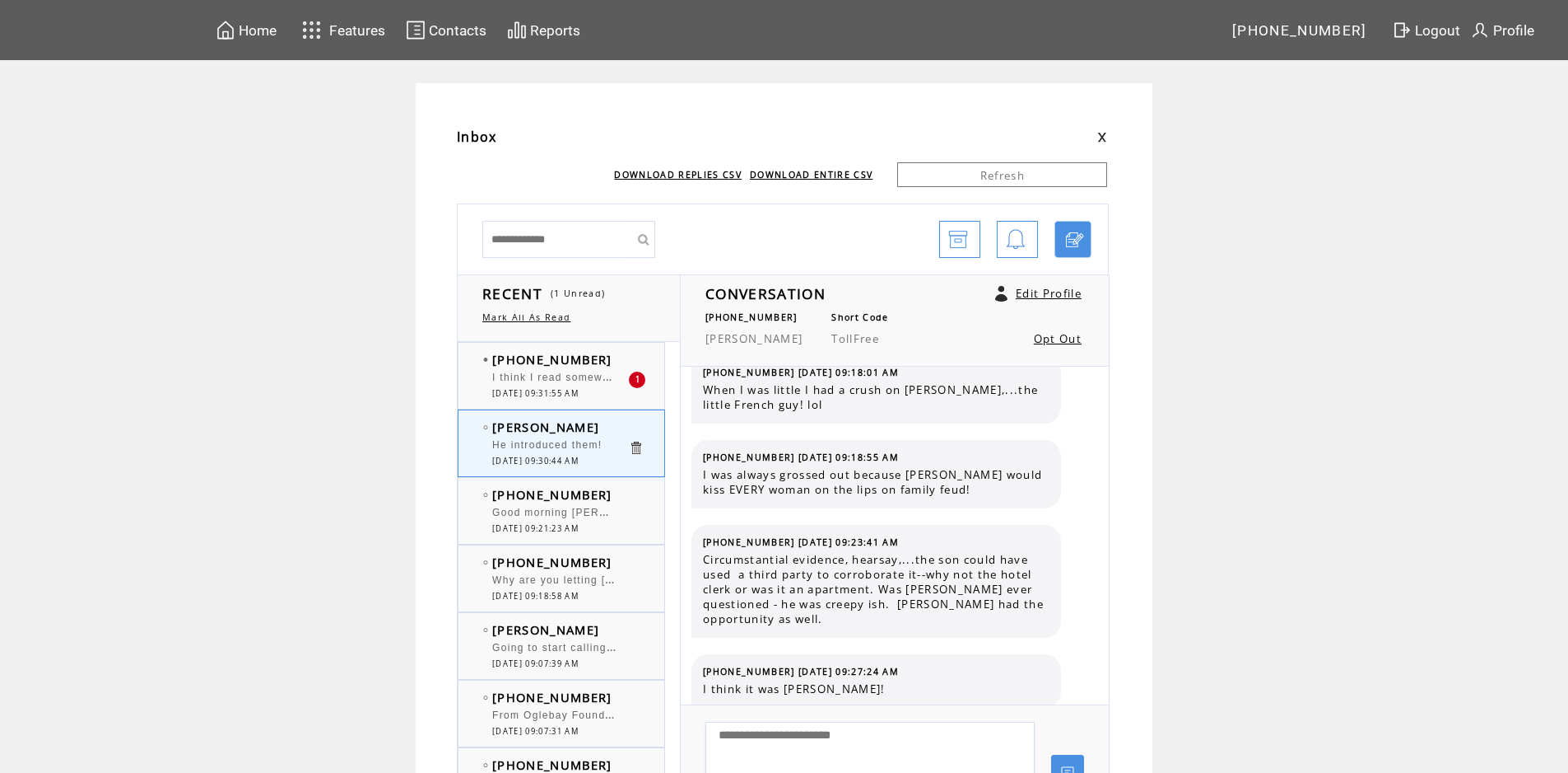
click at [614, 359] on td "[PHONE_NUMBER]" at bounding box center [560, 359] width 136 height 16
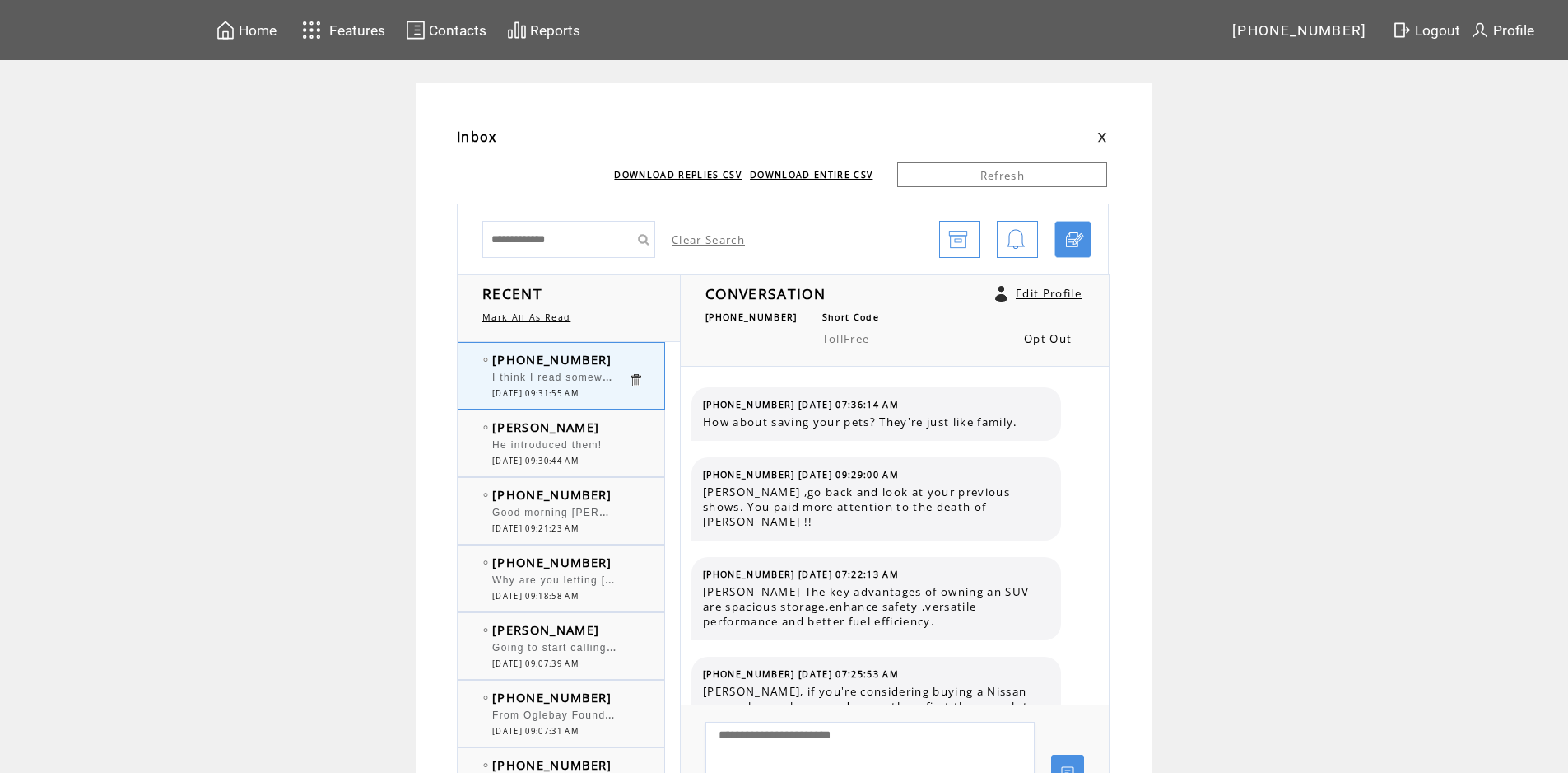
scroll to position [2317, 0]
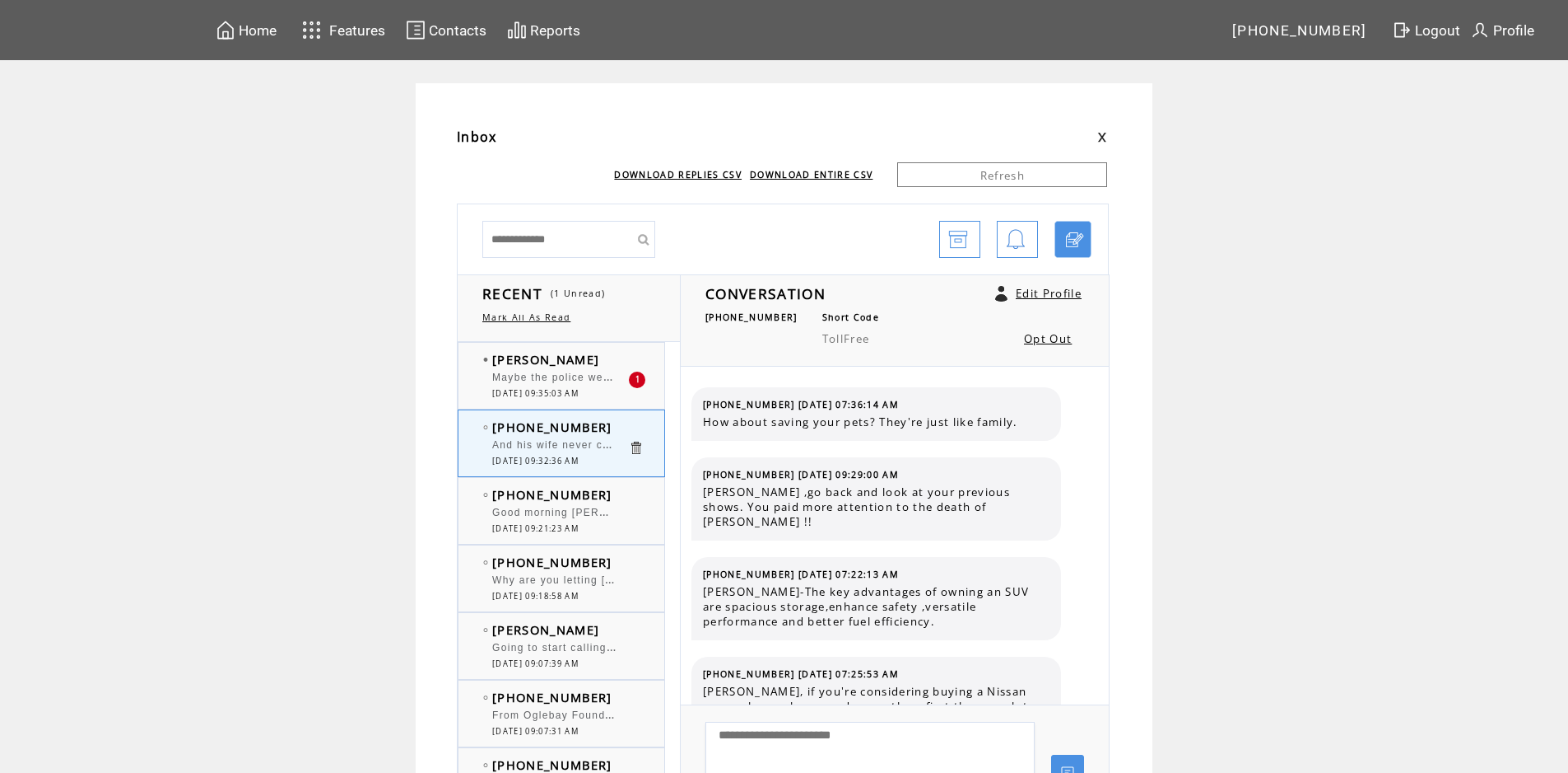
scroll to position [2317, 0]
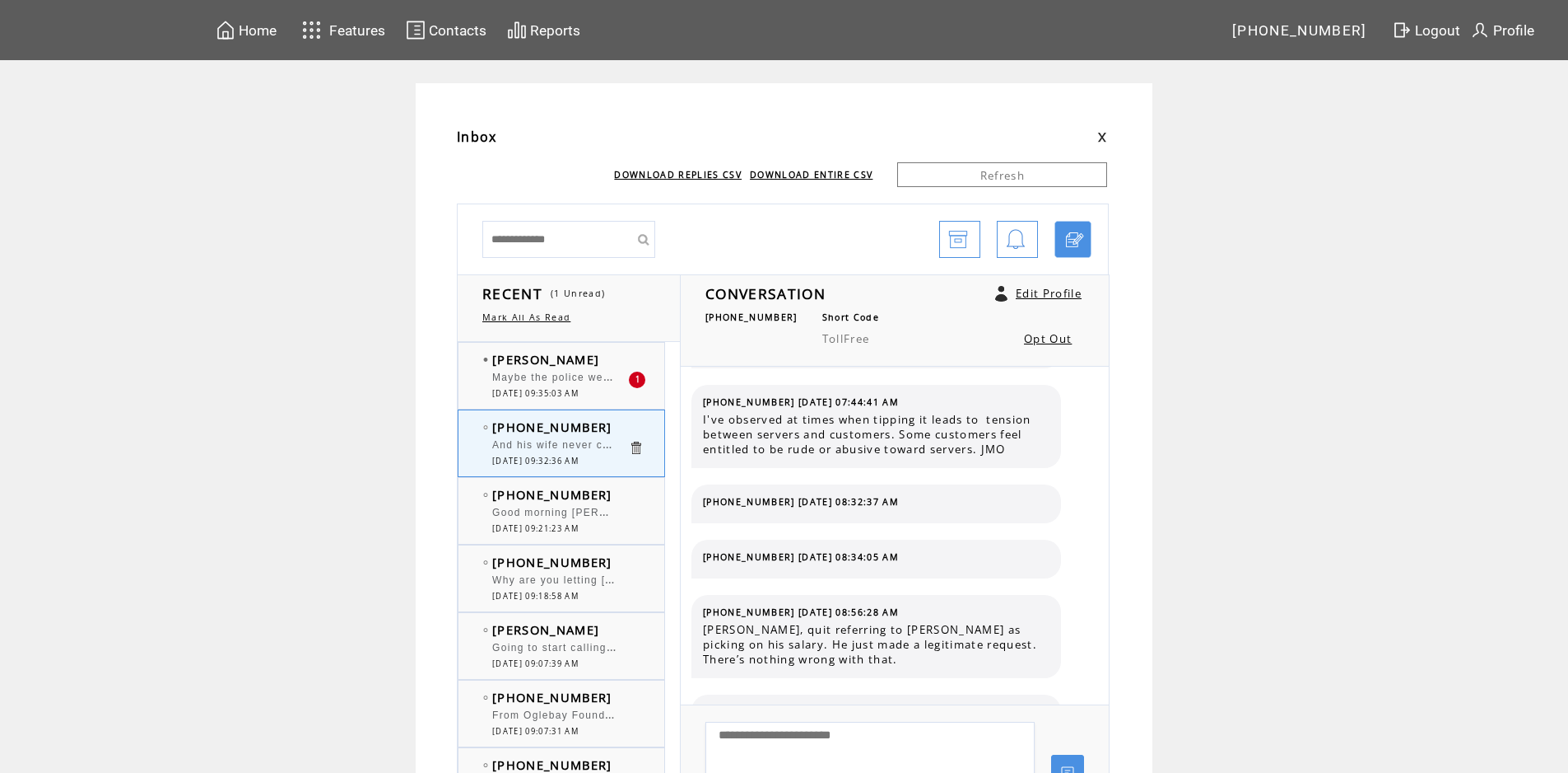
click at [617, 345] on div "Desiree Maybe the police were paid off- 1 10/13/2025 09:35:03 AM" at bounding box center [578, 375] width 239 height 65
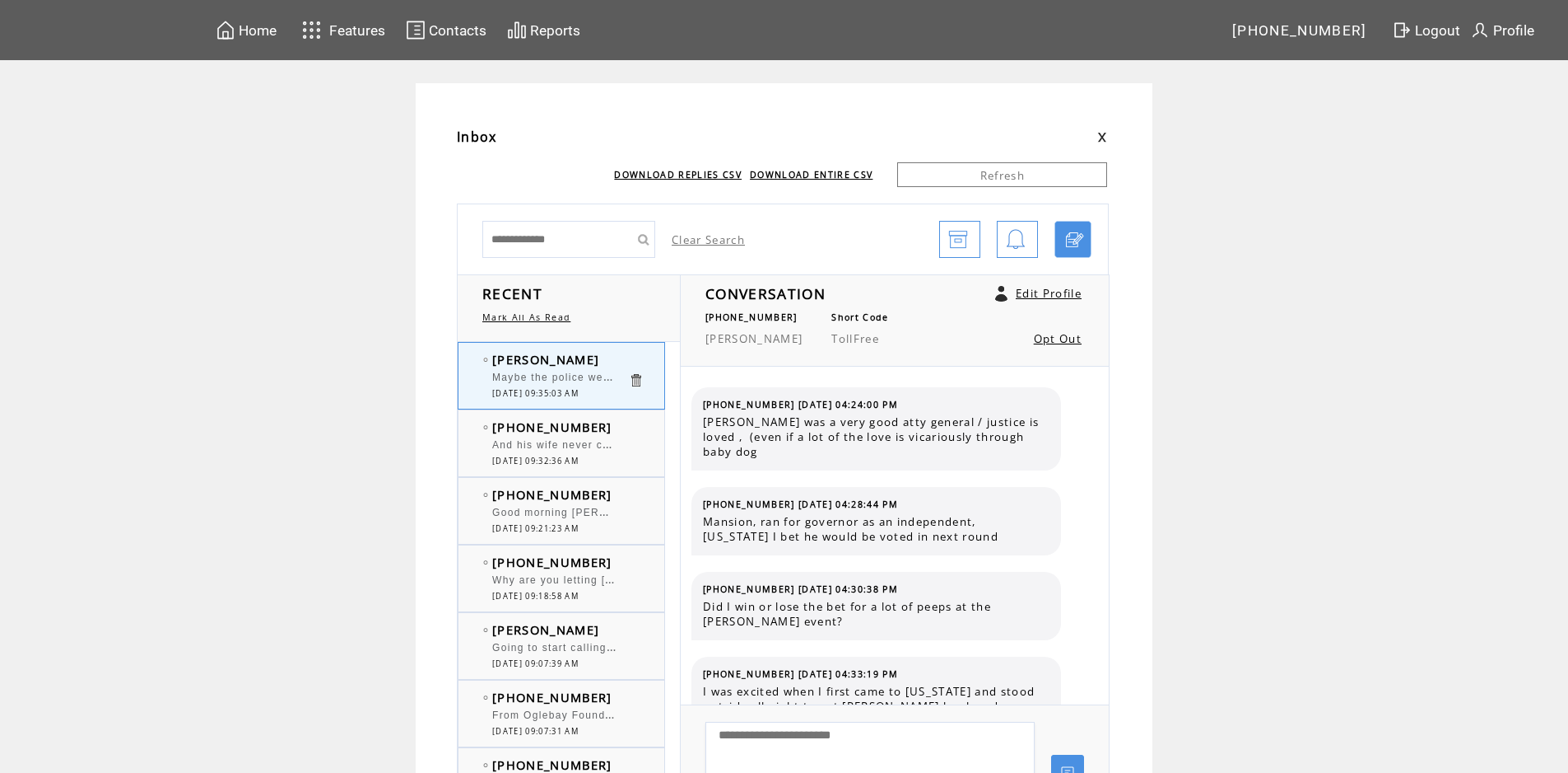
scroll to position [5314, 0]
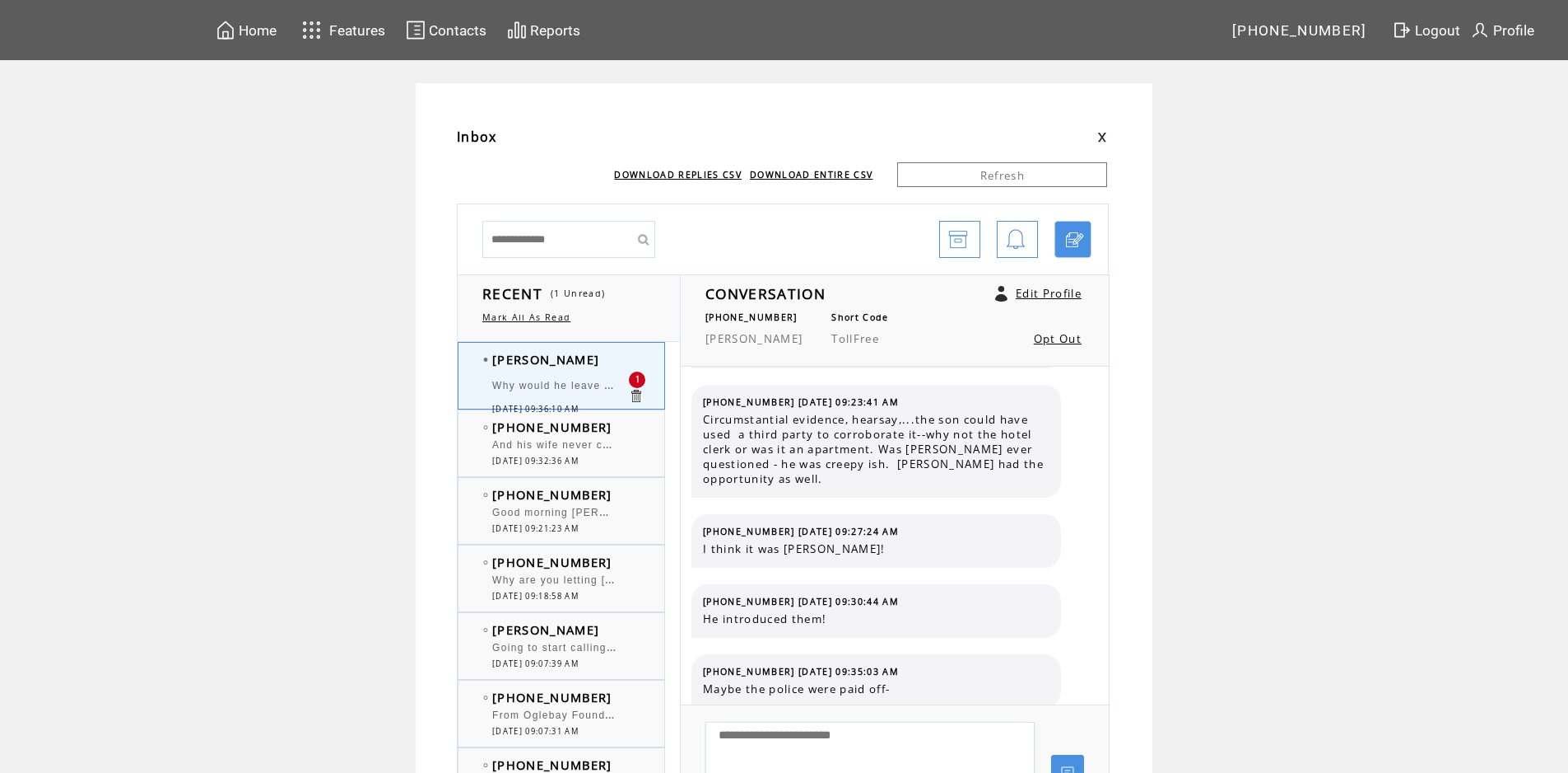
click at [641, 441] on td "0" at bounding box center [644, 446] width 33 height 16
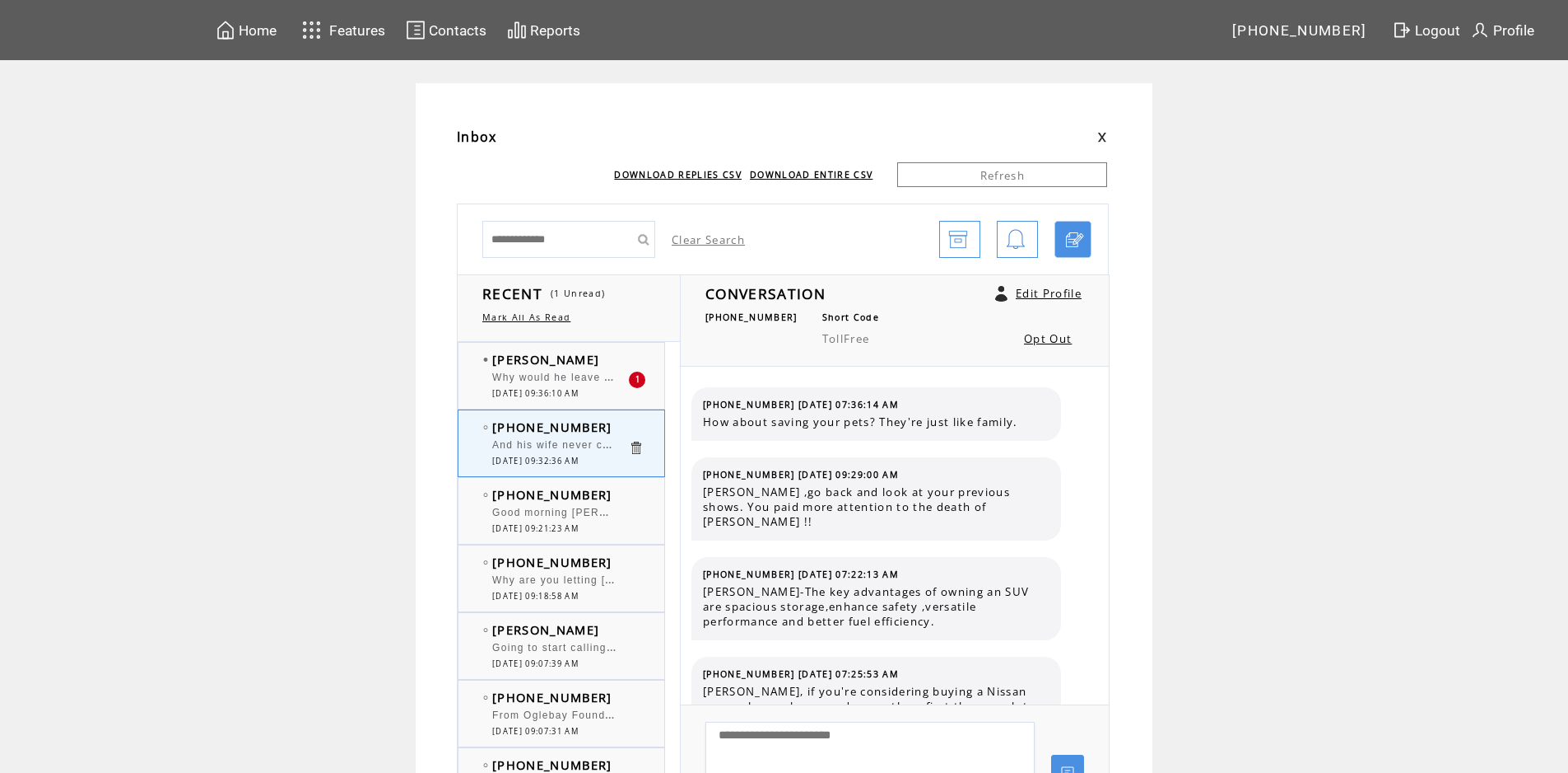
click at [603, 361] on td "[PERSON_NAME]" at bounding box center [560, 359] width 136 height 16
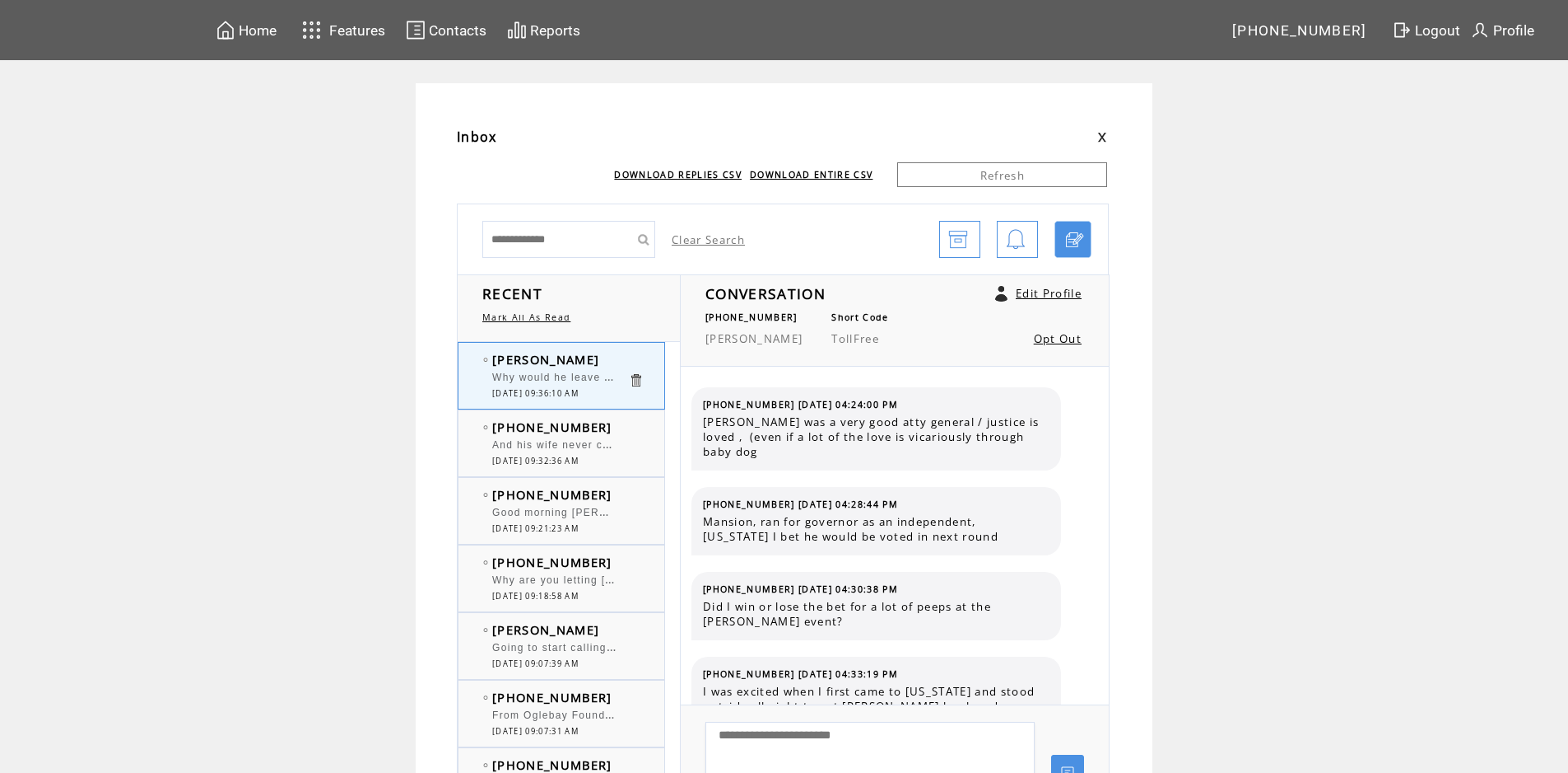
scroll to position [5384, 0]
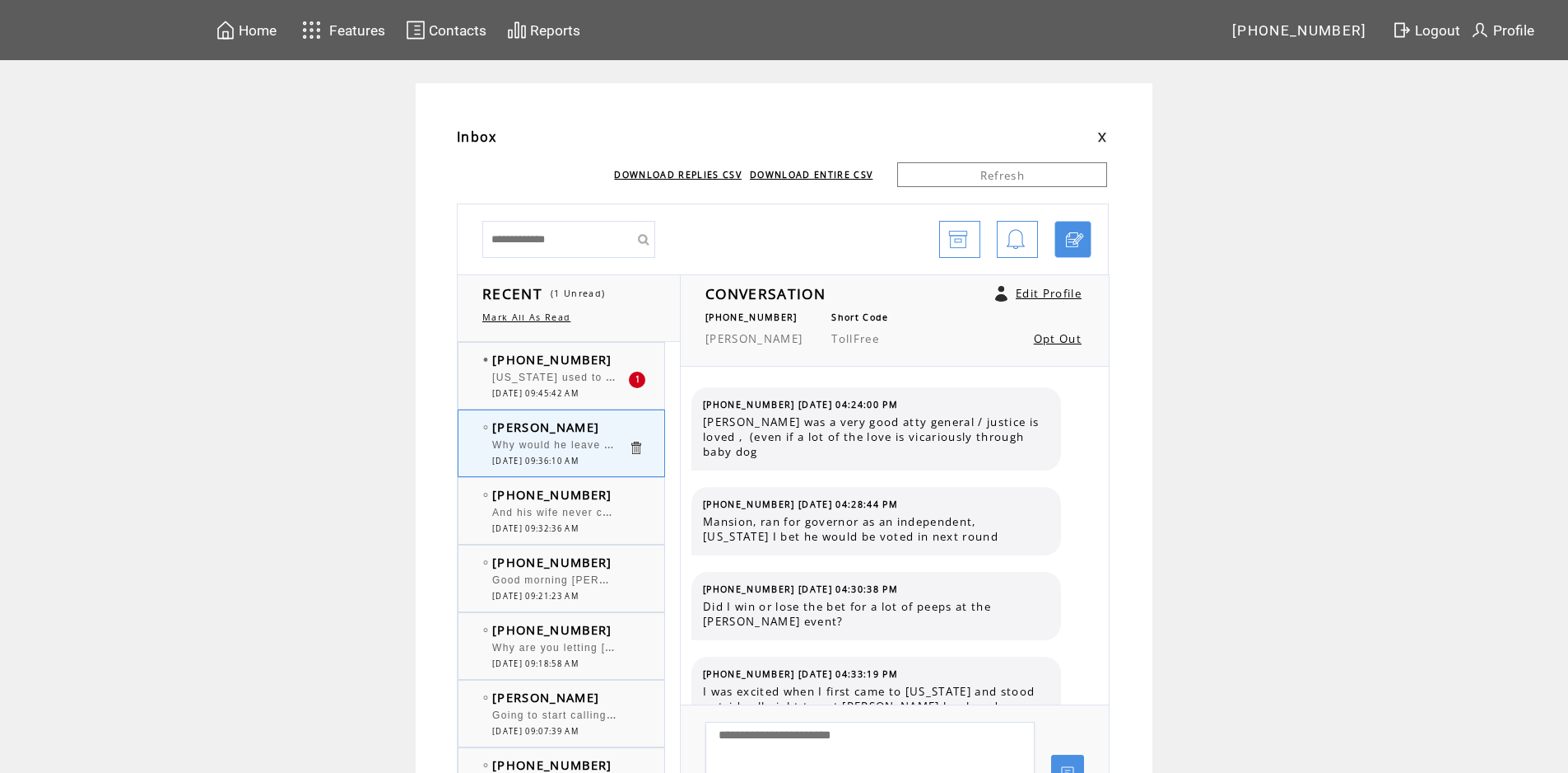
scroll to position [5384, 0]
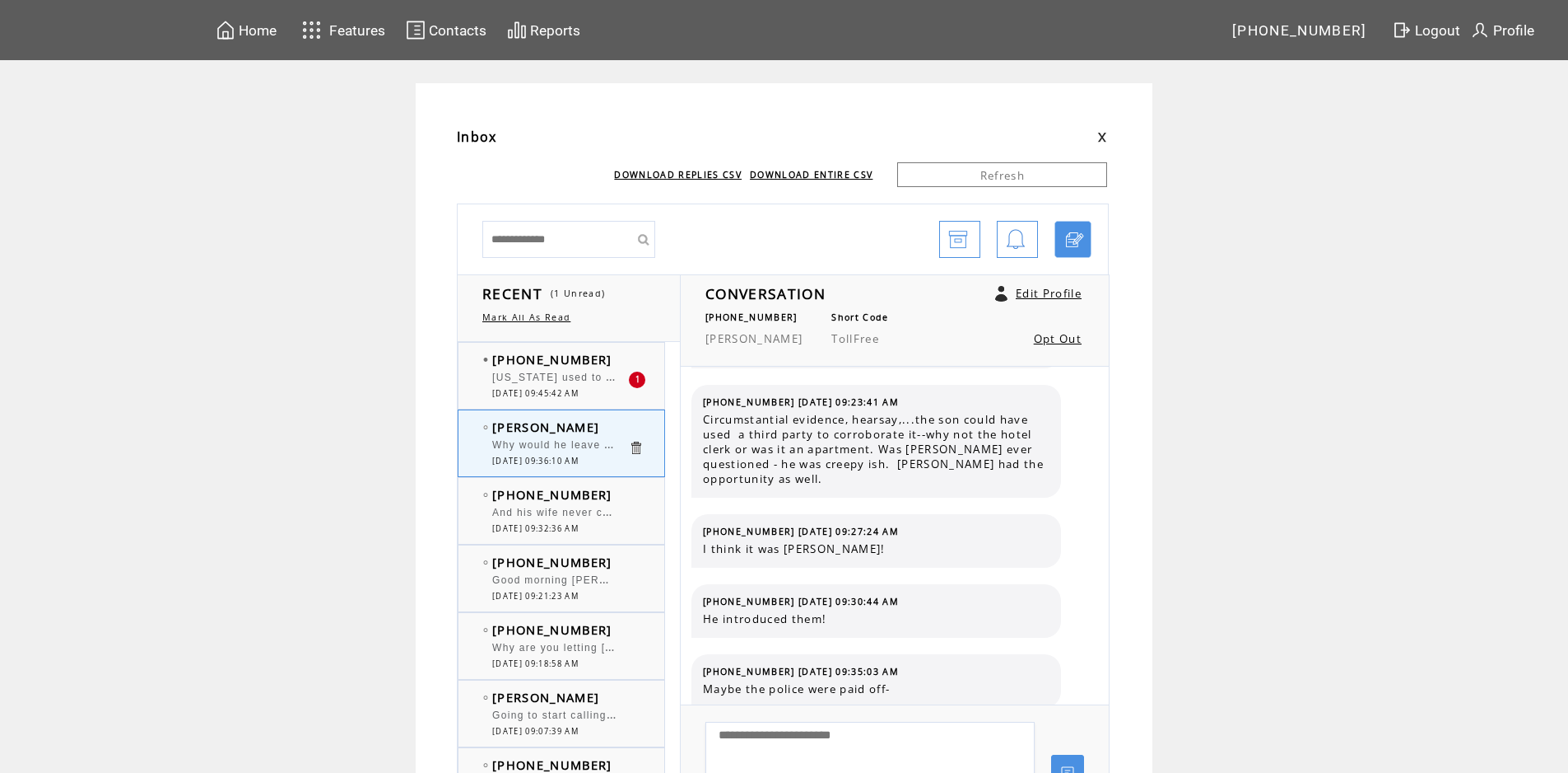
click at [619, 359] on td "[PHONE_NUMBER]" at bounding box center [560, 359] width 136 height 16
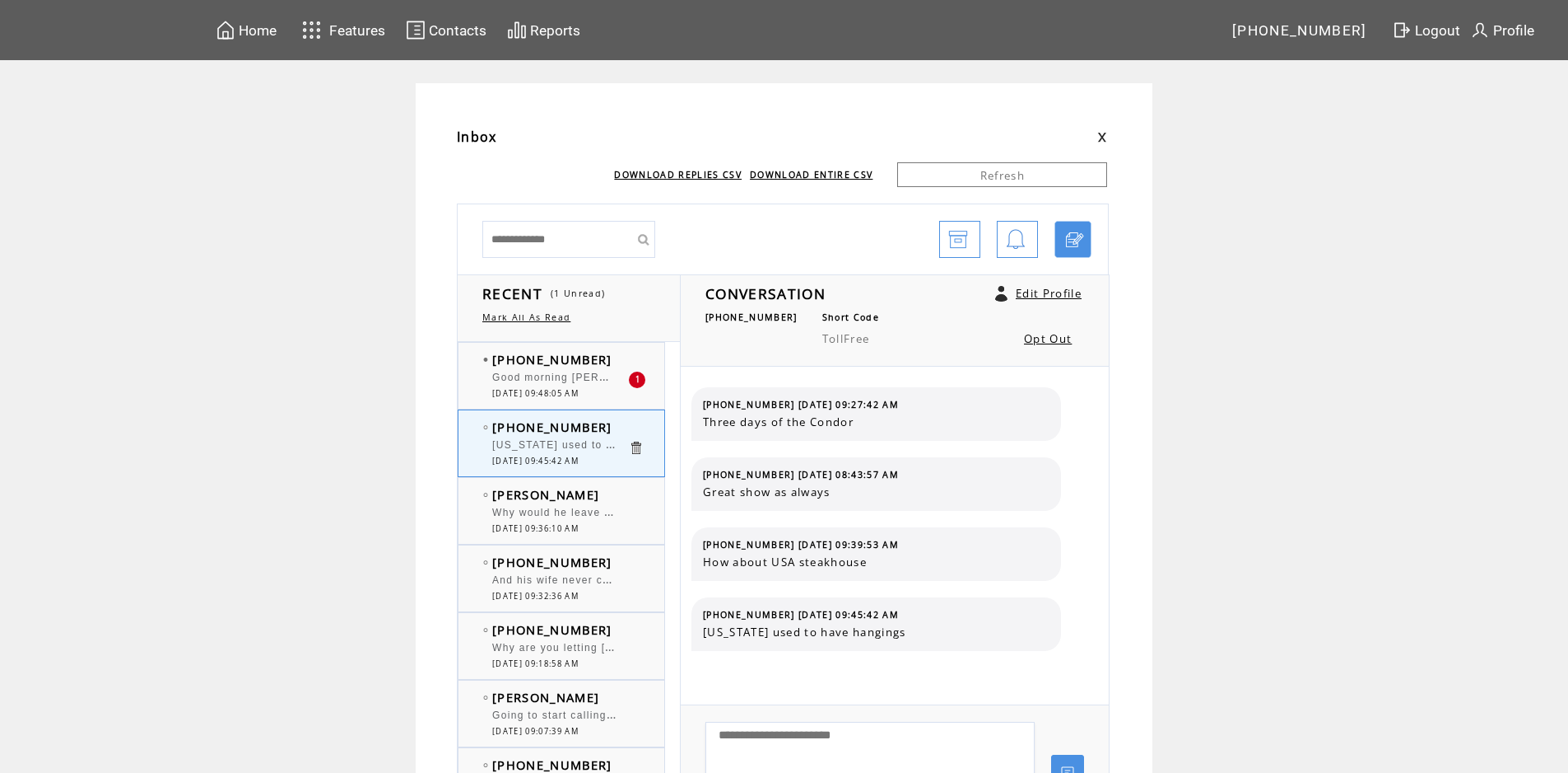
click at [617, 361] on td "[PHONE_NUMBER]" at bounding box center [560, 359] width 136 height 16
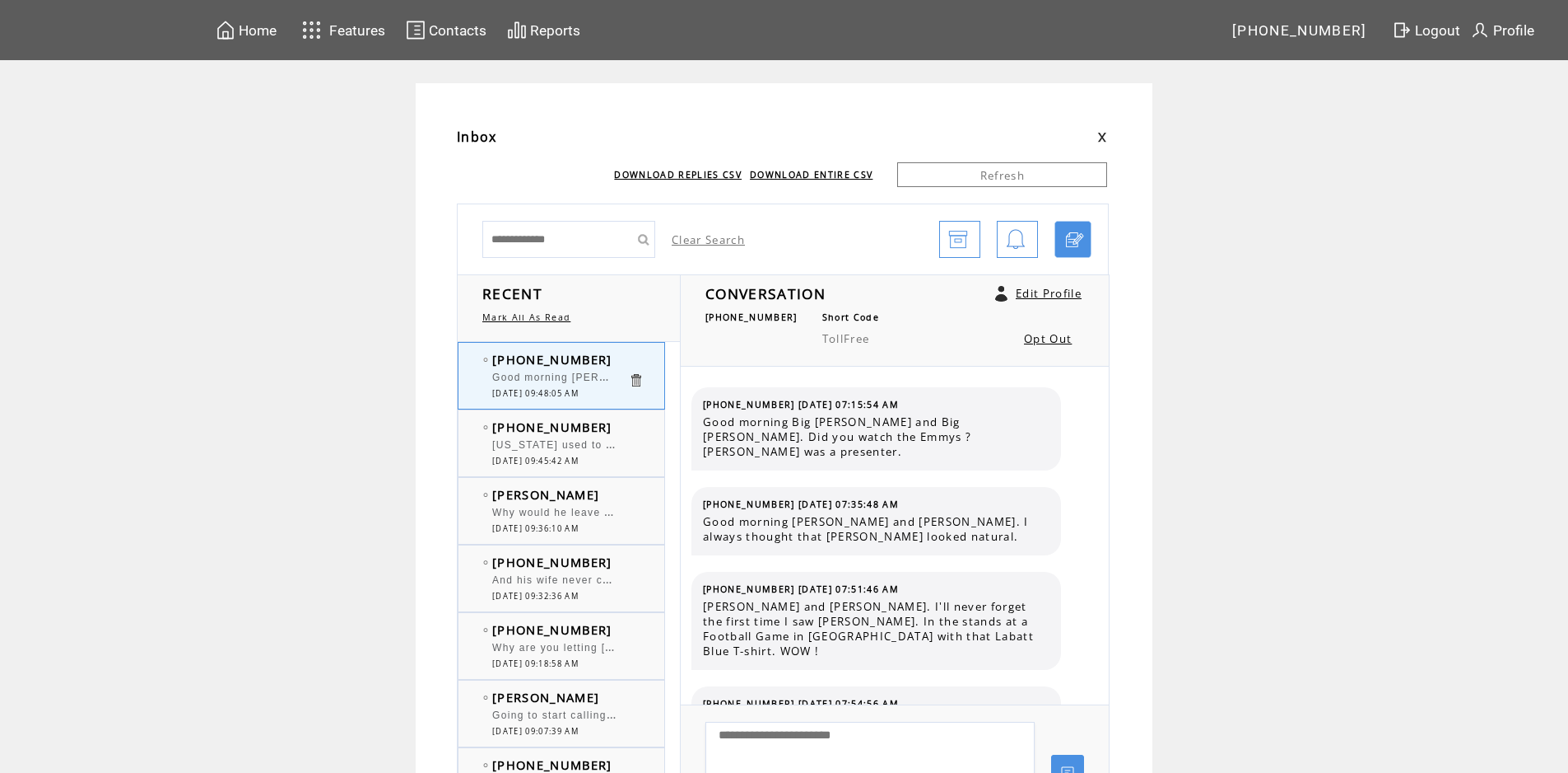
scroll to position [10754, 0]
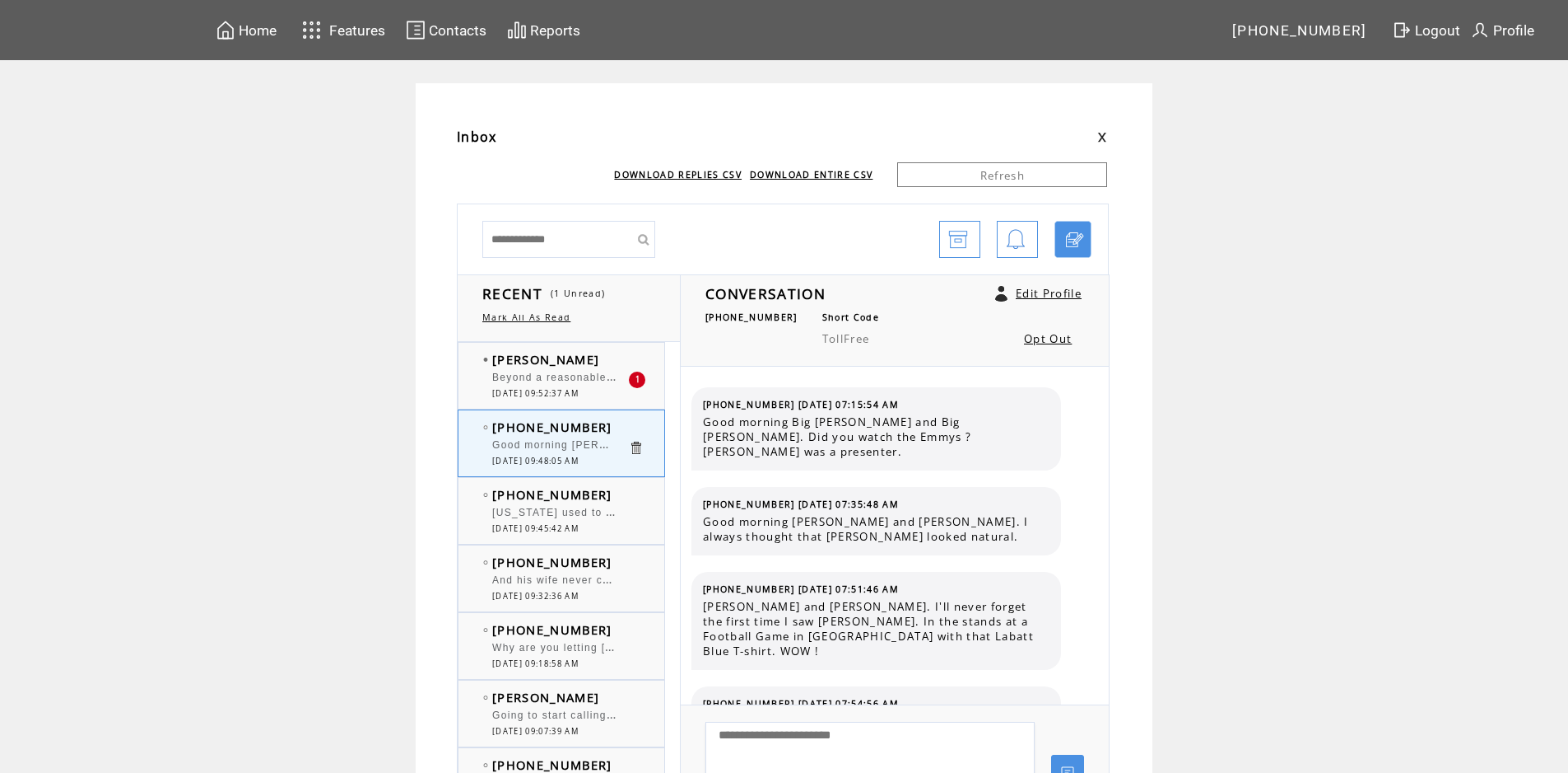
scroll to position [10754, 0]
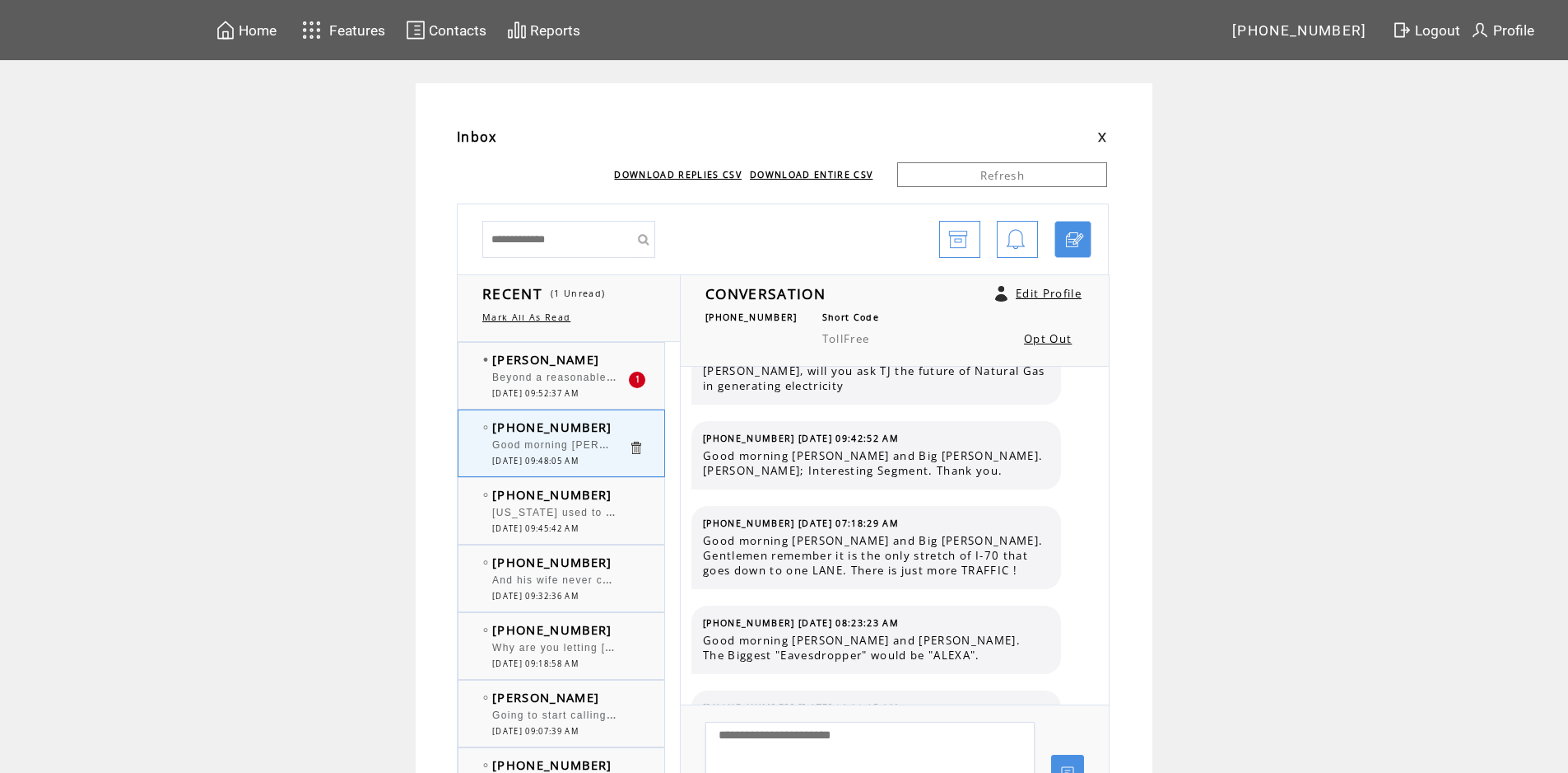
click at [565, 356] on td "[PERSON_NAME]" at bounding box center [560, 359] width 136 height 16
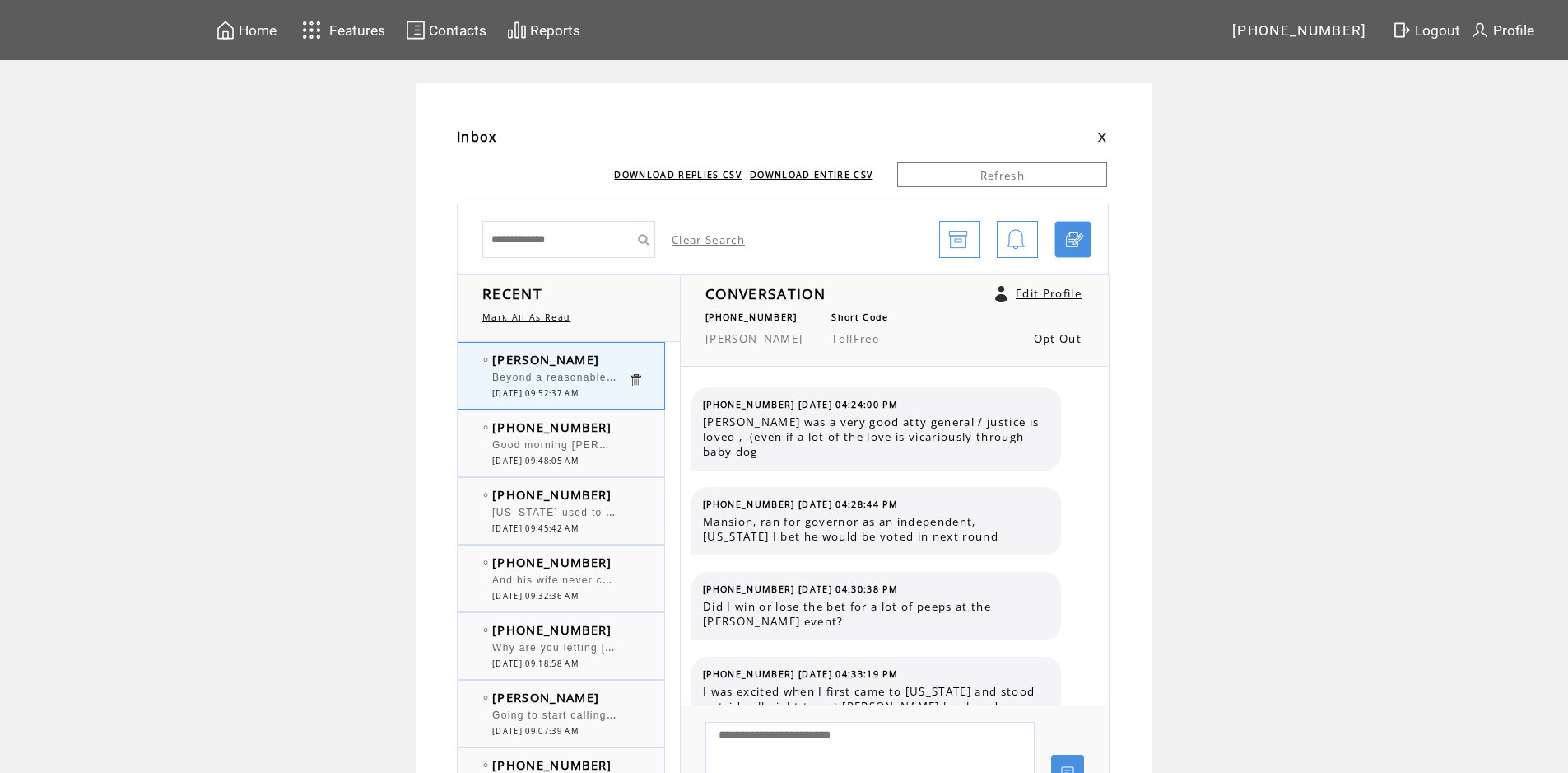
scroll to position [5528, 0]
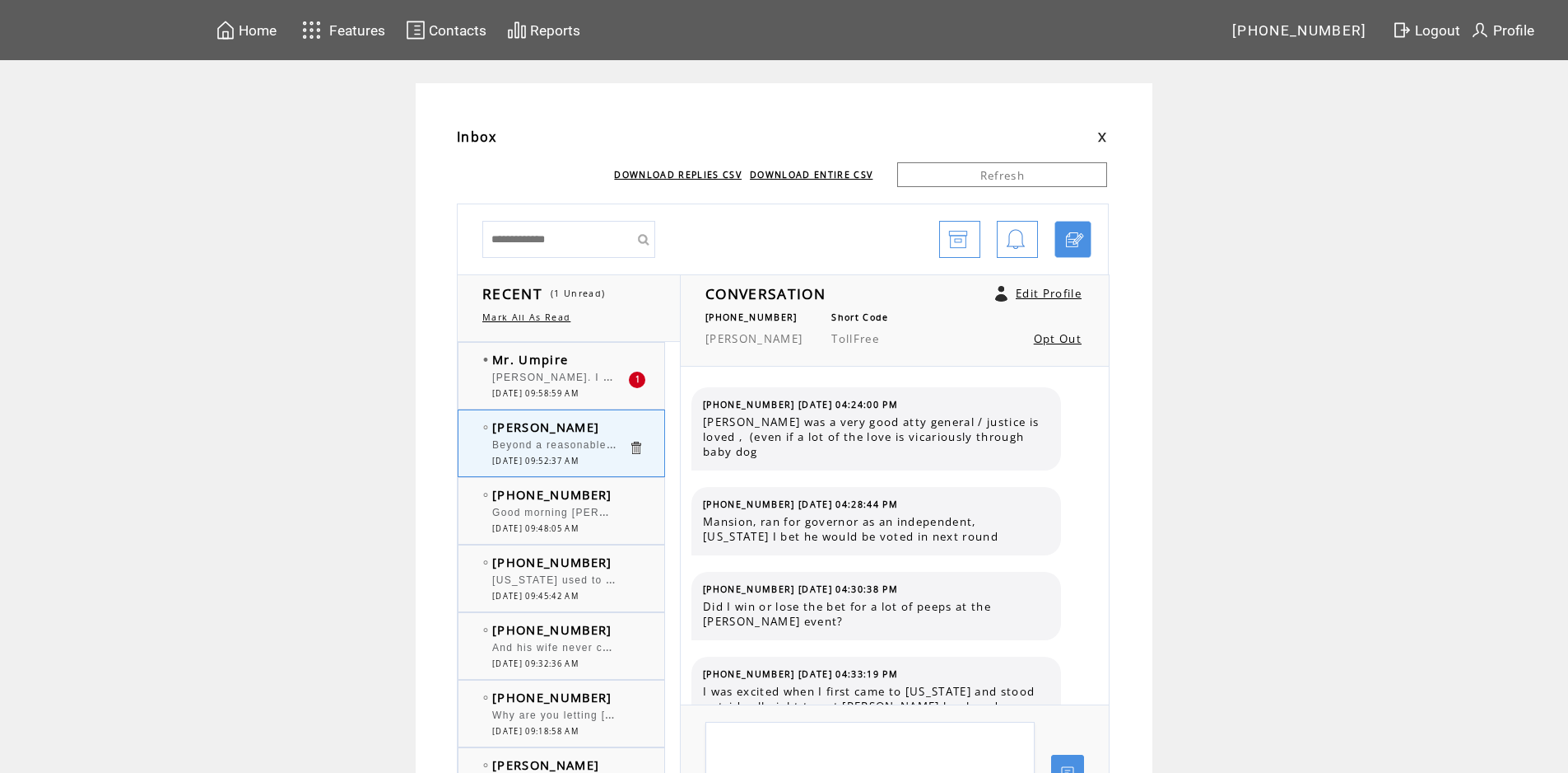
scroll to position [5528, 0]
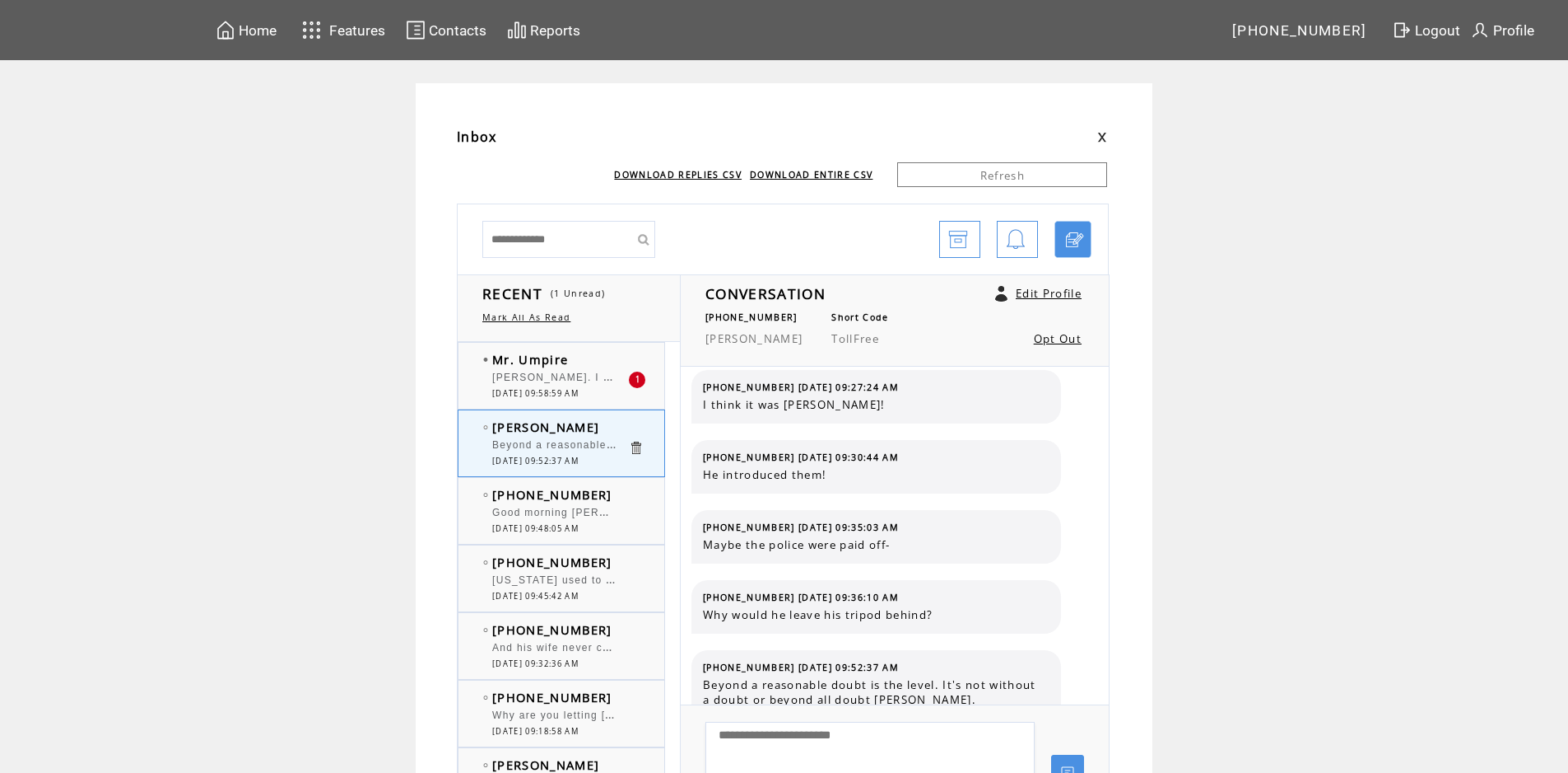
click at [609, 362] on td "Mr. Umpire" at bounding box center [560, 359] width 136 height 16
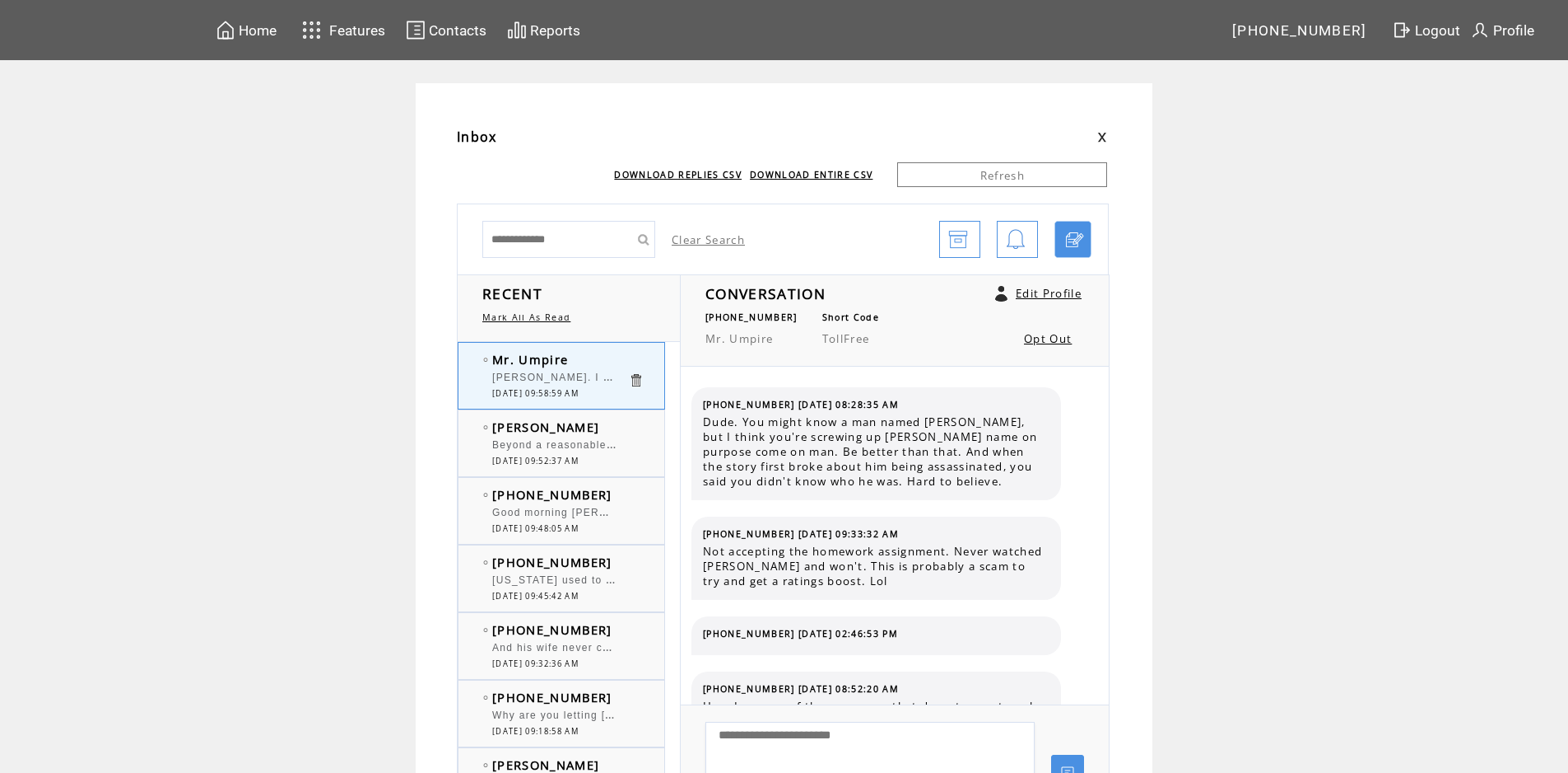
scroll to position [1386, 0]
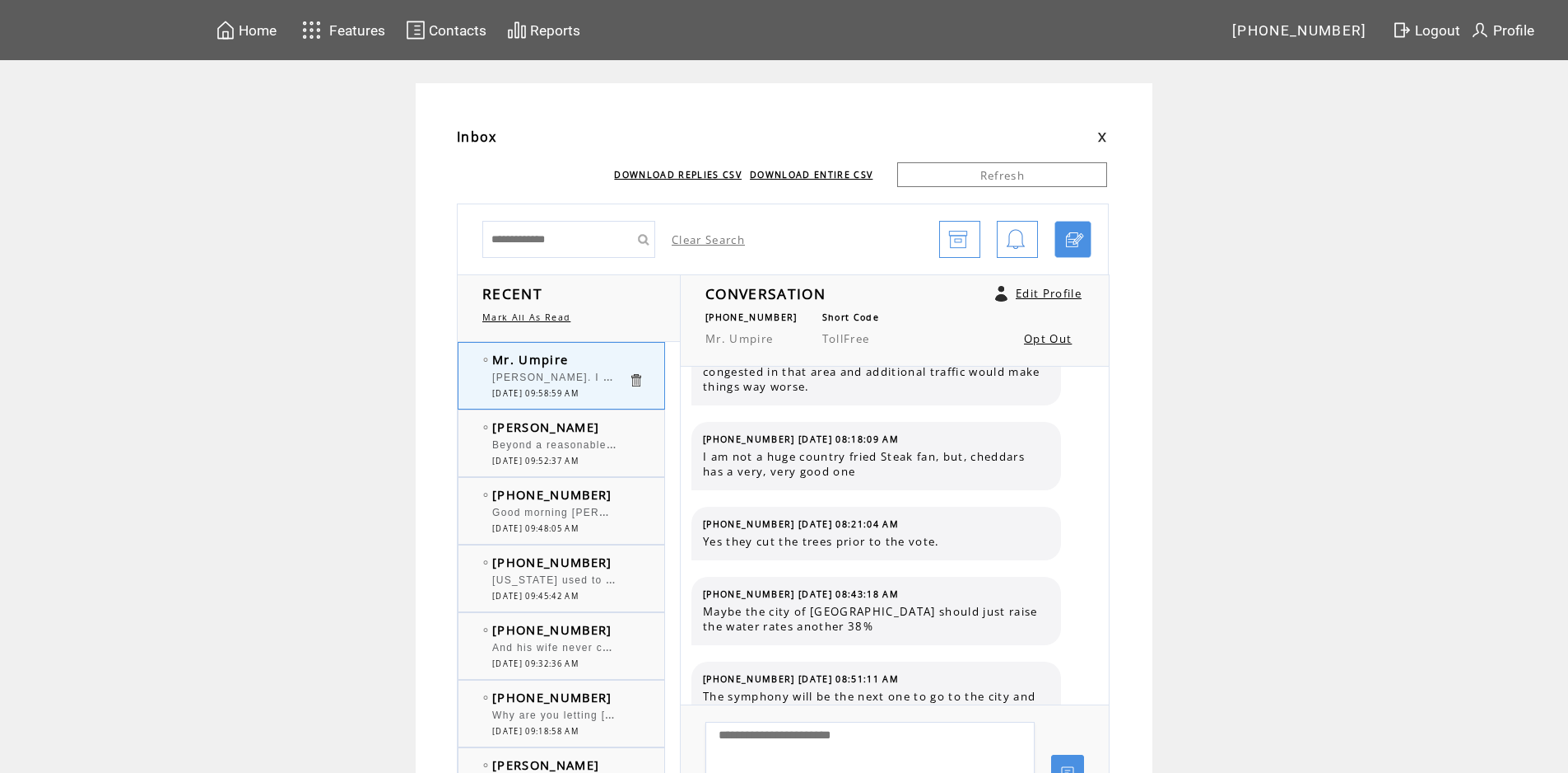
click at [592, 425] on td "[PERSON_NAME]" at bounding box center [560, 426] width 136 height 16
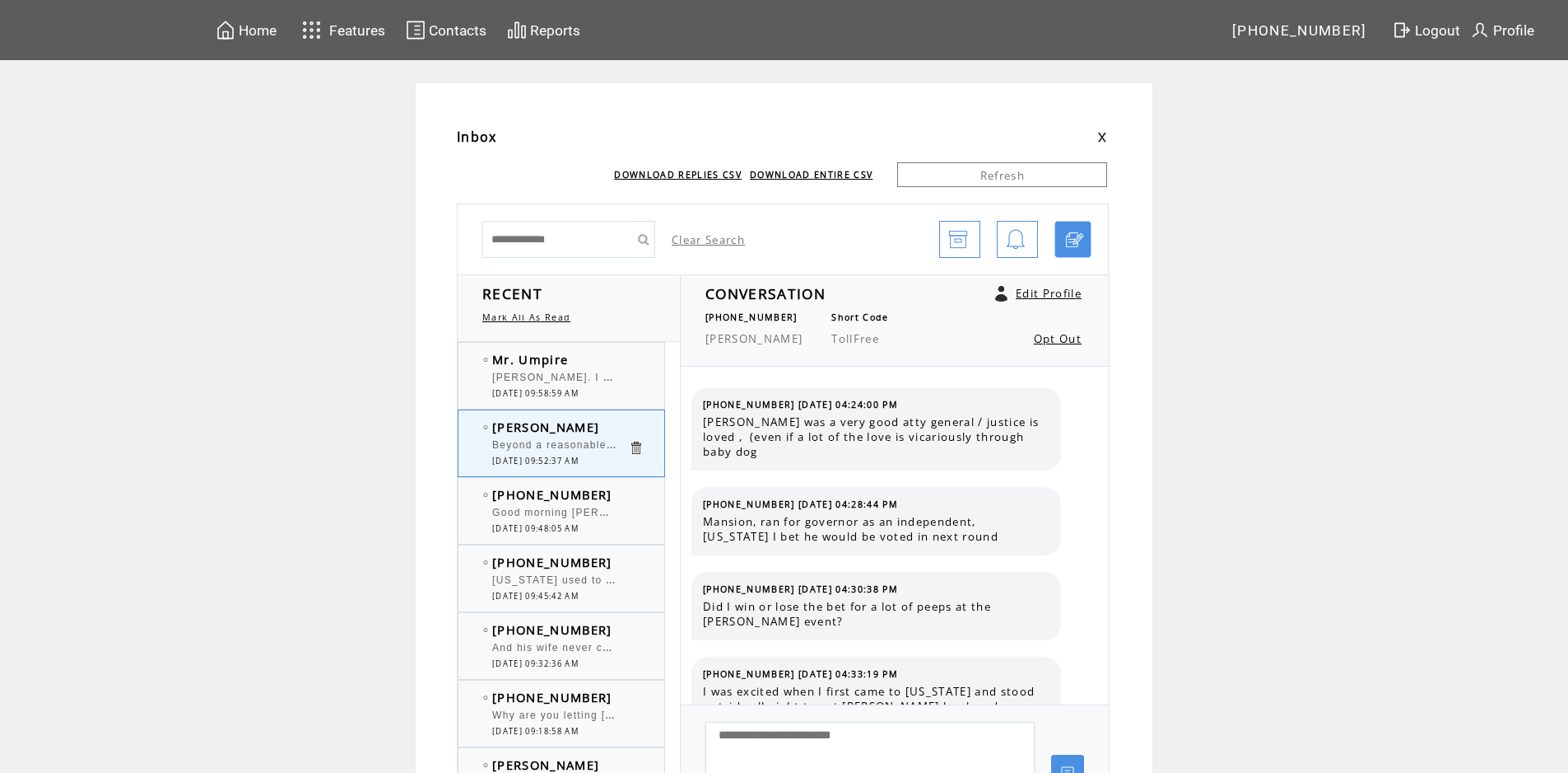
scroll to position [5528, 0]
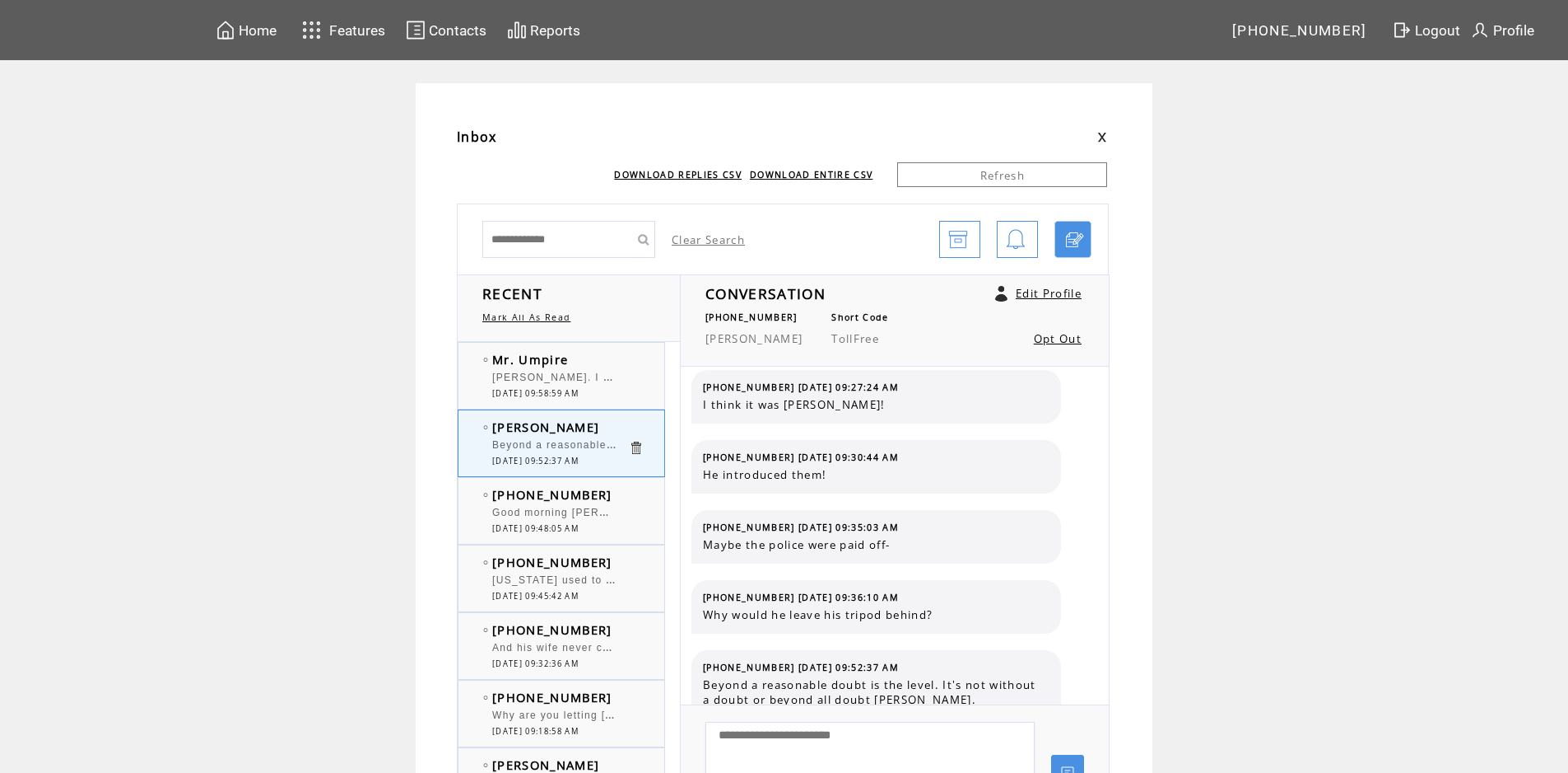
click at [610, 363] on td "Mr. Umpire" at bounding box center [560, 359] width 136 height 16
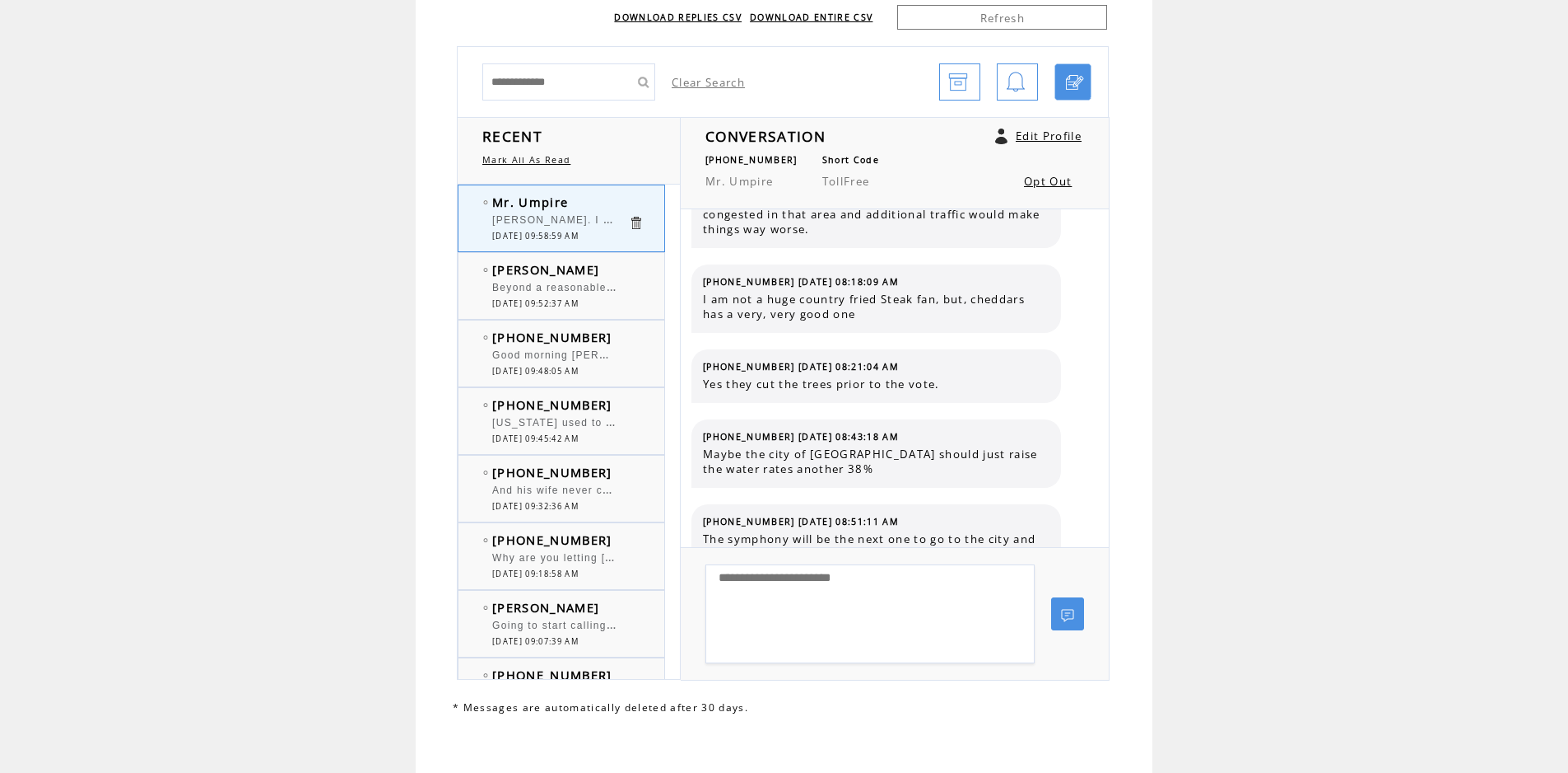
scroll to position [168, 0]
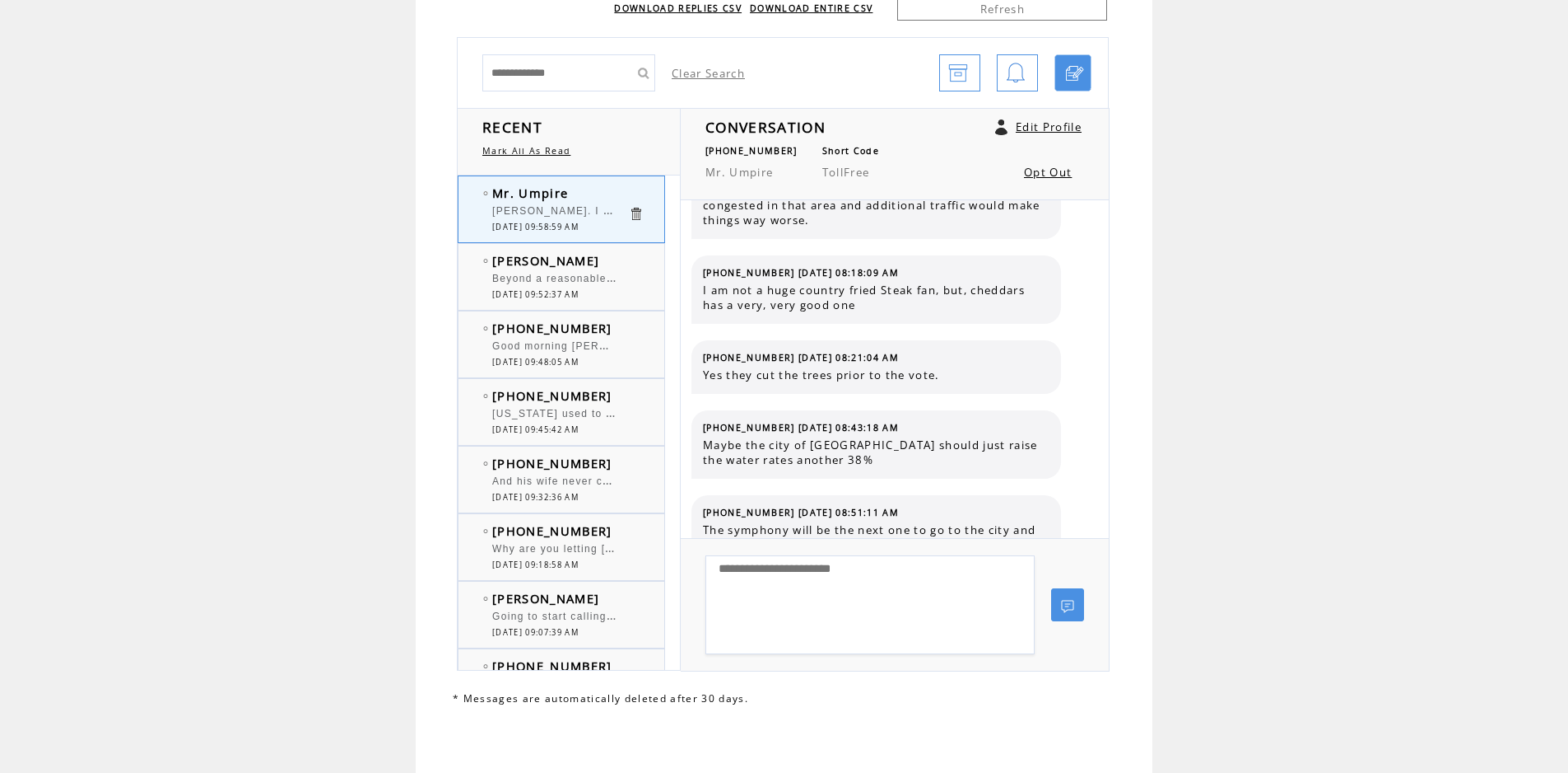
click at [601, 190] on td "Mr. Umpire" at bounding box center [560, 192] width 136 height 16
